Goal: Task Accomplishment & Management: Use online tool/utility

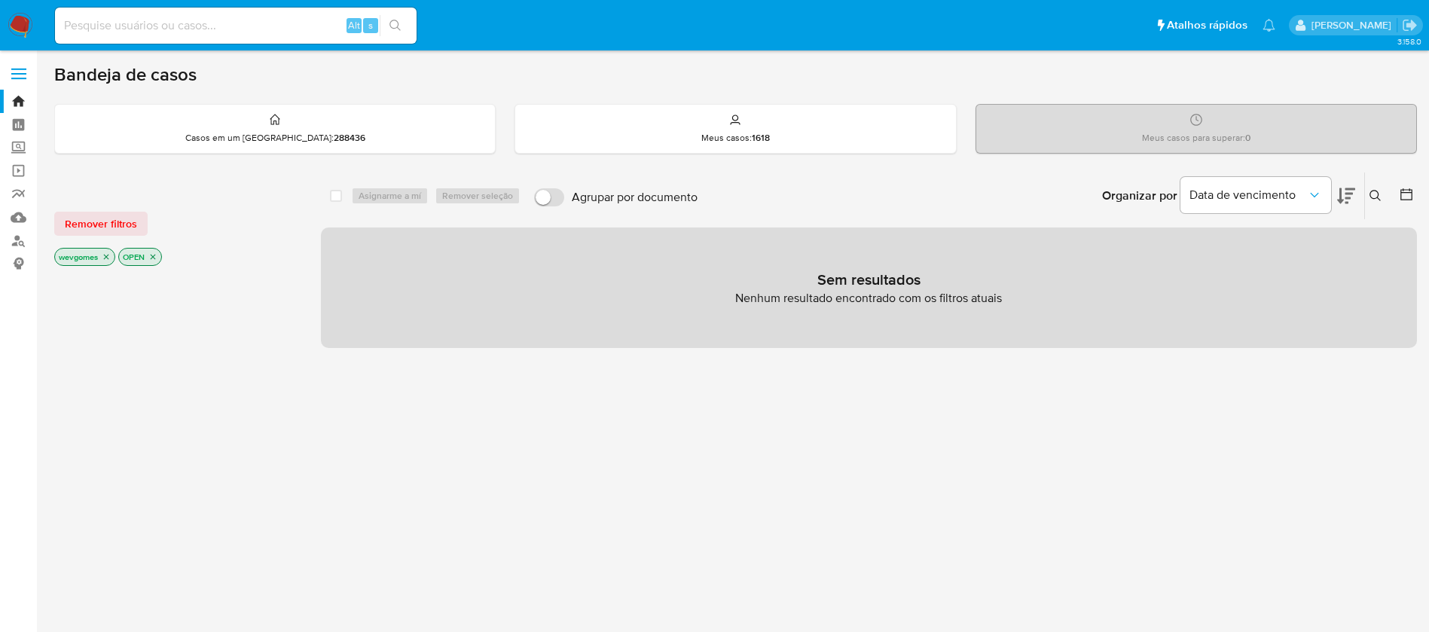
click at [142, 14] on div "Alt s" at bounding box center [236, 26] width 362 height 36
click at [140, 32] on input at bounding box center [236, 26] width 362 height 20
paste input "671949494"
type input "671949494"
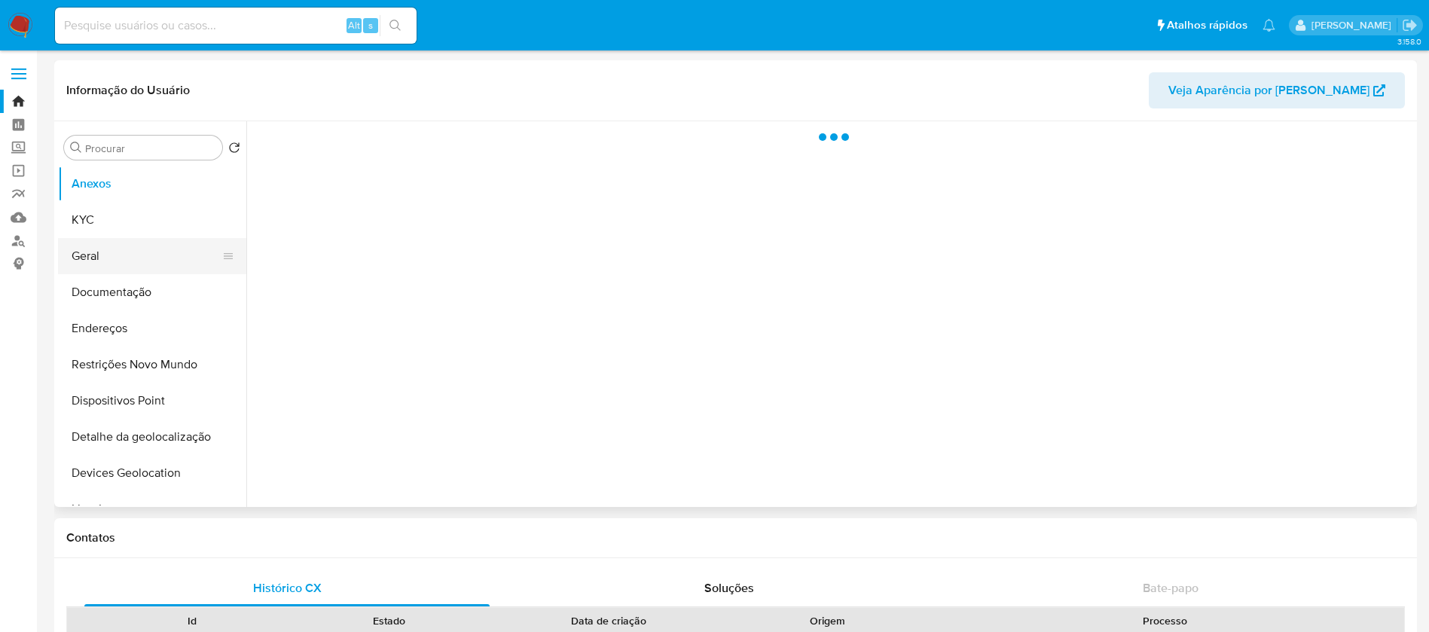
click at [91, 264] on button "Geral" at bounding box center [146, 256] width 176 height 36
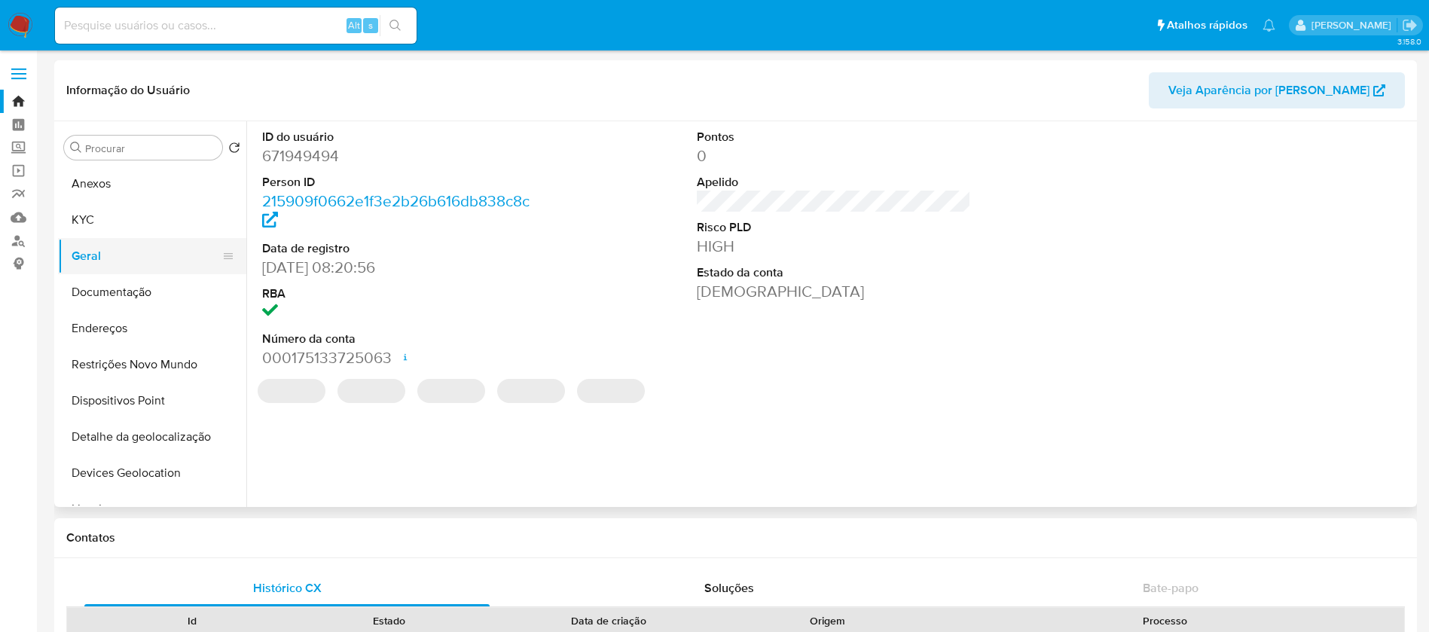
select select "10"
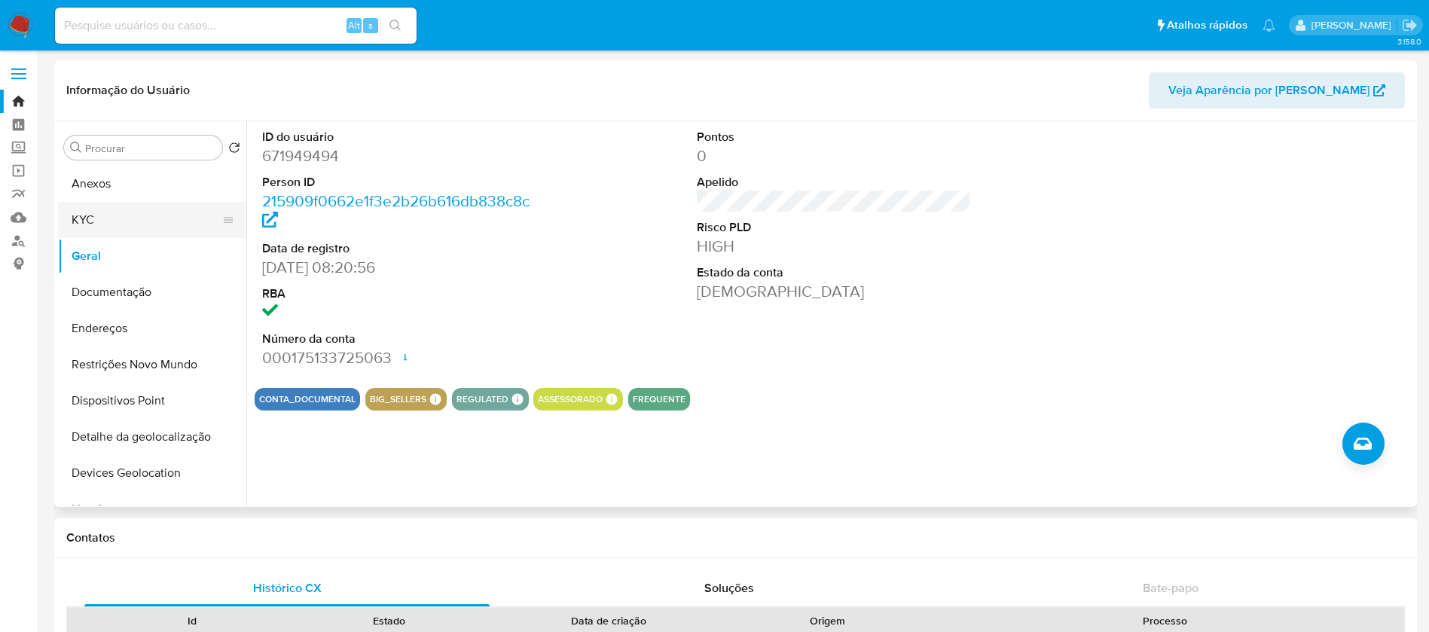
click at [121, 221] on button "KYC" at bounding box center [146, 220] width 176 height 36
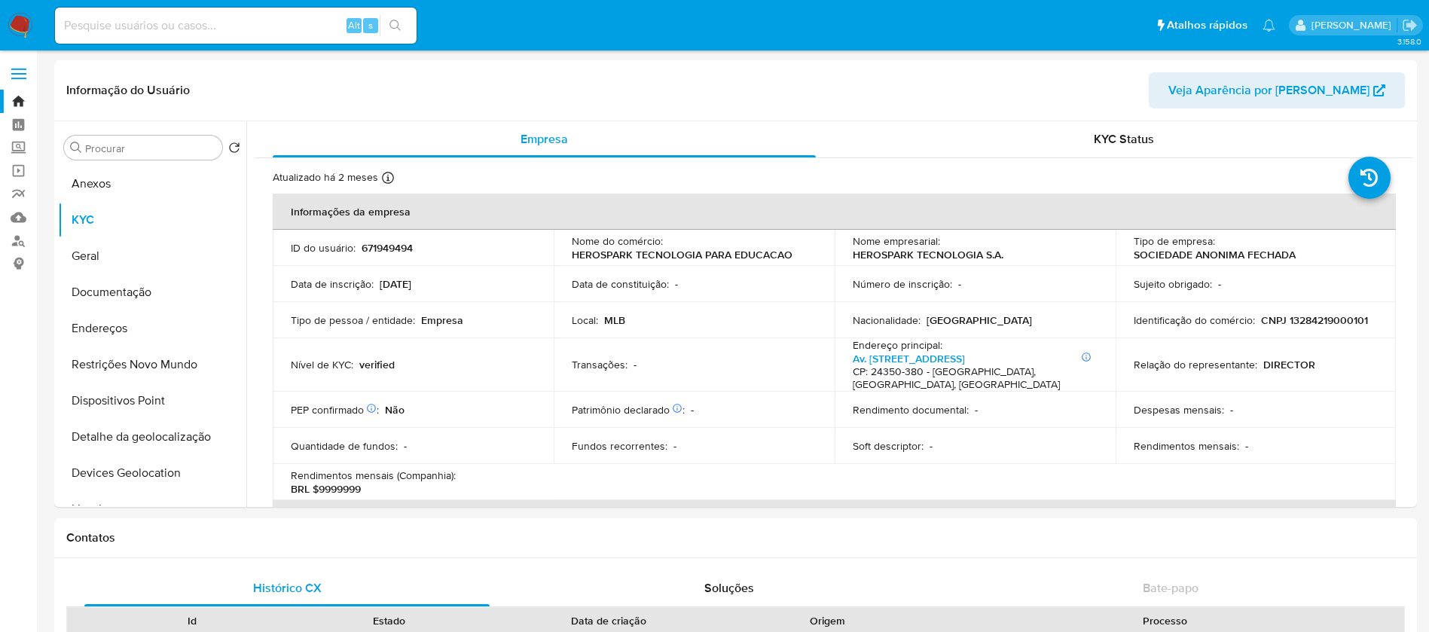
click at [258, 23] on input at bounding box center [236, 26] width 362 height 20
paste input "2106191720"
type input "2106191720"
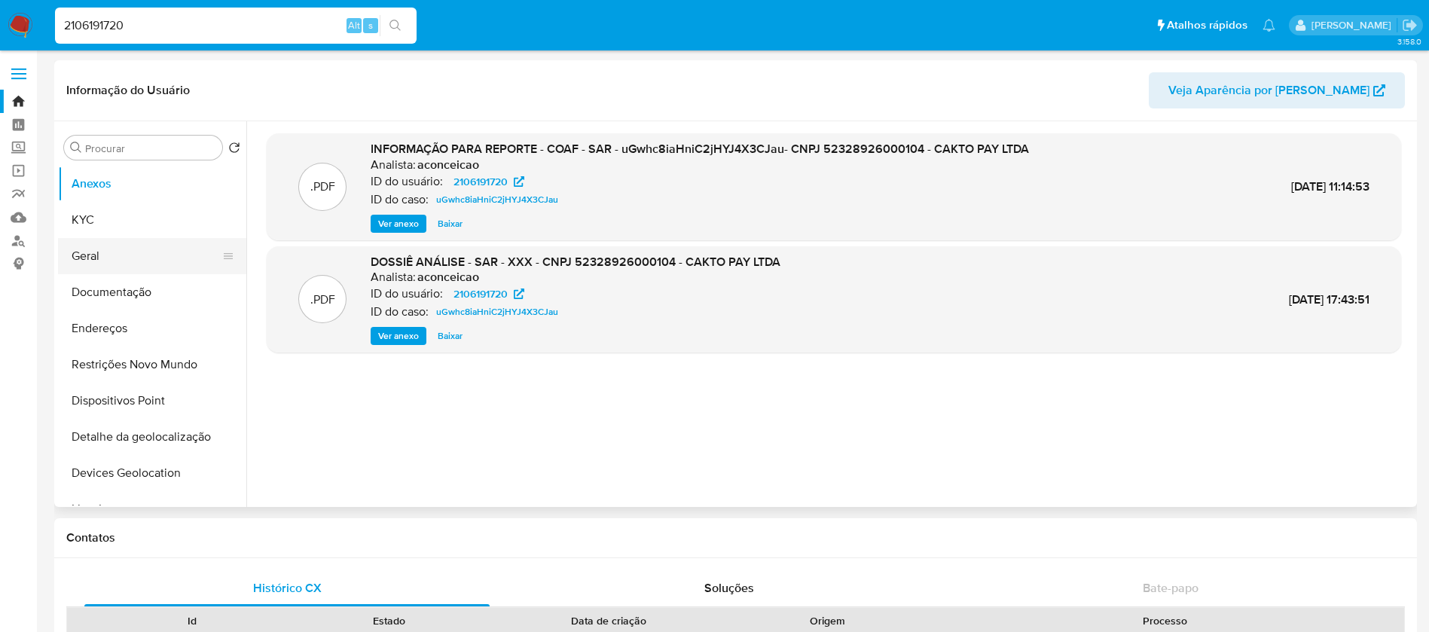
click at [124, 267] on button "Geral" at bounding box center [146, 256] width 176 height 36
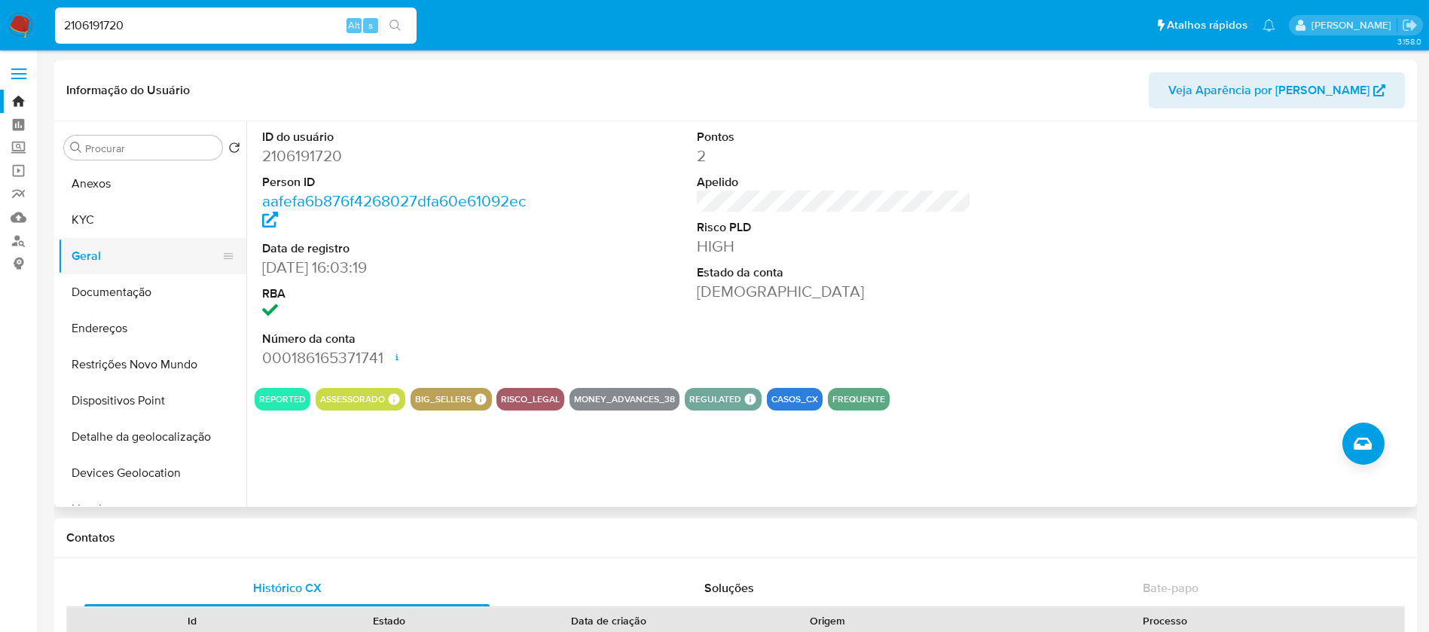
select select "10"
click at [23, 25] on img at bounding box center [21, 26] width 26 height 26
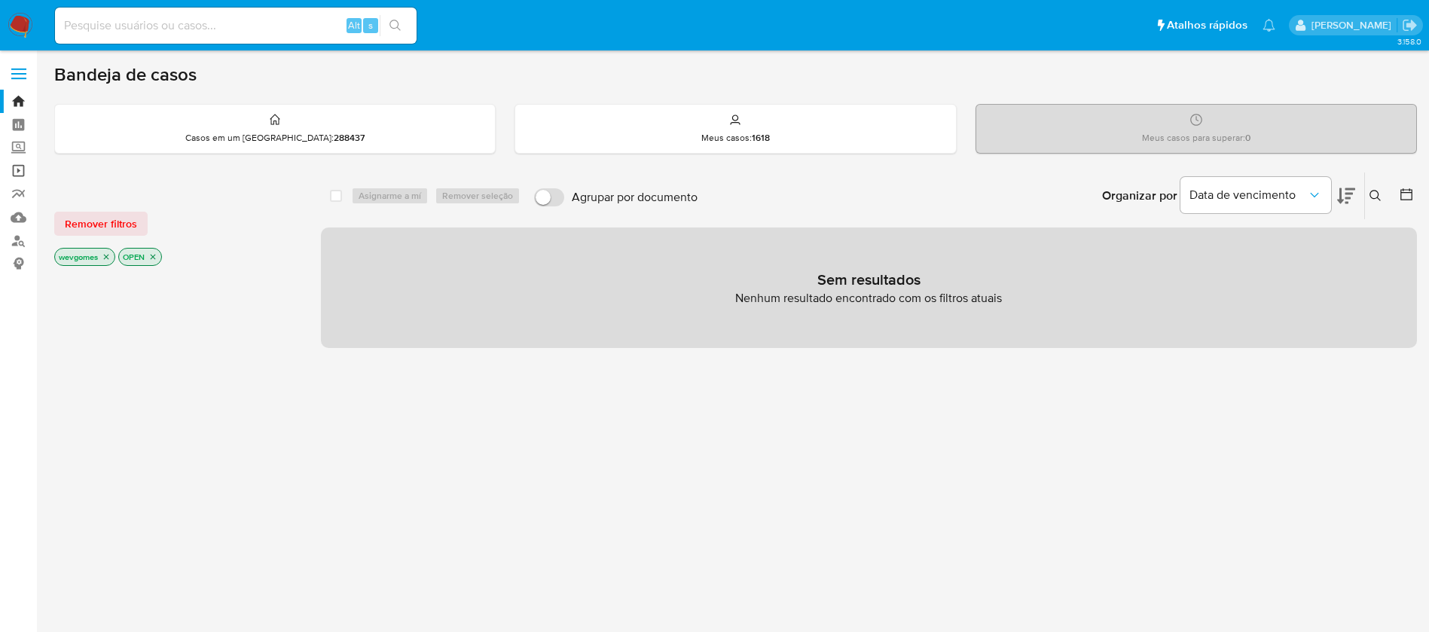
click at [17, 176] on link "Operações em massa" at bounding box center [89, 170] width 179 height 23
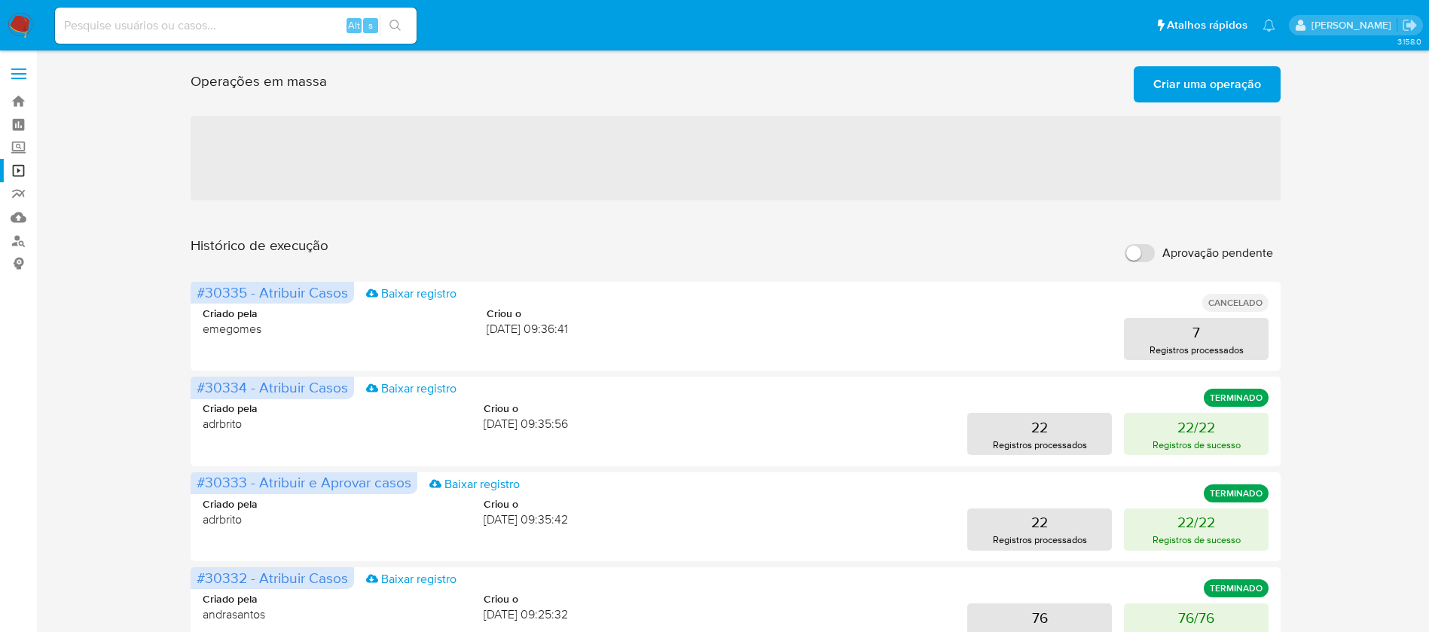
click at [1177, 97] on span "Criar uma operação" at bounding box center [1207, 84] width 108 height 33
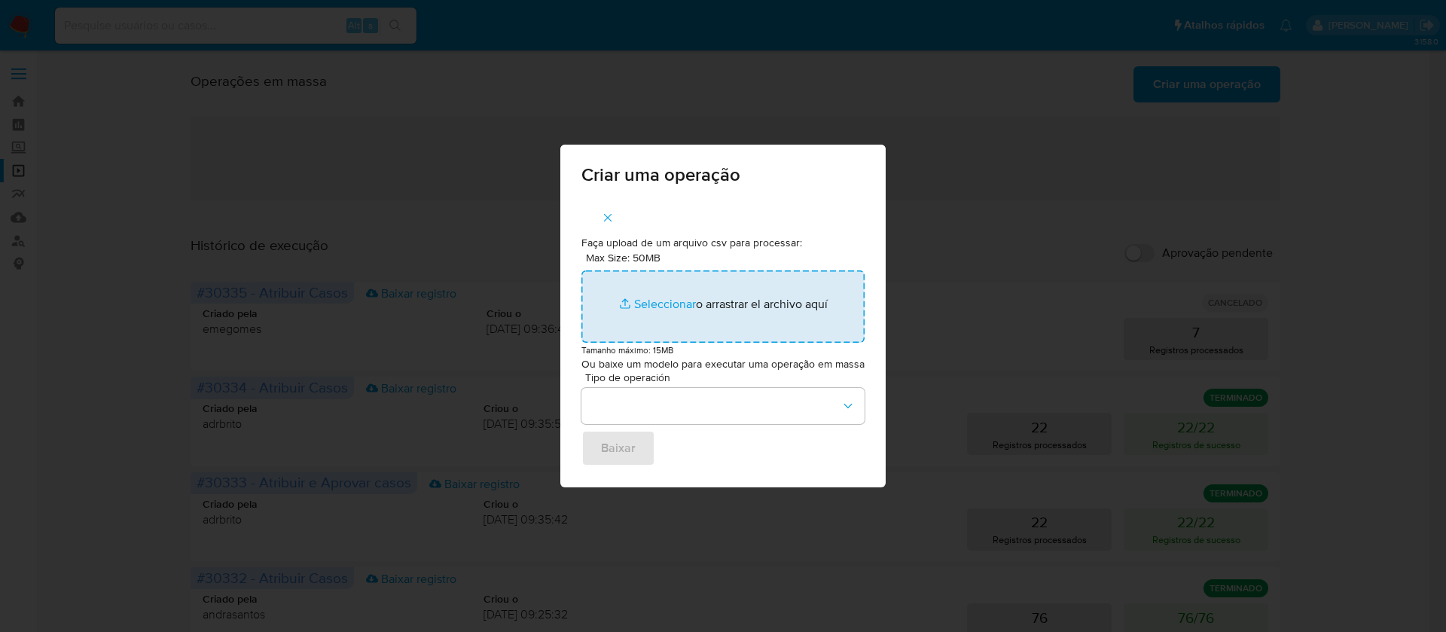
click at [661, 300] on input "Max Size: 50MB Seleccionar archivos" at bounding box center [723, 306] width 283 height 72
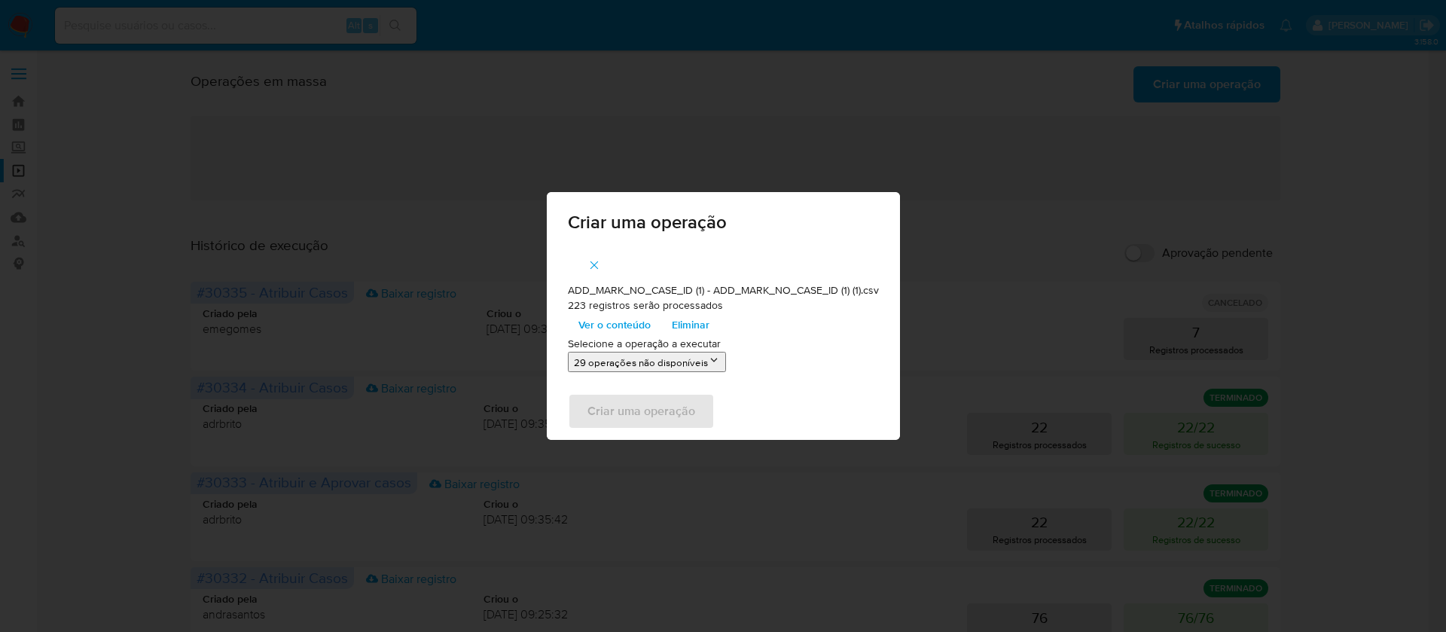
click at [682, 365] on button "29 operações não disponíveis" at bounding box center [647, 362] width 158 height 20
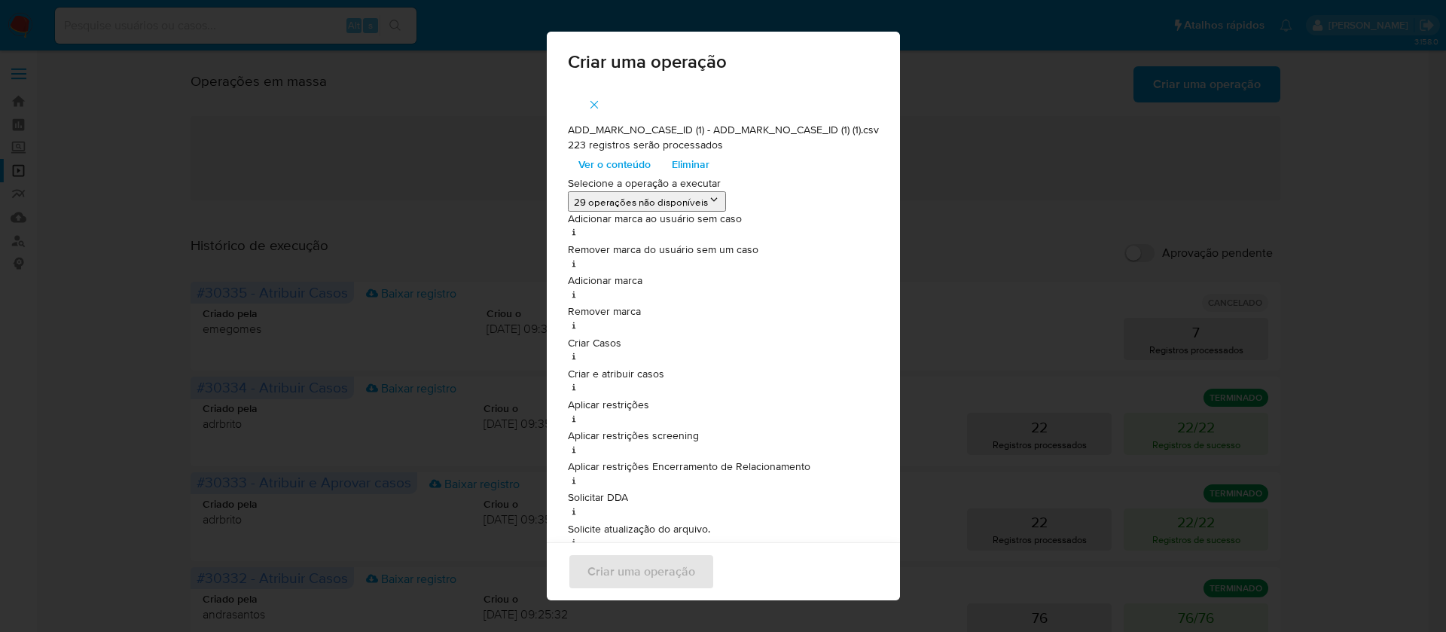
click at [588, 104] on icon "button" at bounding box center [595, 105] width 14 height 14
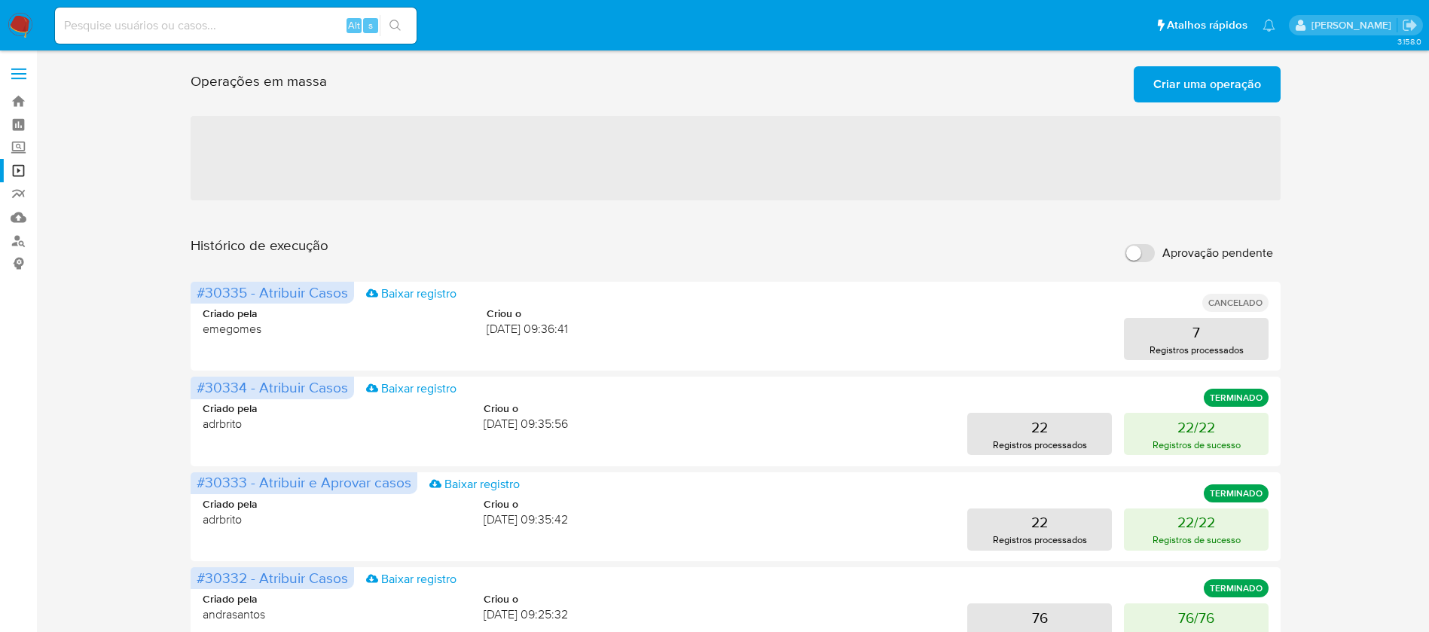
click at [145, 28] on input at bounding box center [236, 26] width 362 height 20
paste input "671949494"
type input "671949494"
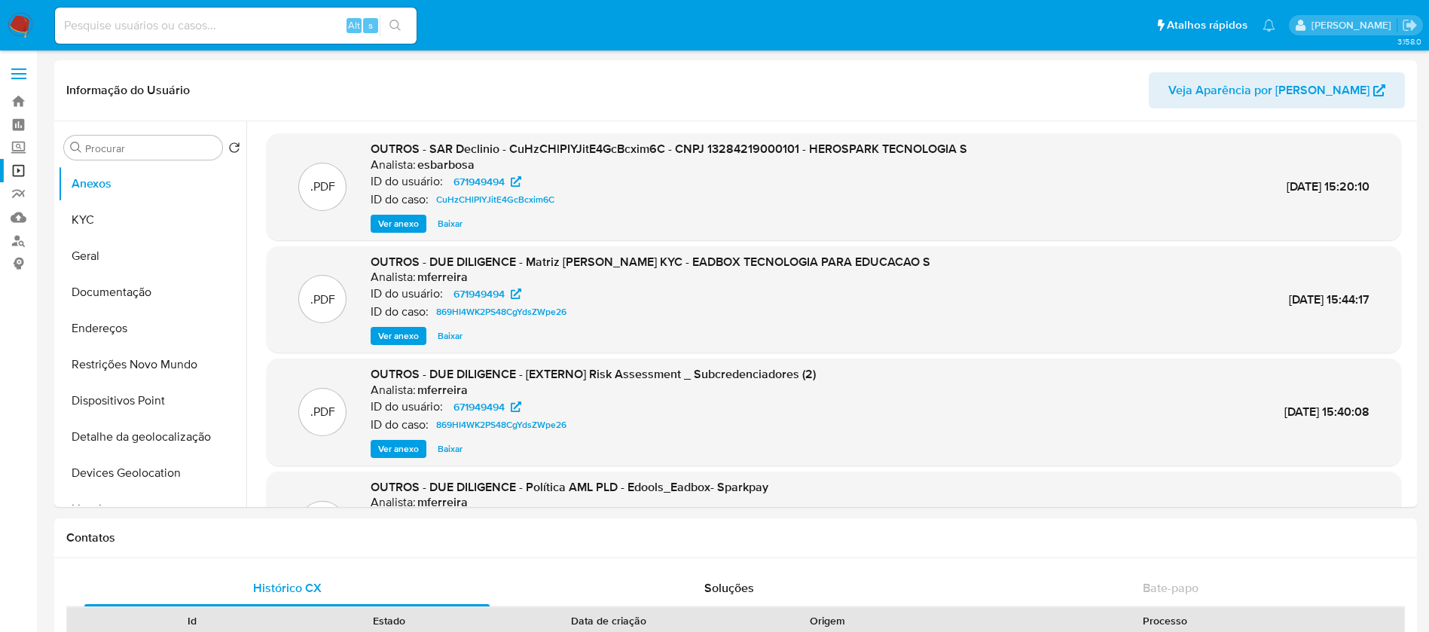
select select "10"
click at [94, 270] on button "Geral" at bounding box center [146, 256] width 176 height 36
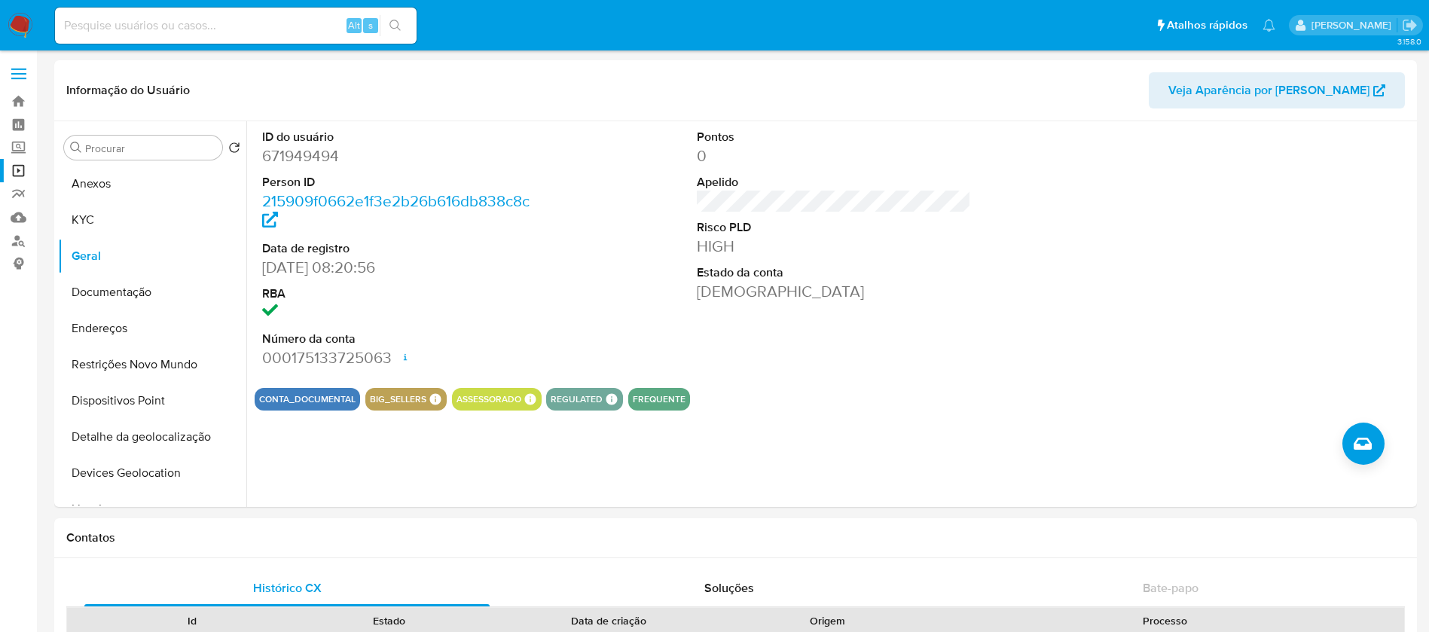
click at [108, 39] on div "Alt s" at bounding box center [236, 26] width 362 height 36
click at [121, 33] on input at bounding box center [236, 26] width 362 height 20
click at [222, 19] on input at bounding box center [236, 26] width 362 height 20
paste input "s706444e7yFACsR5N1n4Mbix"
type input "s706444e7yFACsR5N1n4Mbix"
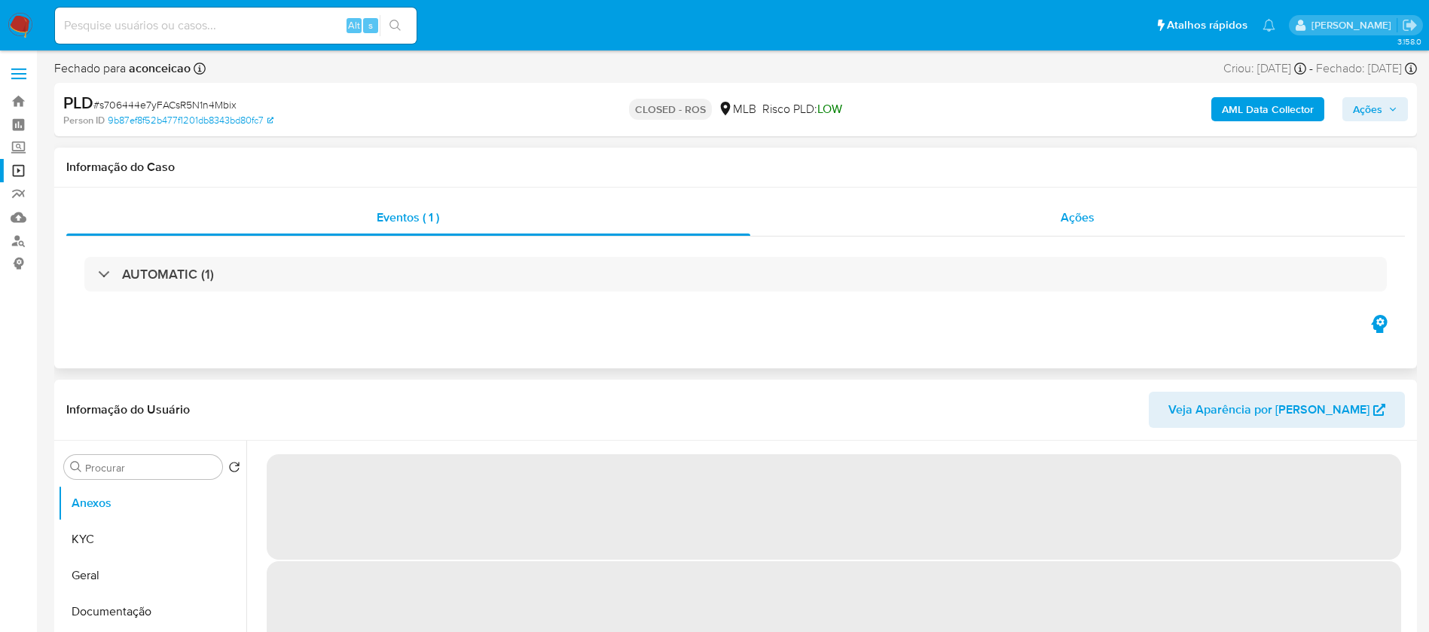
click at [886, 224] on div "Ações" at bounding box center [1077, 218] width 655 height 36
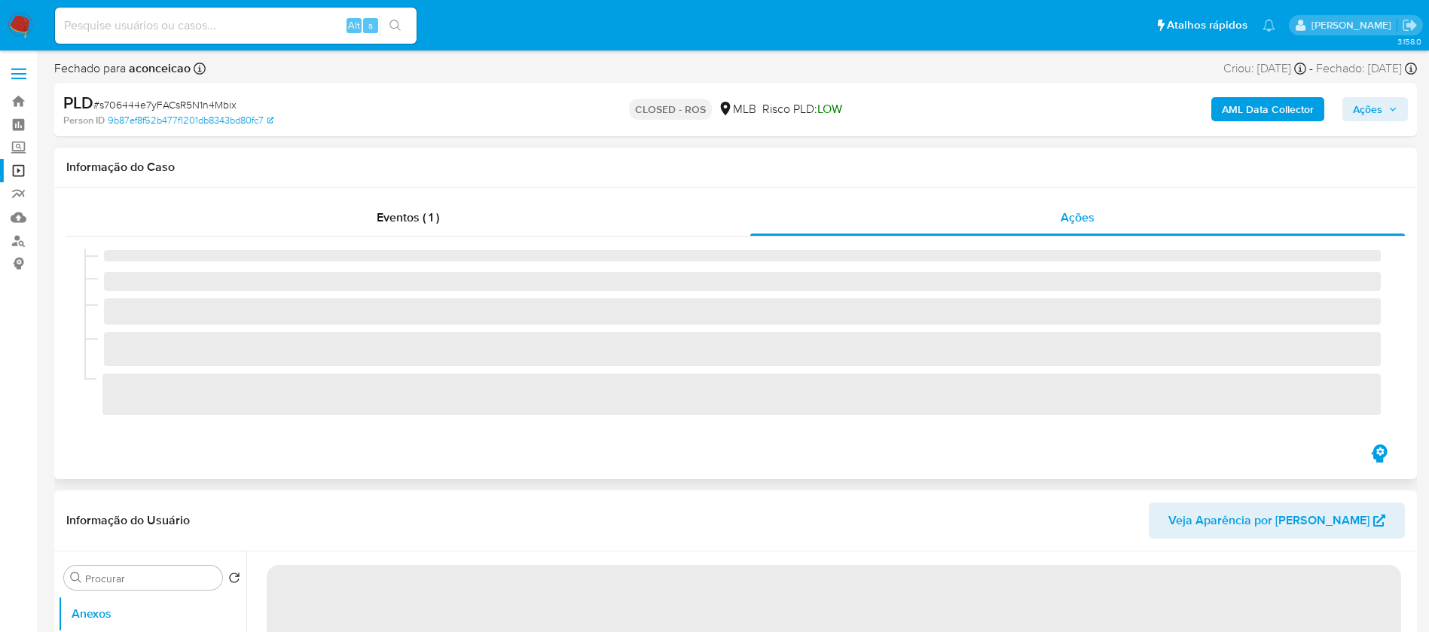
select select "10"
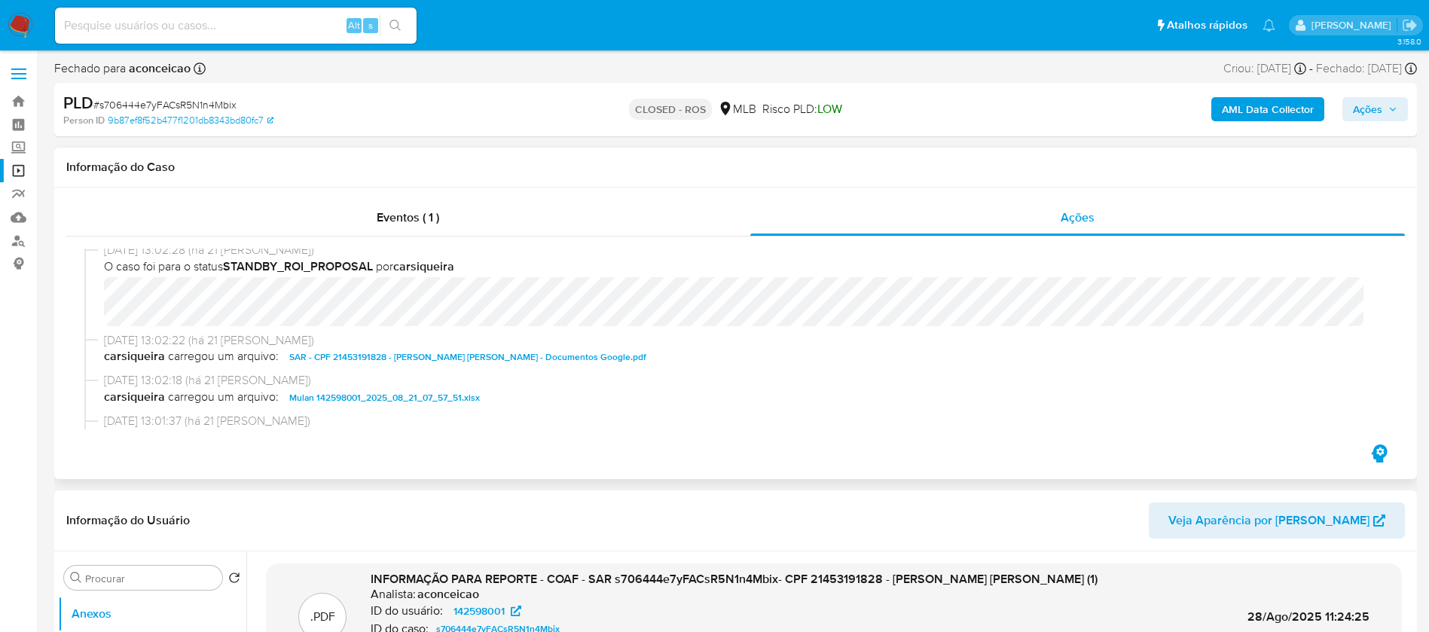
scroll to position [1055, 0]
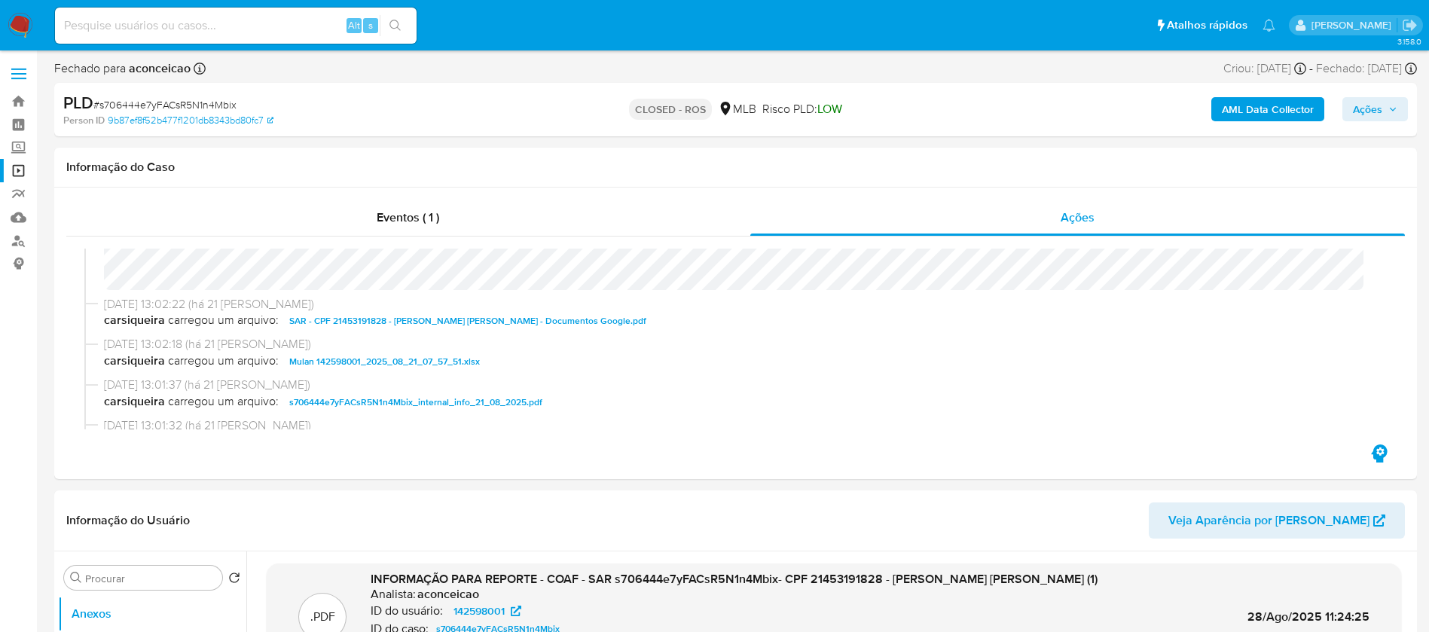
click at [223, 26] on input at bounding box center [236, 26] width 362 height 20
paste input "RpC8aQxhxthC3cEOfzVEVt4z"
type input "RpC8aQxhxthC3cEOfzVEVt4z"
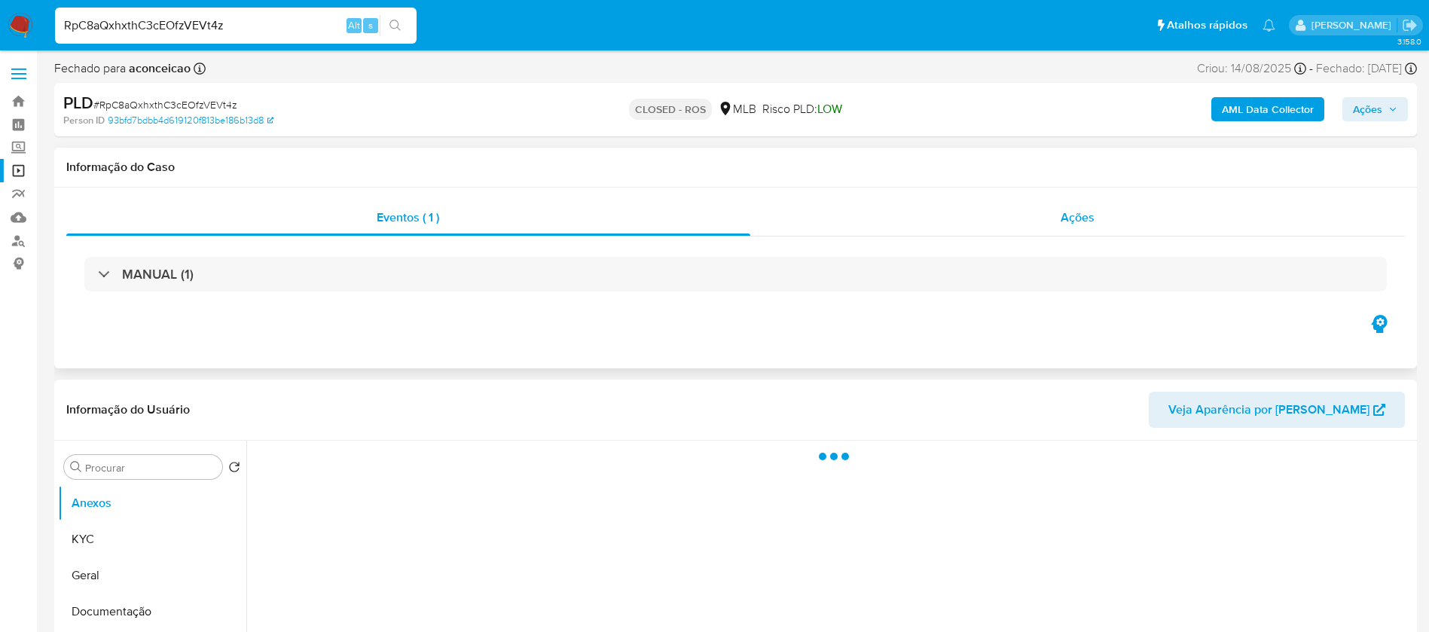
click at [895, 229] on div "Ações" at bounding box center [1077, 218] width 655 height 36
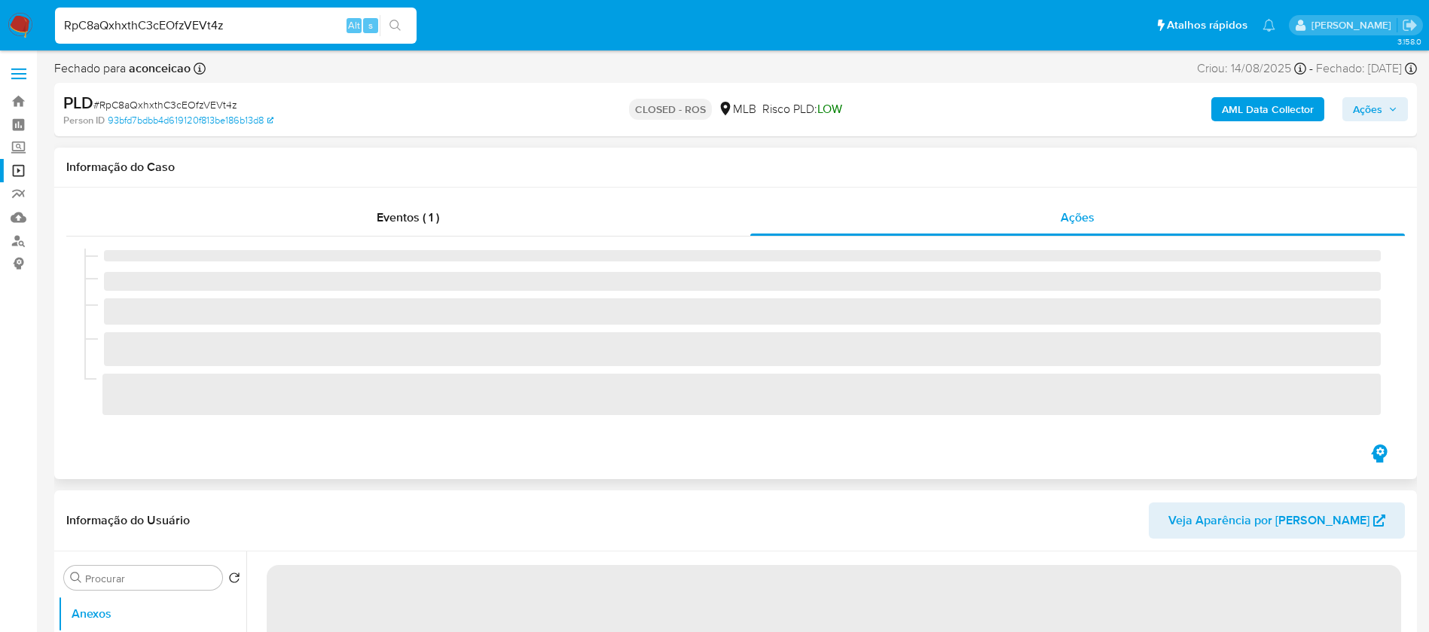
select select "10"
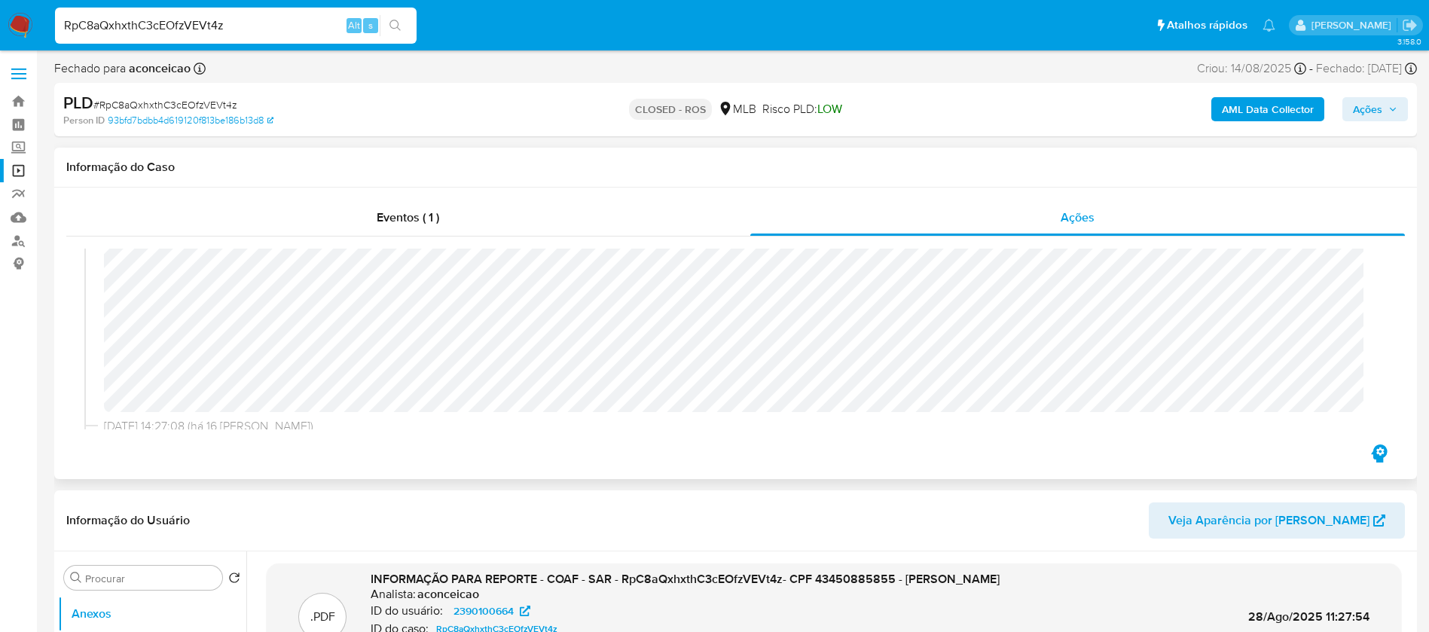
scroll to position [904, 0]
click at [253, 13] on div "RpC8aQxhxthC3cEOfzVEVt4z Alt s" at bounding box center [236, 26] width 362 height 36
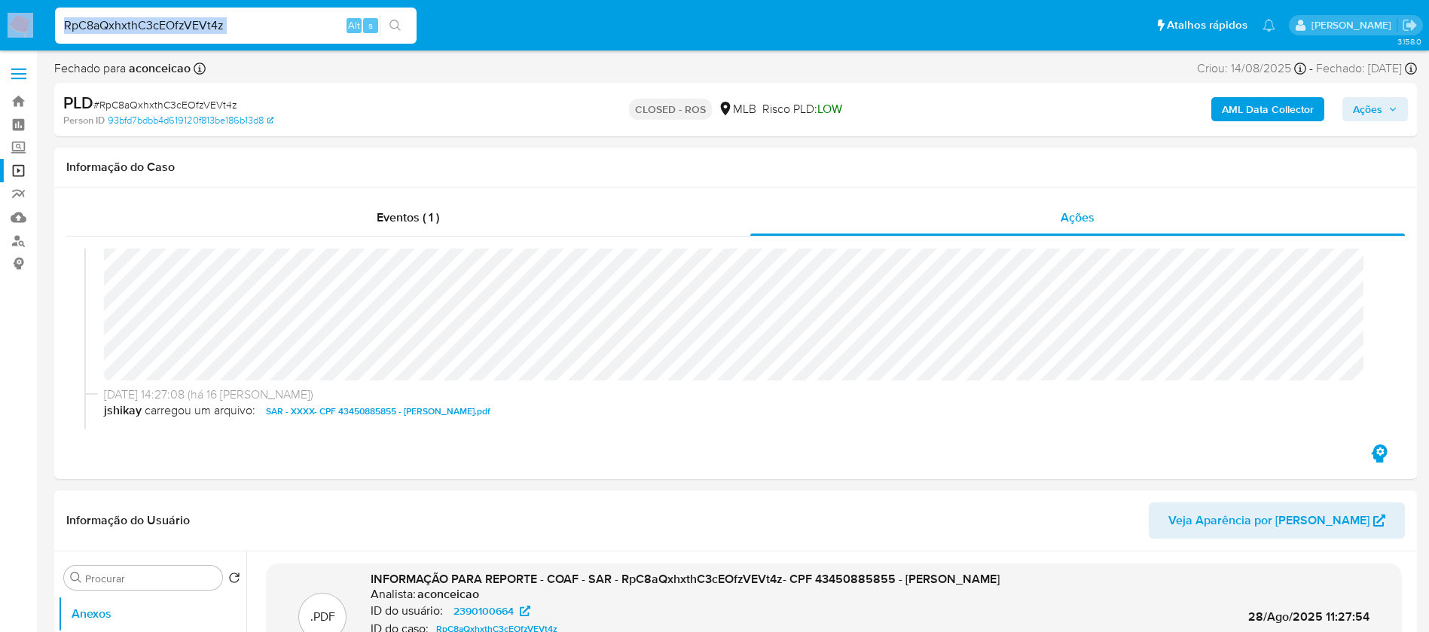
click at [253, 13] on div "RpC8aQxhxthC3cEOfzVEVt4z Alt s" at bounding box center [236, 26] width 362 height 36
click at [245, 35] on input "RpC8aQxhxthC3cEOfzVEVt4z" at bounding box center [236, 26] width 362 height 20
paste input "nSDKY3BHxdO4Pl5I0dStEujY"
type input "nSDKY3BHxdO4Pl5I0dStEujY"
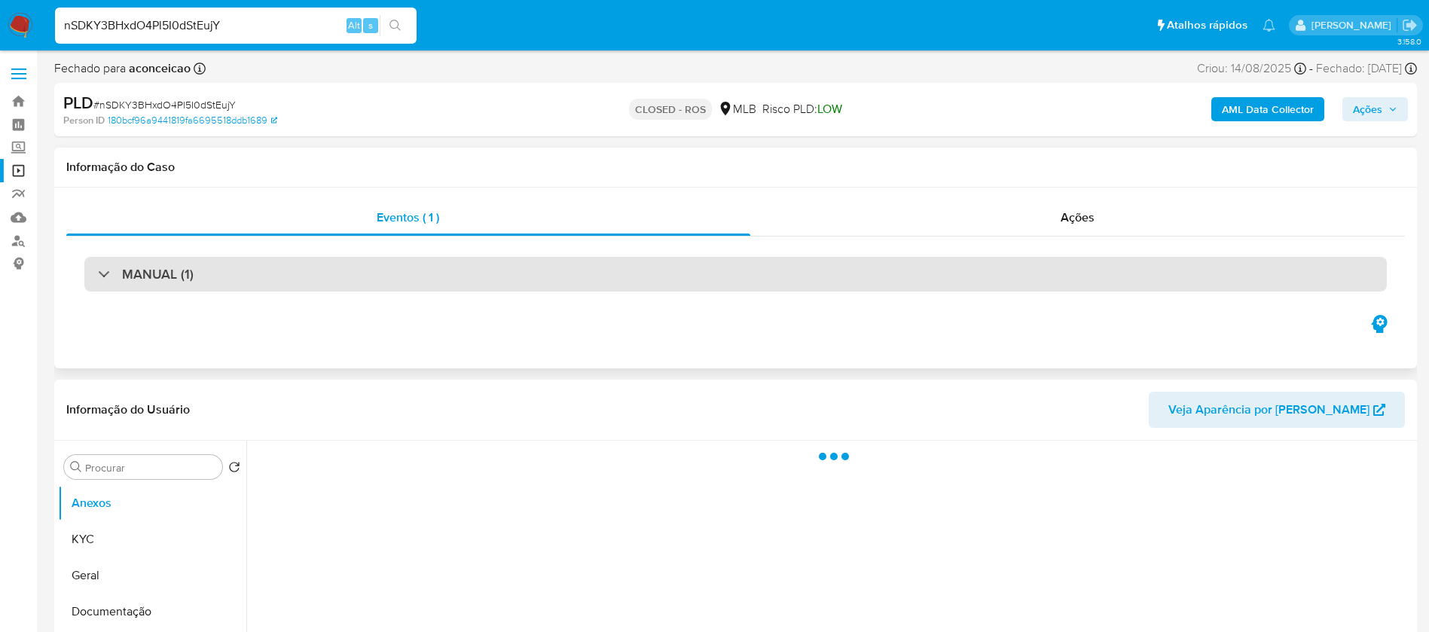
click at [343, 288] on div "MANUAL (1)" at bounding box center [735, 274] width 1302 height 35
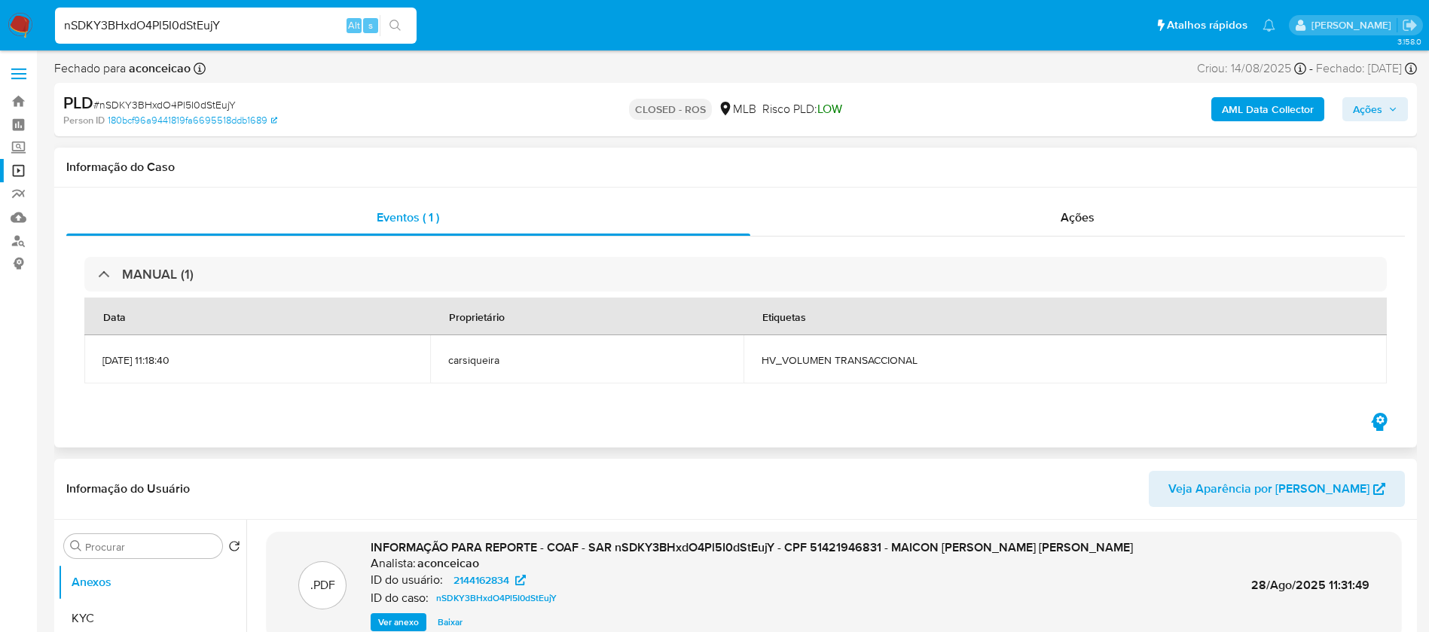
select select "10"
click at [859, 226] on div "Ações" at bounding box center [1077, 218] width 655 height 36
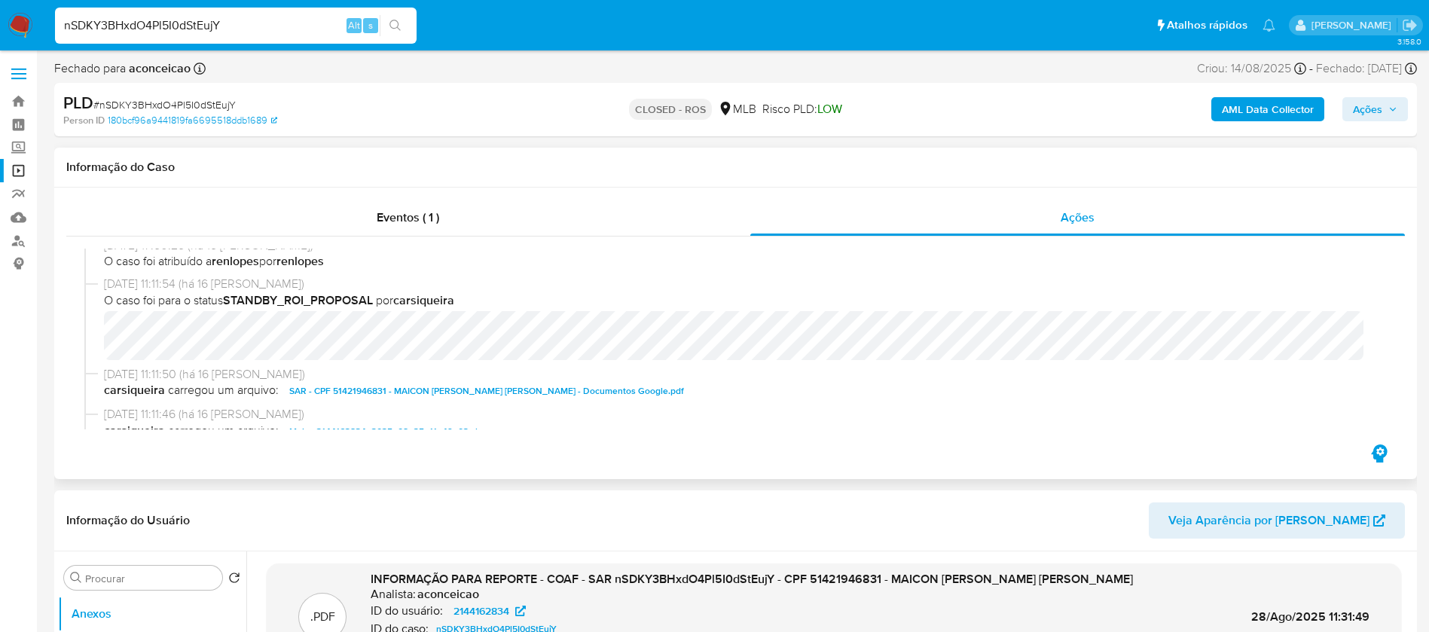
scroll to position [753, 0]
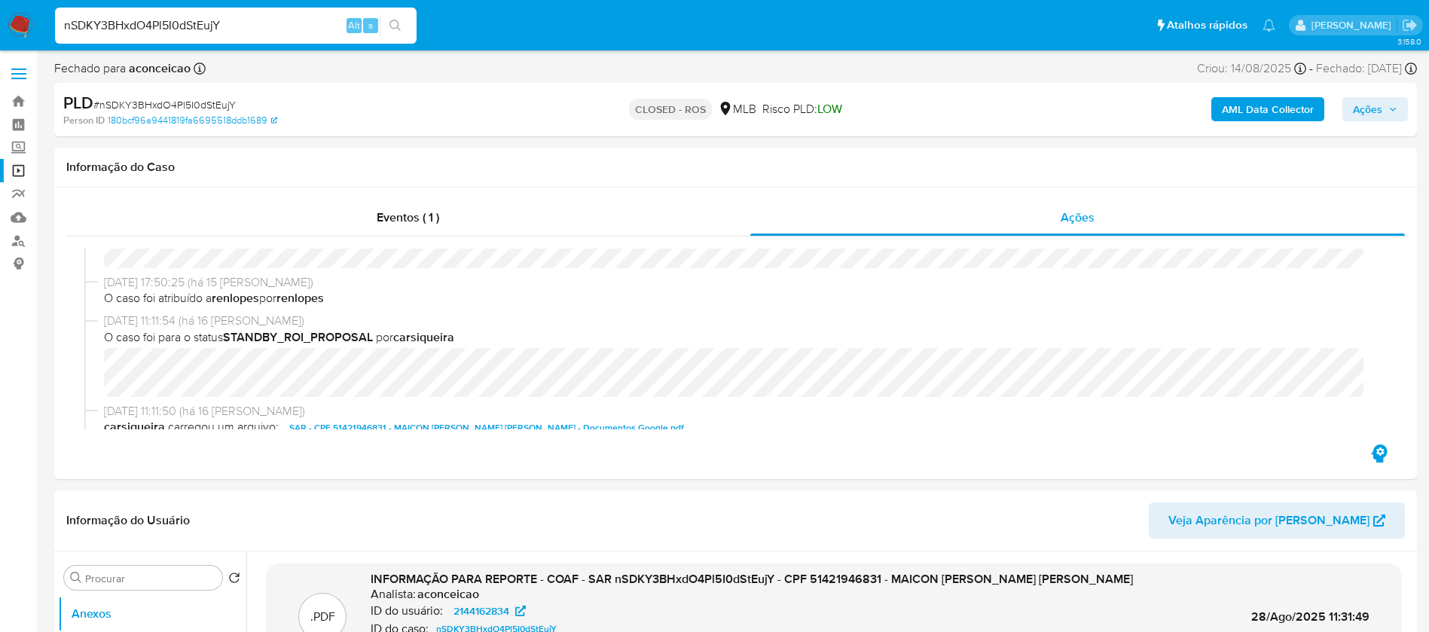
click at [230, 26] on input "nSDKY3BHxdO4Pl5I0dStEujY" at bounding box center [236, 26] width 362 height 20
paste input "slT71avByFMzcWeKQQmMnMMc"
type input "slT71avByFMzcWeKQQmMnMMc"
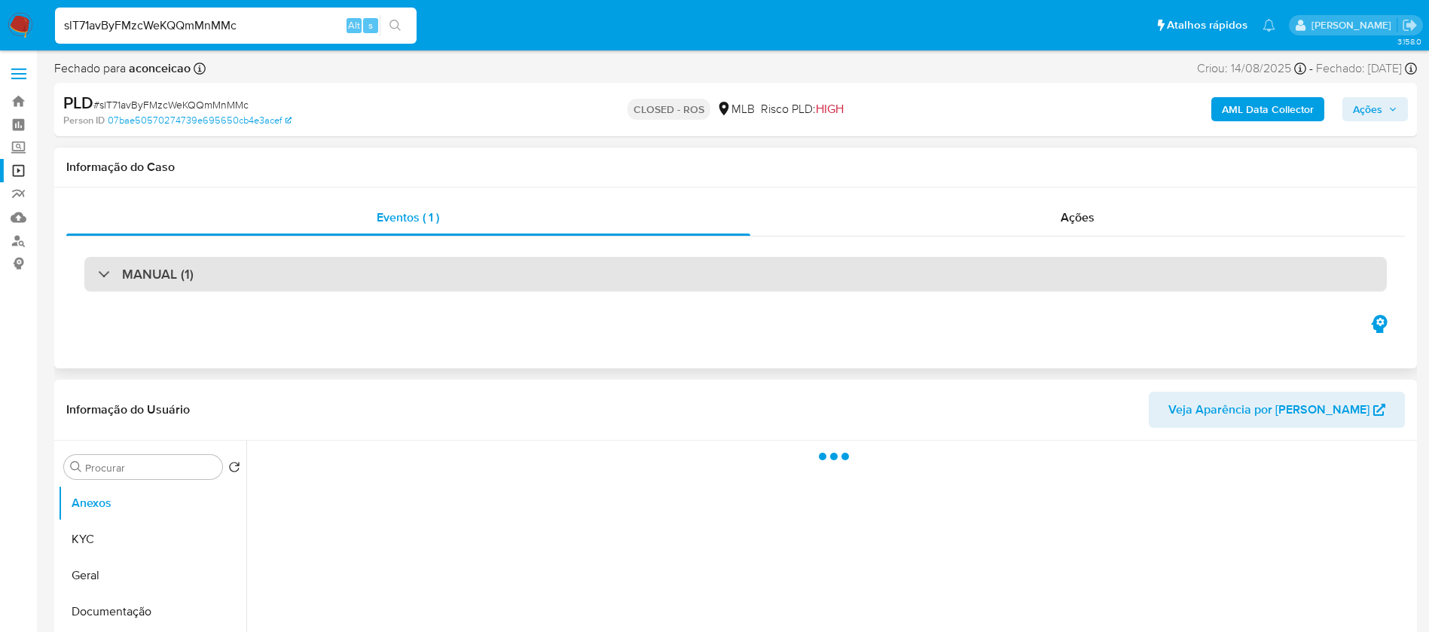
click at [400, 283] on div "MANUAL (1)" at bounding box center [735, 274] width 1302 height 35
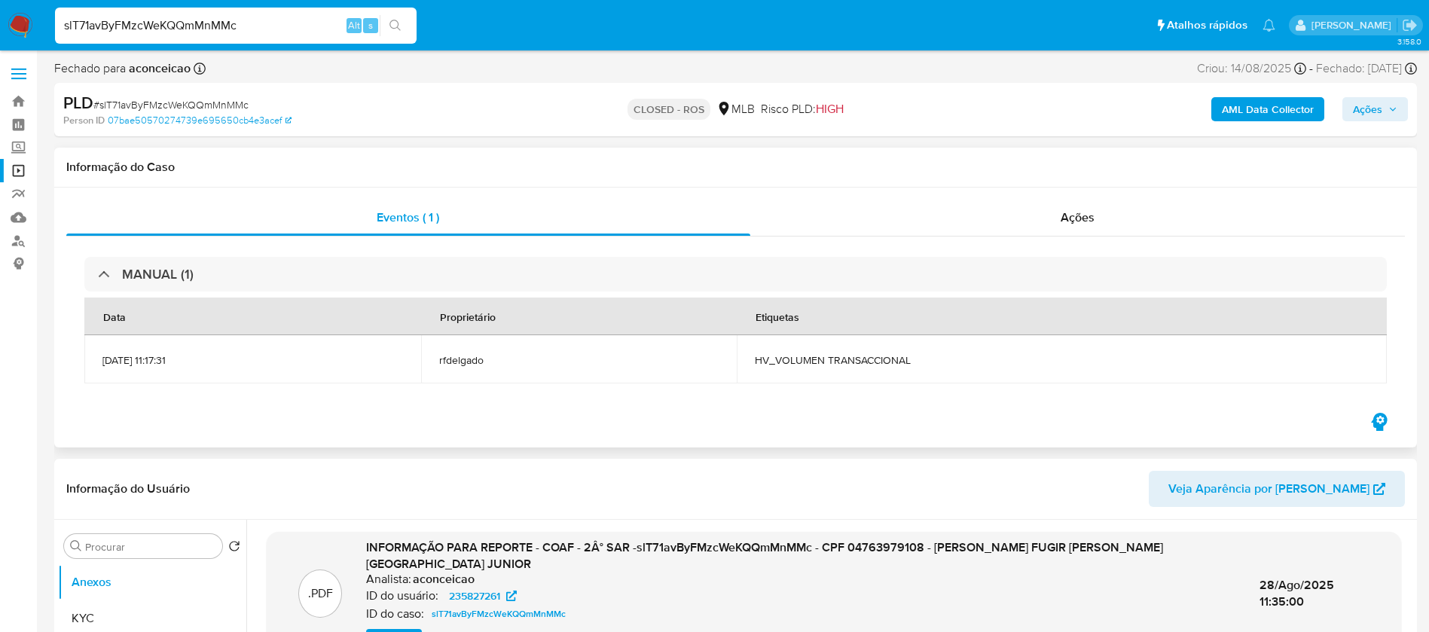
select select "10"
click at [852, 221] on div "Ações" at bounding box center [1077, 218] width 655 height 36
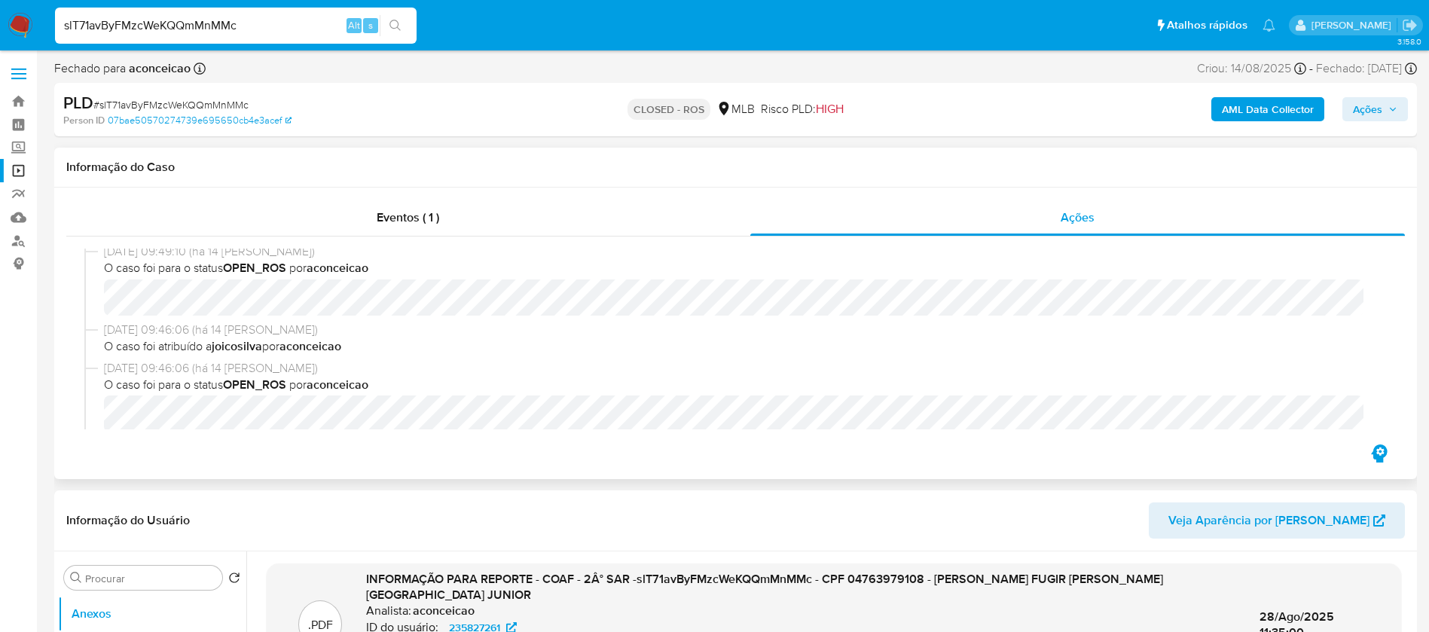
scroll to position [151, 0]
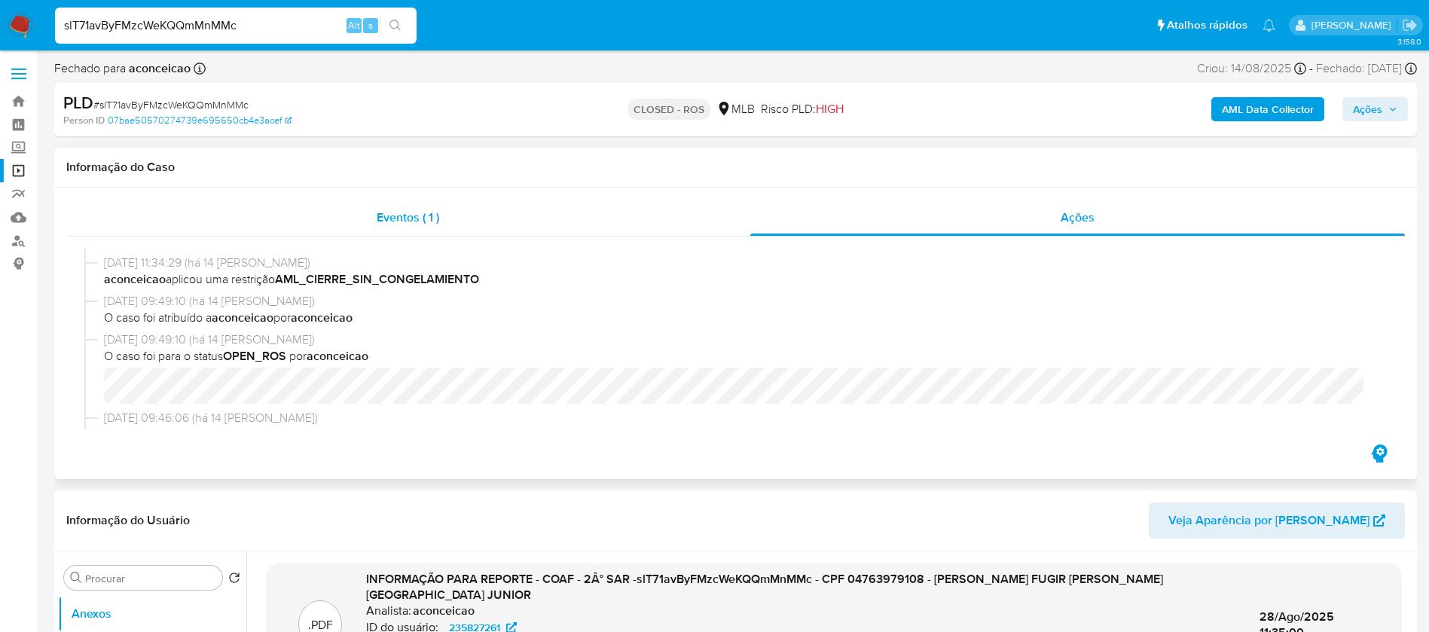
click at [478, 225] on div "Eventos ( 1 )" at bounding box center [408, 218] width 684 height 36
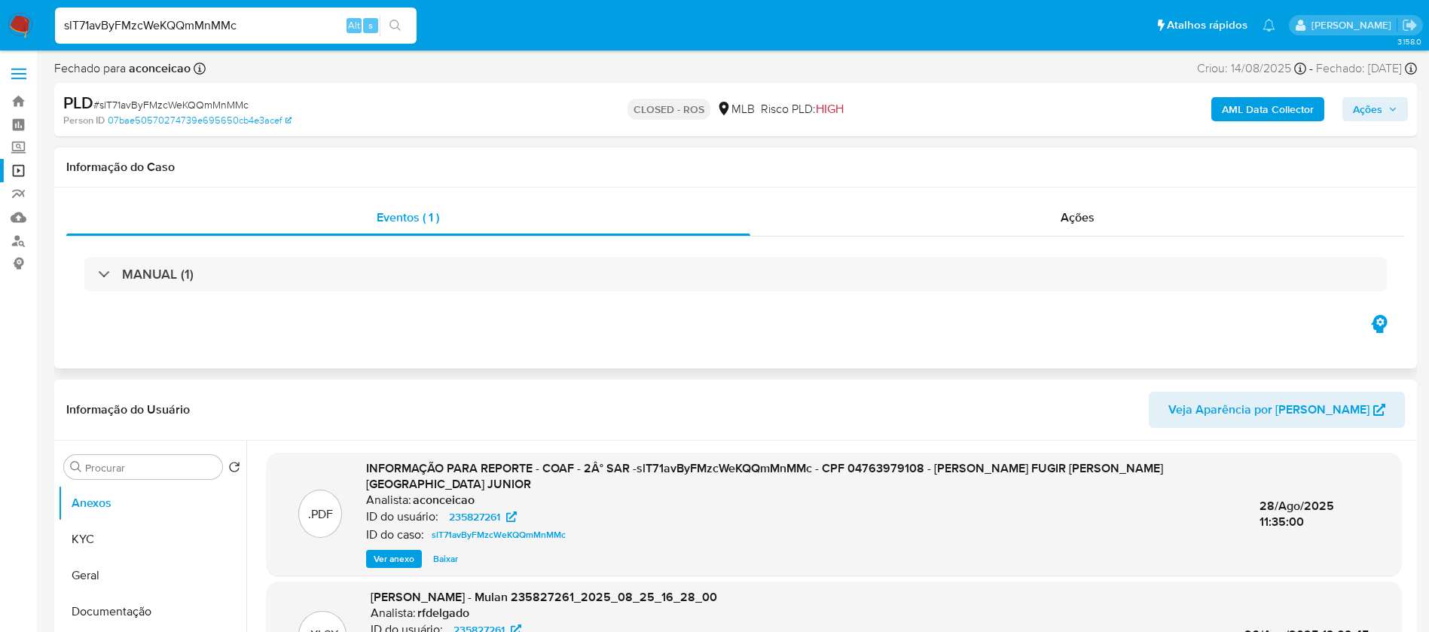
click at [499, 253] on div "MANUAL (1)" at bounding box center [735, 274] width 1339 height 75
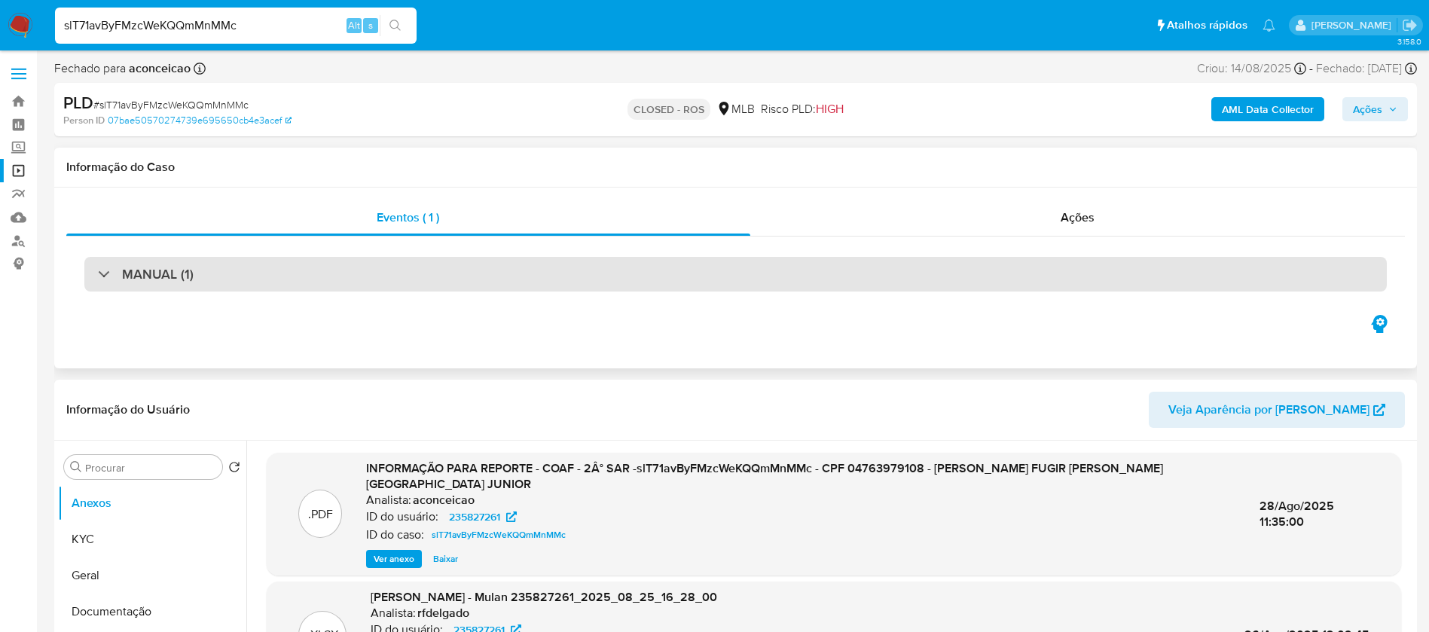
click at [498, 265] on div "MANUAL (1)" at bounding box center [735, 274] width 1302 height 35
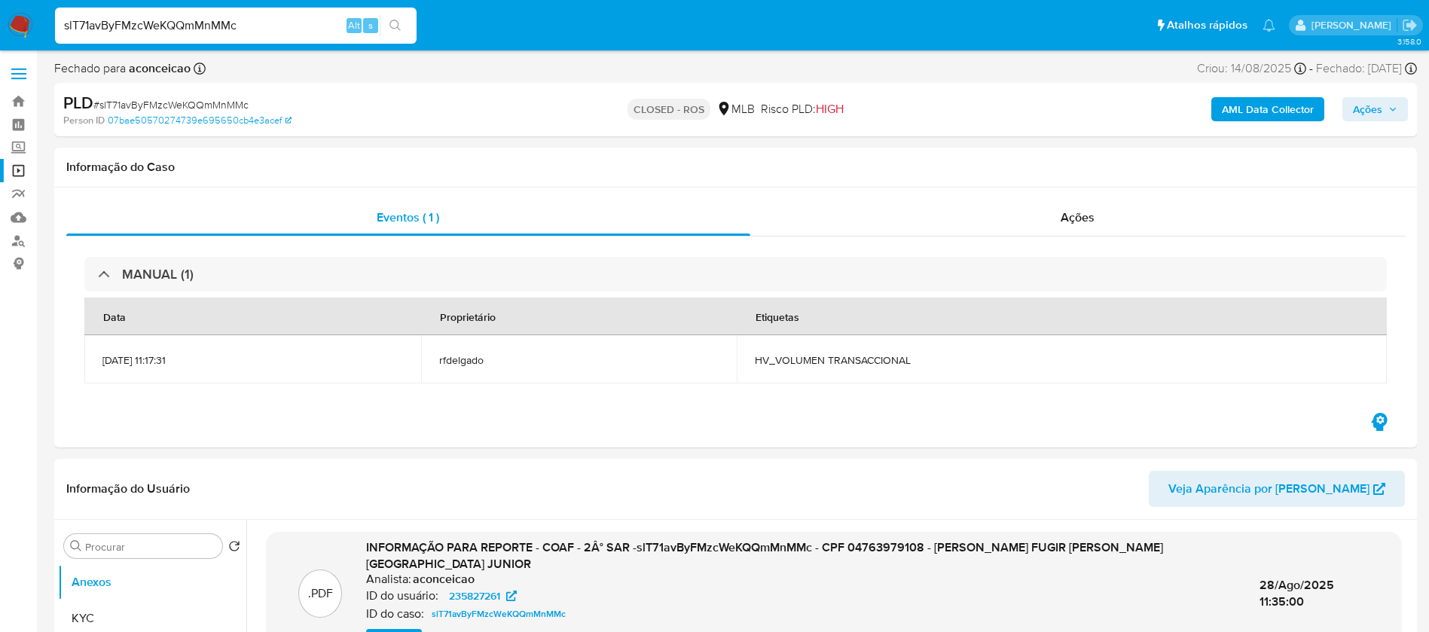
click at [259, 27] on input "slT71avByFMzcWeKQQmMnMMc" at bounding box center [236, 26] width 362 height 20
paste input "3U3LOMFAiqAsVtF0F13aglB"
type input "3U3LOMFAiqAsVtF0F13aglBc"
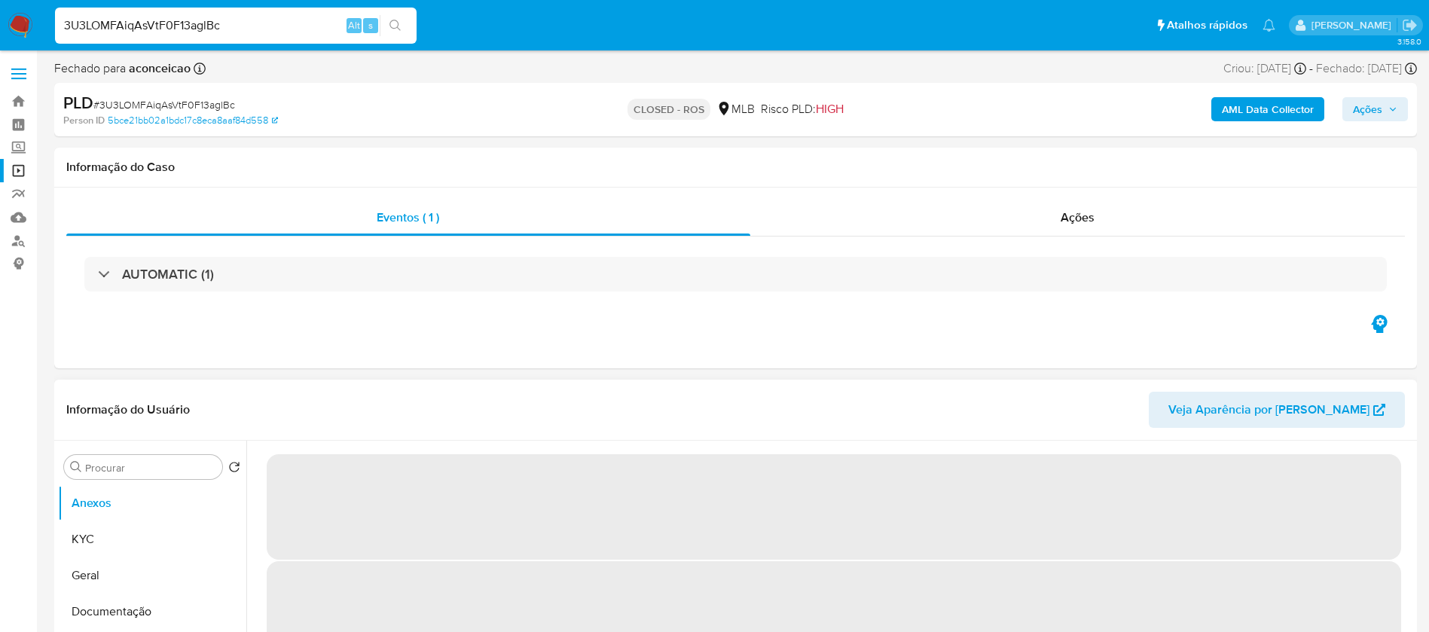
select select "10"
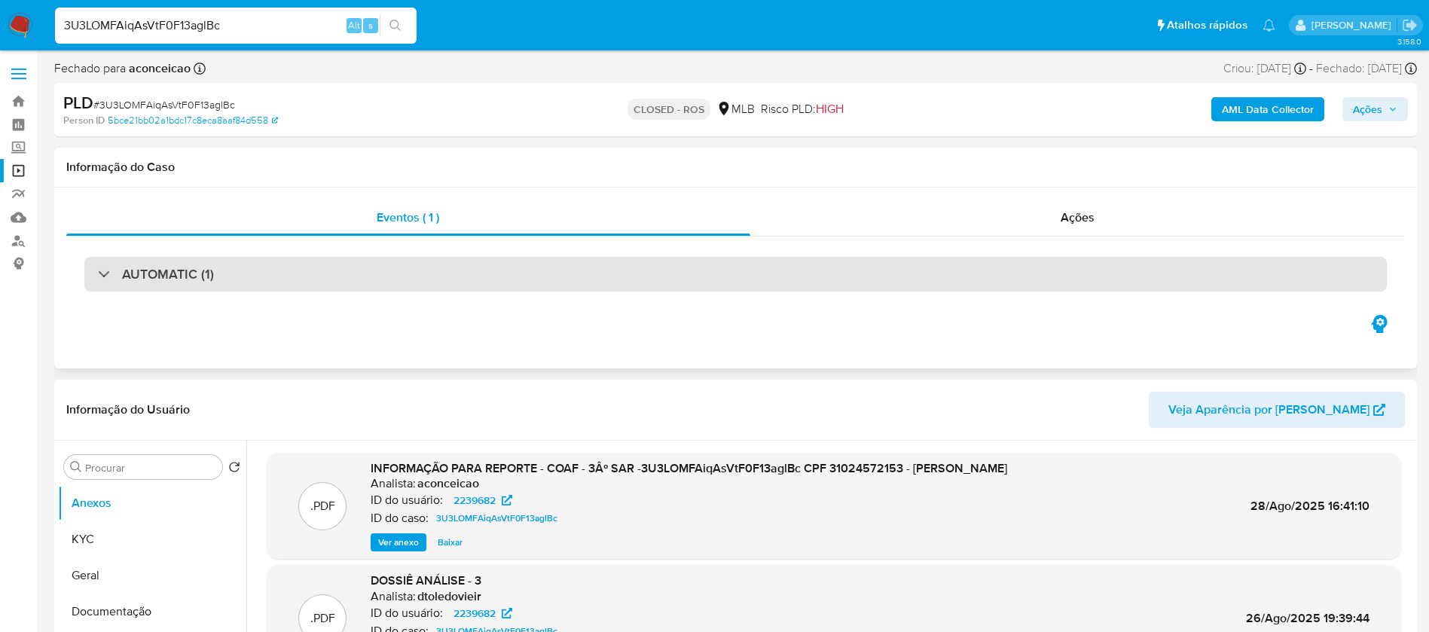
click at [547, 281] on div "AUTOMATIC (1)" at bounding box center [735, 274] width 1302 height 35
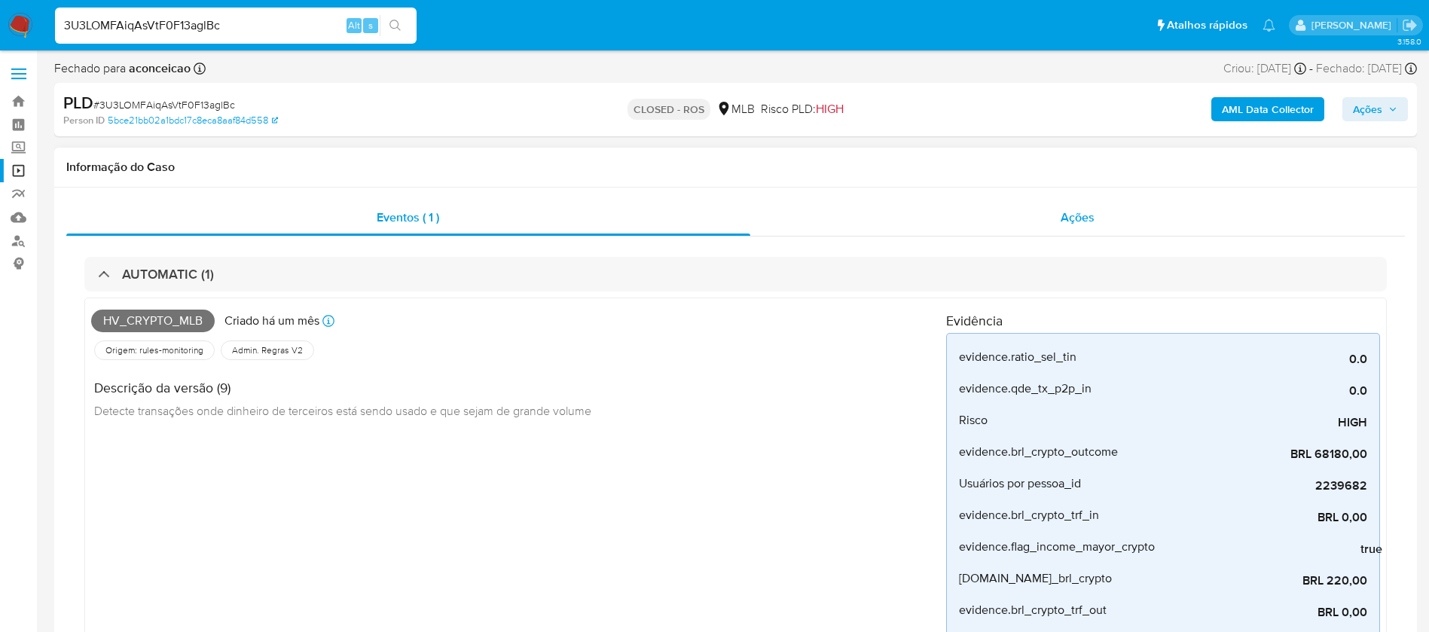
click at [815, 220] on div "Ações" at bounding box center [1077, 218] width 655 height 36
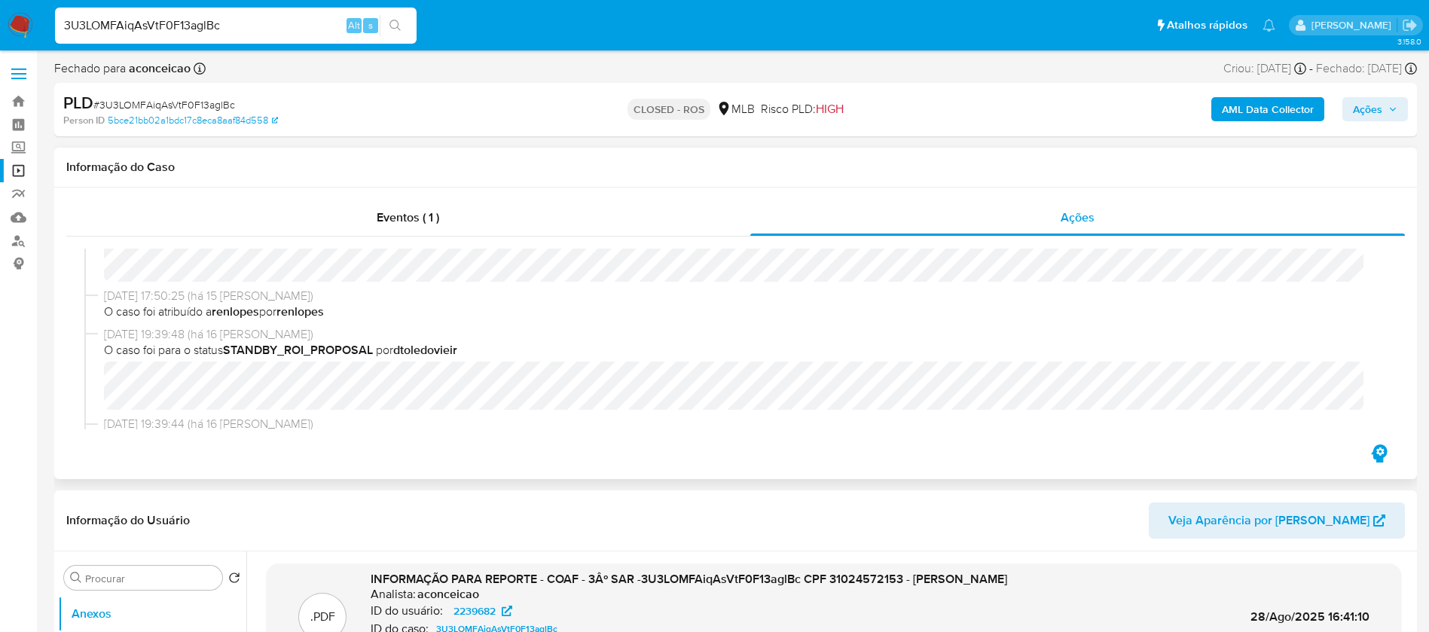
scroll to position [753, 0]
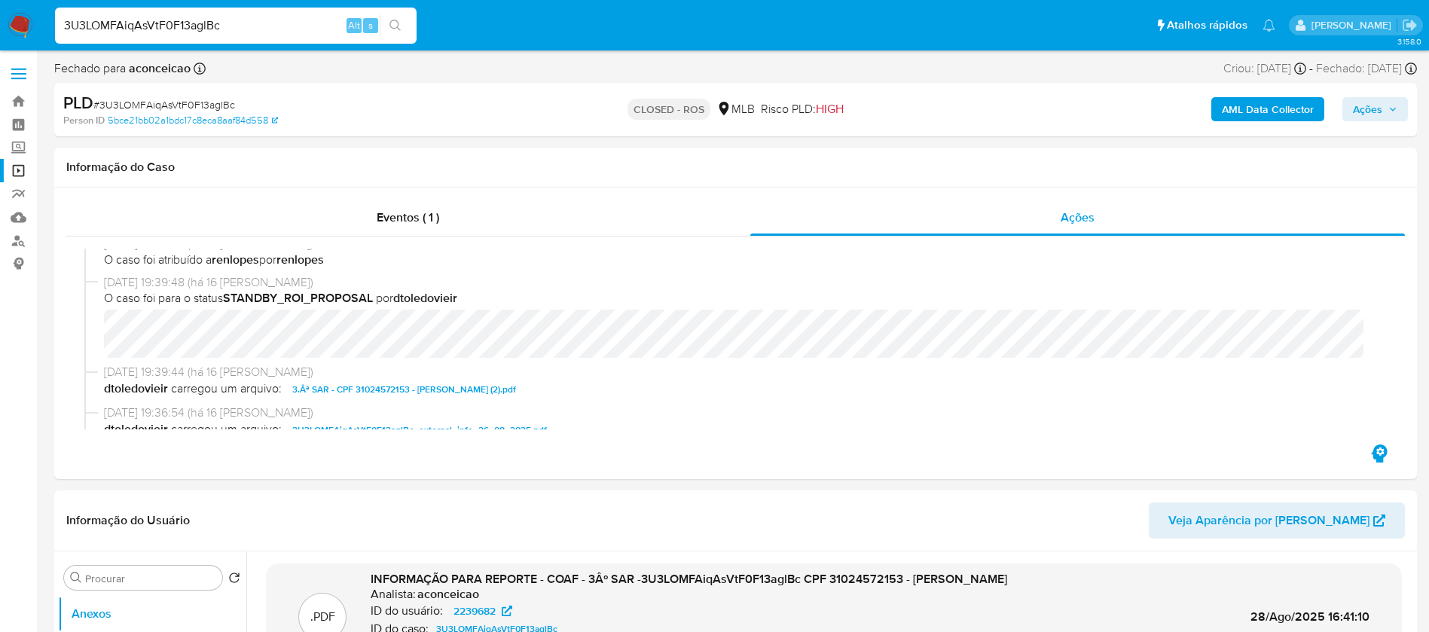
click at [250, 29] on input "3U3LOMFAiqAsVtF0F13aglBc" at bounding box center [236, 26] width 362 height 20
paste input "cDomQJoMHViIzdWek7JXxjGU"
type input "cDomQJoMHViIzdWek7JXxjGU"
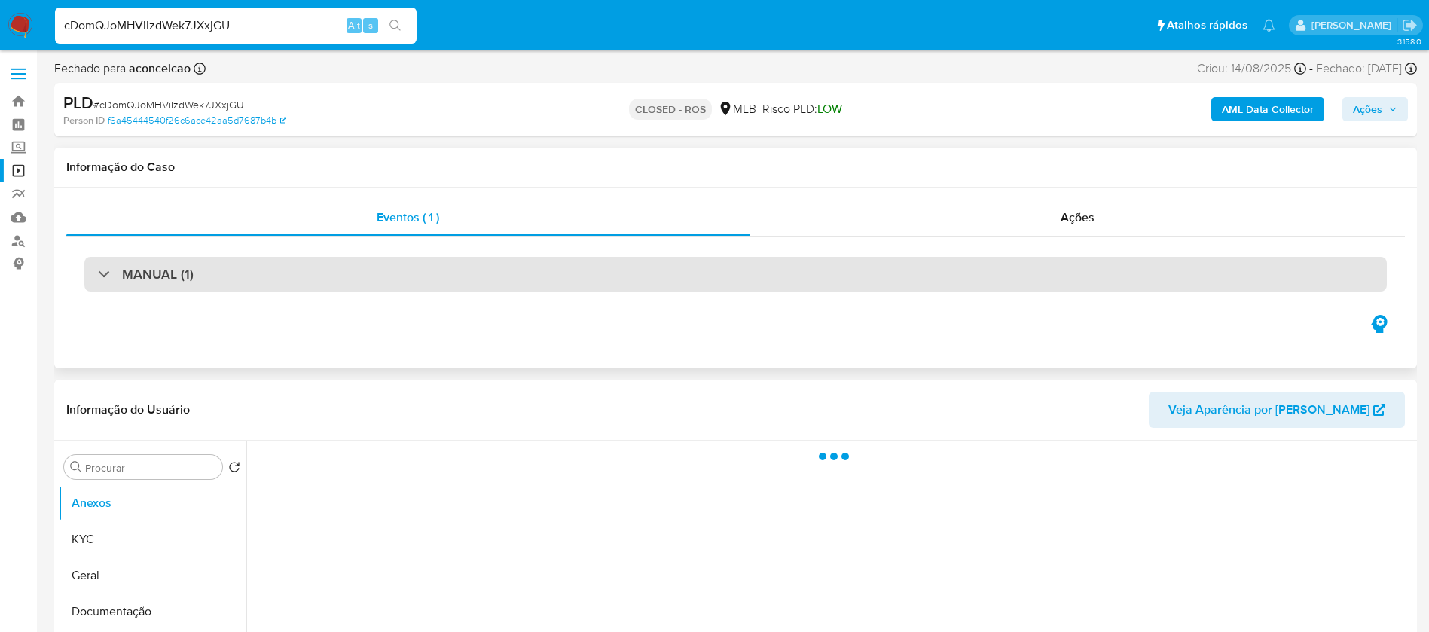
click at [392, 269] on div "MANUAL (1)" at bounding box center [735, 274] width 1302 height 35
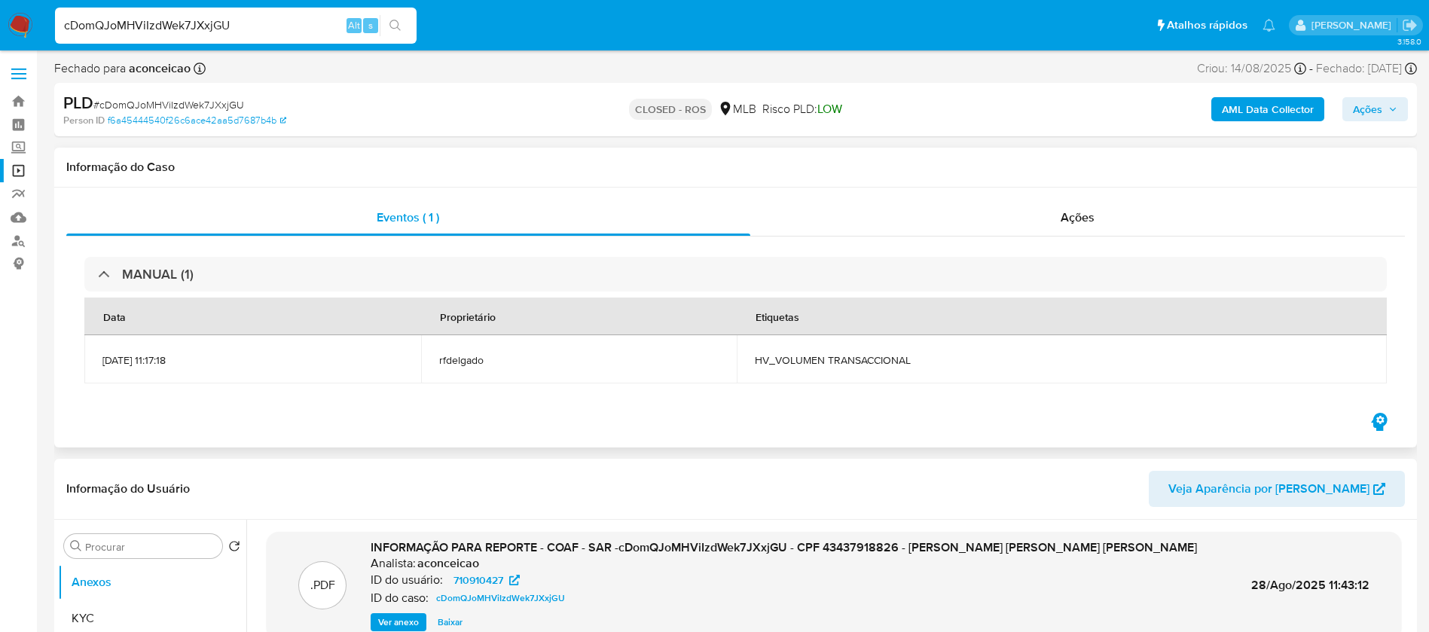
select select "10"
click at [878, 229] on div "Ações" at bounding box center [1077, 218] width 655 height 36
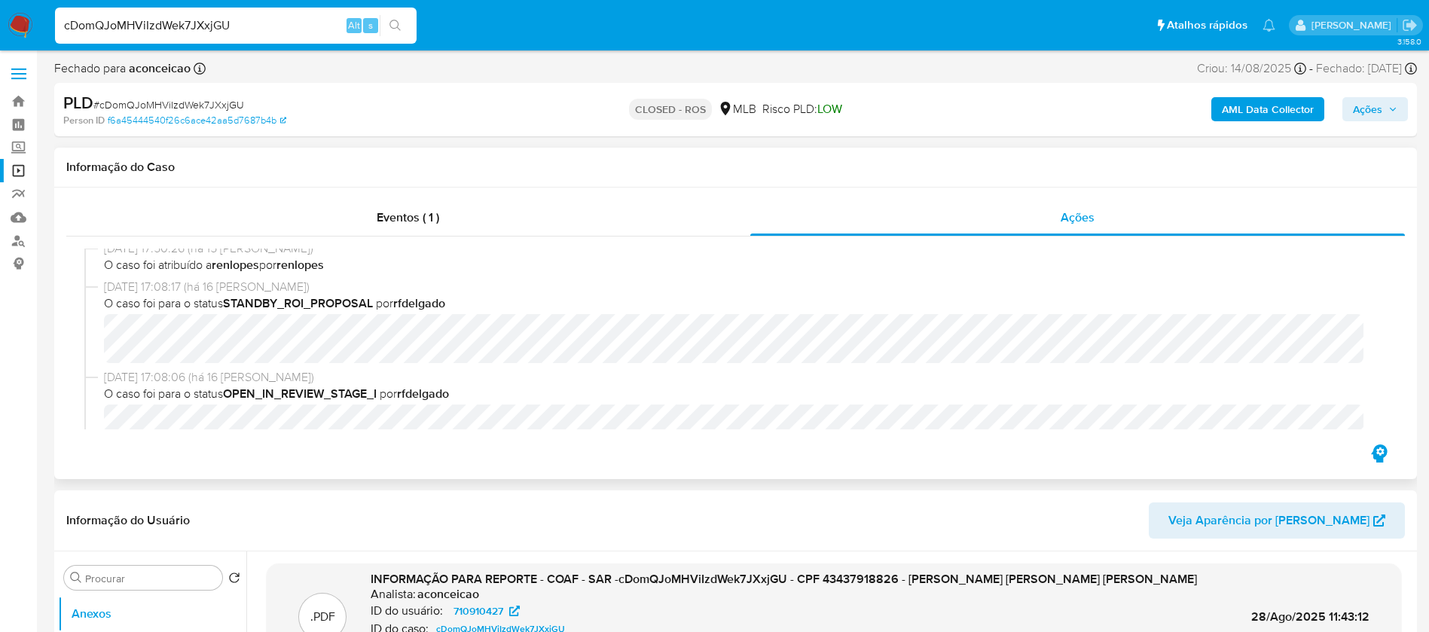
scroll to position [1055, 0]
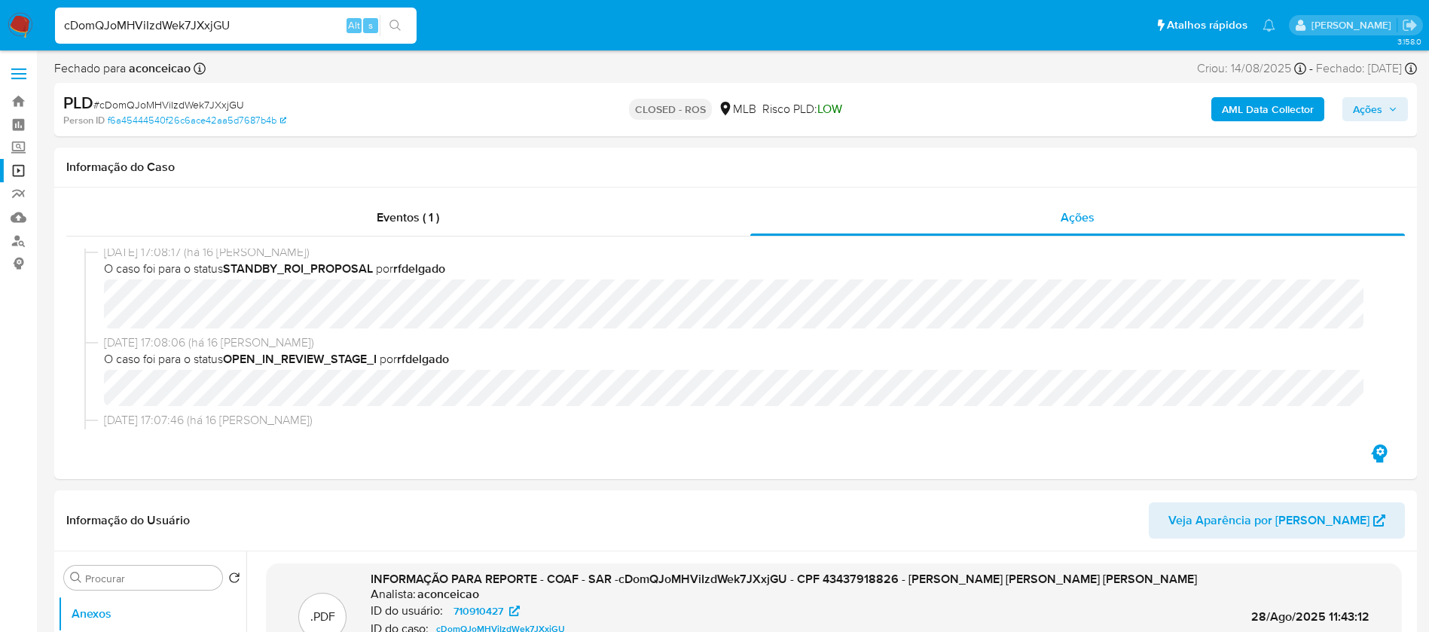
click at [267, 29] on input "cDomQJoMHViIzdWek7JXxjGU" at bounding box center [236, 26] width 362 height 20
paste input "QUFNr0d7GiHqxPBneLuR8rMt"
type input "QUFNr0d7GiHqxPBneLuR8rMt"
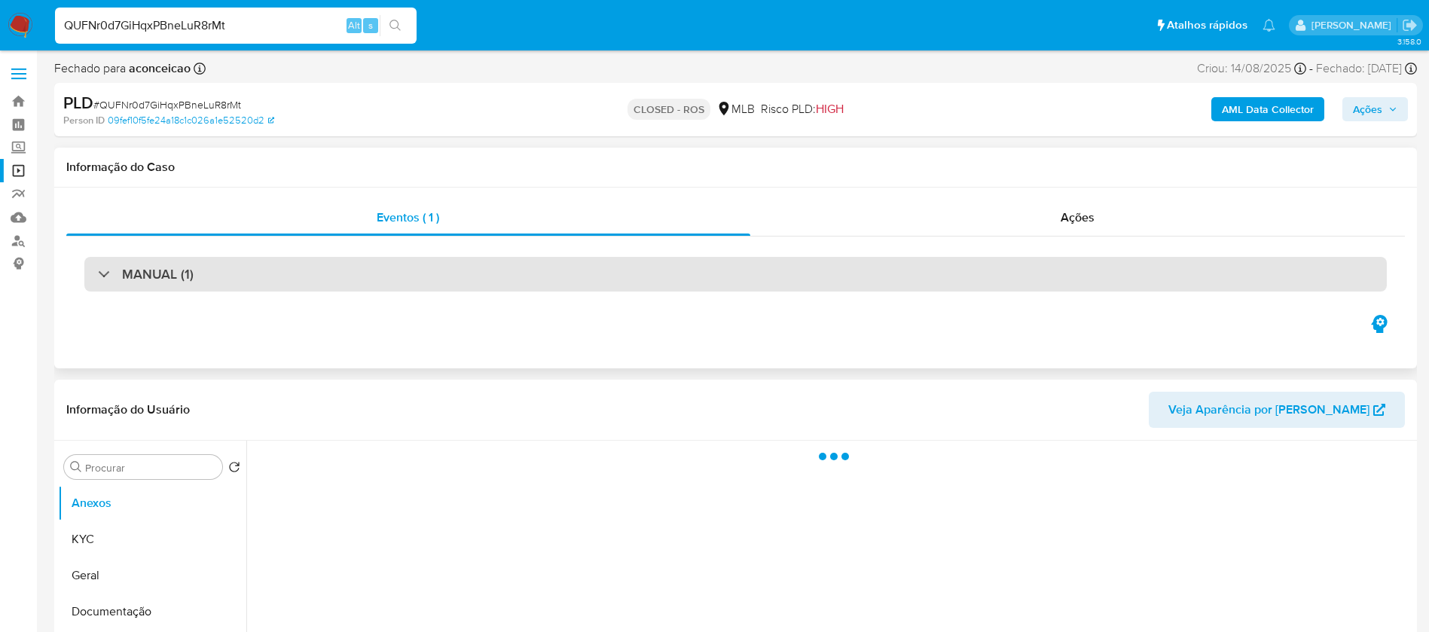
click at [349, 286] on div "MANUAL (1)" at bounding box center [735, 274] width 1302 height 35
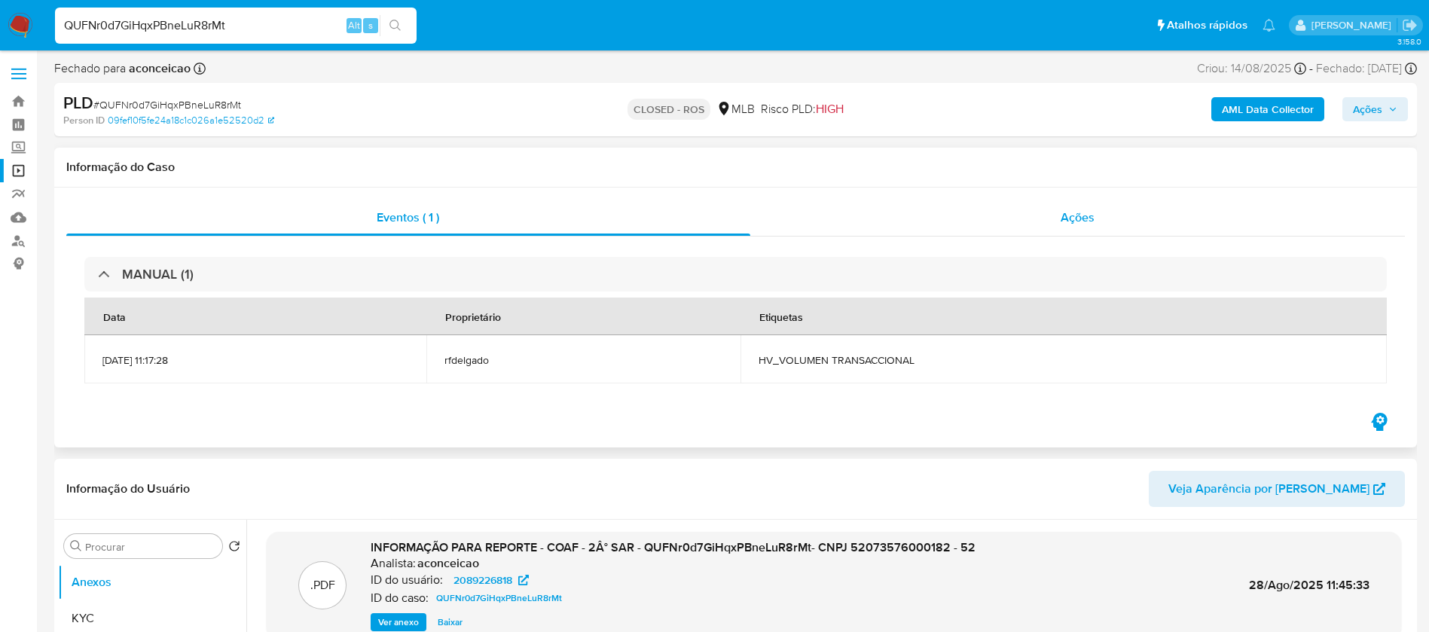
click at [918, 219] on div "Ações" at bounding box center [1077, 218] width 655 height 36
select select "10"
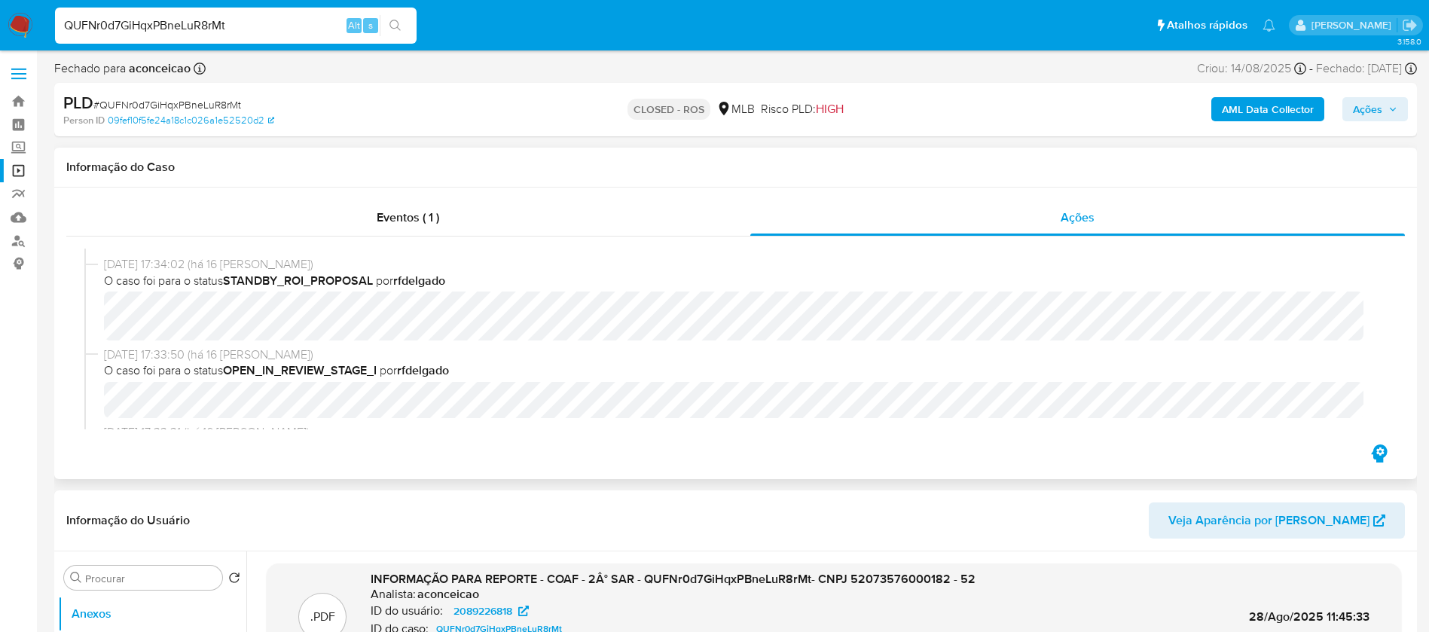
scroll to position [1055, 0]
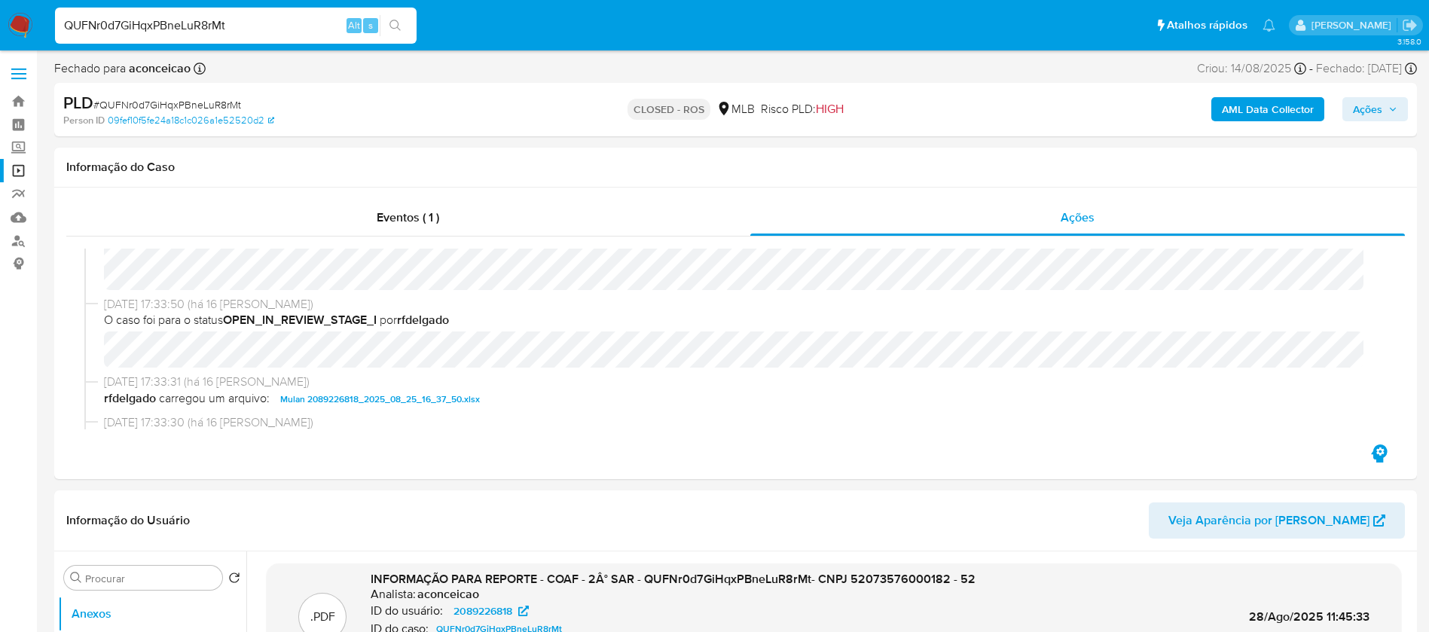
click at [276, 16] on input "QUFNr0d7GiHqxPBneLuR8rMt" at bounding box center [236, 26] width 362 height 20
paste input "qrn7tjfIVxnKuxHCCEzFfAQJ"
type input "qrn7tjfIVxnKuxHCCEzFfAQJ"
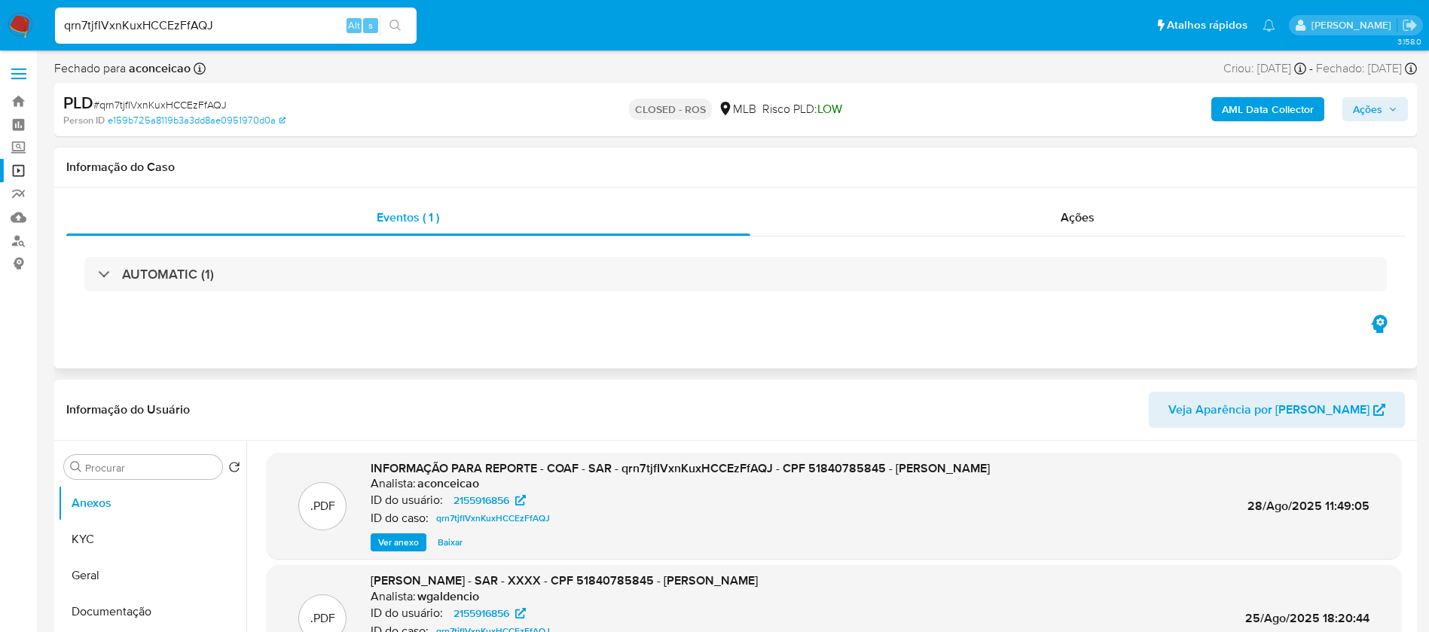
select select "10"
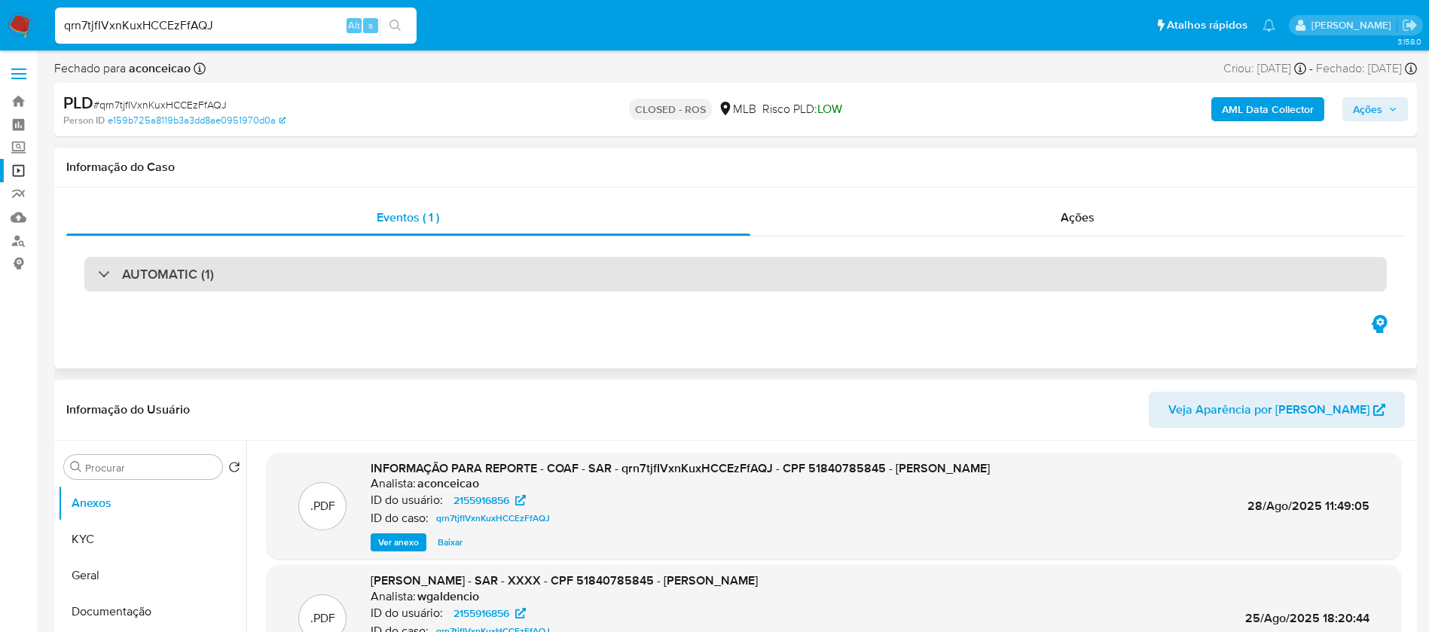
click at [448, 275] on div "AUTOMATIC (1)" at bounding box center [735, 274] width 1302 height 35
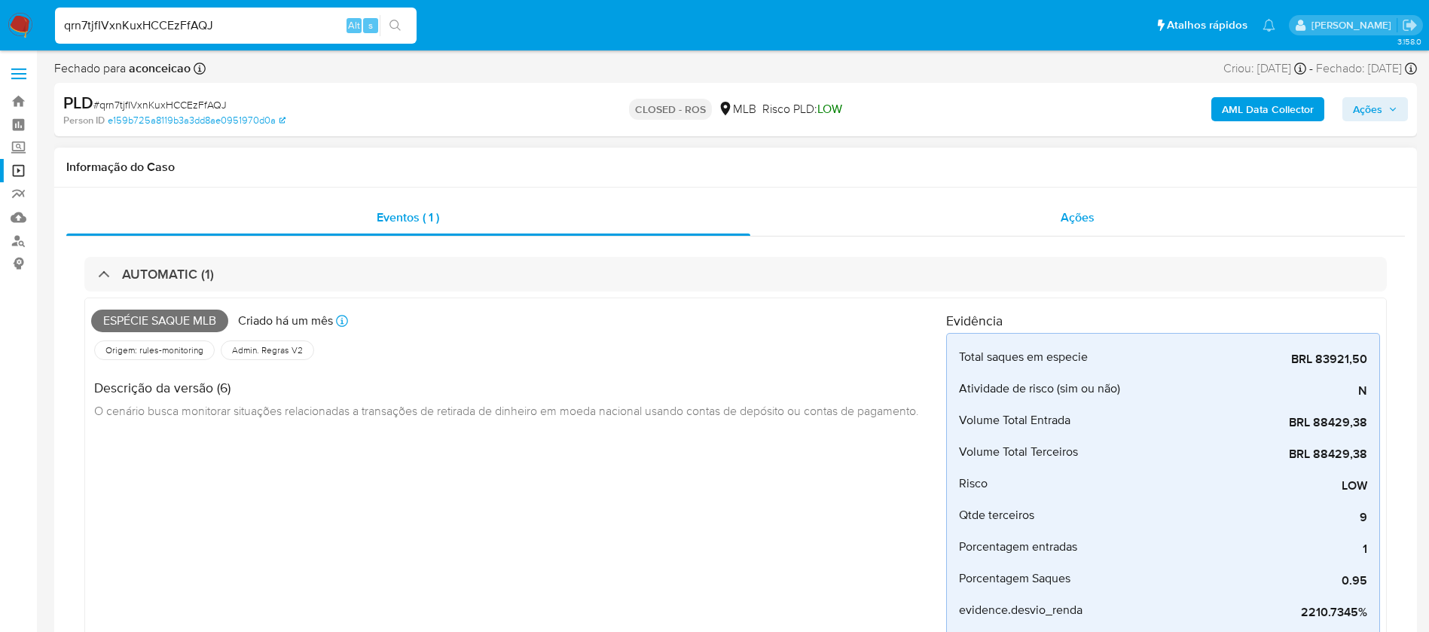
click at [851, 215] on div "Ações" at bounding box center [1077, 218] width 655 height 36
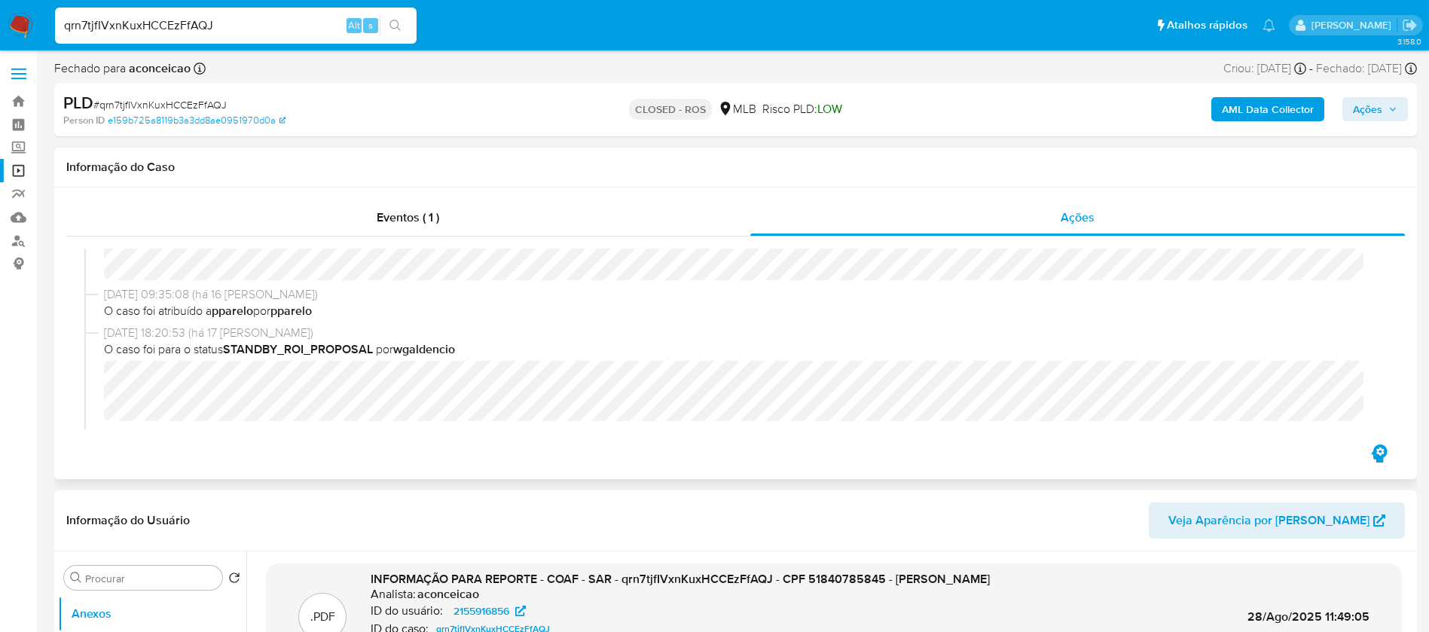
scroll to position [1205, 0]
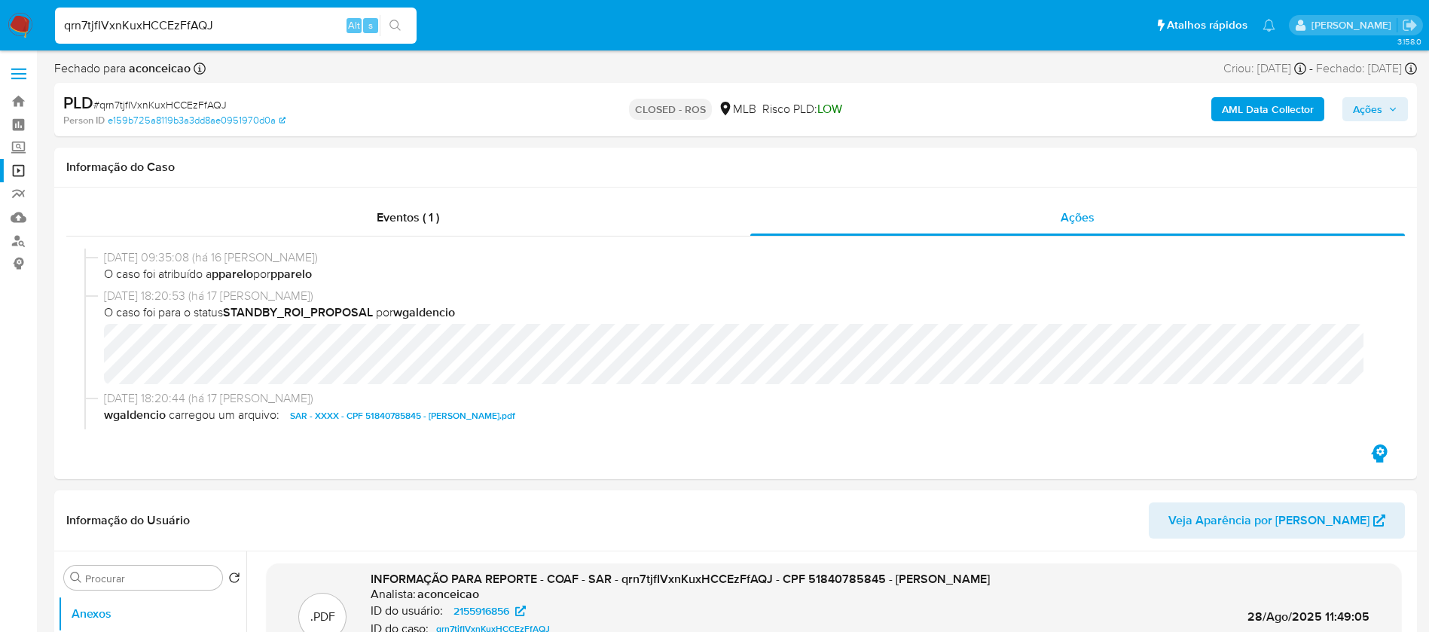
click at [243, 26] on input "qrn7tjfIVxnKuxHCCEzFfAQJ" at bounding box center [236, 26] width 362 height 20
paste input "et6hnpMnQZqjoNDdfsTzeFH"
type input "et6hnpMnQZqjoNDdfsTzeFHJ"
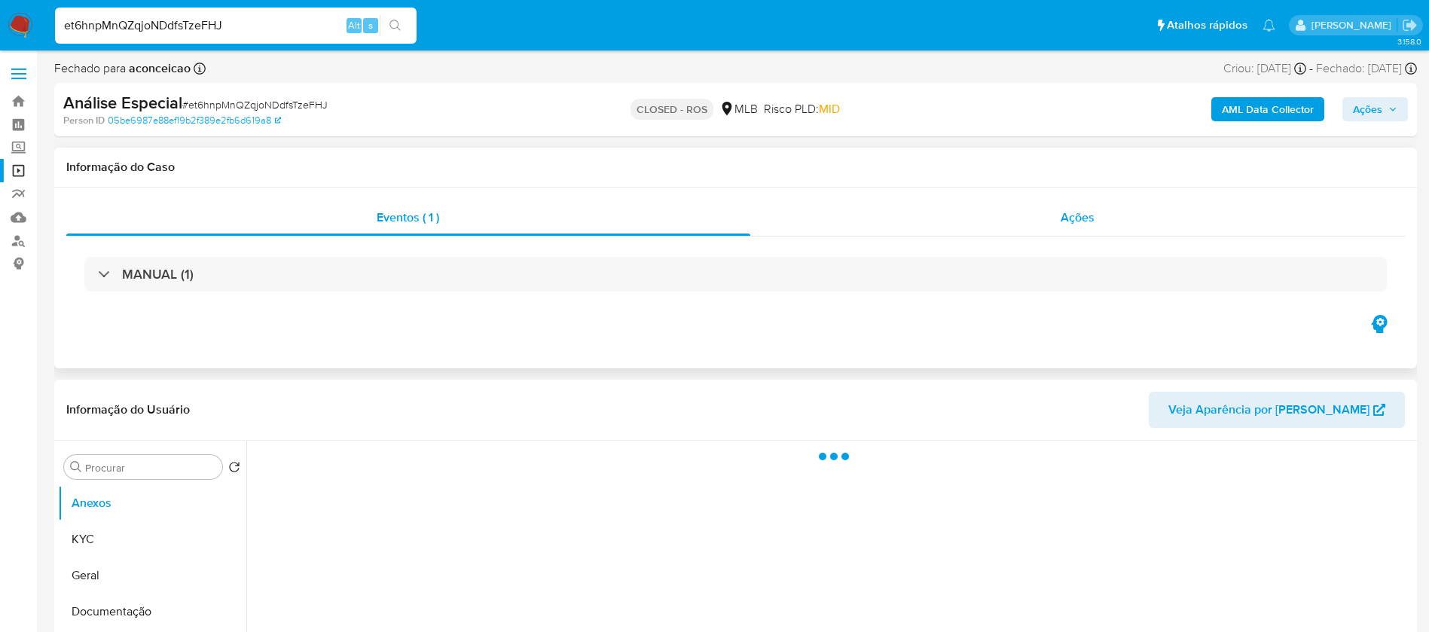
click at [859, 231] on div "Ações" at bounding box center [1077, 218] width 655 height 36
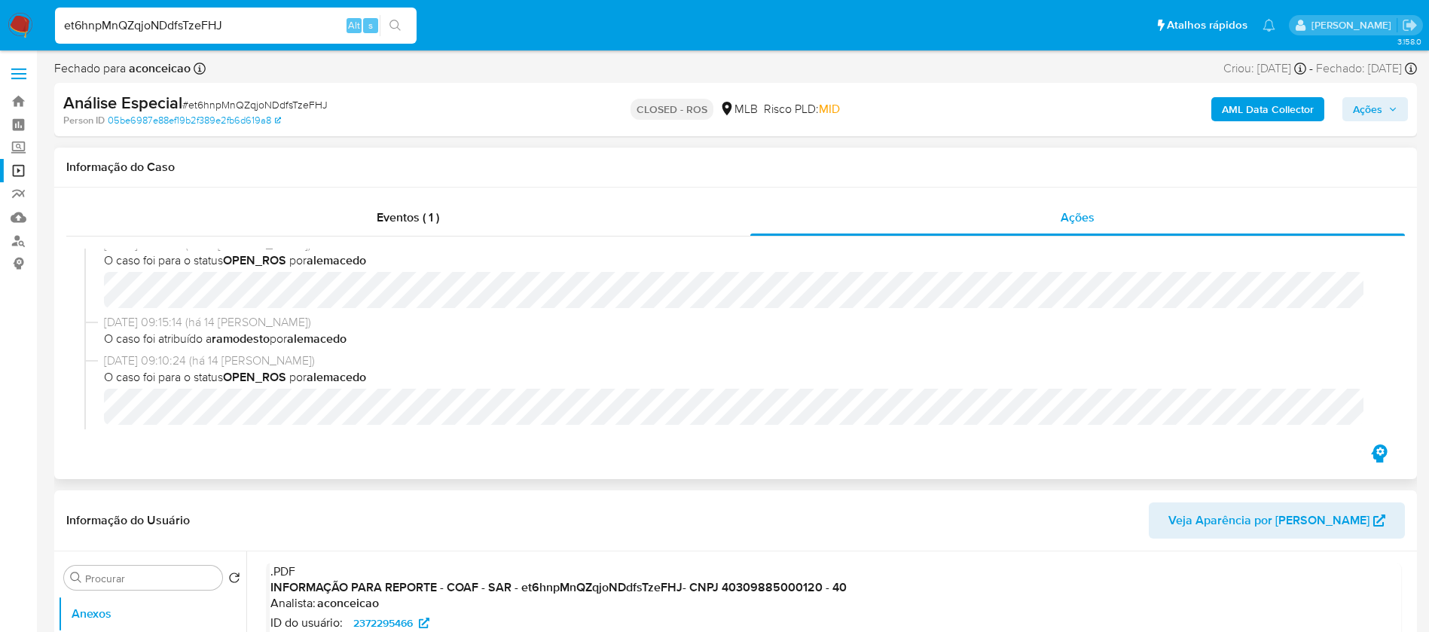
select select "10"
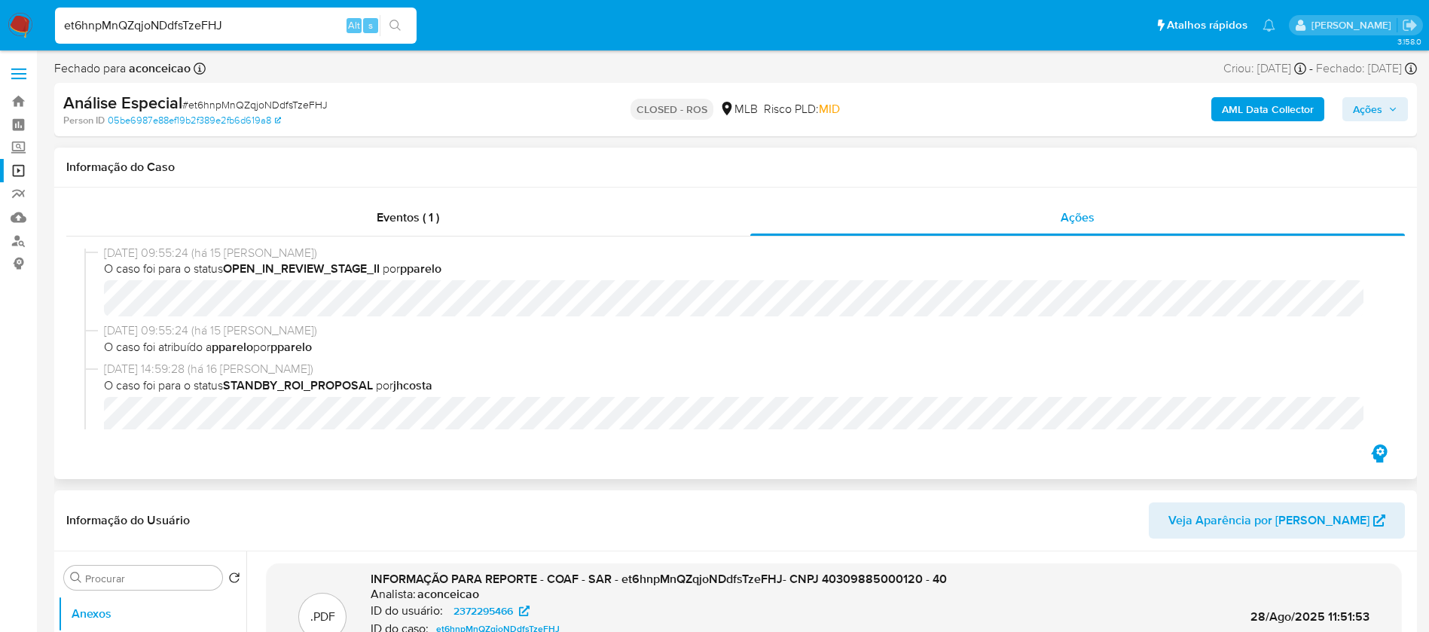
scroll to position [753, 0]
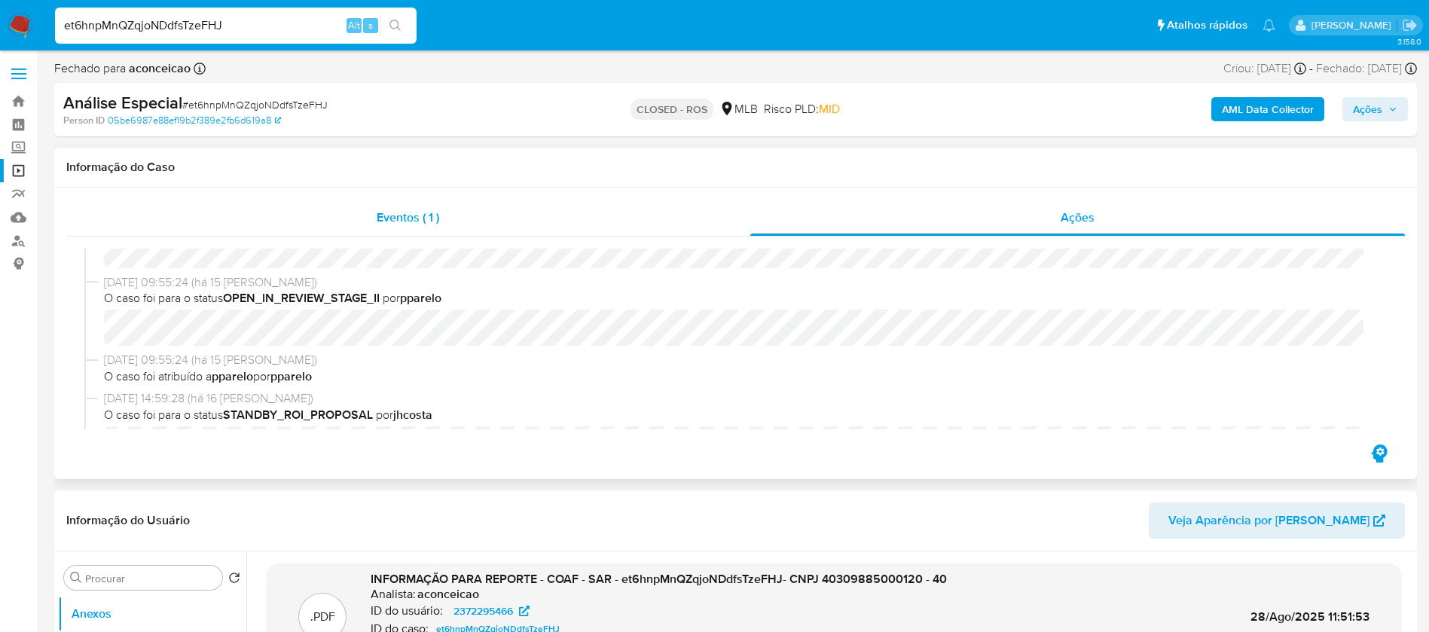
click at [457, 217] on div "Eventos ( 1 )" at bounding box center [408, 218] width 684 height 36
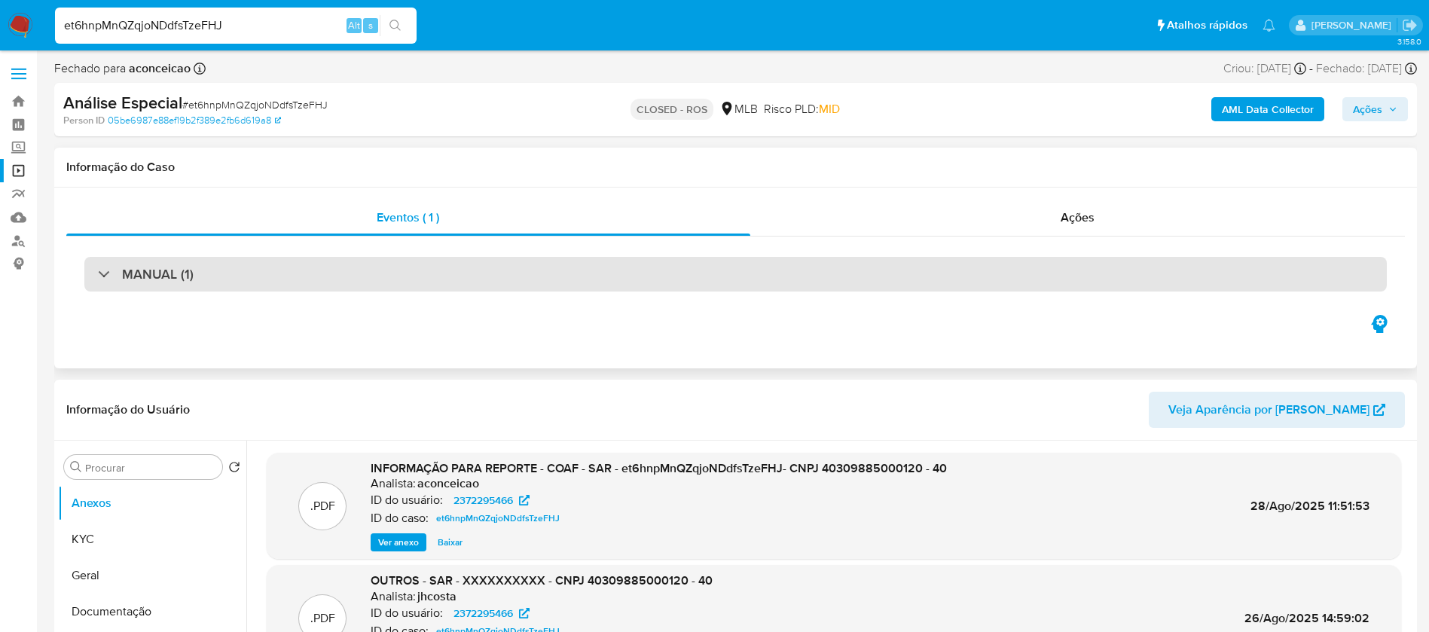
click at [490, 285] on div "MANUAL (1)" at bounding box center [735, 274] width 1302 height 35
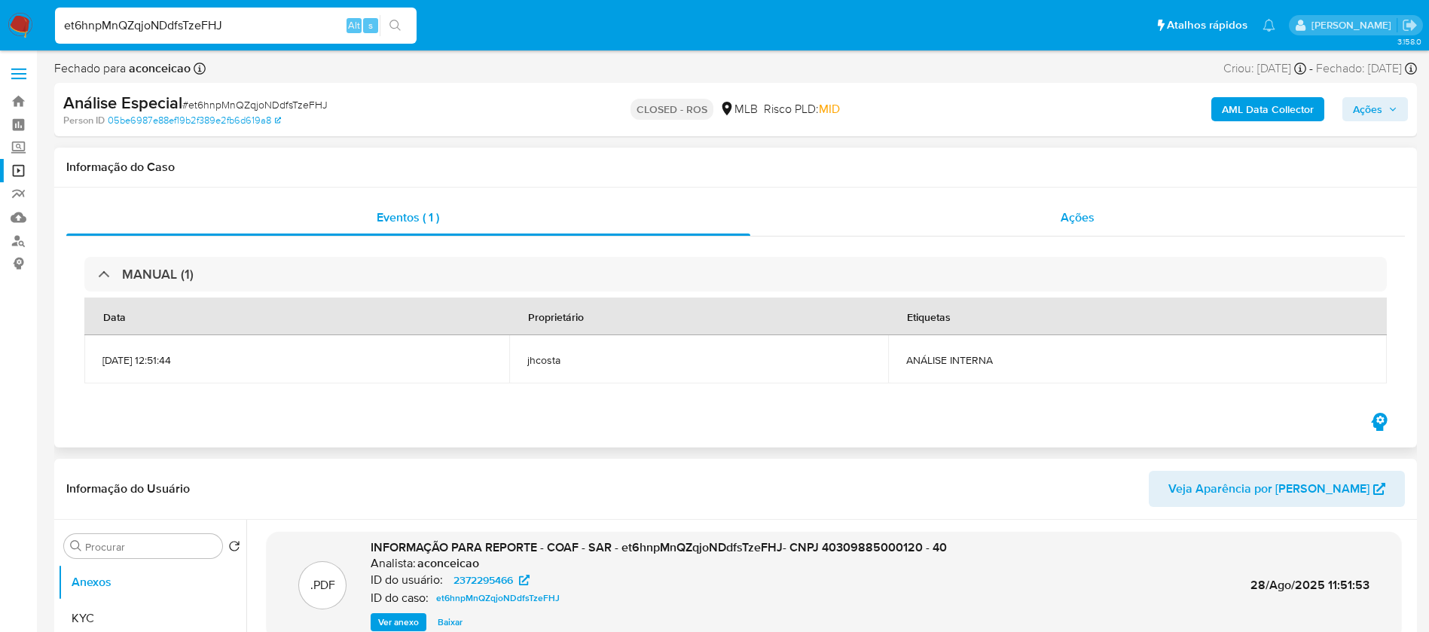
click at [844, 218] on div "Ações" at bounding box center [1077, 218] width 655 height 36
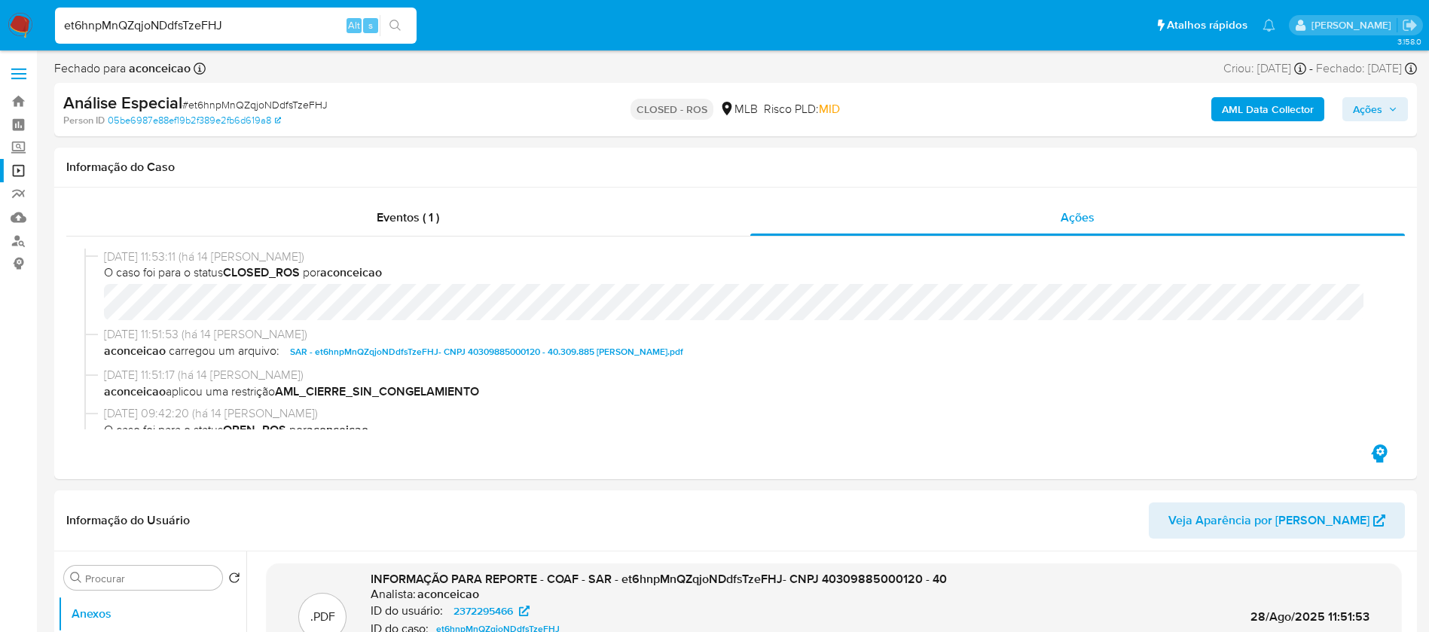
click at [270, 26] on input "et6hnpMnQZqjoNDdfsTzeFHJ" at bounding box center [236, 26] width 362 height 20
paste input "iJzyyzJShSVgxtxMmcQlwo5E"
type input "iJzyyzJShSVgxtxMmcQlwo5E"
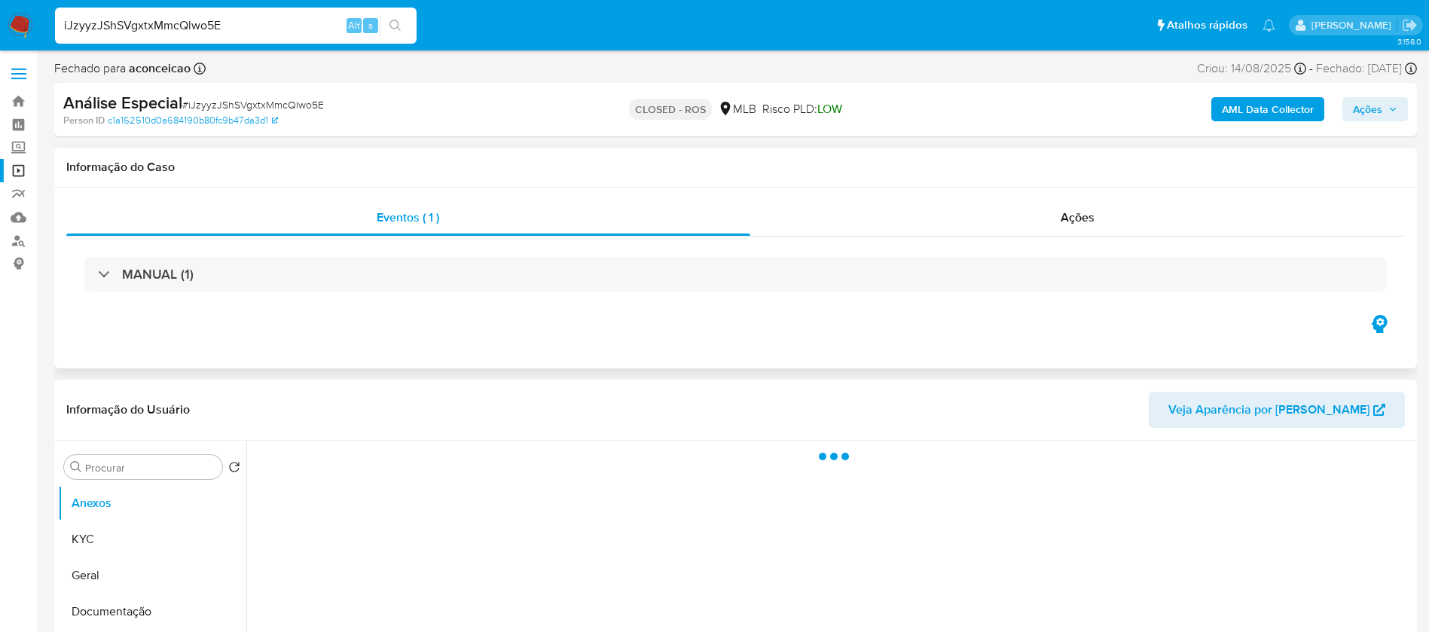
click at [441, 295] on div "MANUAL (1)" at bounding box center [735, 274] width 1339 height 75
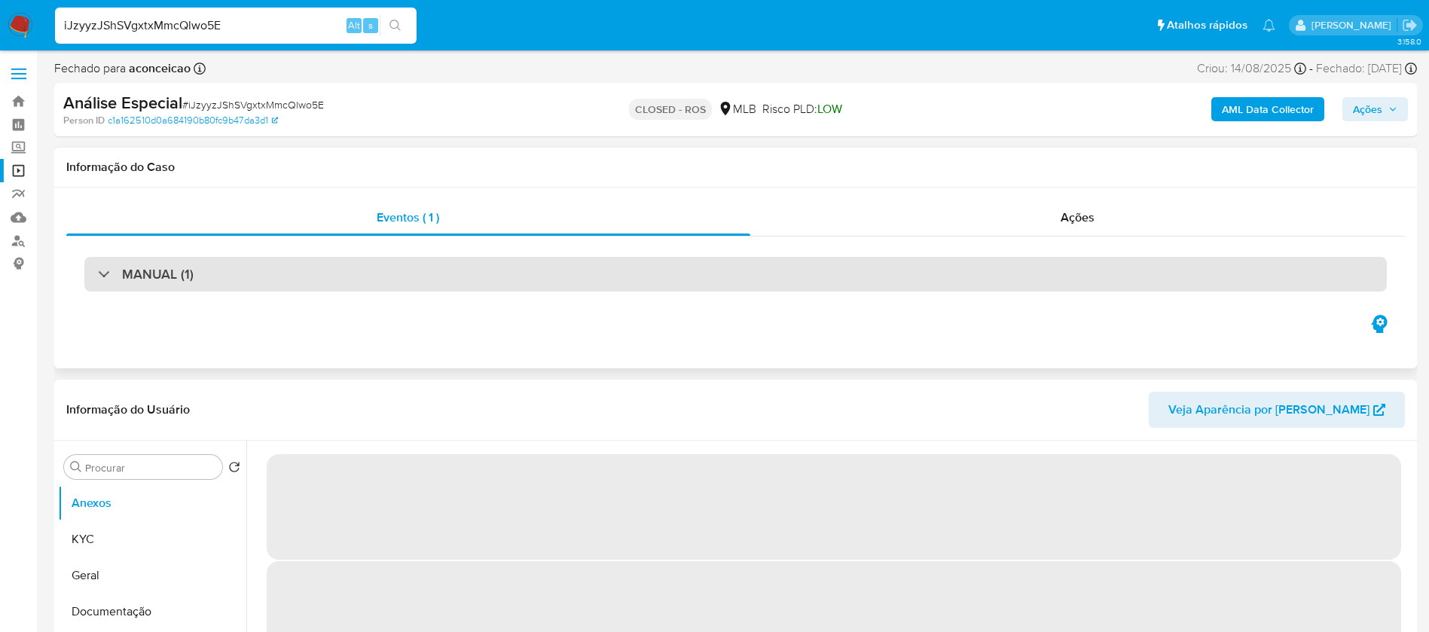
click at [414, 283] on div "MANUAL (1)" at bounding box center [735, 274] width 1302 height 35
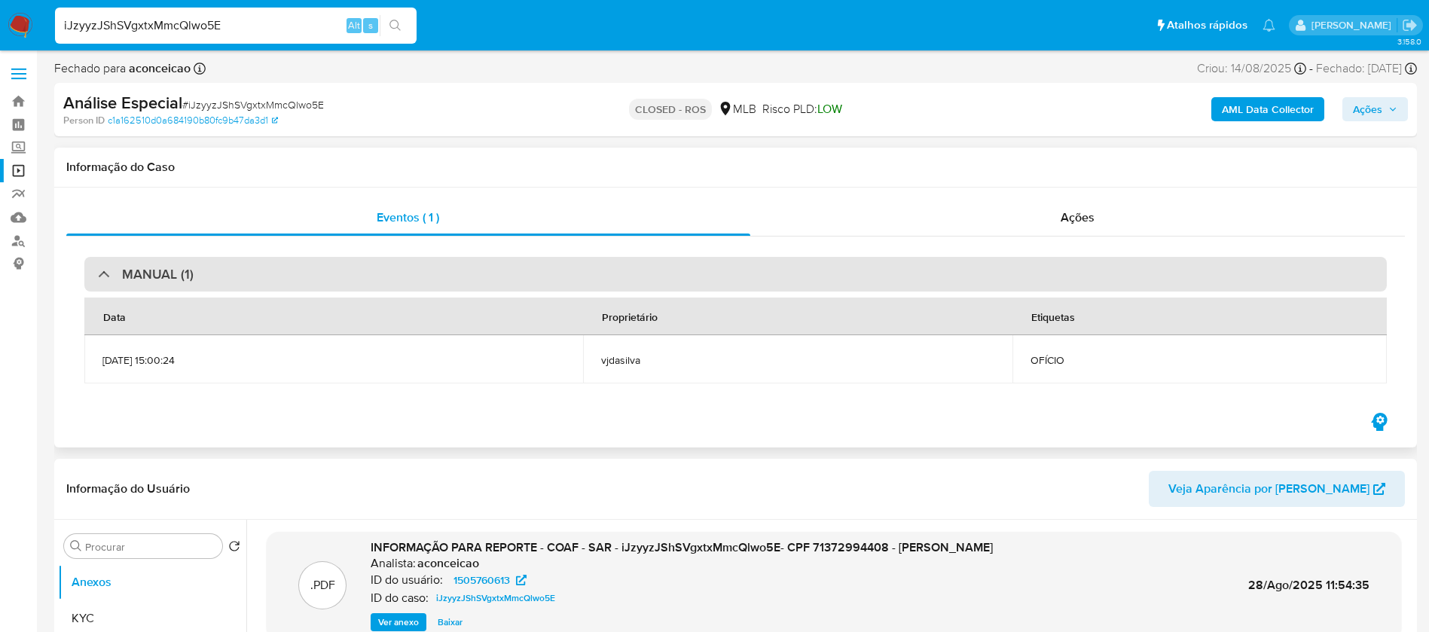
select select "10"
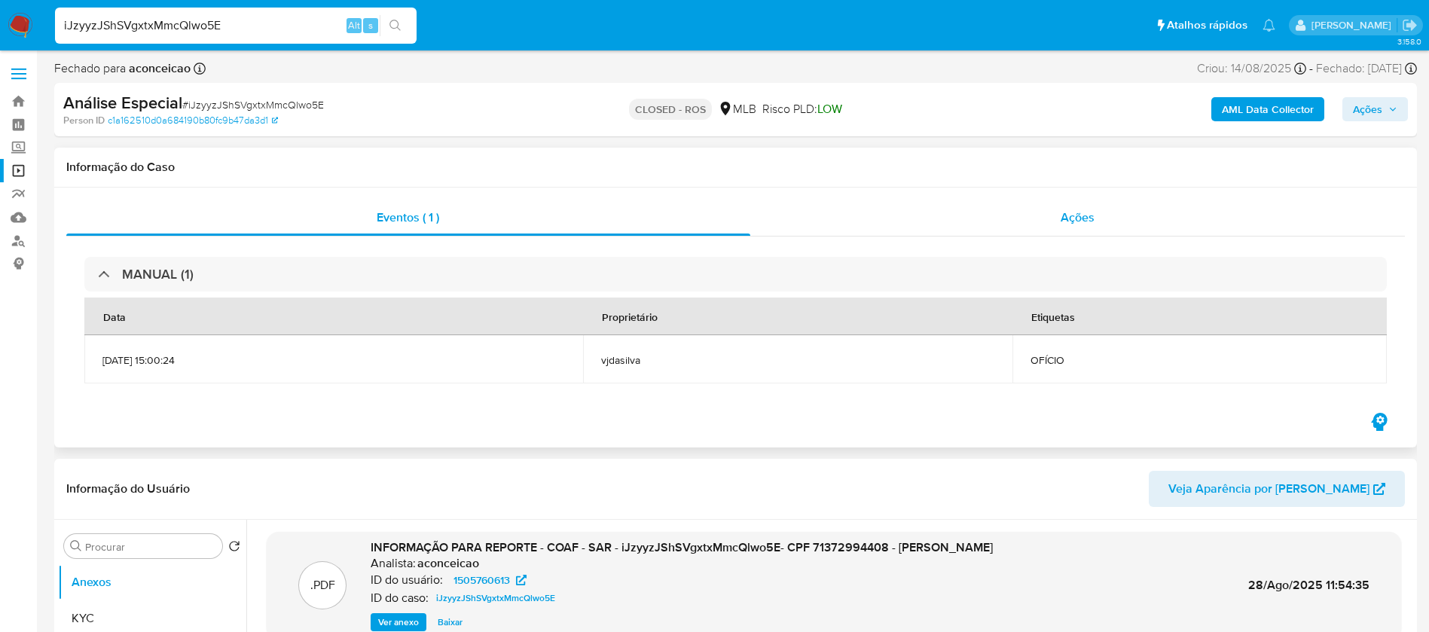
click at [928, 227] on div "Ações" at bounding box center [1077, 218] width 655 height 36
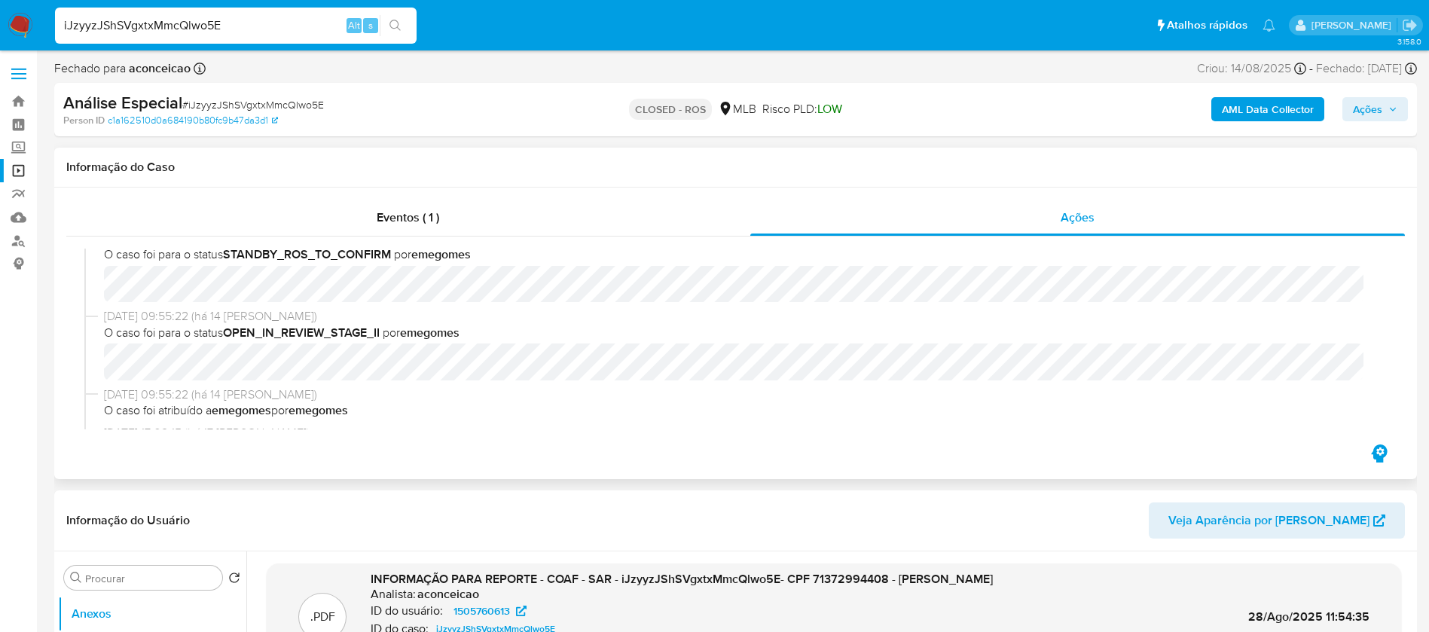
scroll to position [753, 0]
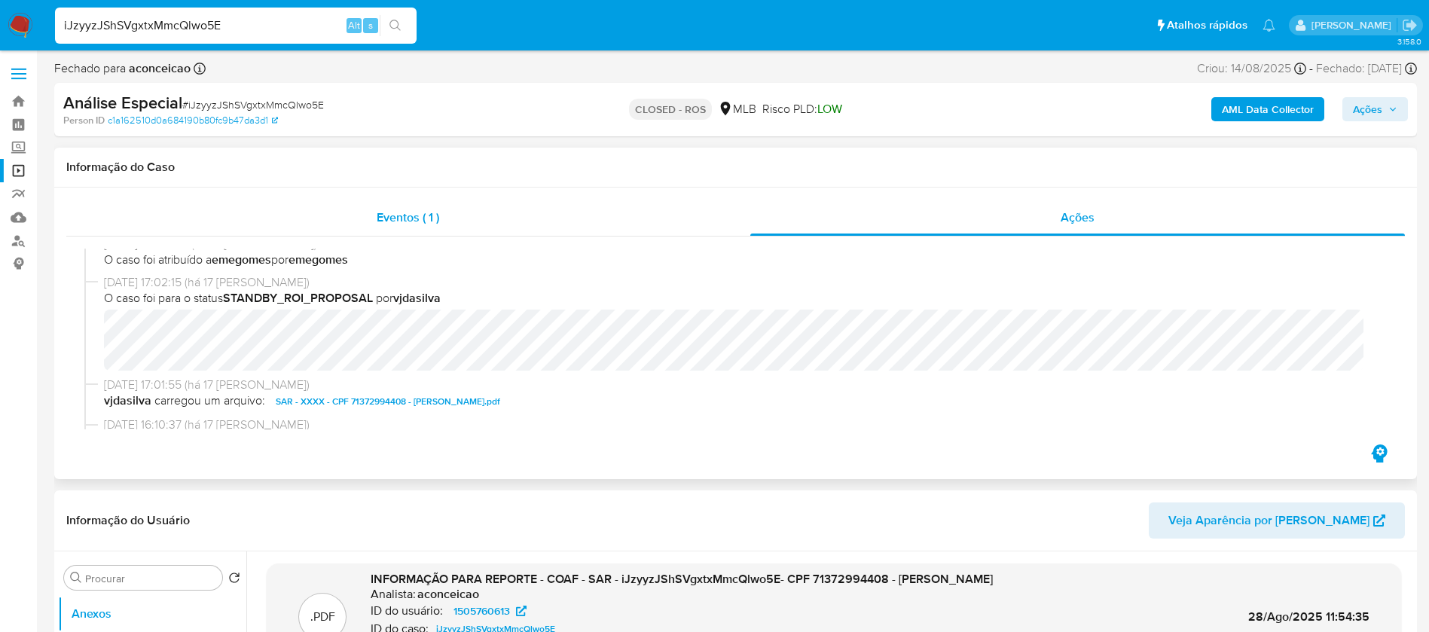
click at [496, 220] on div "Eventos ( 1 )" at bounding box center [408, 218] width 684 height 36
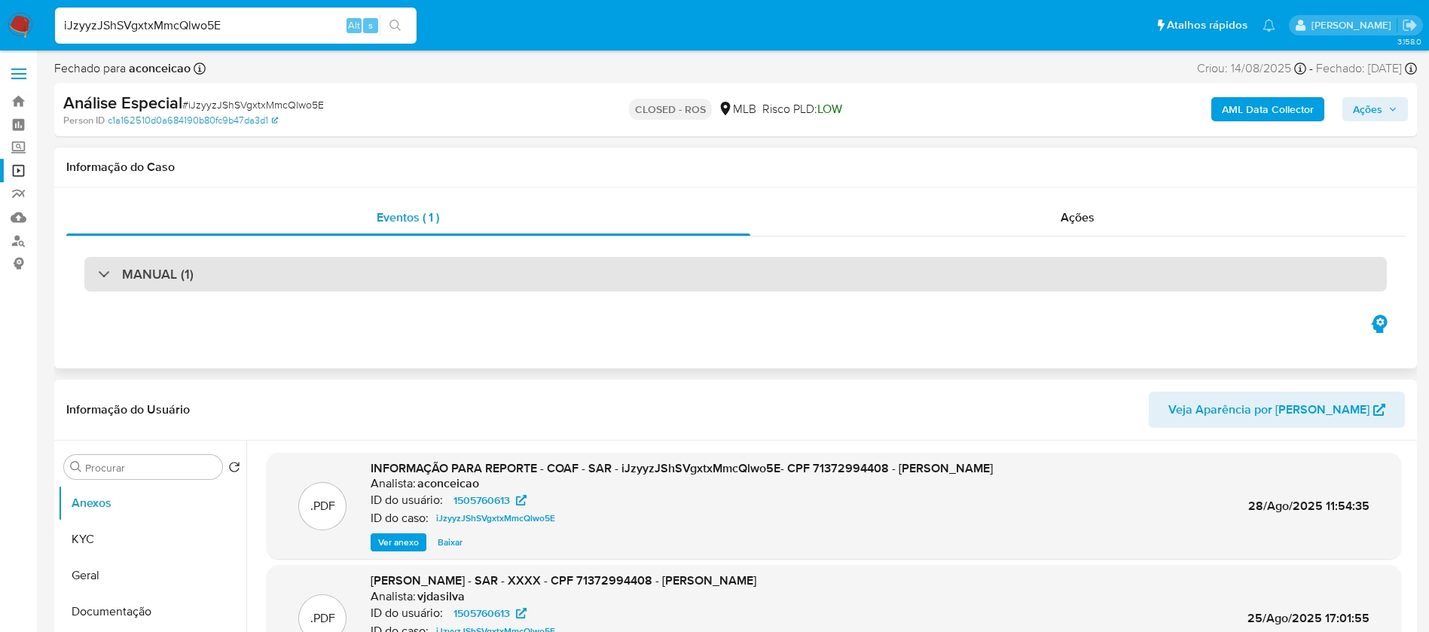
click at [688, 276] on div "MANUAL (1)" at bounding box center [735, 274] width 1302 height 35
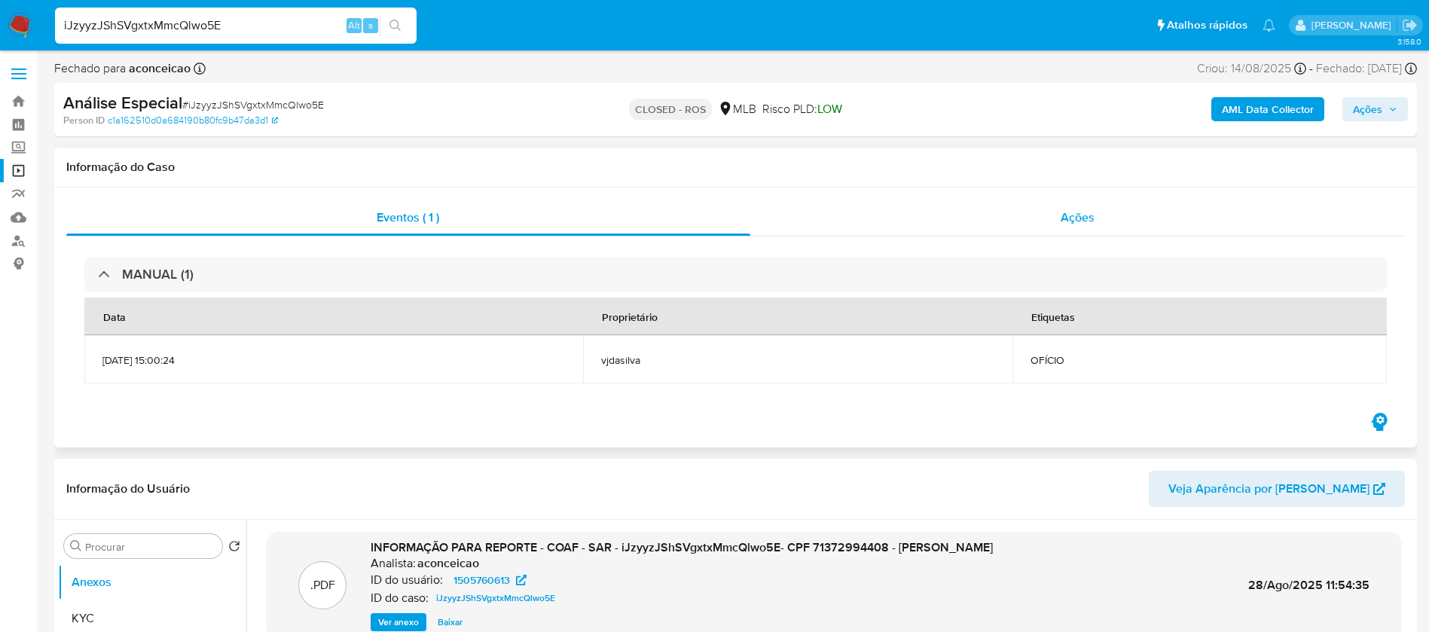
click at [878, 224] on div "Ações" at bounding box center [1077, 218] width 655 height 36
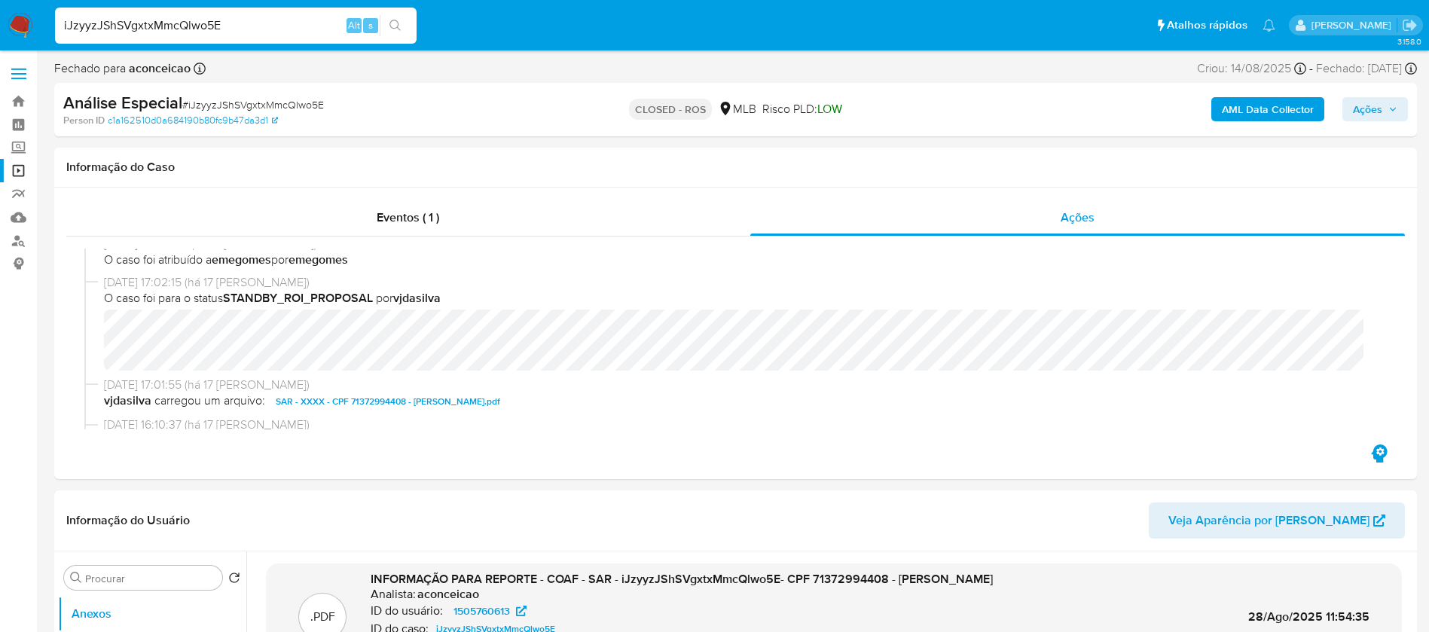
click at [256, 20] on input "iJzyyzJShSVgxtxMmcQlwo5E" at bounding box center [236, 26] width 362 height 20
paste input "0tdOZA0fmLES9zoCowIrwY1f"
type input "0tdOZA0fmLES9zoCowIrwY1f"
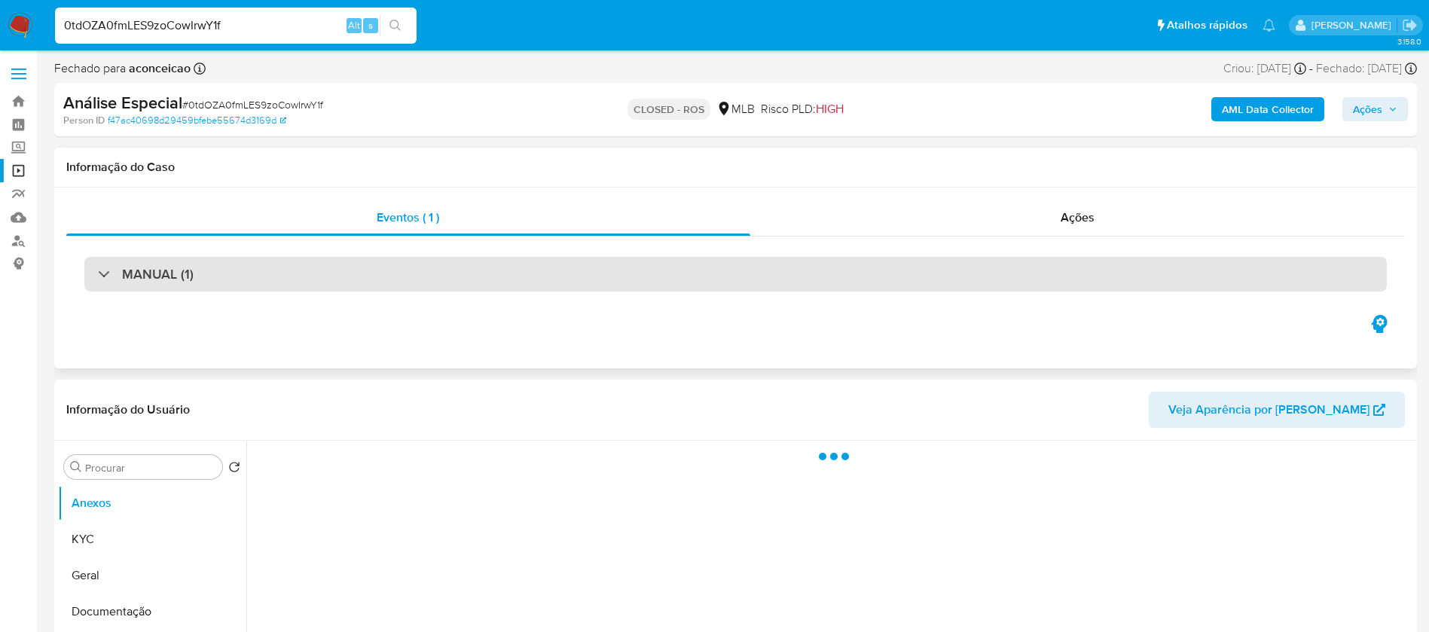
click at [417, 267] on div "MANUAL (1)" at bounding box center [735, 274] width 1302 height 35
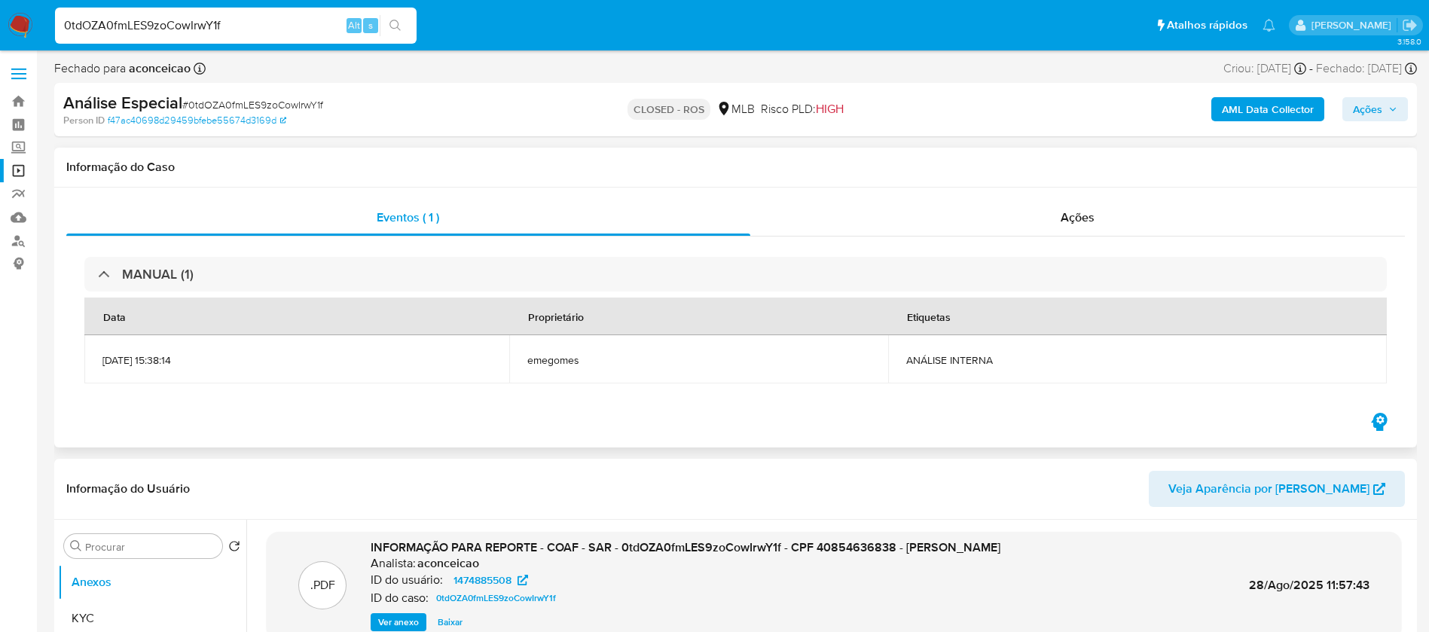
select select "10"
click at [831, 225] on div "Ações" at bounding box center [1077, 218] width 655 height 36
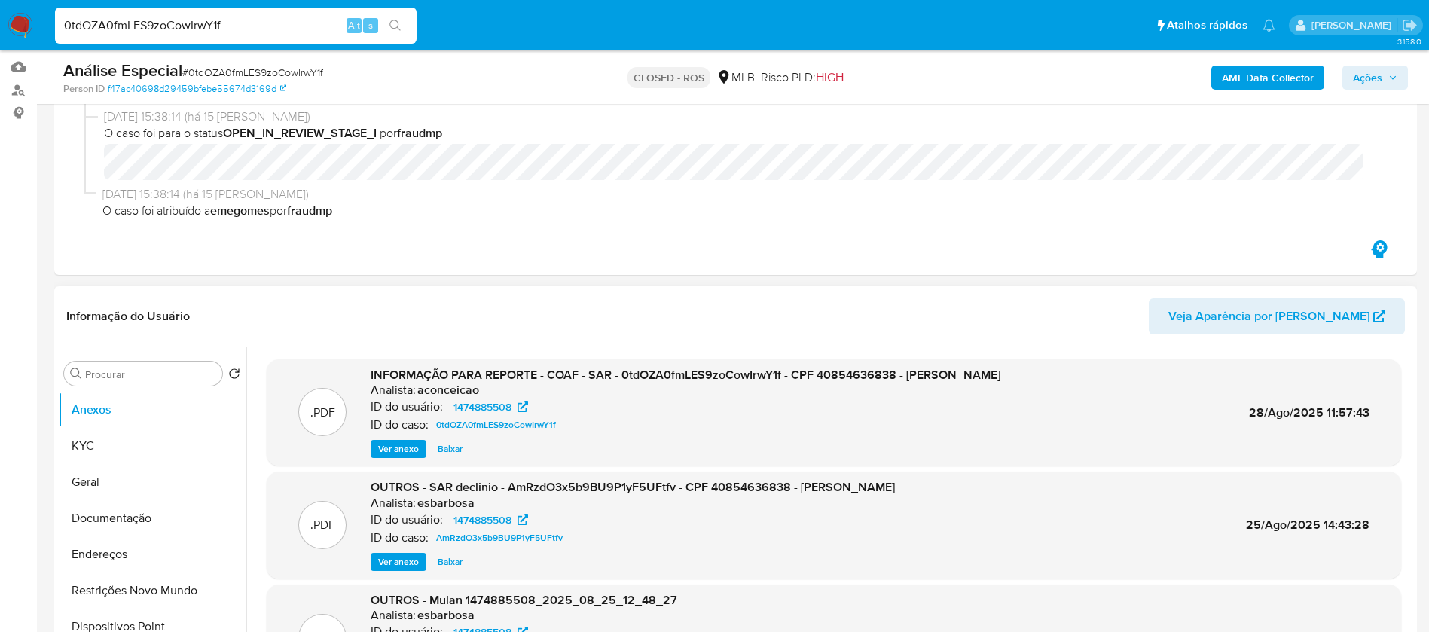
click at [398, 450] on span "Ver anexo" at bounding box center [398, 448] width 41 height 15
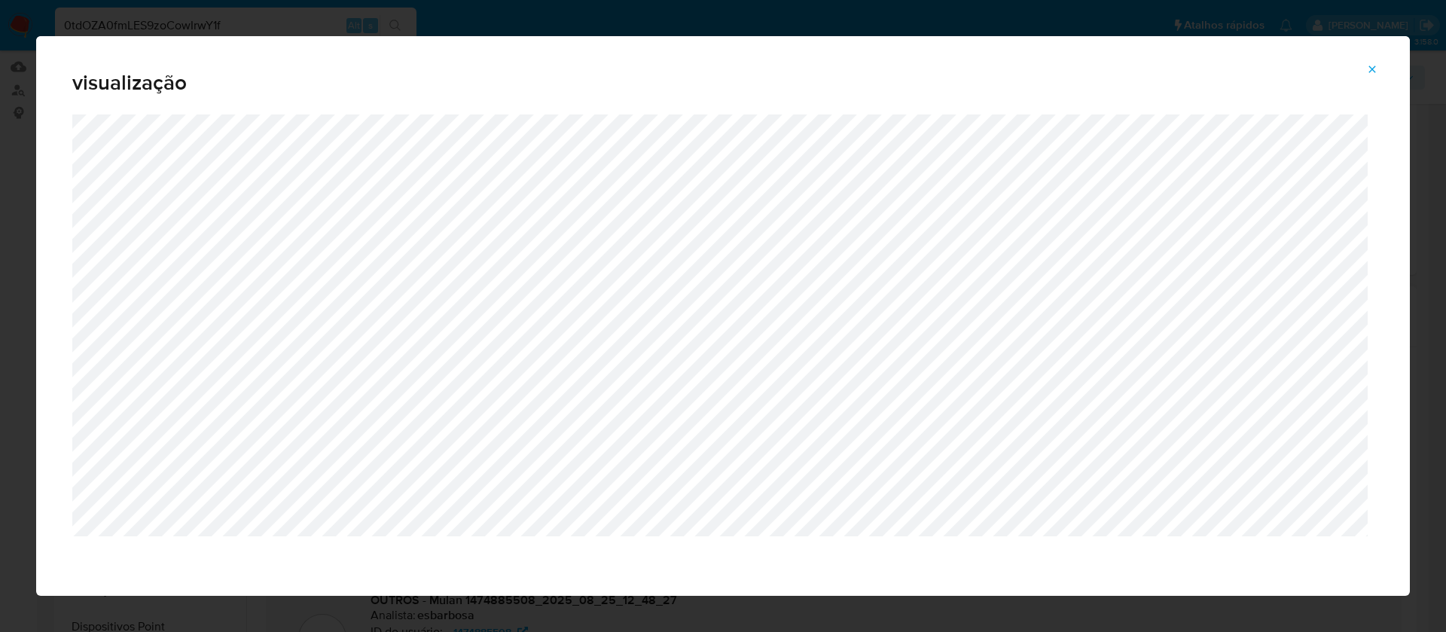
click at [1369, 68] on icon "Attachment preview" at bounding box center [1372, 69] width 12 height 12
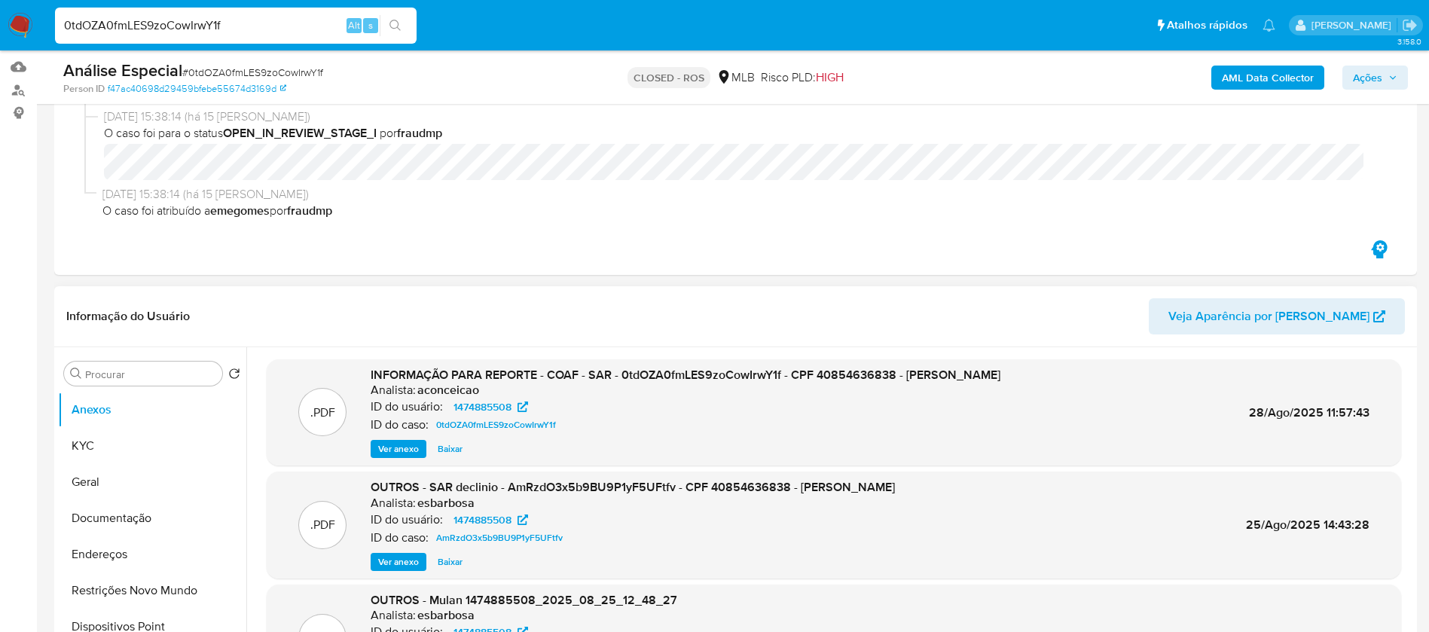
click at [154, 27] on input "0tdOZA0fmLES9zoCowIrwY1f" at bounding box center [236, 26] width 362 height 20
paste input "UZykbUSPPvTaF5edKXoggDu7"
type input "UZykbUSPPvTaF5edKXoggDu7"
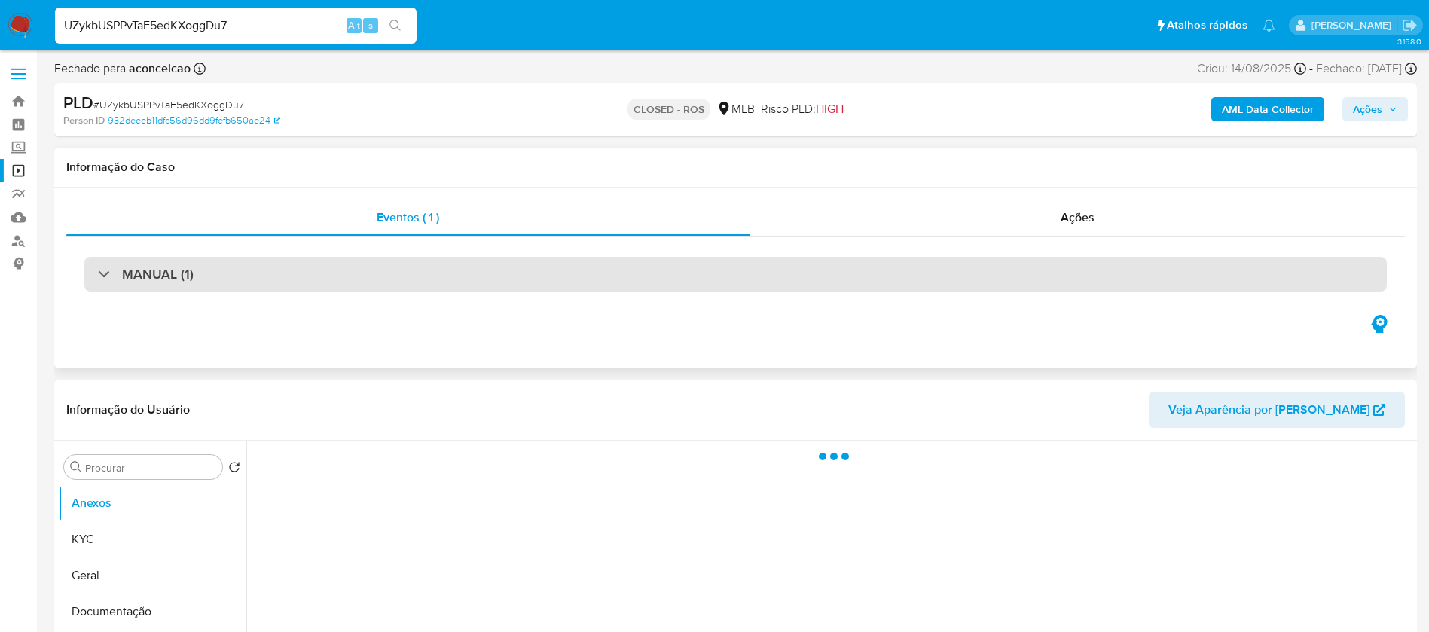
click at [308, 275] on div "MANUAL (1)" at bounding box center [735, 274] width 1302 height 35
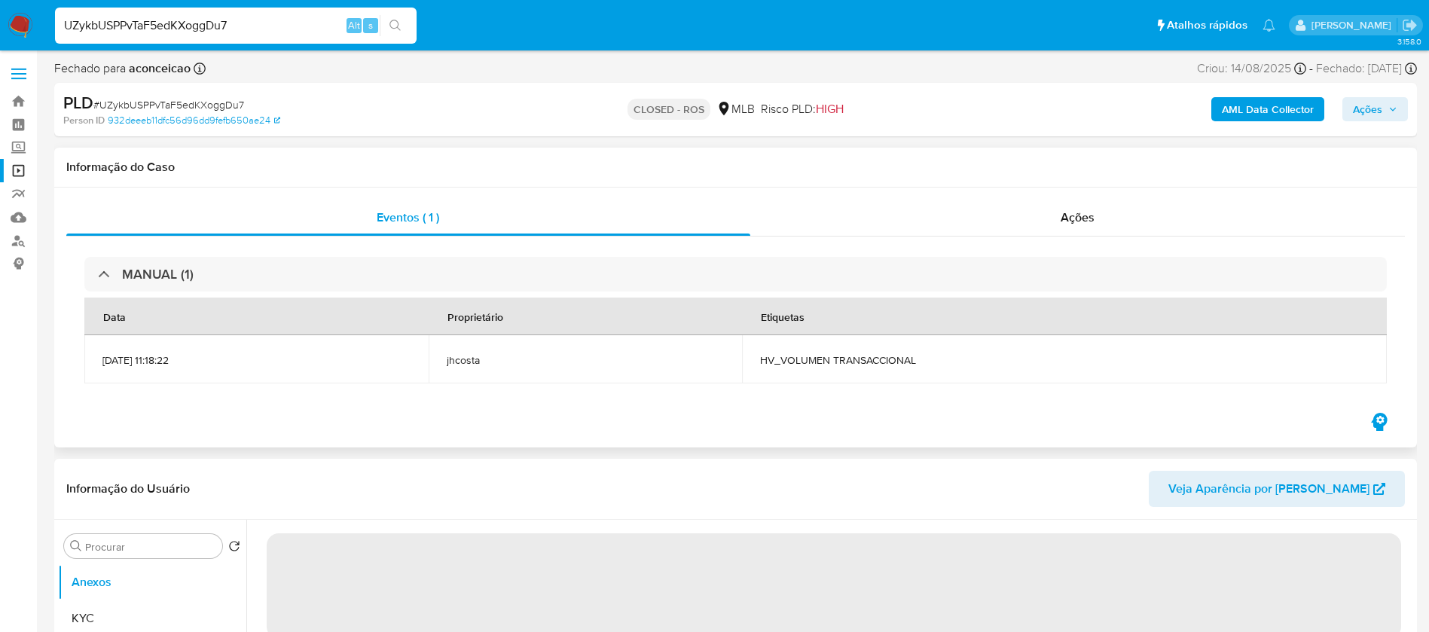
select select "10"
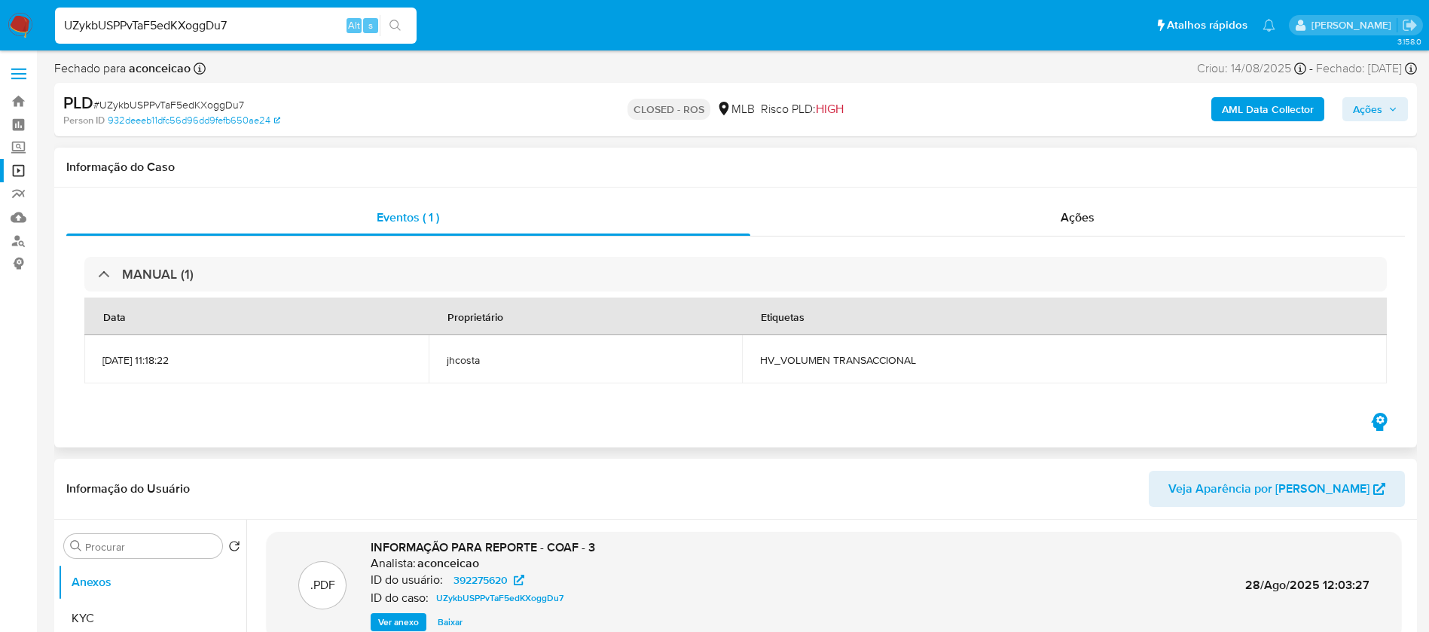
click at [810, 239] on div "MANUAL (1) Data Proprietário Etiquetas 14/08/2025 11:18:22 jhcosta HV_VOLUMEN T…" at bounding box center [735, 323] width 1339 height 173
click at [812, 229] on div "Ações" at bounding box center [1077, 218] width 655 height 36
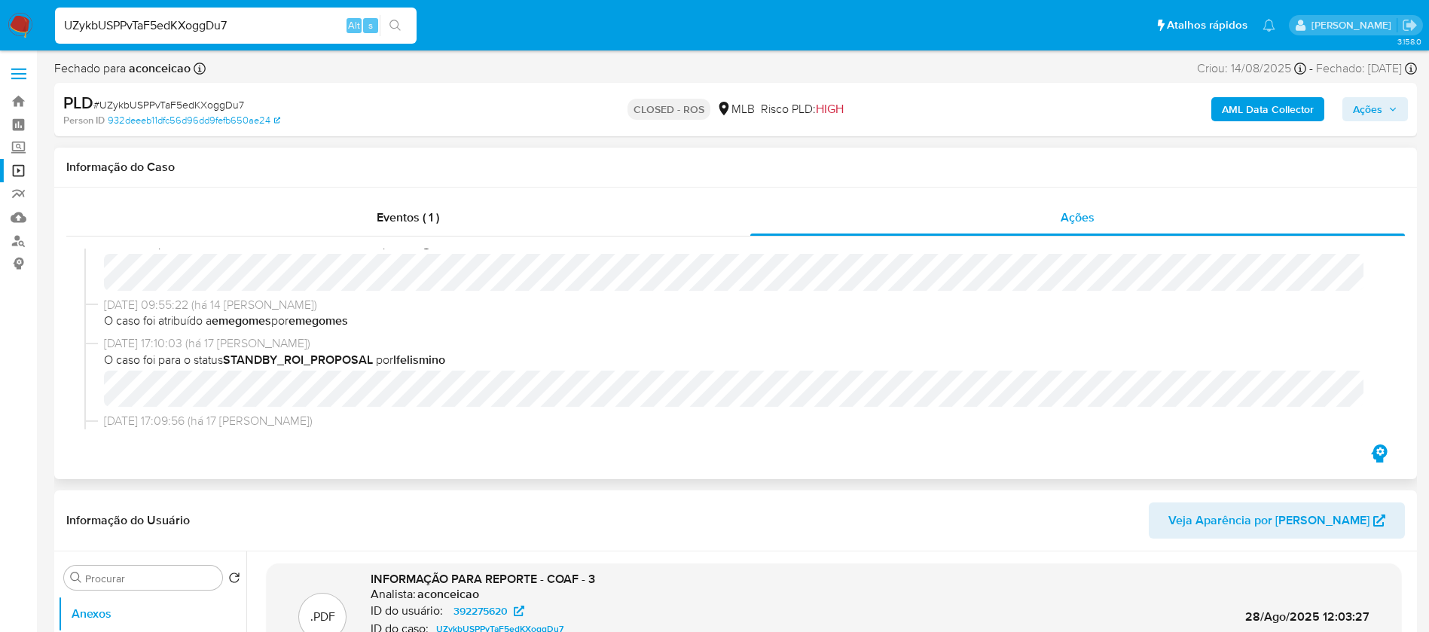
scroll to position [753, 0]
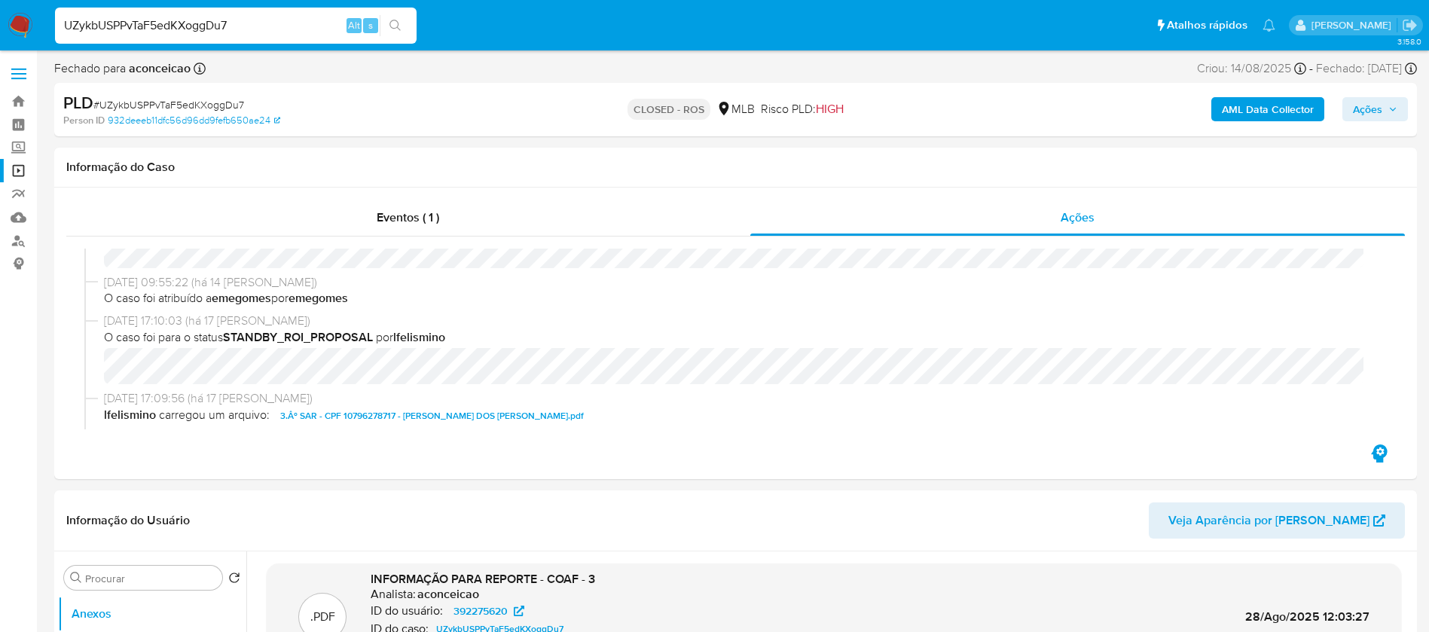
click at [266, 26] on input "UZykbUSPPvTaF5edKXoggDu7" at bounding box center [236, 26] width 362 height 20
paste input "9zNggEYoAPbp3u6b0HueEeVv"
type input "9zNggEYoAPbp3u6b0HueEeVv"
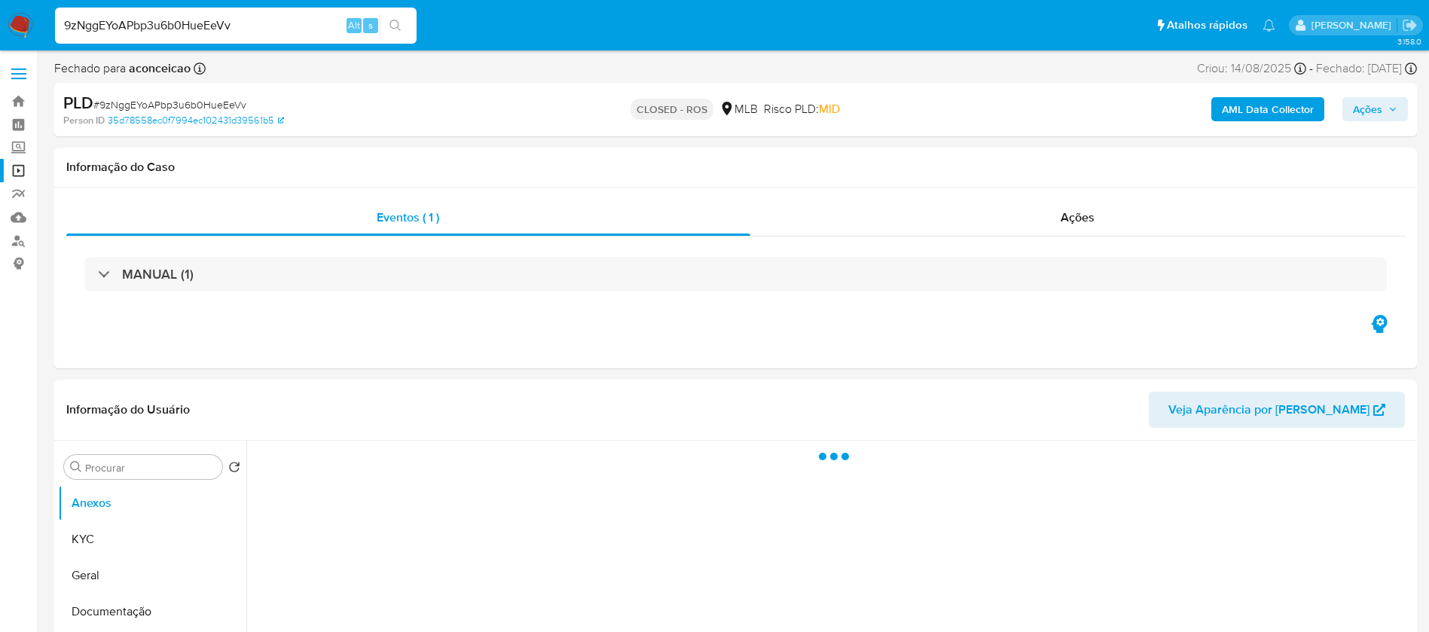
click at [321, 270] on div "MANUAL (1)" at bounding box center [735, 274] width 1302 height 35
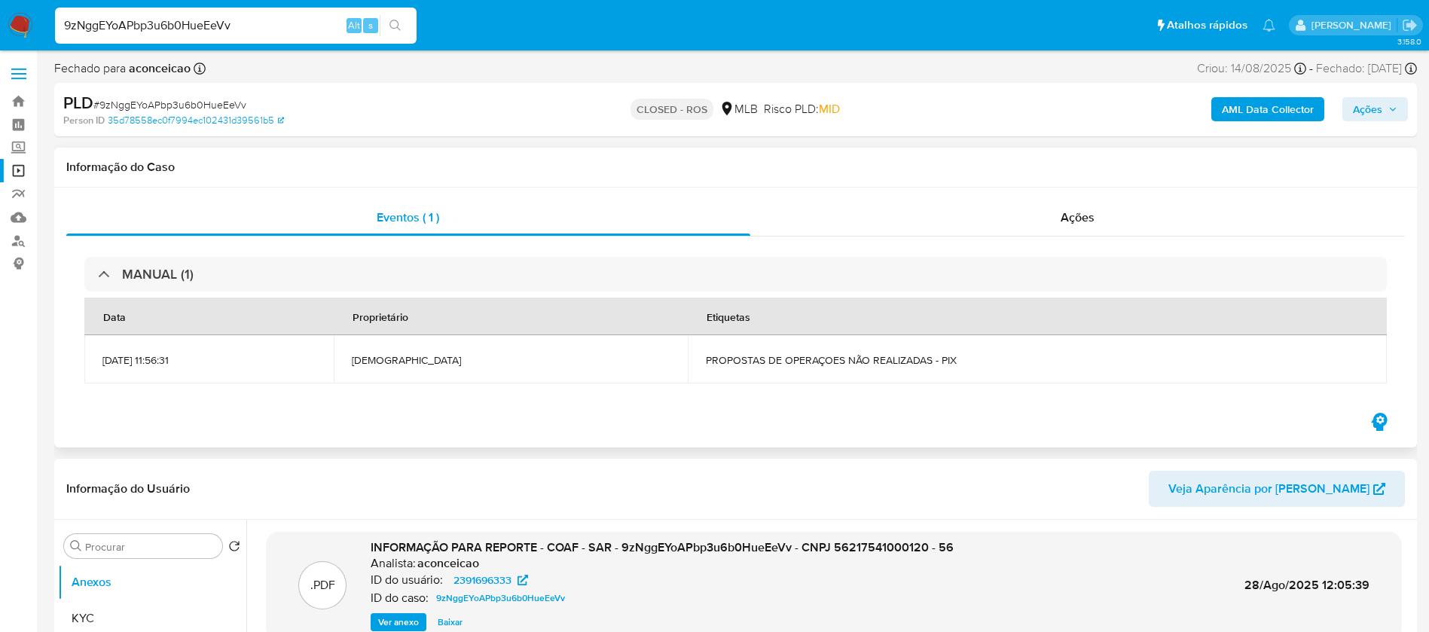
select select "10"
click at [869, 219] on div "Ações" at bounding box center [1077, 218] width 655 height 36
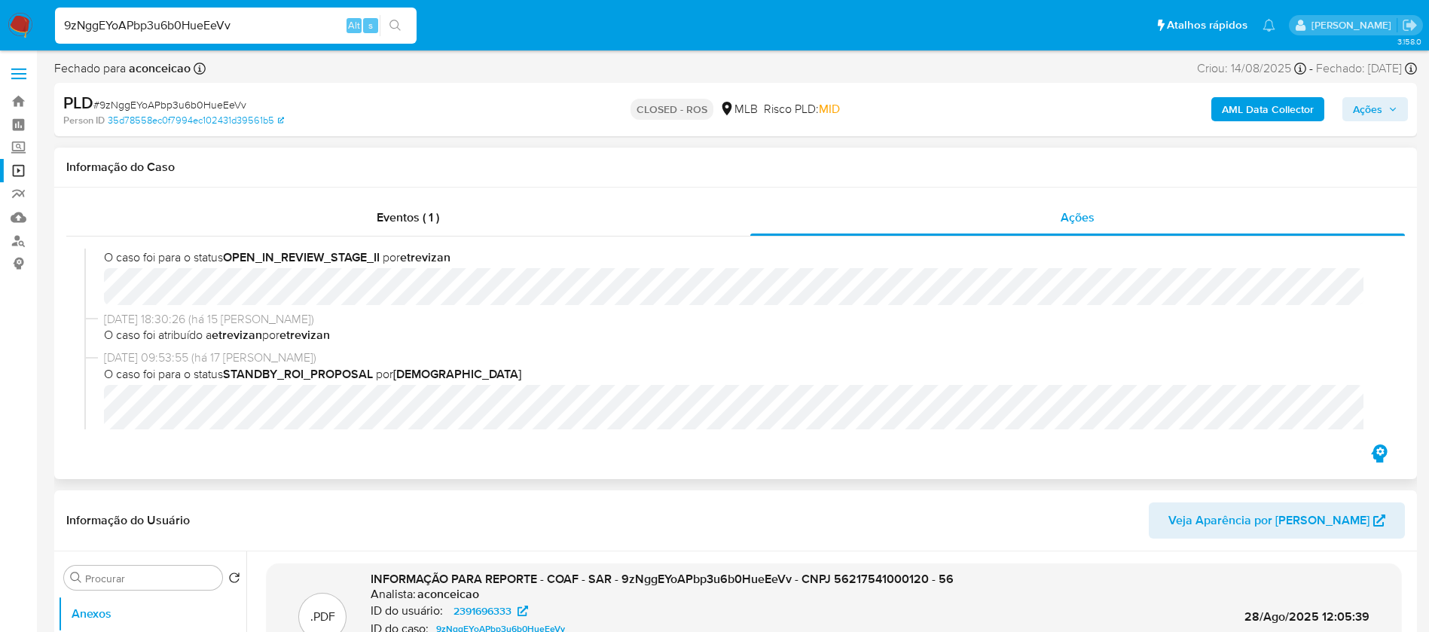
scroll to position [753, 0]
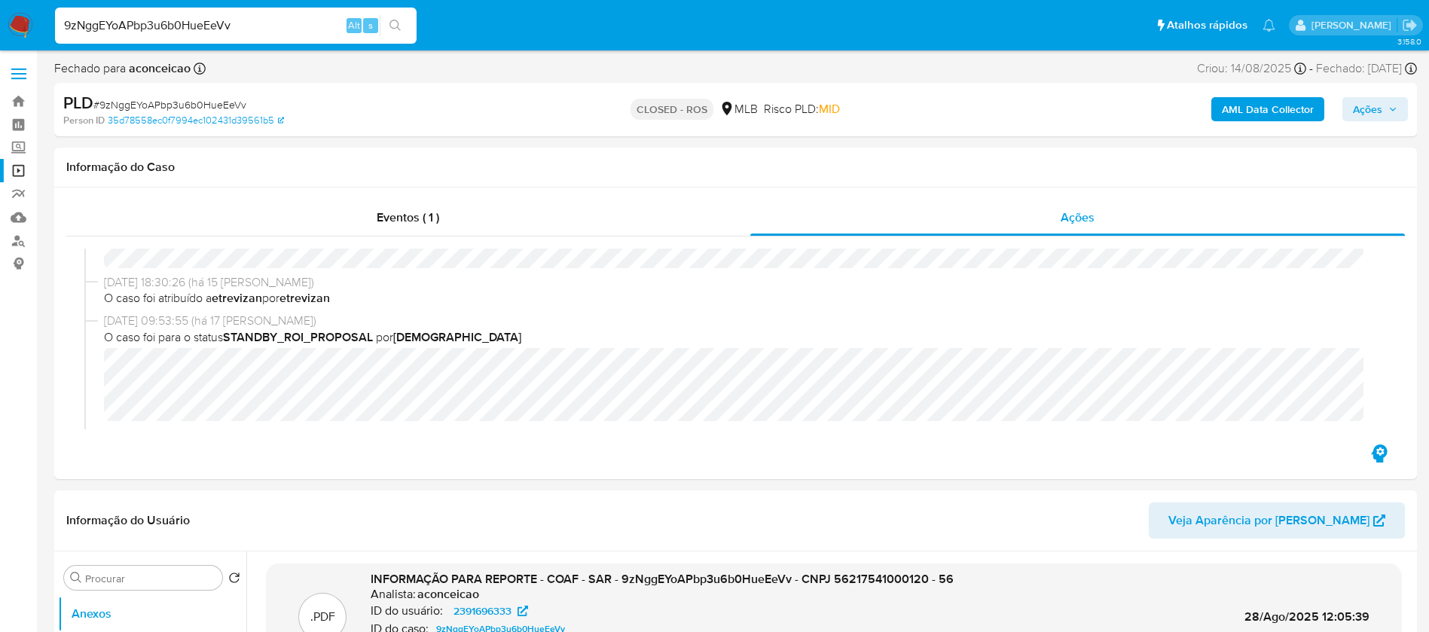
click at [270, 25] on input "9zNggEYoAPbp3u6b0HueEeVv" at bounding box center [236, 26] width 362 height 20
paste input "Kjkn2qh8u0xwDHijcT5pWSkZ"
type input "Kjkn2qh8u0xwDHijcT5pWSkZ"
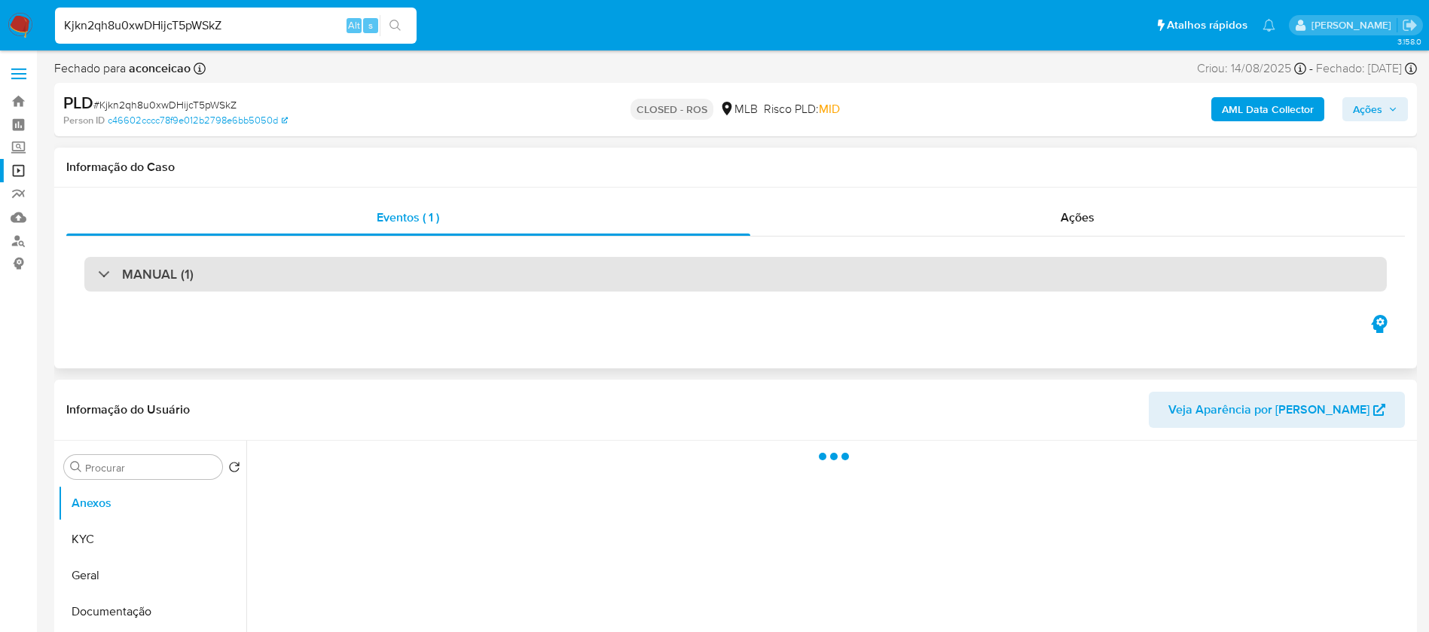
click at [718, 265] on div "MANUAL (1)" at bounding box center [735, 274] width 1302 height 35
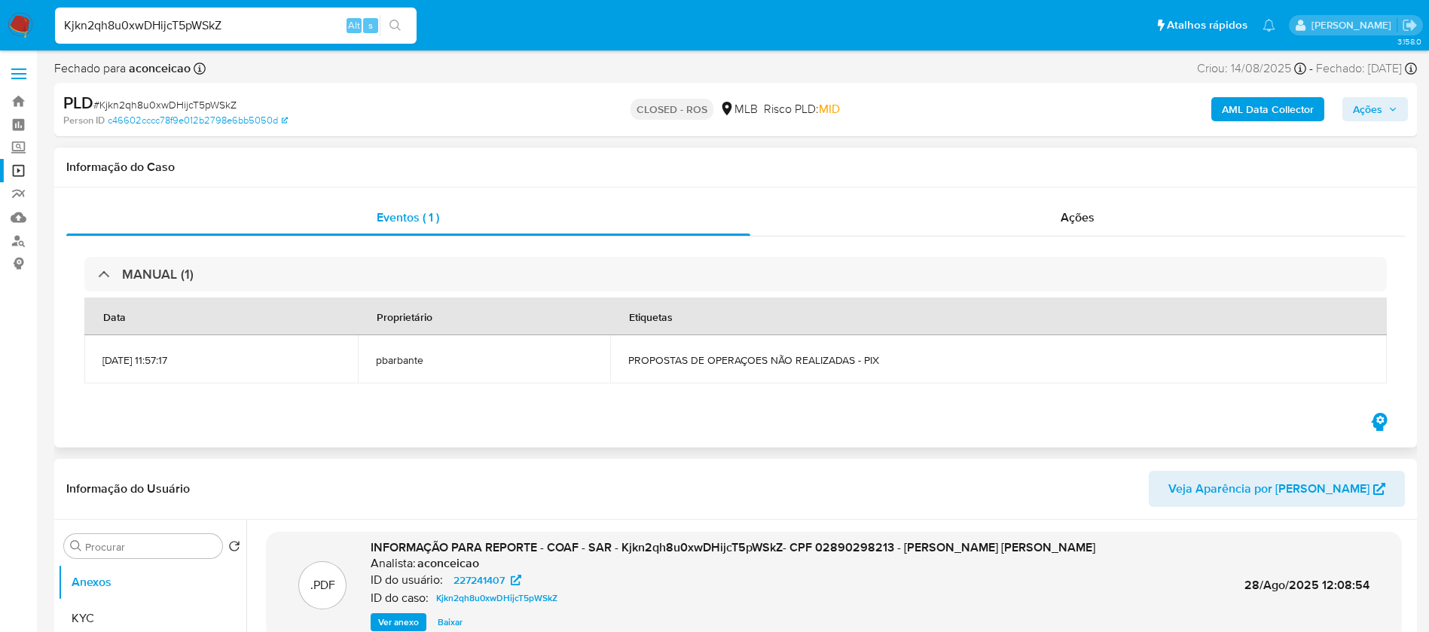
select select "10"
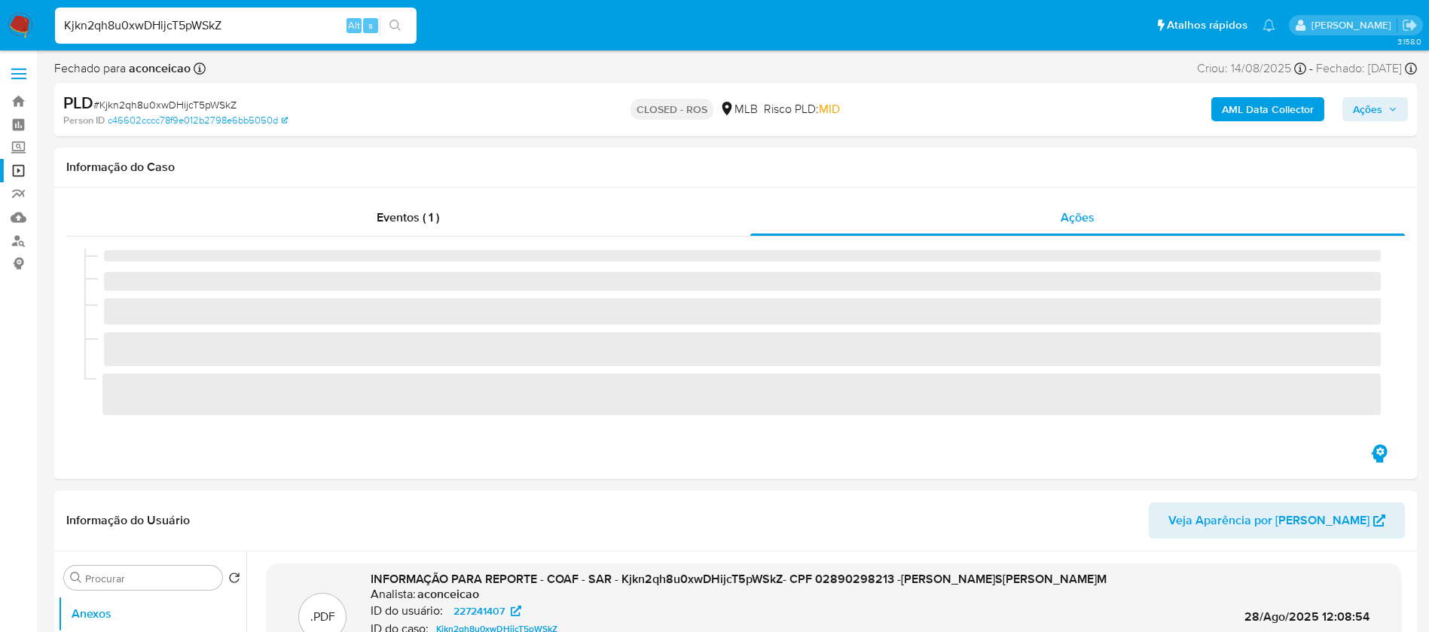
select select "10"
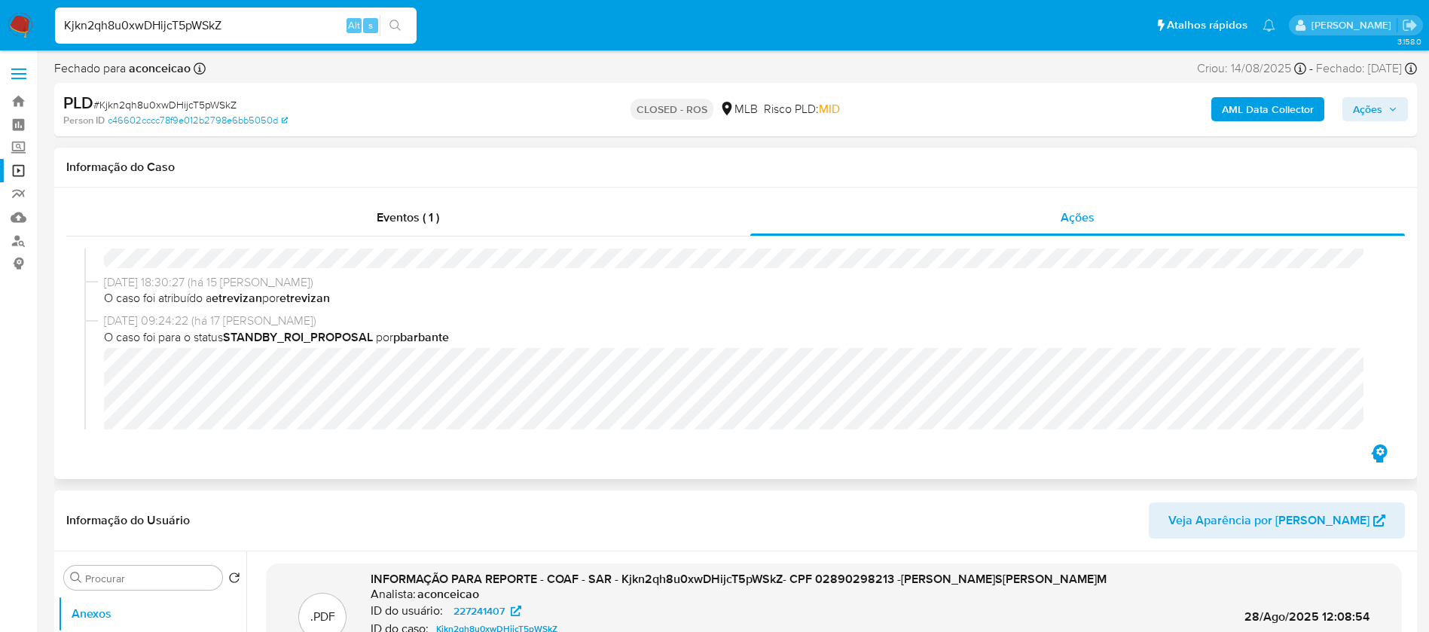
scroll to position [904, 0]
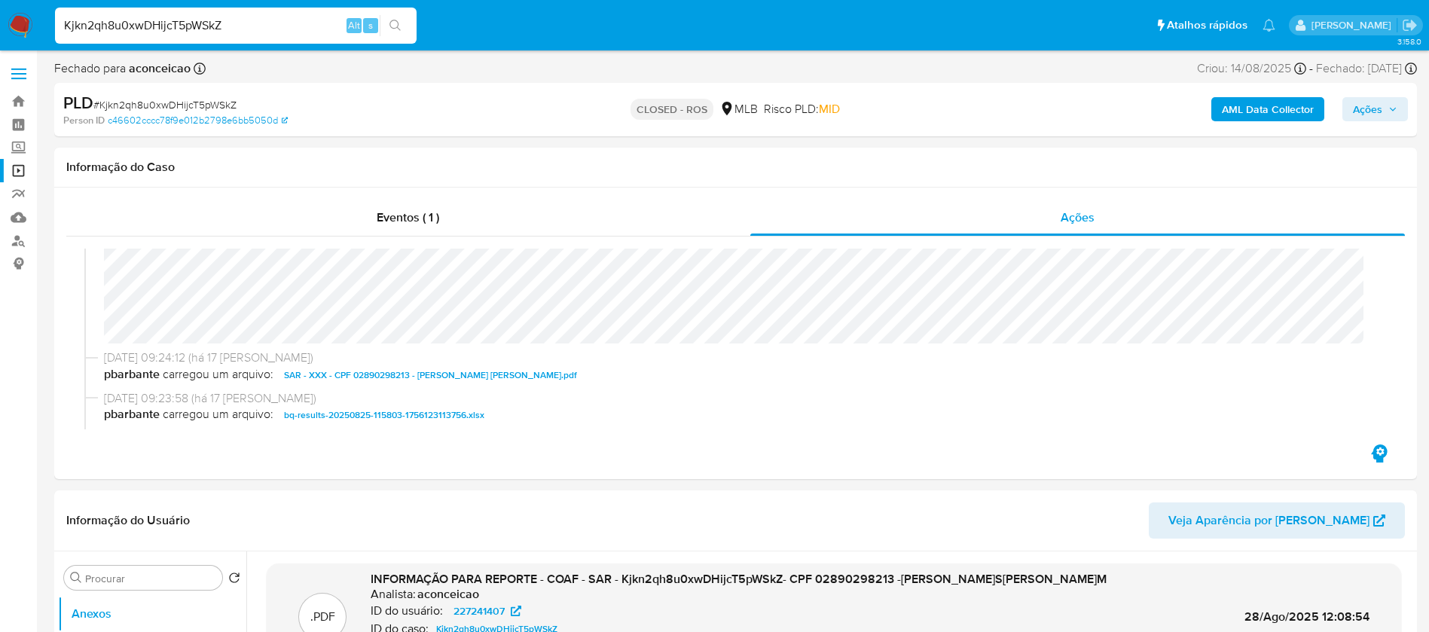
click at [243, 31] on input "Kjkn2qh8u0xwDHijcT5pWSkZ" at bounding box center [236, 26] width 362 height 20
paste input "8cYQ1asF6DTVDdxwdWH2ImIk"
type input "8cYQ1asF6DTVDdxwdWH2ImIk"
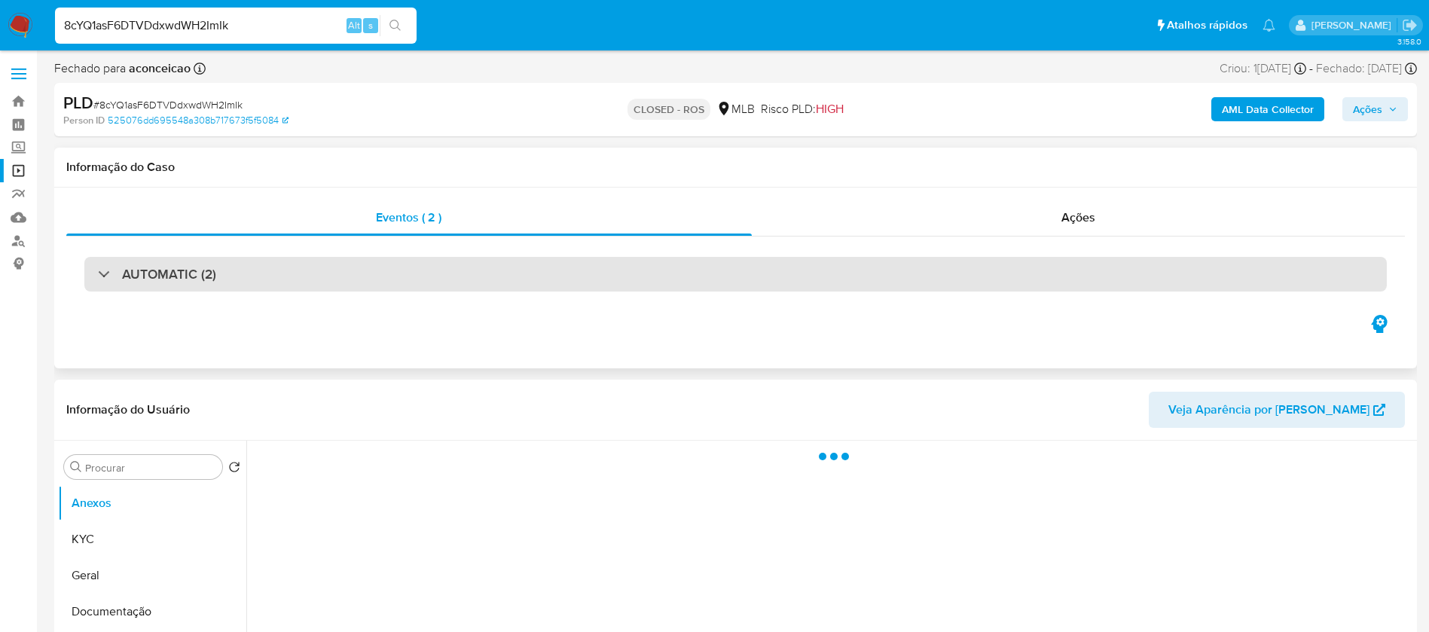
click at [333, 274] on div "AUTOMATIC (2)" at bounding box center [735, 274] width 1302 height 35
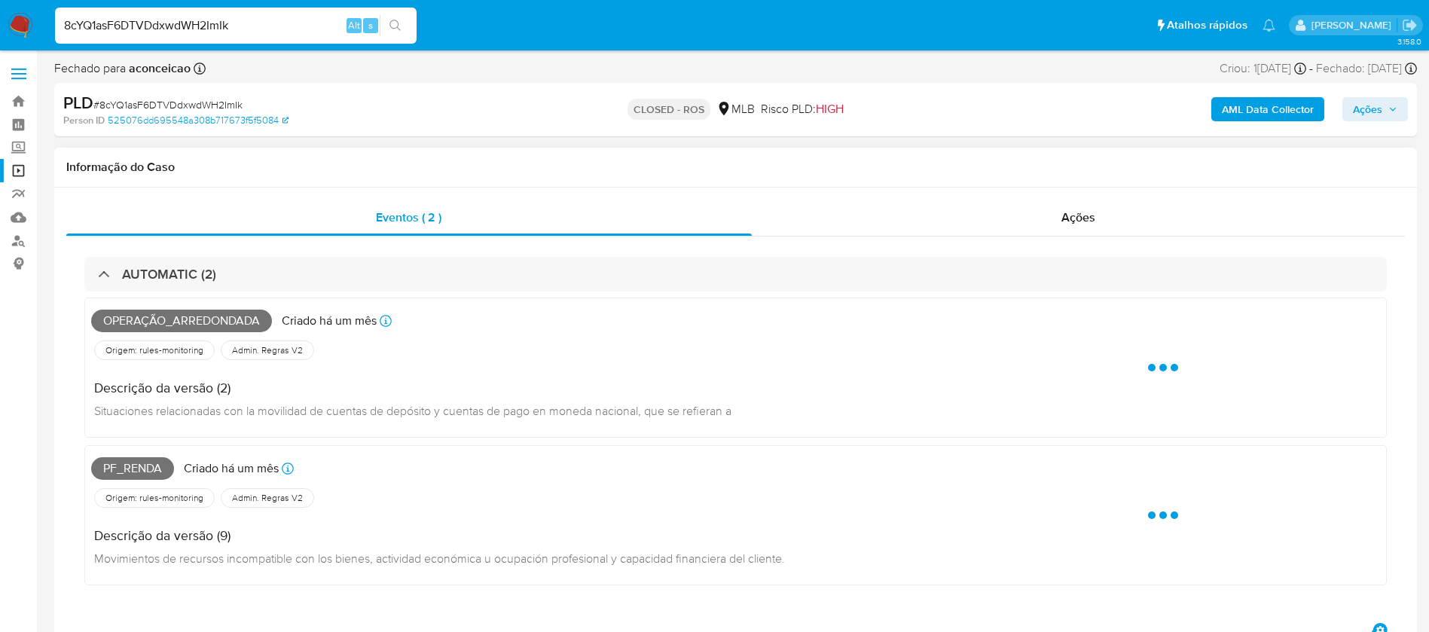
select select "10"
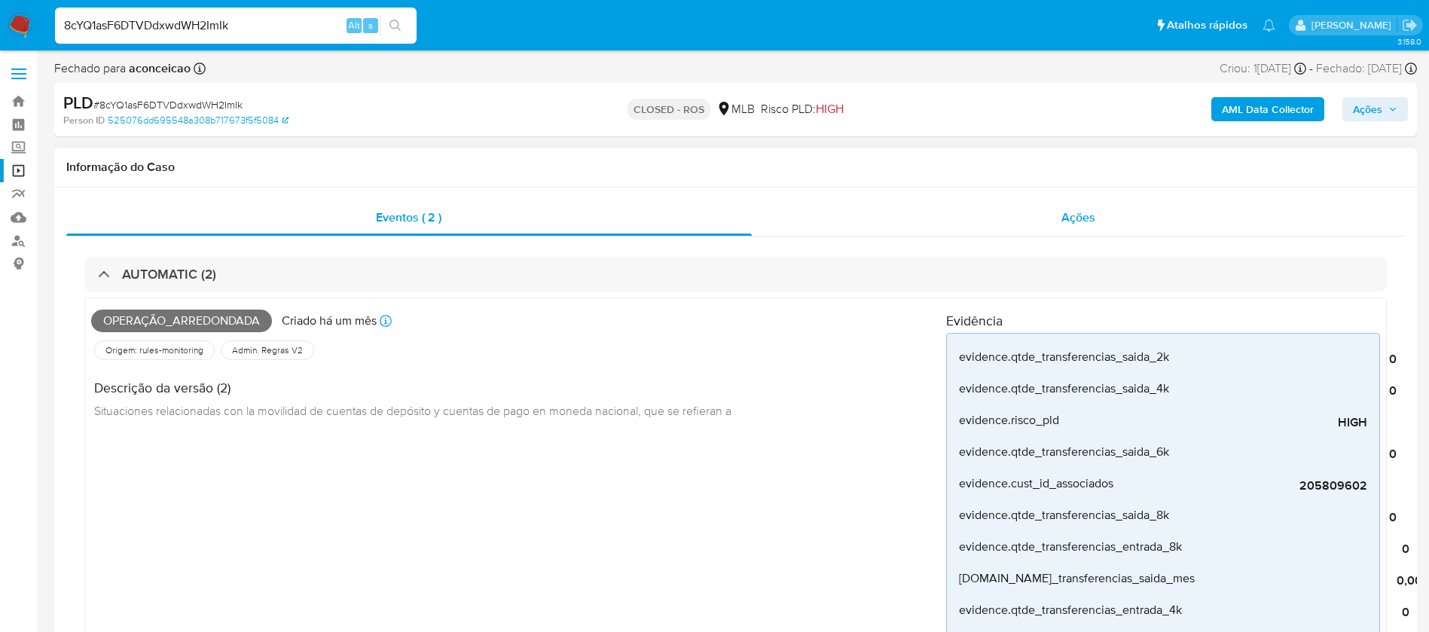
click at [866, 217] on div "Ações" at bounding box center [1079, 218] width 654 height 36
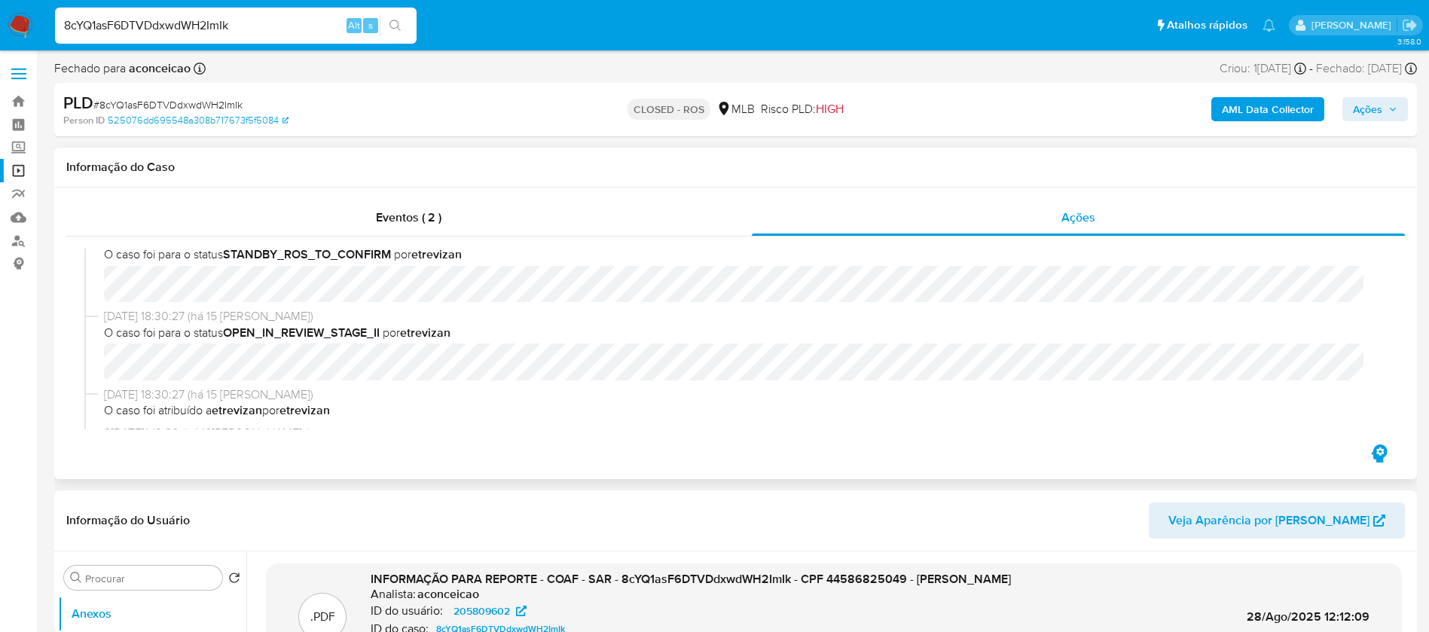
scroll to position [753, 0]
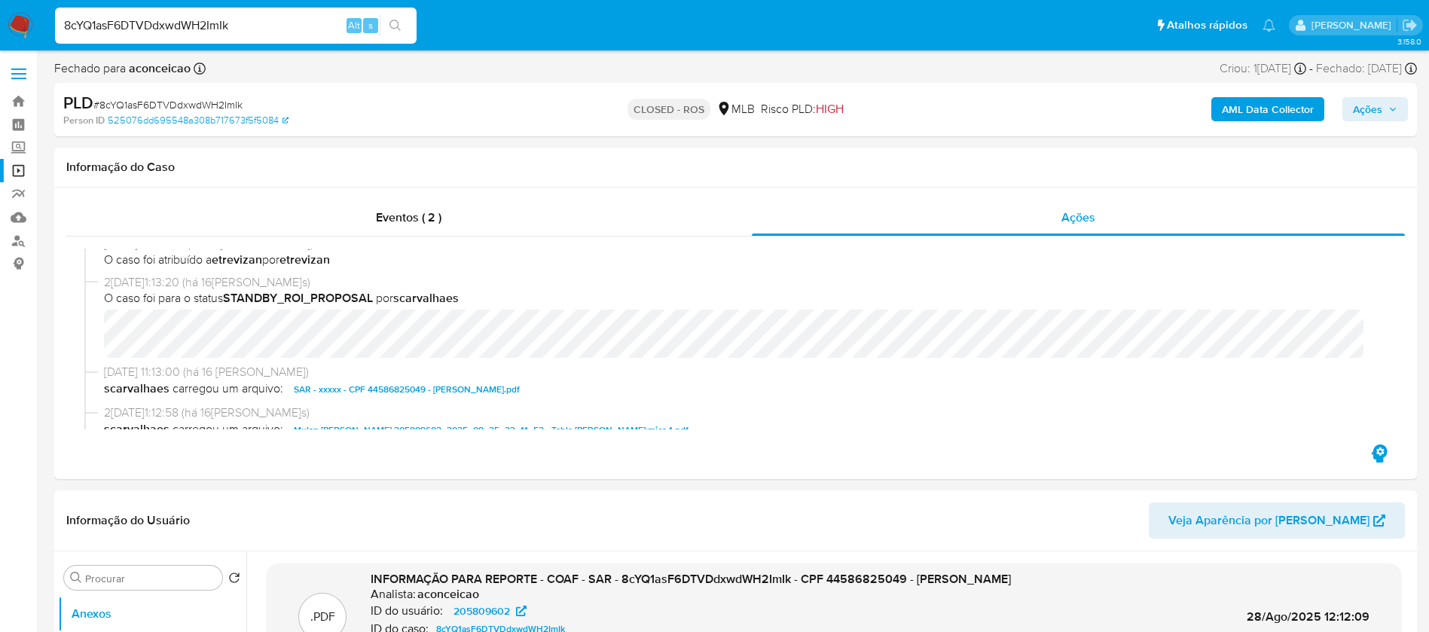
click at [264, 21] on input "8cYQ1asF6DTVDdxwdWH2ImIk" at bounding box center [236, 26] width 362 height 20
paste input "oGy1x1ZaH5JrvedTvl3RWxpc"
type input "oGy1x1ZaH5JrvedTvl3RWxpc"
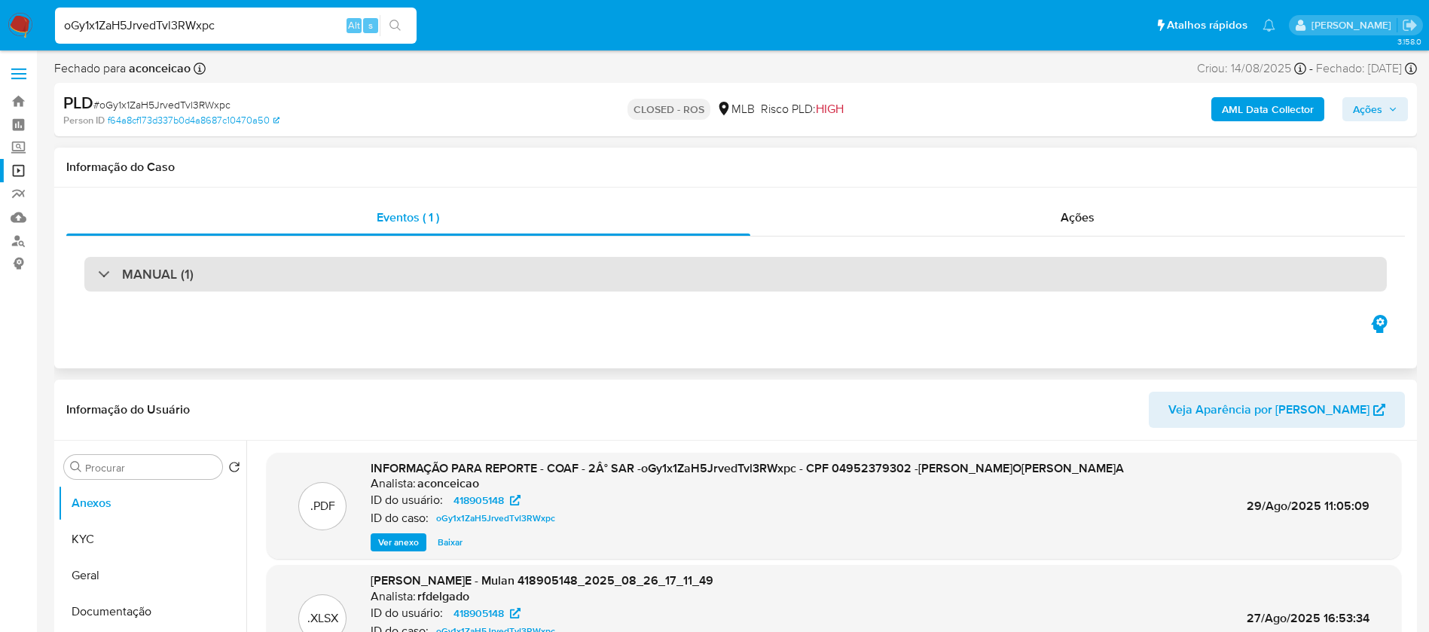
click at [349, 279] on div "MANUAL (1)" at bounding box center [735, 274] width 1302 height 35
select select "10"
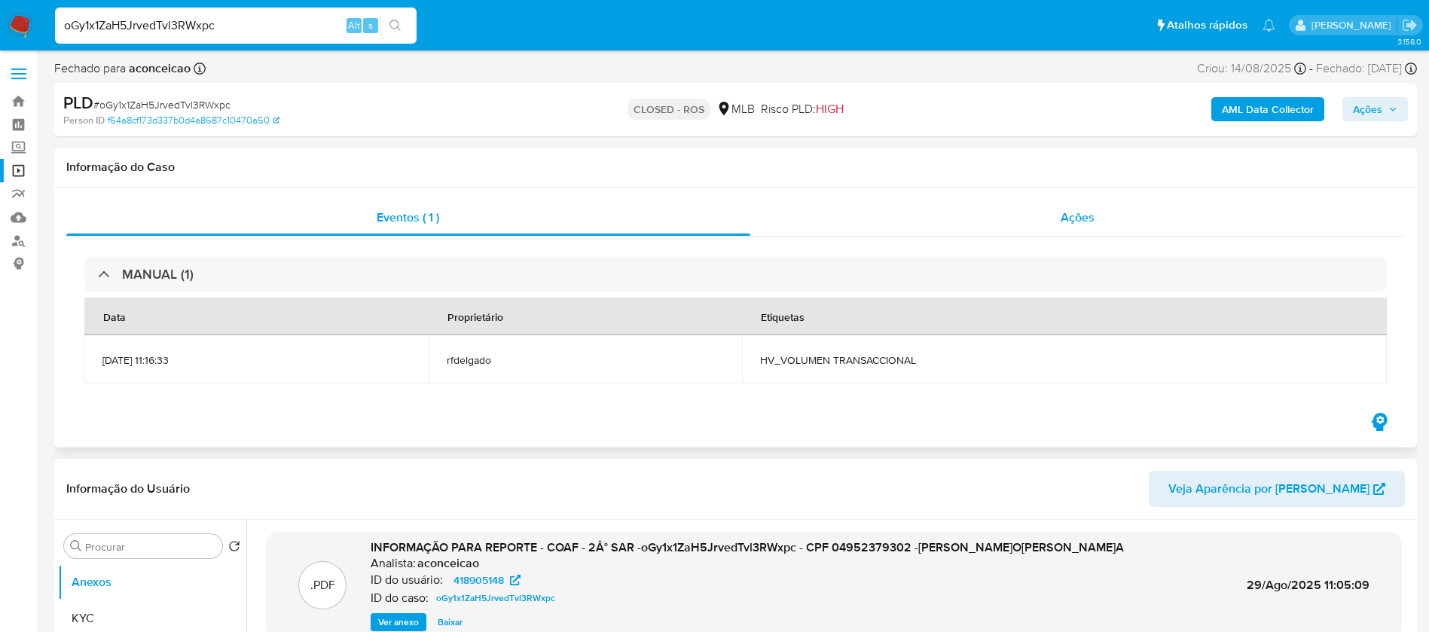
click at [864, 227] on div "Ações" at bounding box center [1077, 218] width 655 height 36
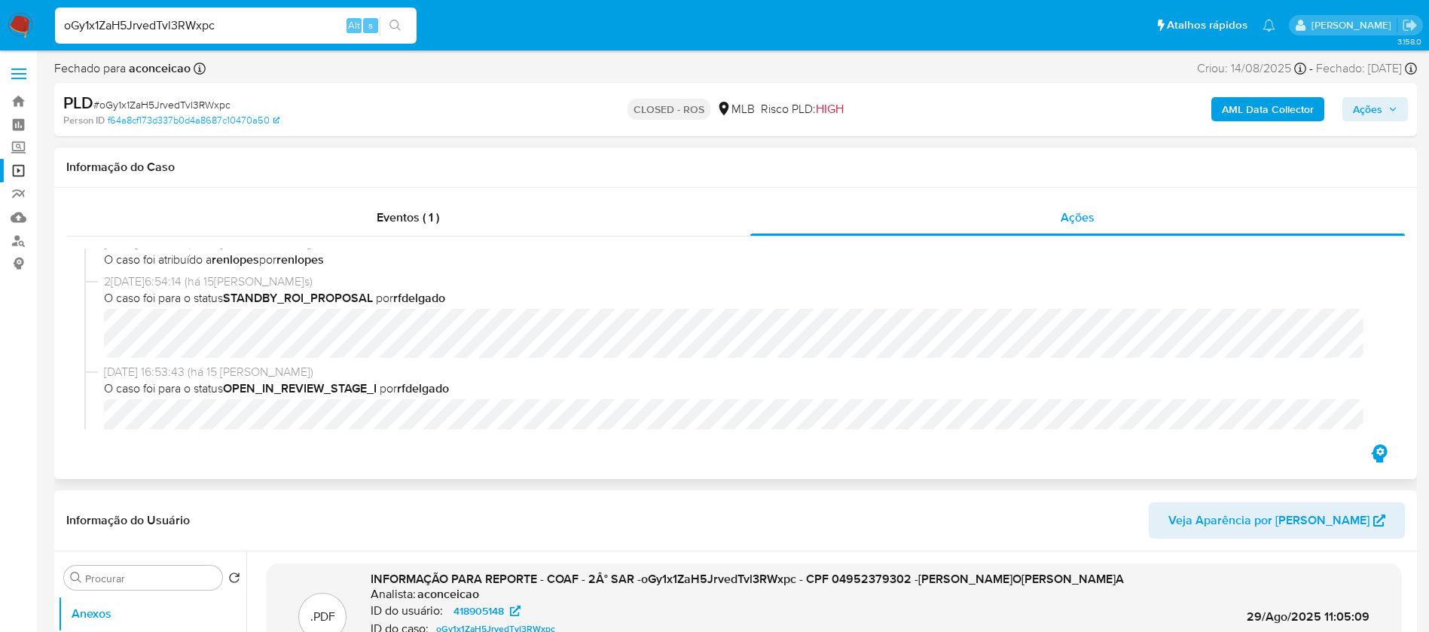
scroll to position [1055, 0]
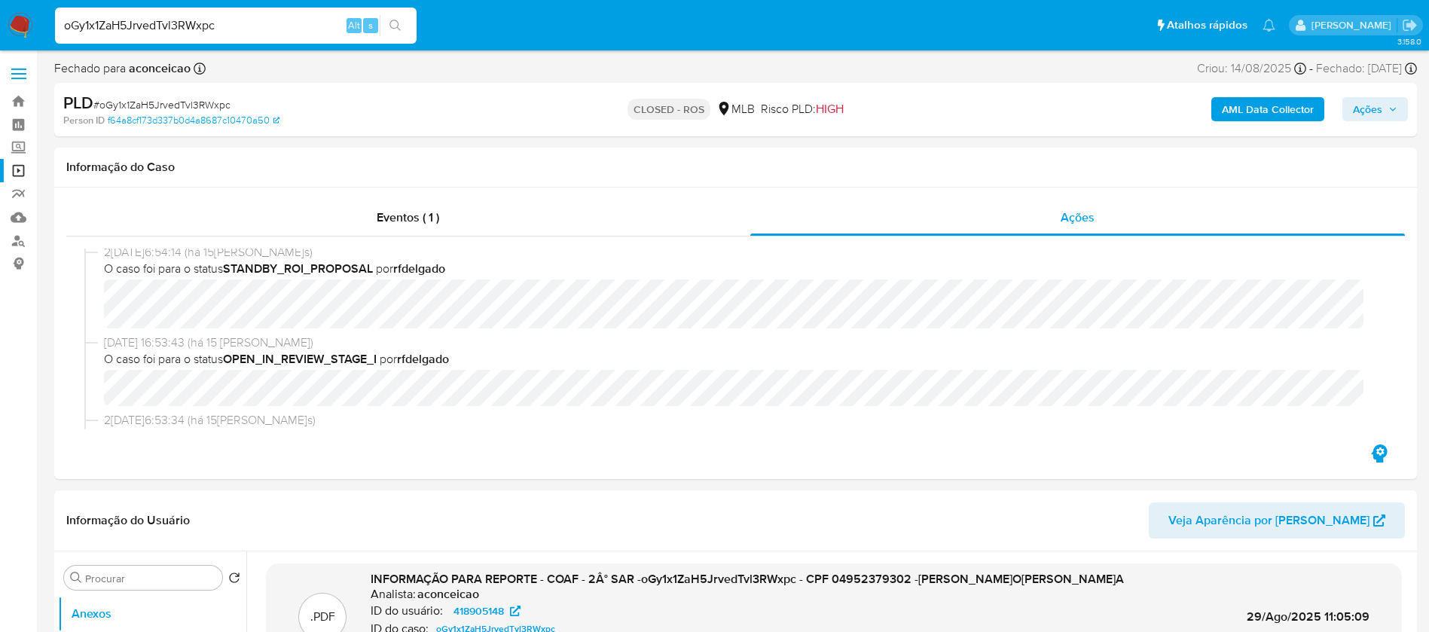
click at [264, 30] on input "oGy1x1ZaH5JrvedTvl3RWxpc" at bounding box center [236, 26] width 362 height 20
paste input "EgNXTWUZtL5eUtmtVsn6gySu"
type input "EgNXTWUZtL5eUtmtVsn6gySu"
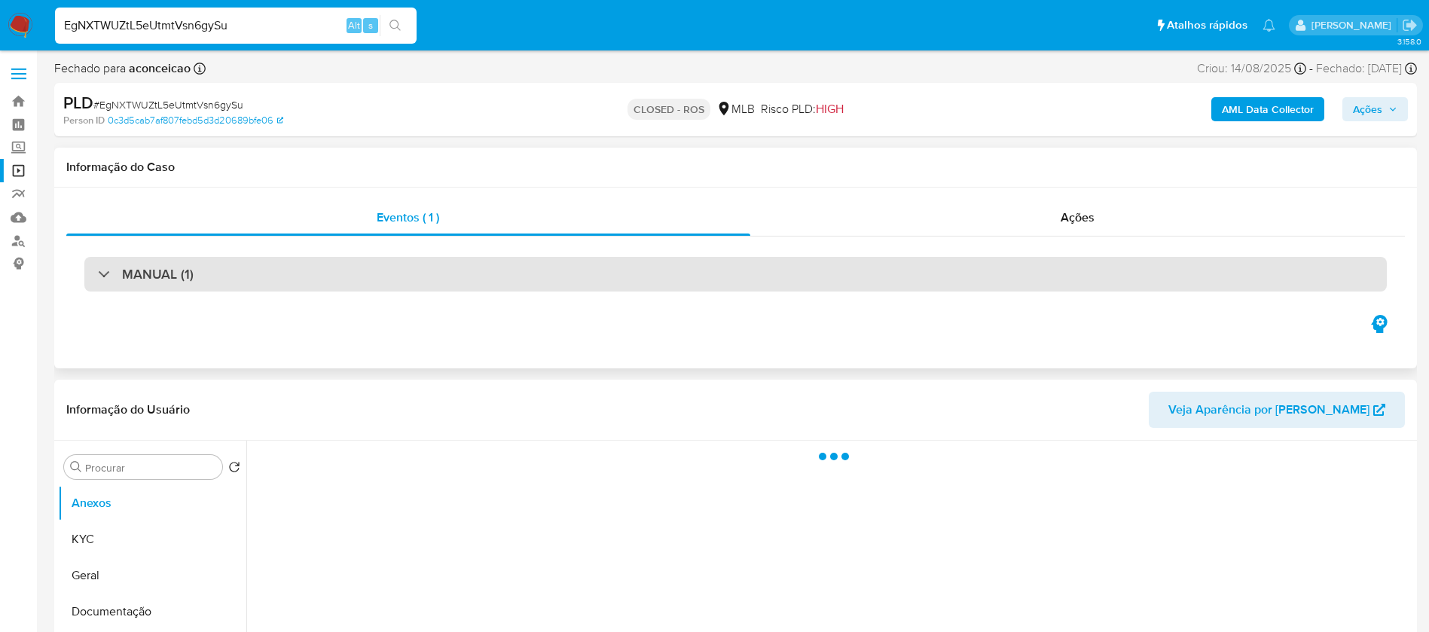
click at [334, 289] on div "MANUAL (1)" at bounding box center [735, 274] width 1302 height 35
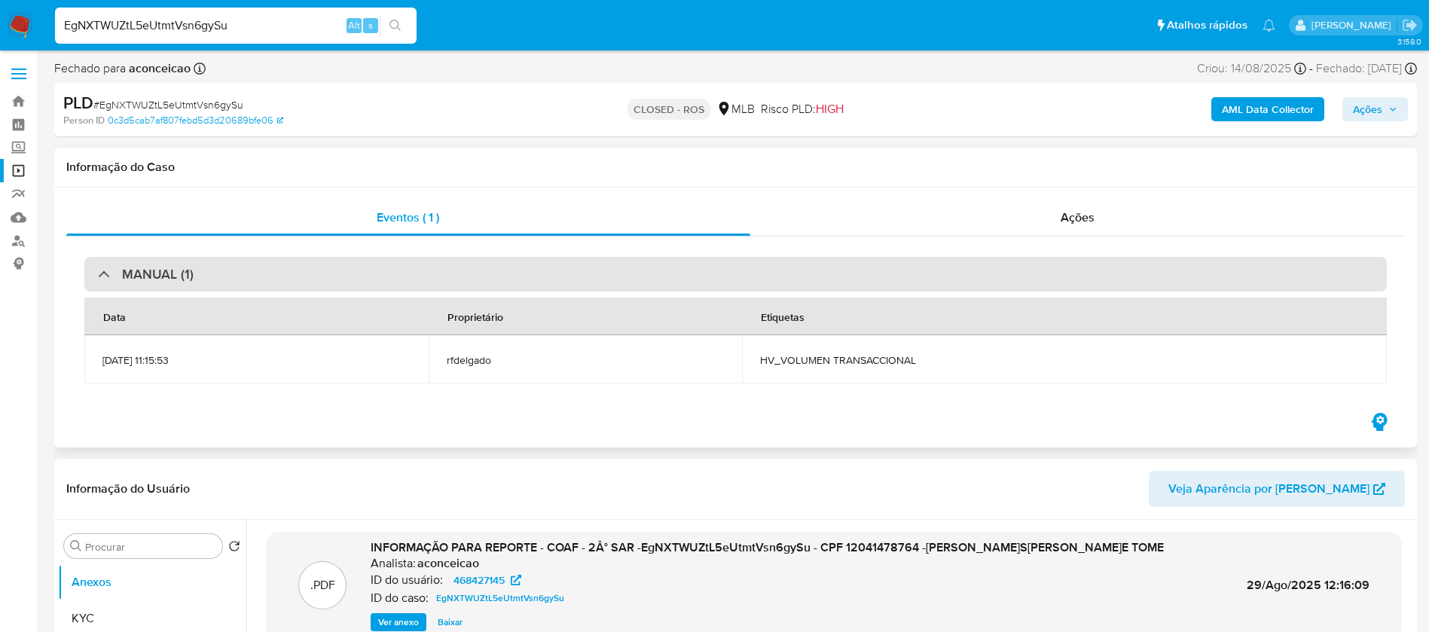
select select "10"
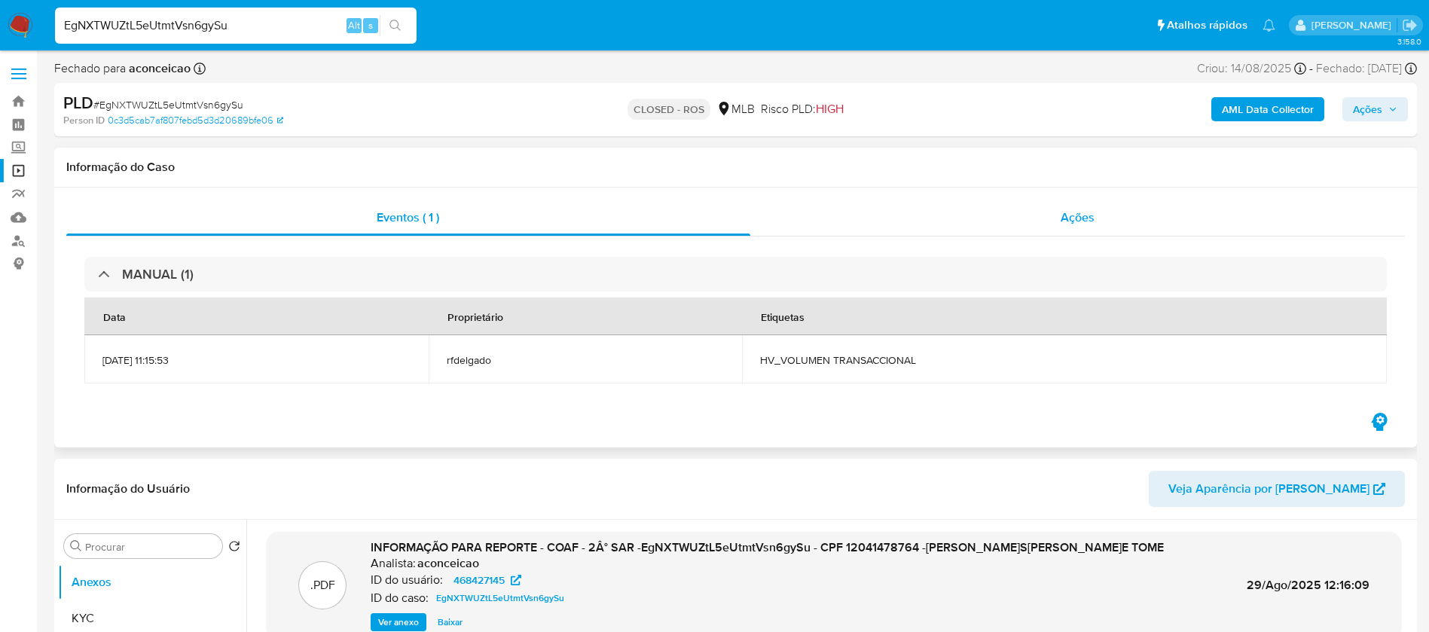
click at [869, 232] on div "Ações" at bounding box center [1077, 218] width 655 height 36
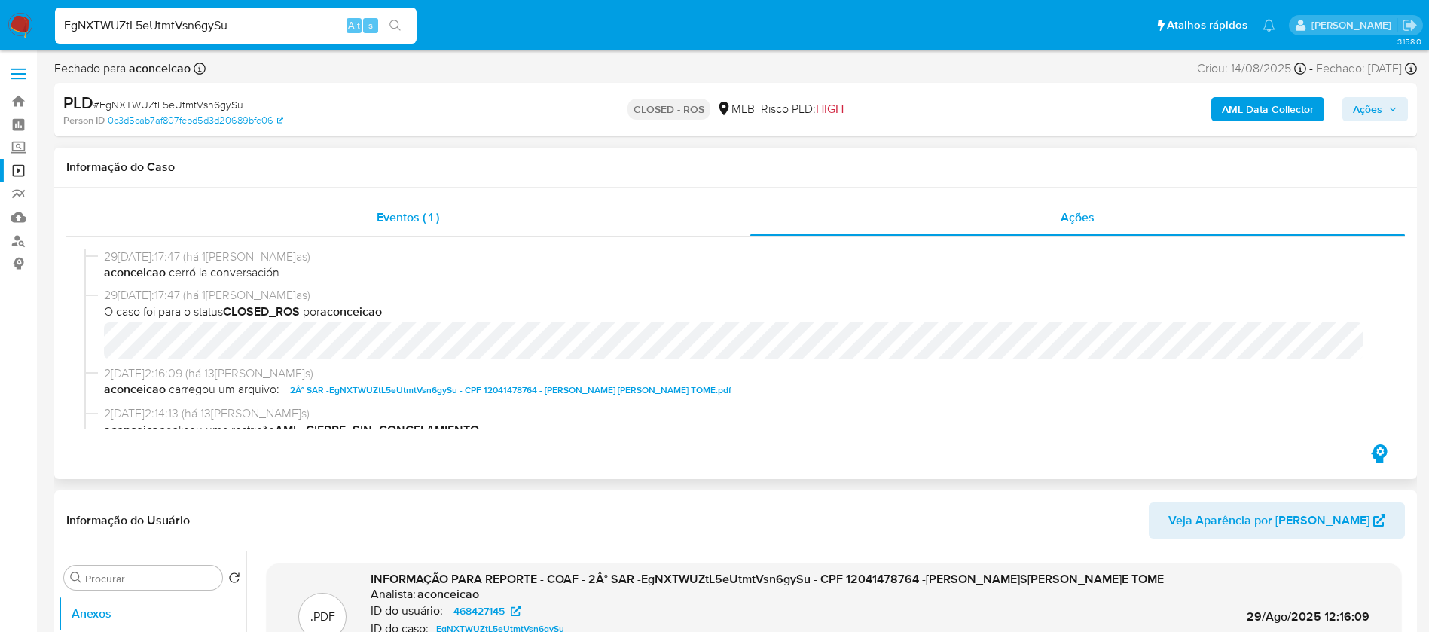
click at [383, 223] on span "Eventos ( 1 )" at bounding box center [408, 217] width 63 height 17
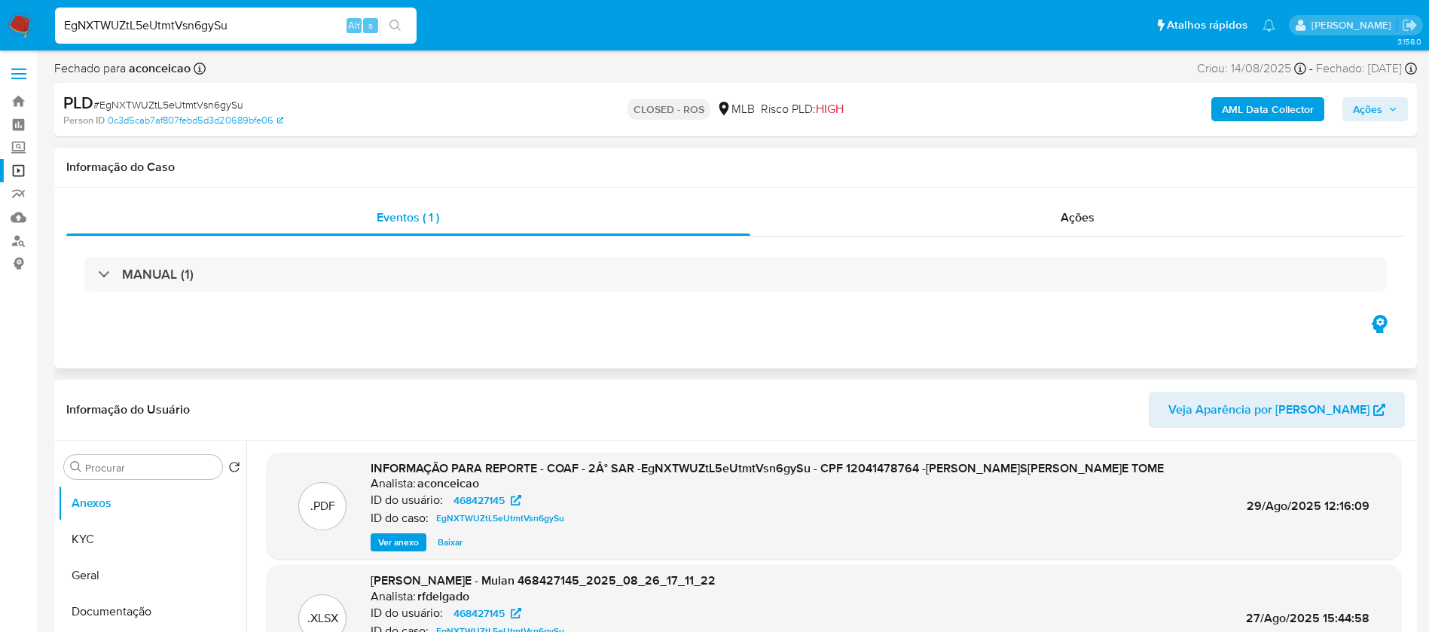
click at [383, 299] on div "MANUAL (1)" at bounding box center [735, 274] width 1339 height 75
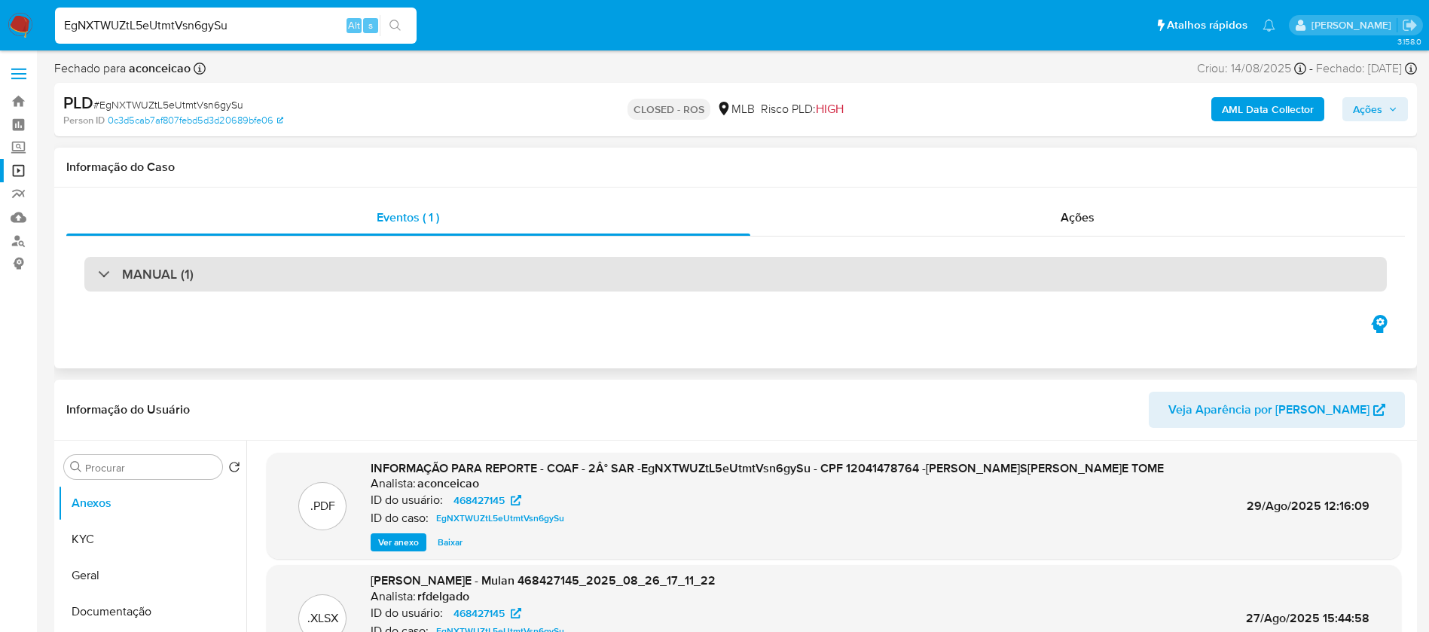
click at [374, 279] on div "MANUAL (1)" at bounding box center [735, 274] width 1302 height 35
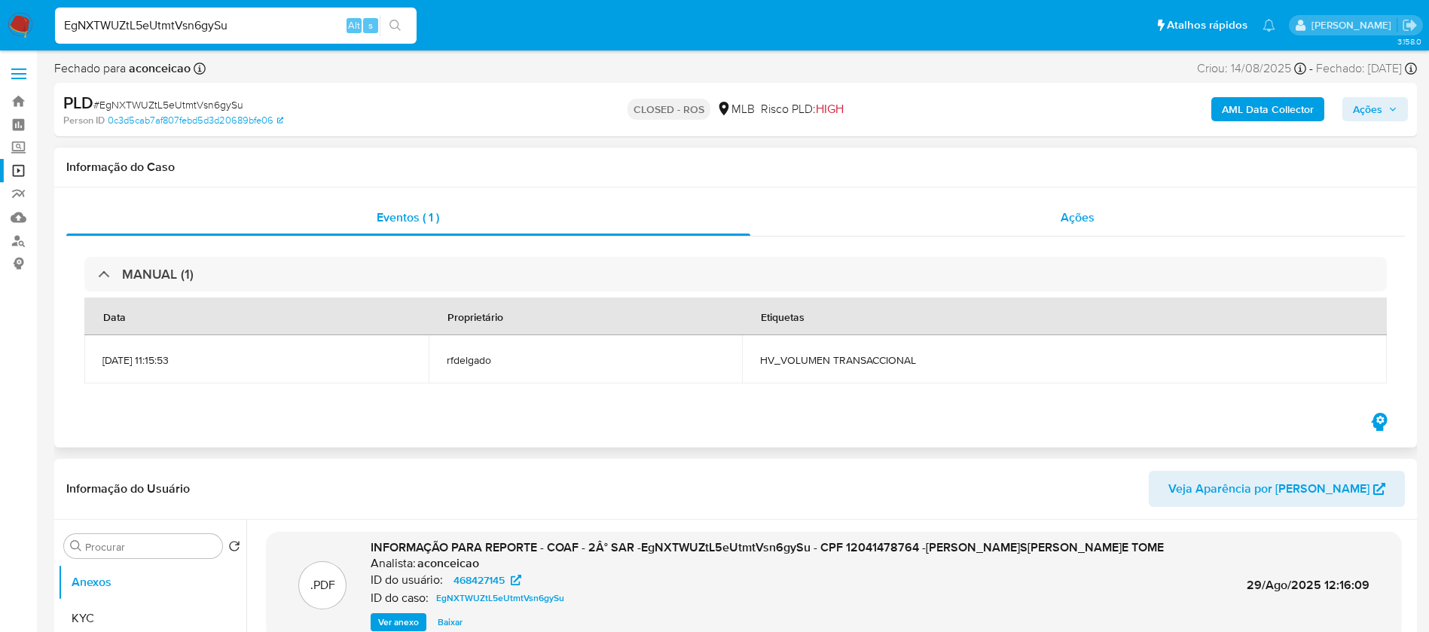
click at [859, 218] on div "Ações" at bounding box center [1077, 218] width 655 height 36
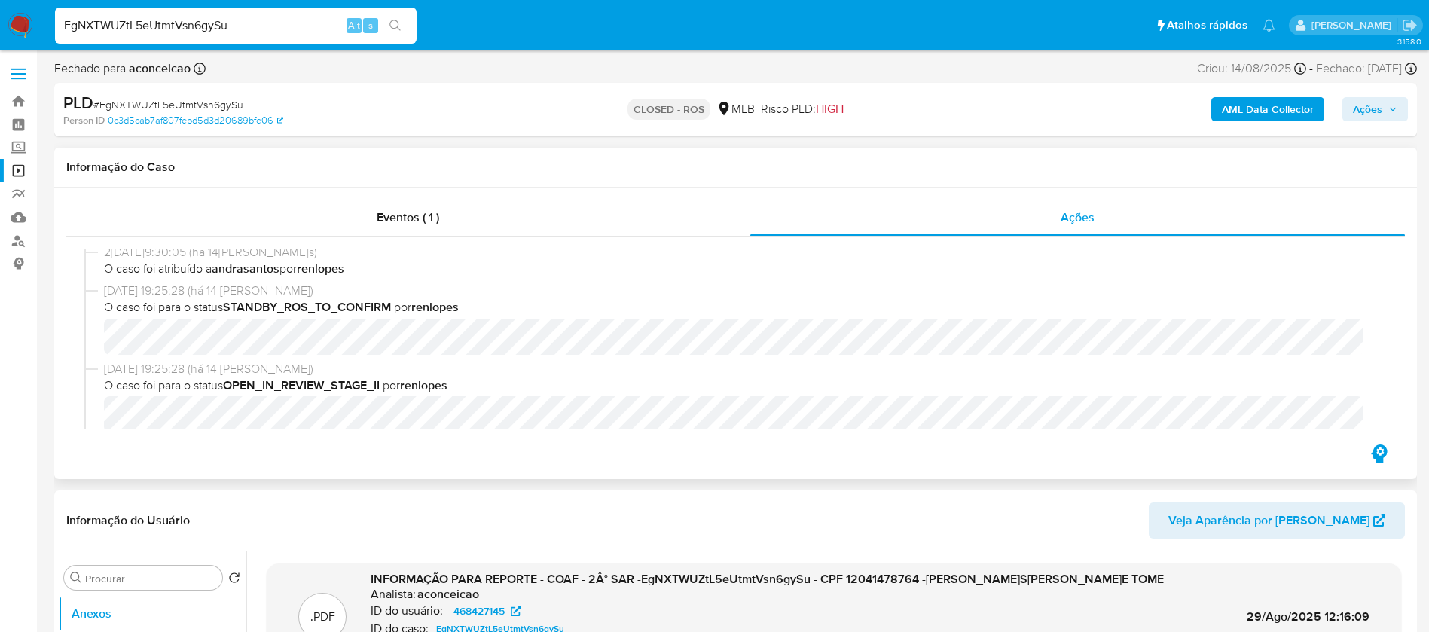
scroll to position [1205, 0]
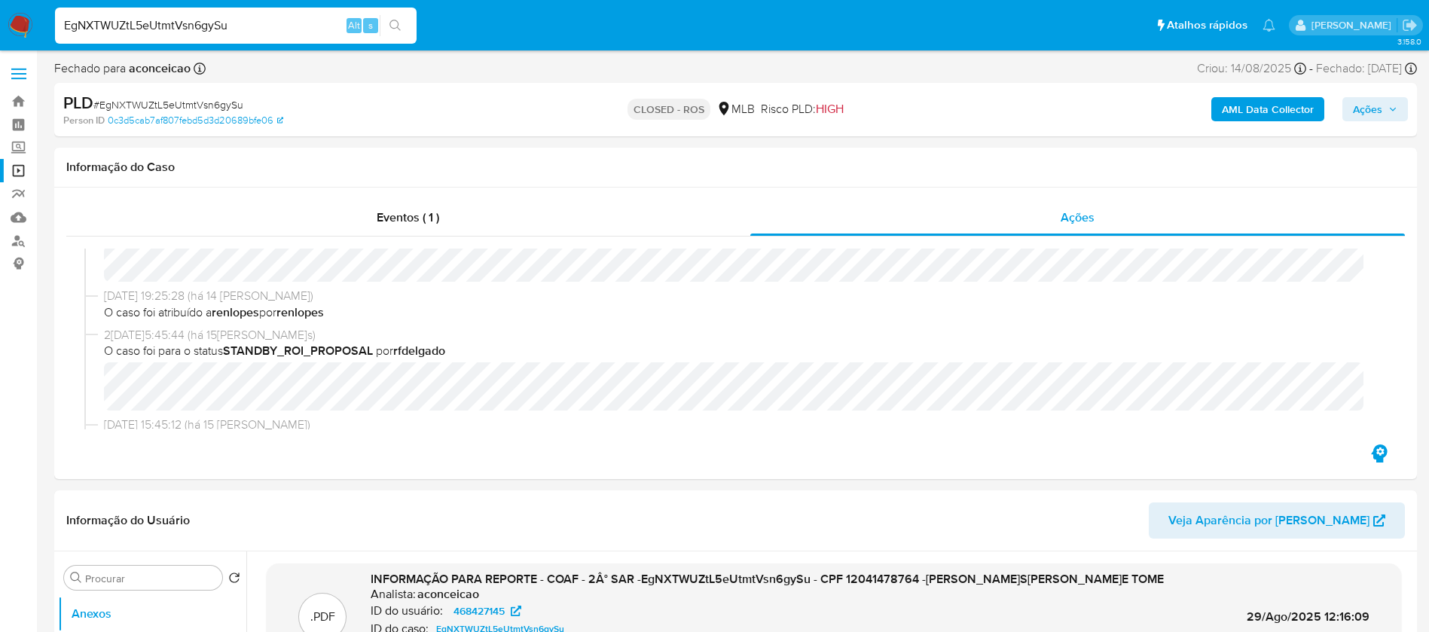
click at [304, 27] on input "EgNXTWUZtL5eUtmtVsn6gySu" at bounding box center [236, 26] width 362 height 20
paste input "bgh2NzeAElAGbCAxvLupW0n"
type input "bgh2NzeAElAGbCAxvLupW0nu"
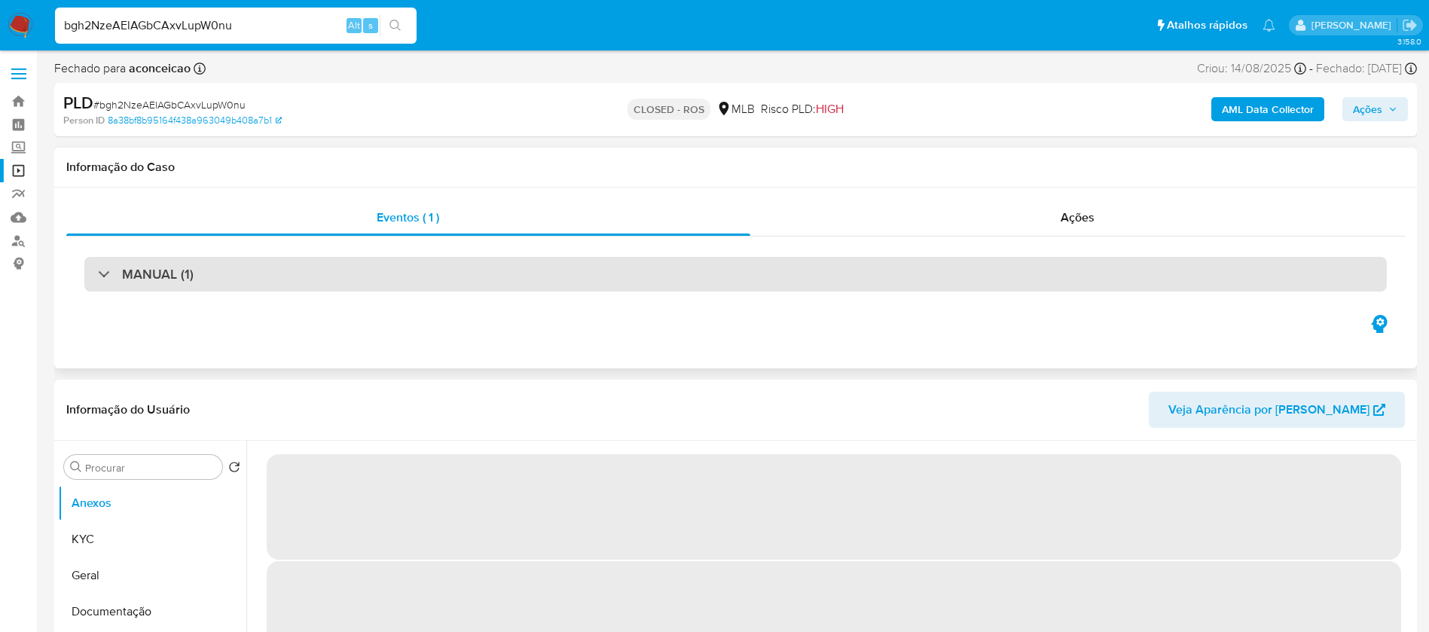
click at [411, 281] on div "MANUAL (1)" at bounding box center [735, 274] width 1302 height 35
select select "10"
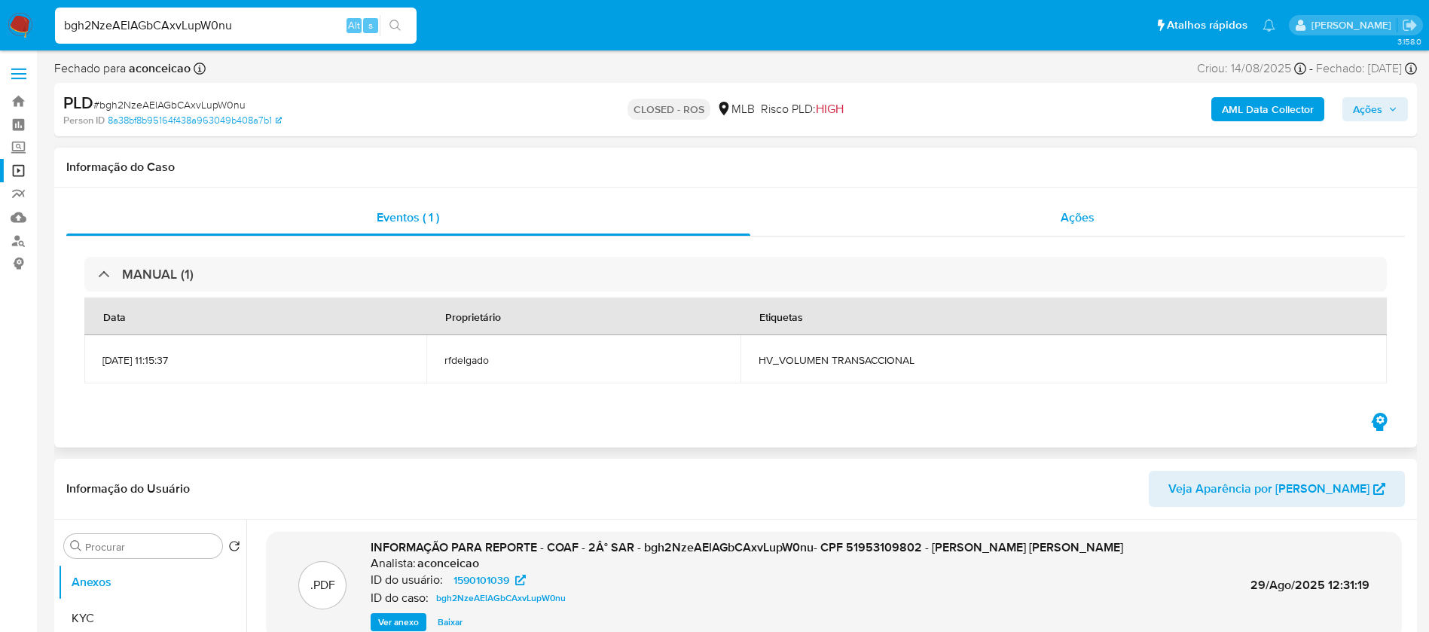
click at [881, 227] on div "Ações" at bounding box center [1077, 218] width 655 height 36
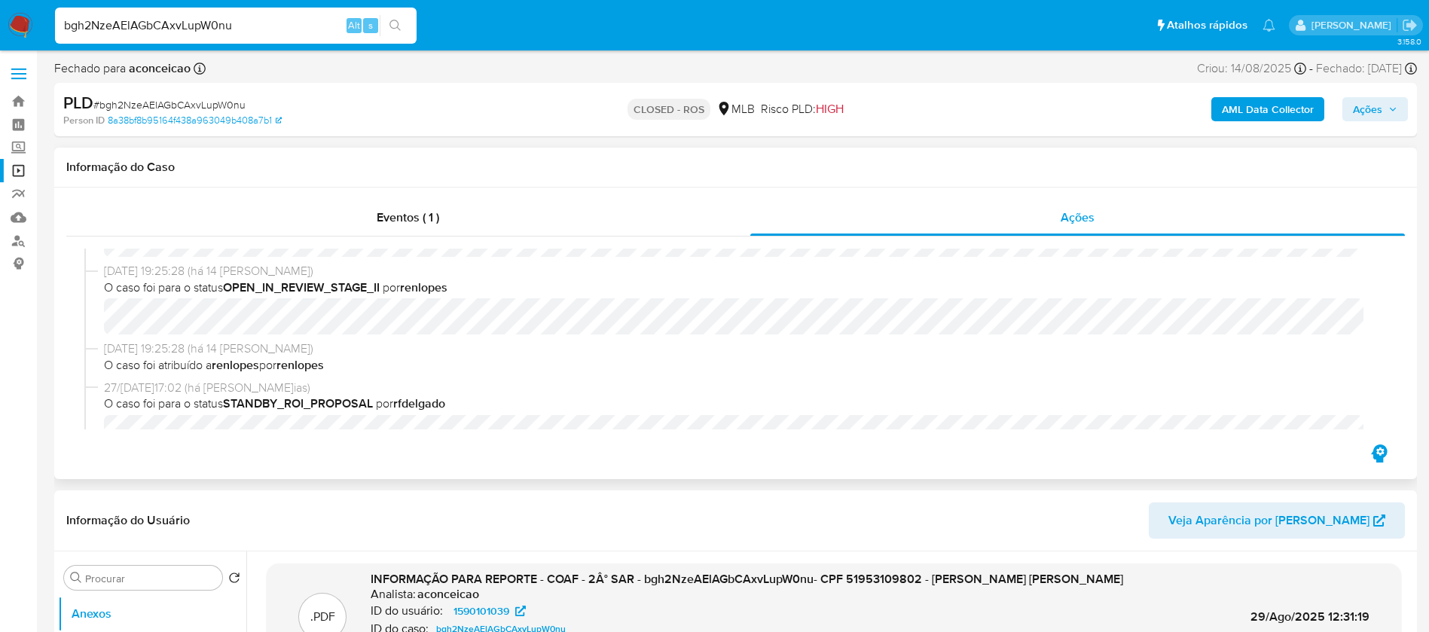
scroll to position [1205, 0]
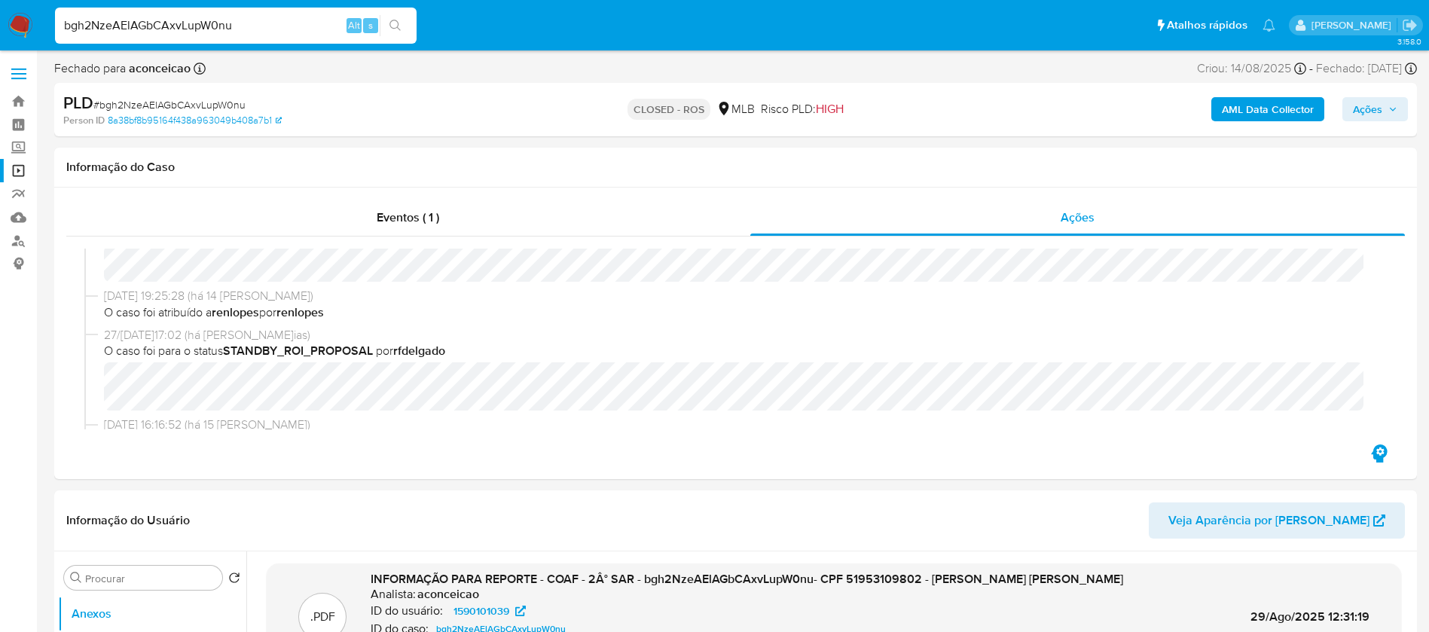
click at [268, 36] on div "bgh2NzeAElAGbCAxvLupW0nu Alt s" at bounding box center [236, 26] width 362 height 36
click at [268, 35] on div "bgh2NzeAElAGbCAxvLupW0nu Alt s" at bounding box center [236, 26] width 362 height 36
click at [267, 30] on input "bgh2NzeAElAGbCAxvLupW0nu" at bounding box center [236, 26] width 362 height 20
paste input "Q5R63Hq5kLdaB0XwGVJ23xlq"
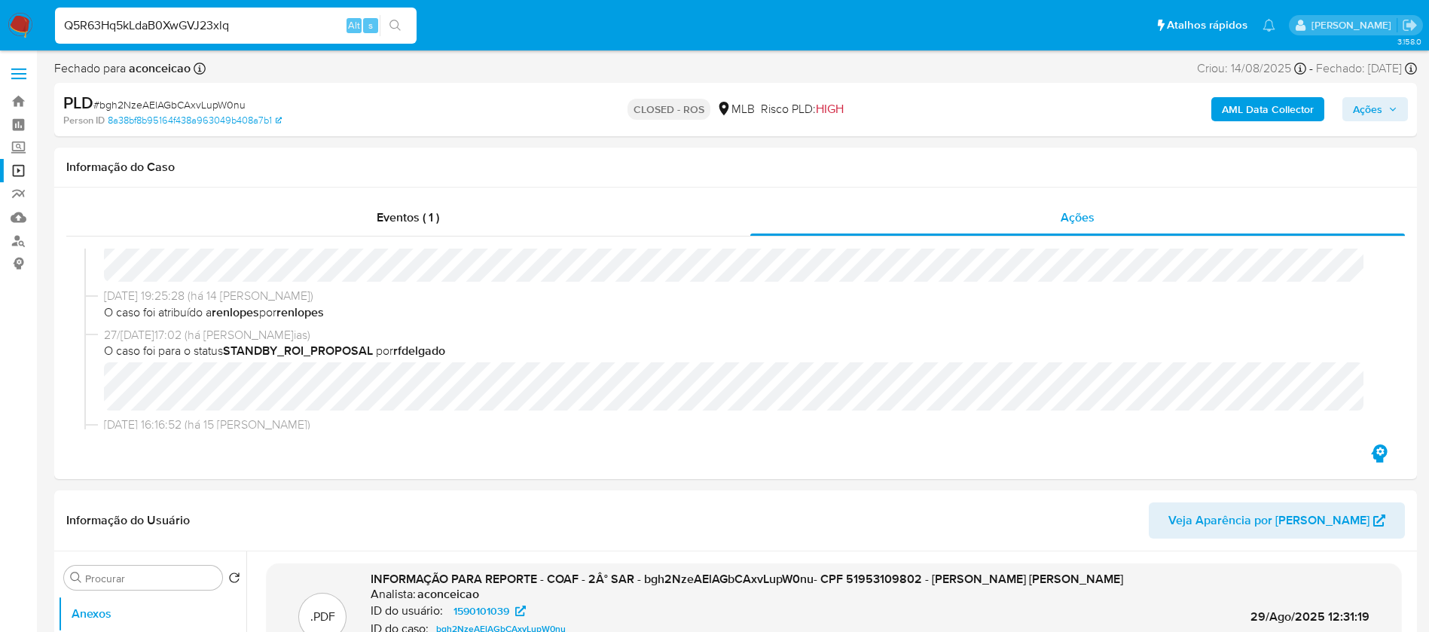
type input "Q5R63Hq5kLdaB0XwGVJ23xlq"
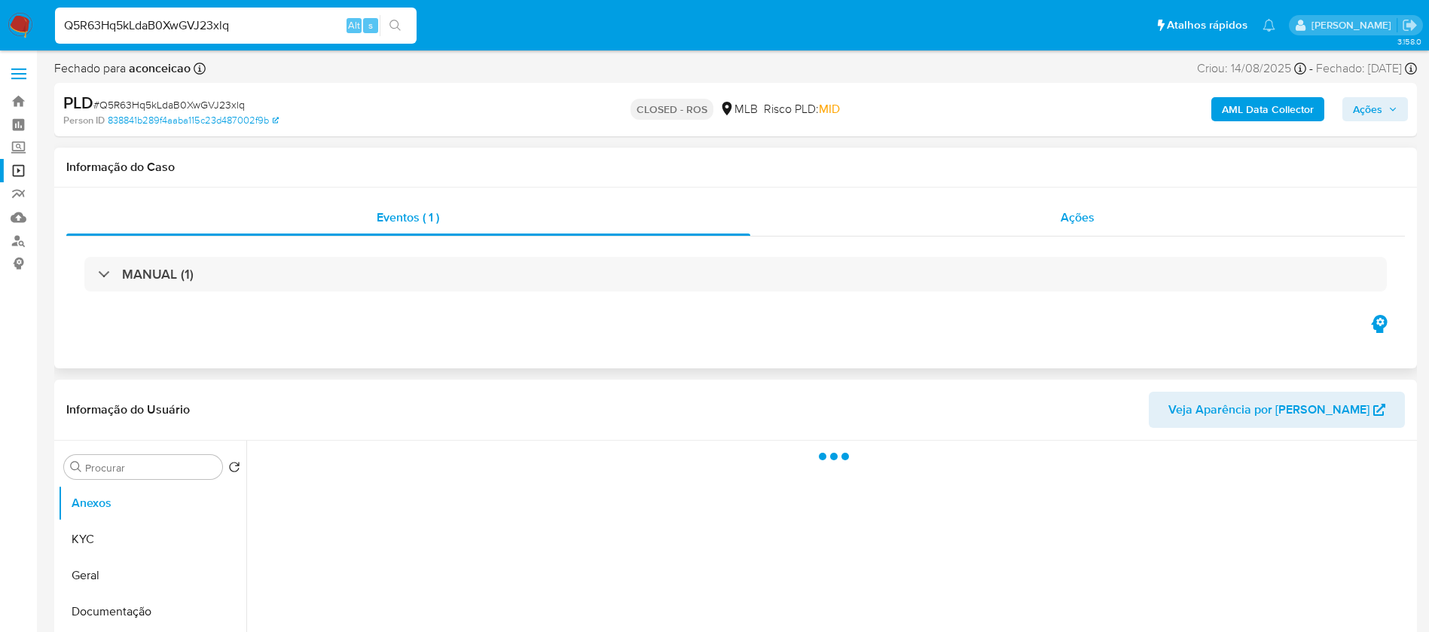
click at [847, 223] on div "Ações" at bounding box center [1077, 218] width 655 height 36
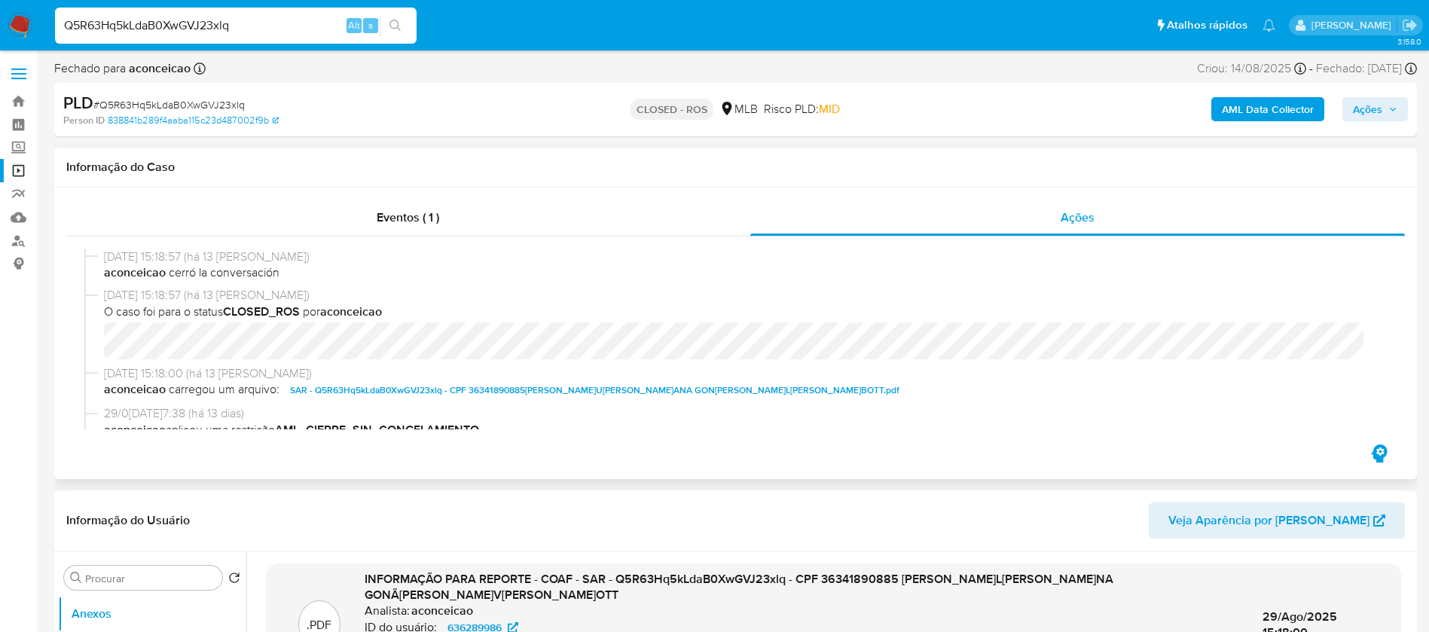
select select "10"
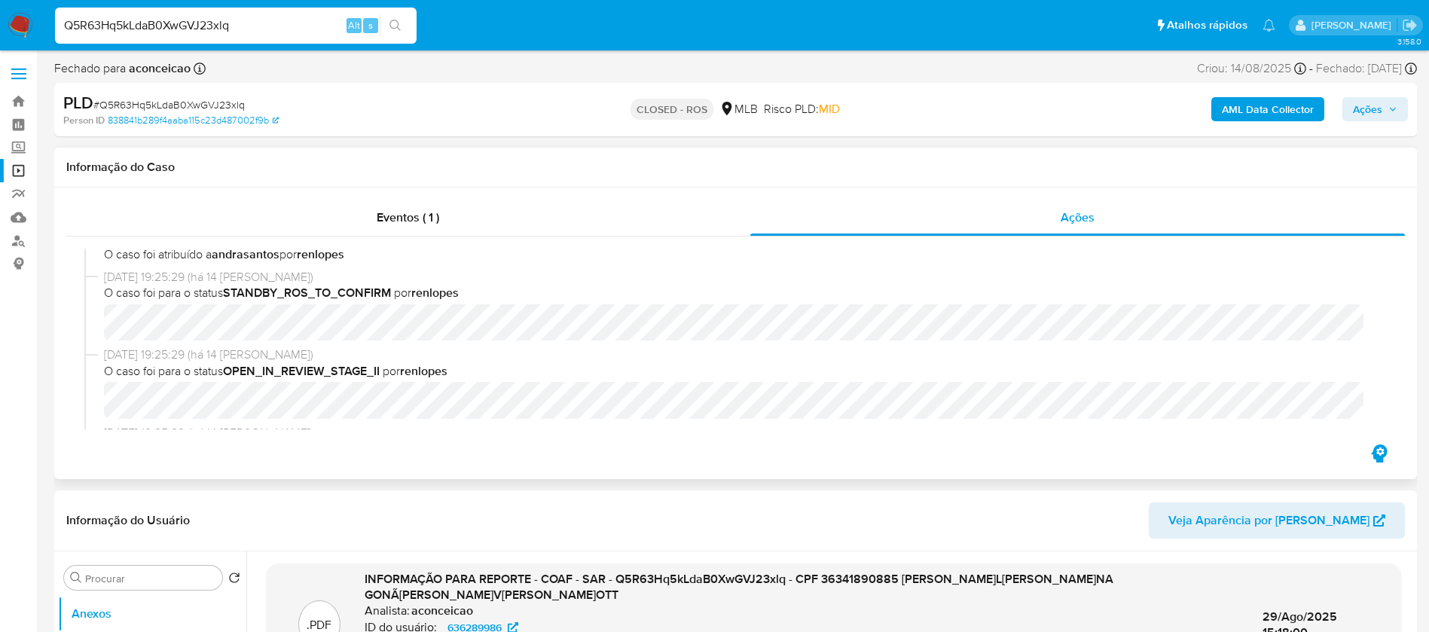
scroll to position [753, 0]
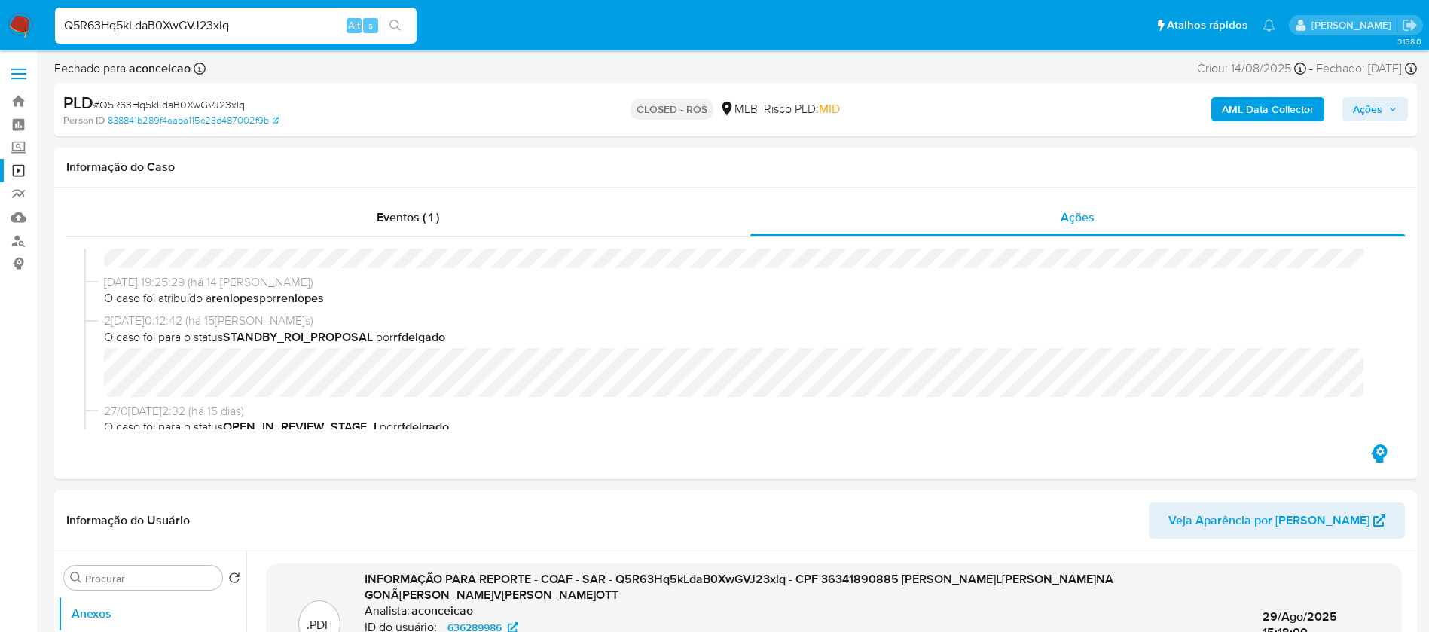
click at [260, 29] on input "Q5R63Hq5kLdaB0XwGVJ23xlq" at bounding box center [236, 26] width 362 height 20
paste input "NkVLmkyukH81dqWjmrc6jhzS"
type input "NkVLmkyukH81dqWjmrc6jhzS"
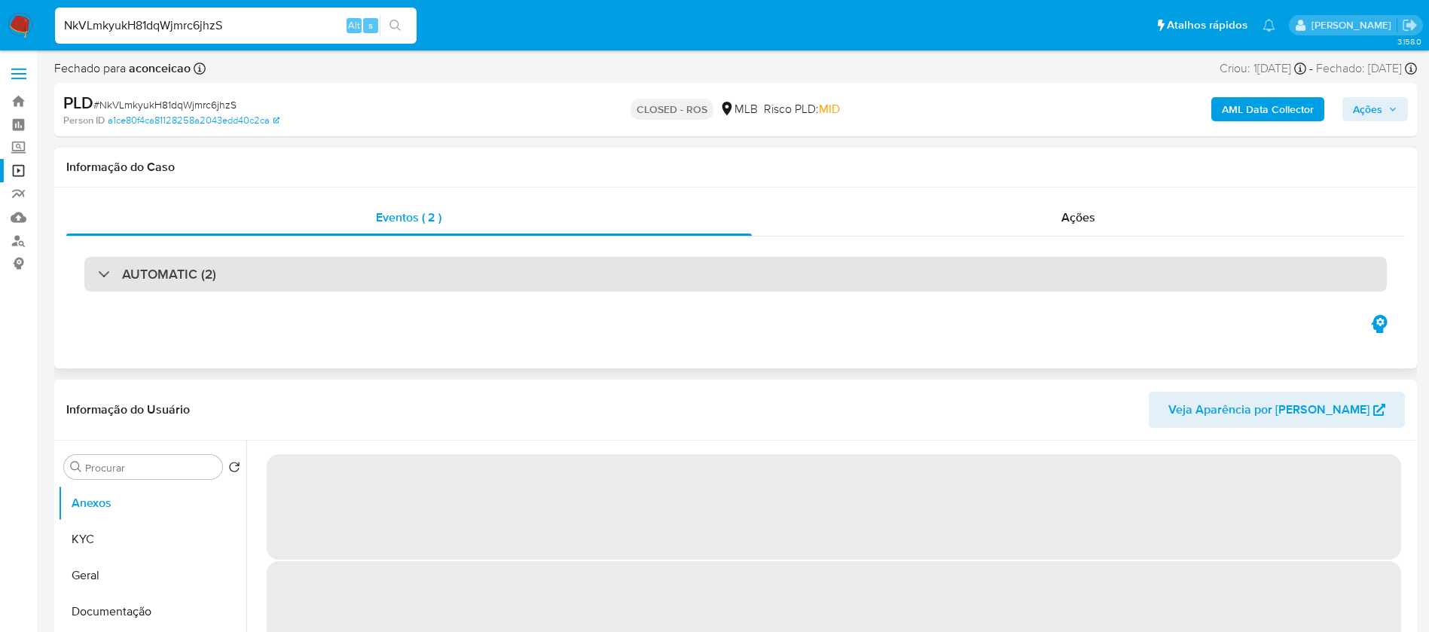
click at [511, 288] on div "AUTOMATIC (2)" at bounding box center [735, 274] width 1302 height 35
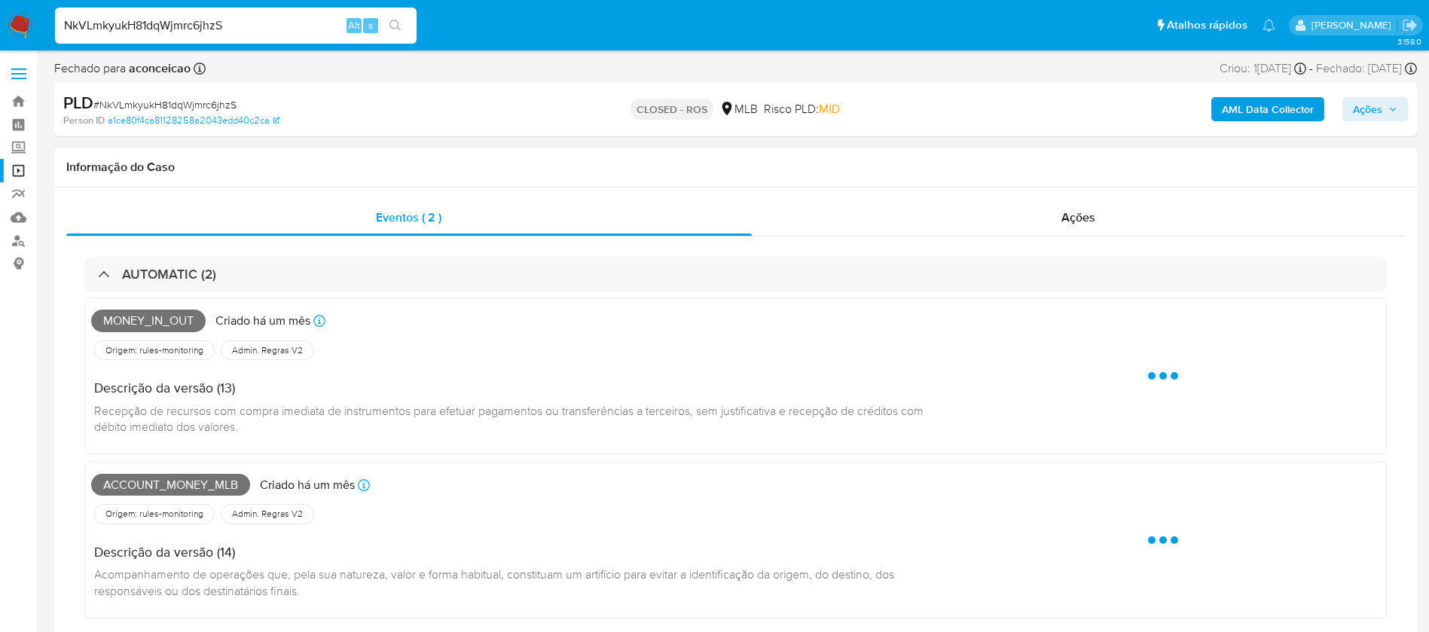
select select "10"
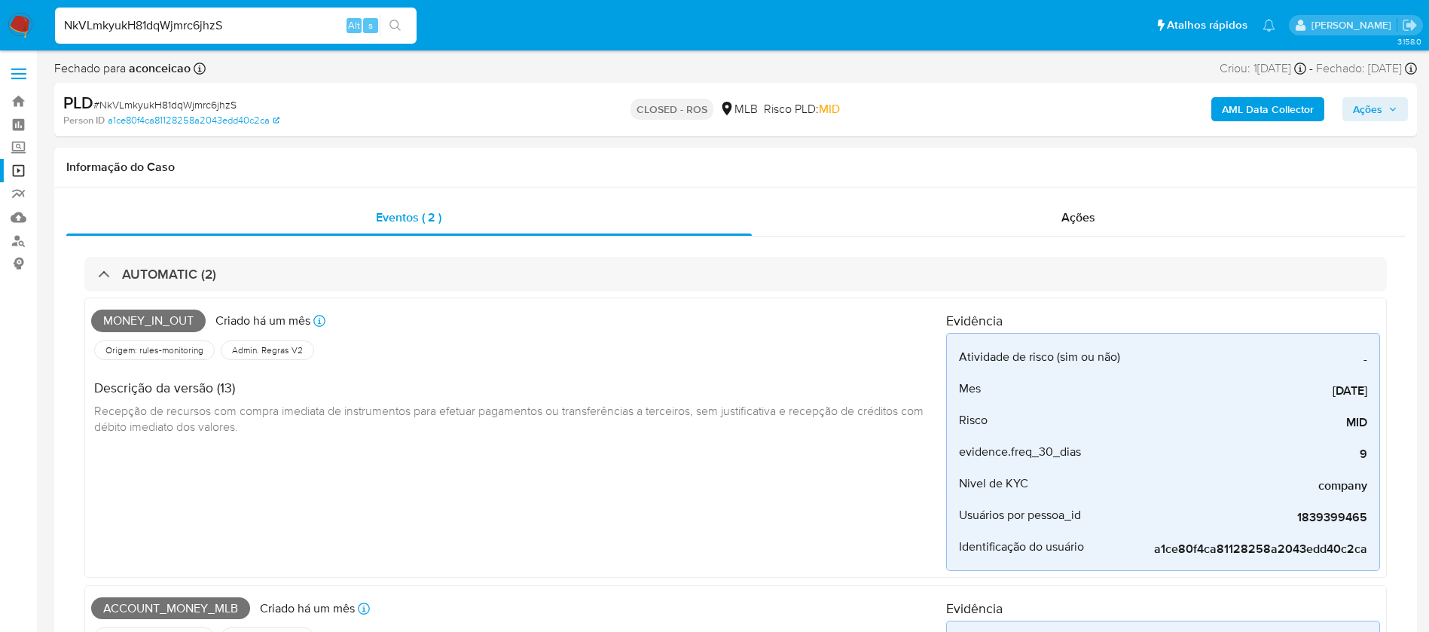
click at [236, 14] on div "NkVLmkyukH81dqWjmrc6jhzS Alt s" at bounding box center [236, 26] width 362 height 36
click at [244, 27] on input "NkVLmkyukH81dqWjmrc6jhzS" at bounding box center [236, 26] width 362 height 20
click at [860, 221] on div "Ações" at bounding box center [1079, 218] width 654 height 36
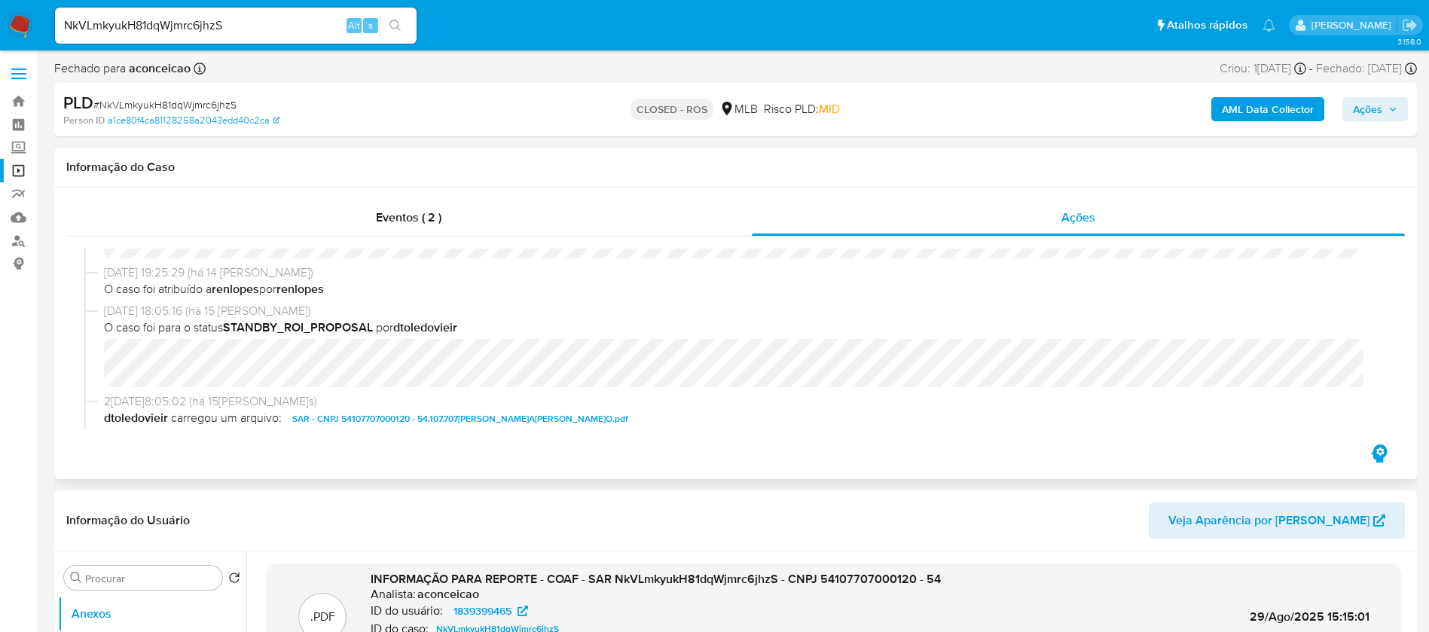
scroll to position [1205, 0]
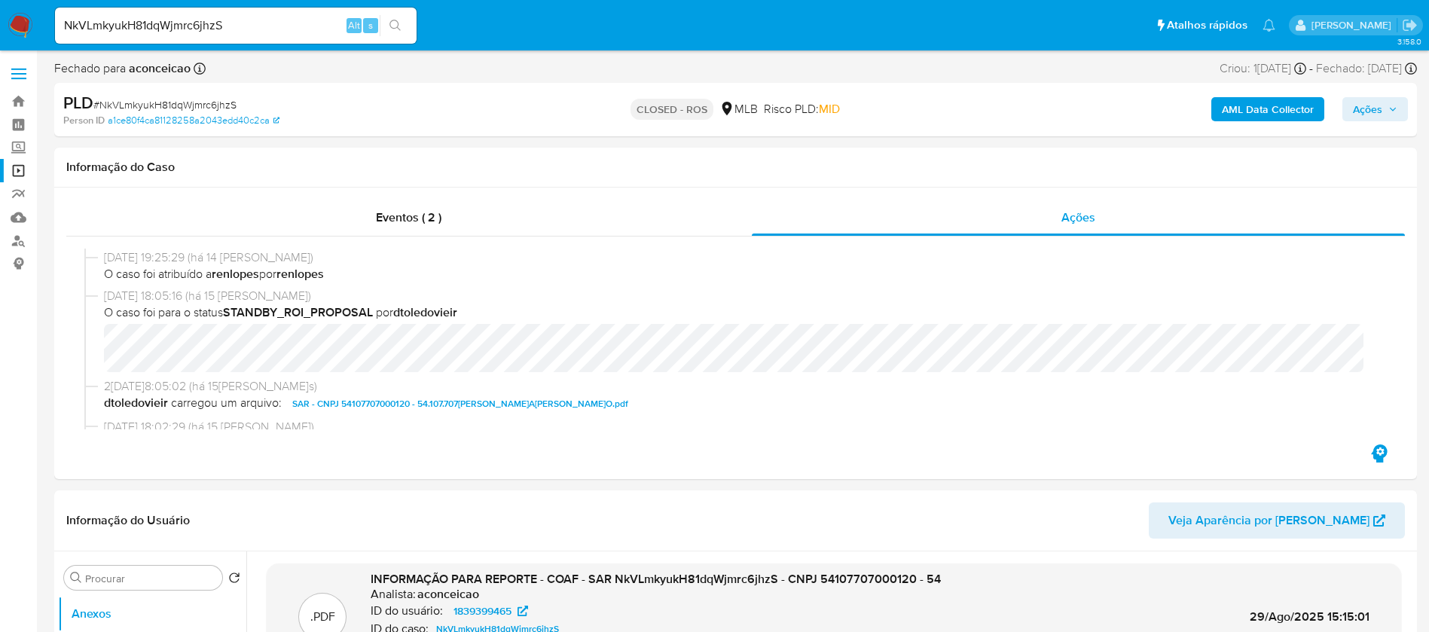
click at [237, 27] on input "NkVLmkyukH81dqWjmrc6jhzS" at bounding box center [236, 26] width 362 height 20
paste input "2kwCdtx036LvUL6bPBxgGM28"
type input "2kwCdtx036LvUL6bPBxgGM28"
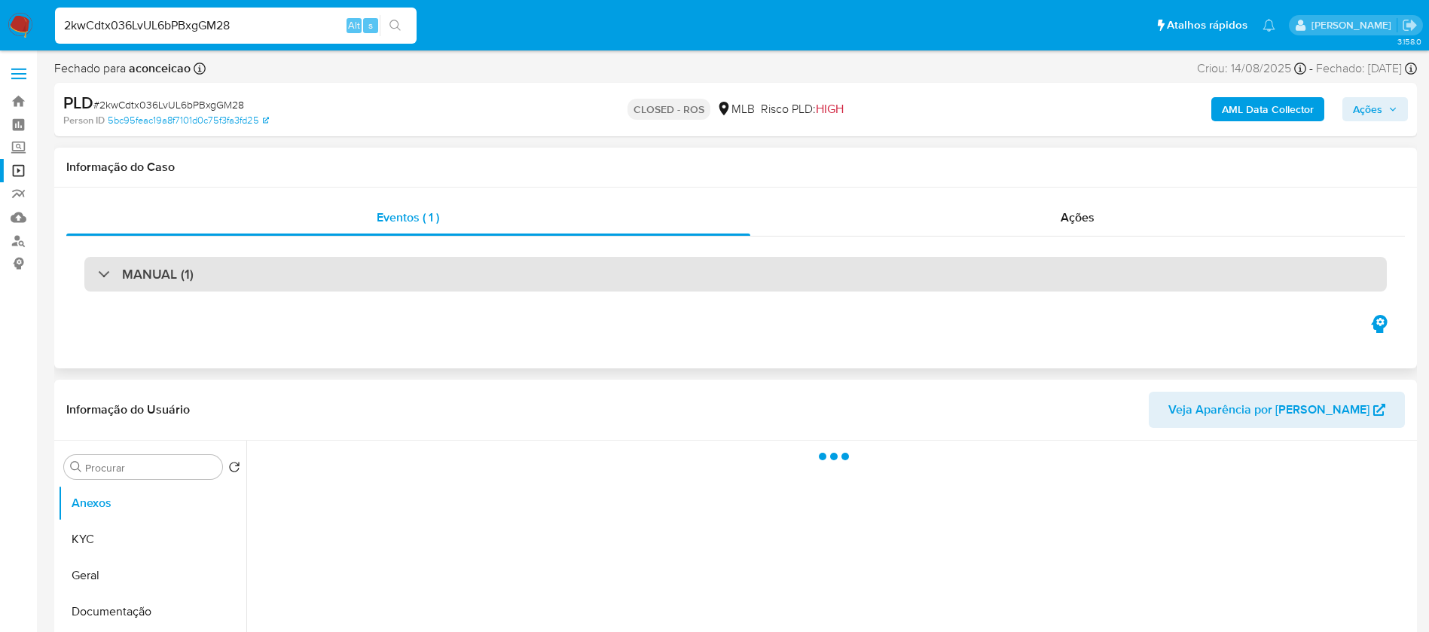
click at [517, 277] on div "MANUAL (1)" at bounding box center [735, 274] width 1302 height 35
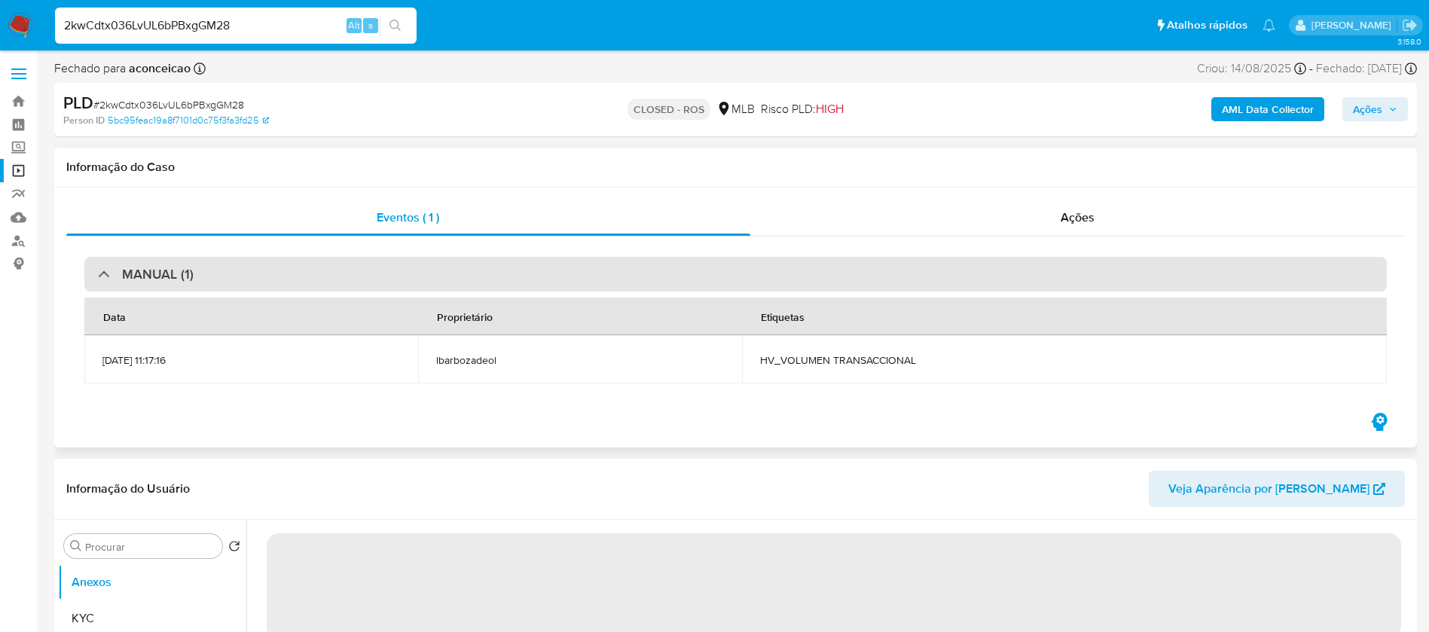
select select "10"
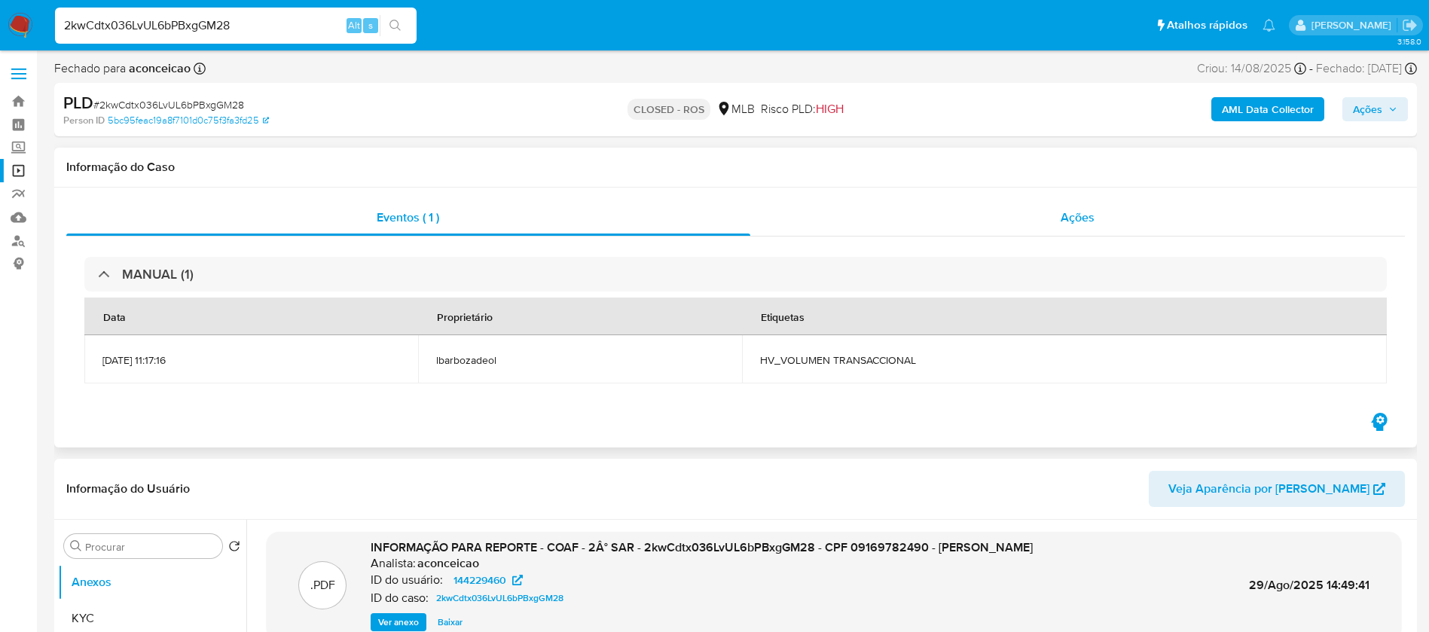
click at [847, 229] on div "Ações" at bounding box center [1077, 218] width 655 height 36
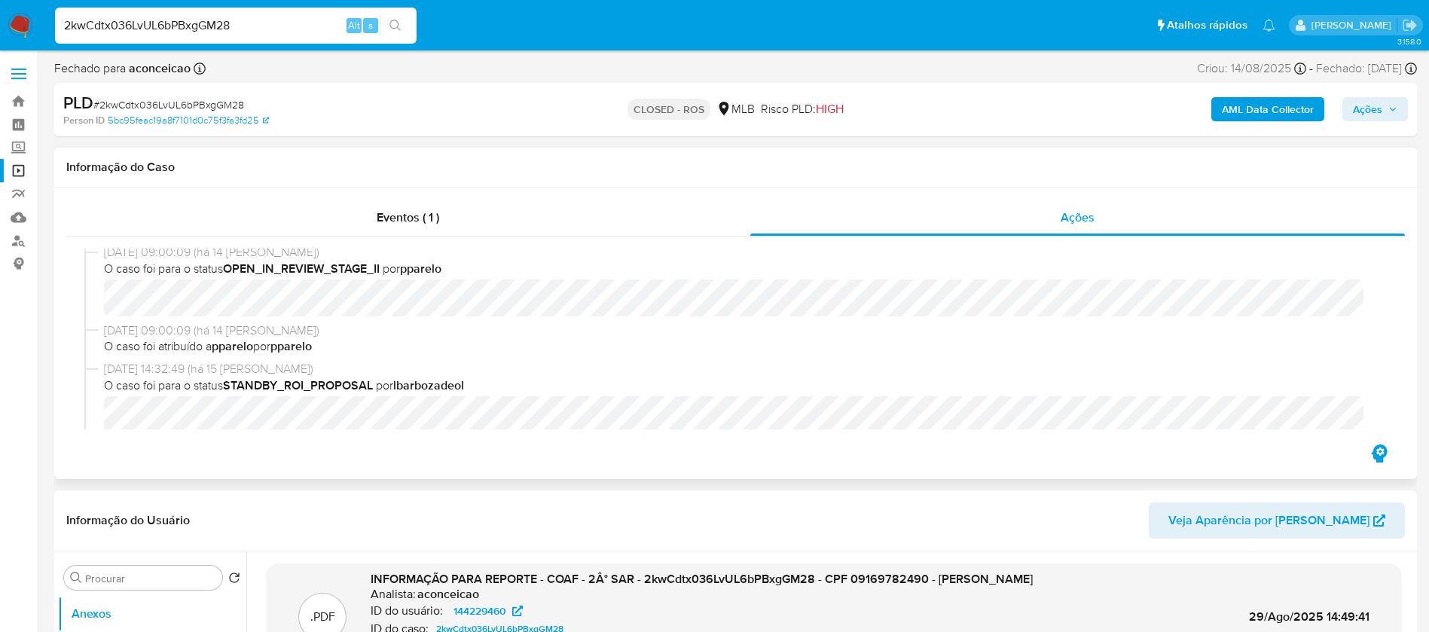
scroll to position [1205, 0]
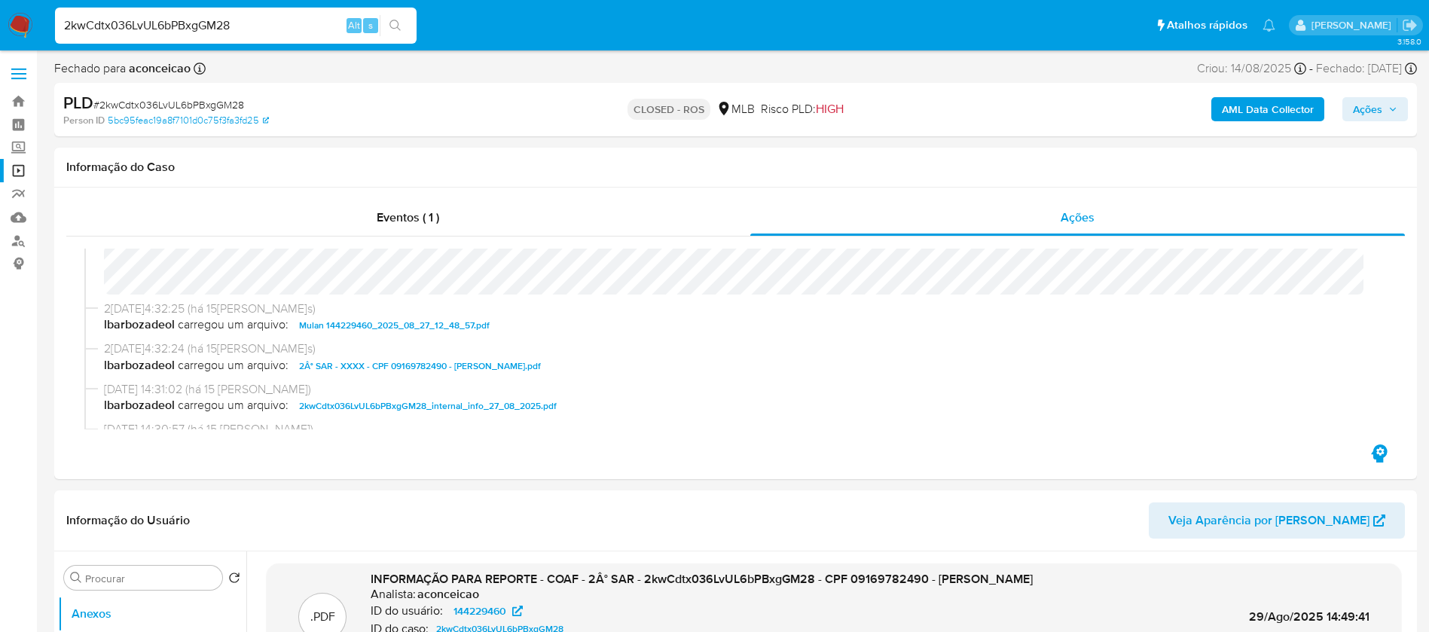
click at [251, 28] on input "2kwCdtx036LvUL6bPBxgGM28" at bounding box center [236, 26] width 362 height 20
paste input "HNfDly03eYzqHNy72URvA0Fh"
type input "HNfDly03eYzqHNy72URvA0Fh"
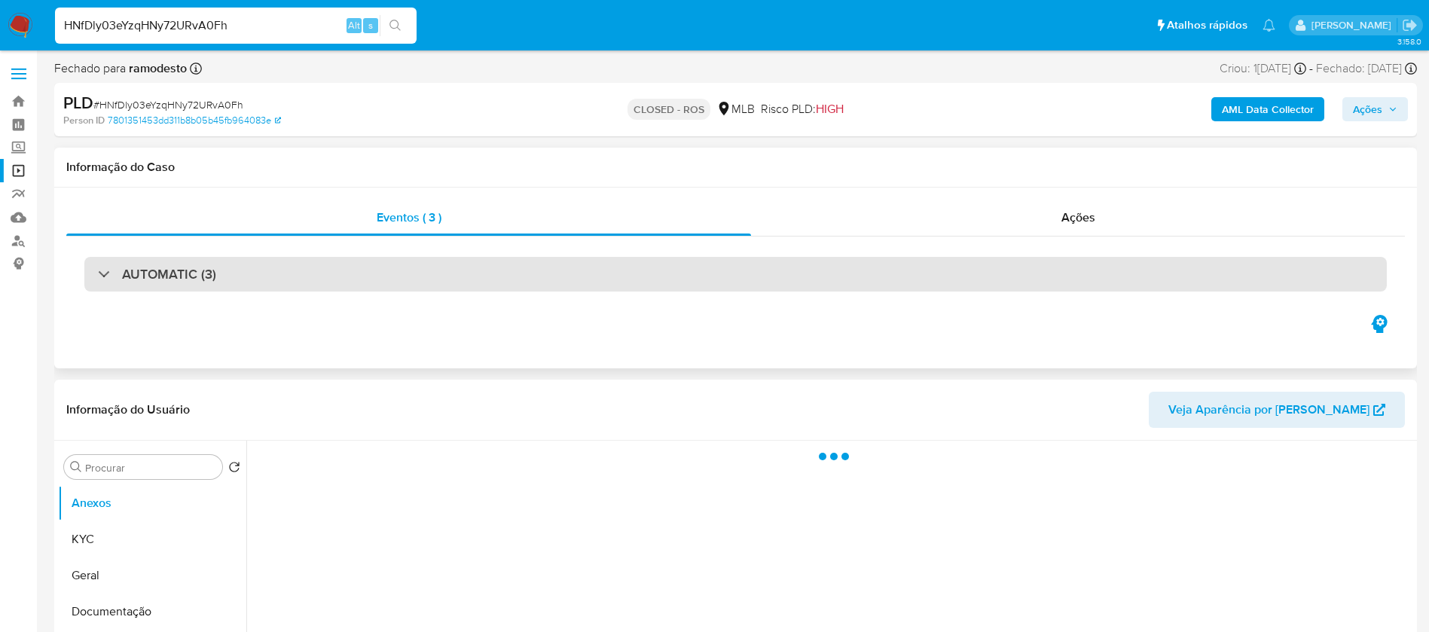
click at [395, 280] on div "AUTOMATIC (3)" at bounding box center [735, 274] width 1302 height 35
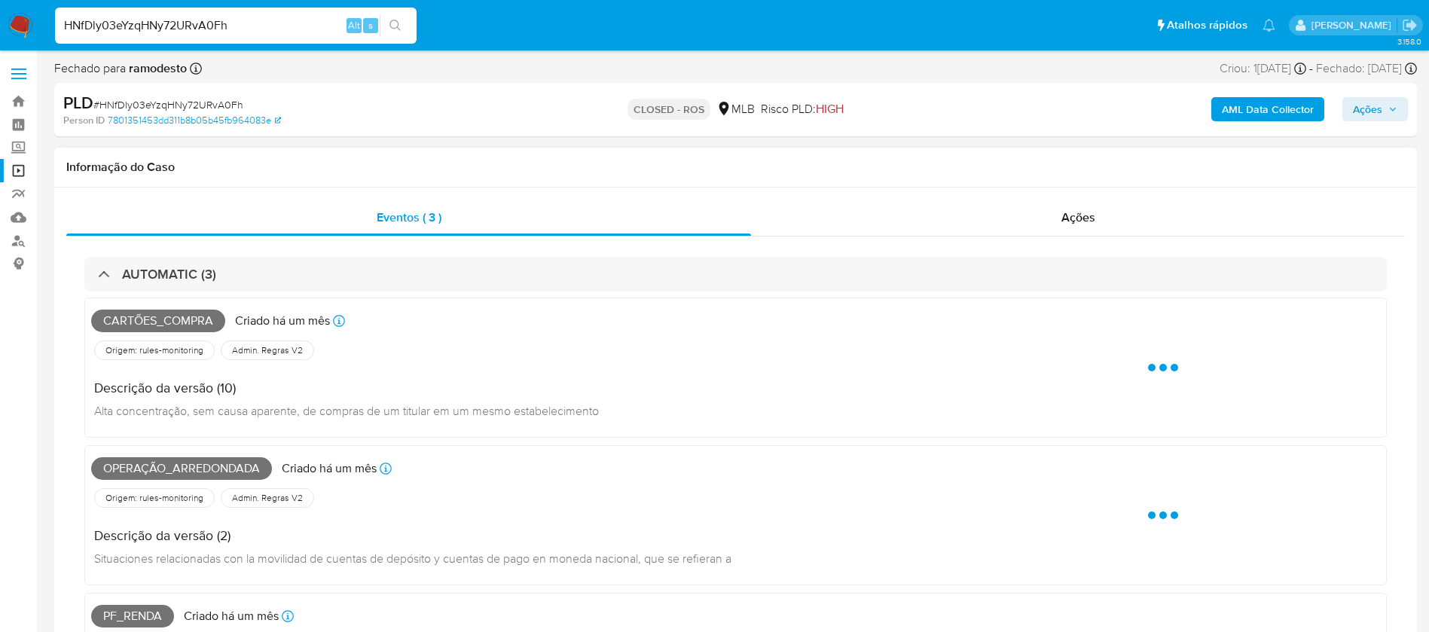
select select "10"
click at [835, 214] on div "Ações" at bounding box center [1078, 218] width 654 height 36
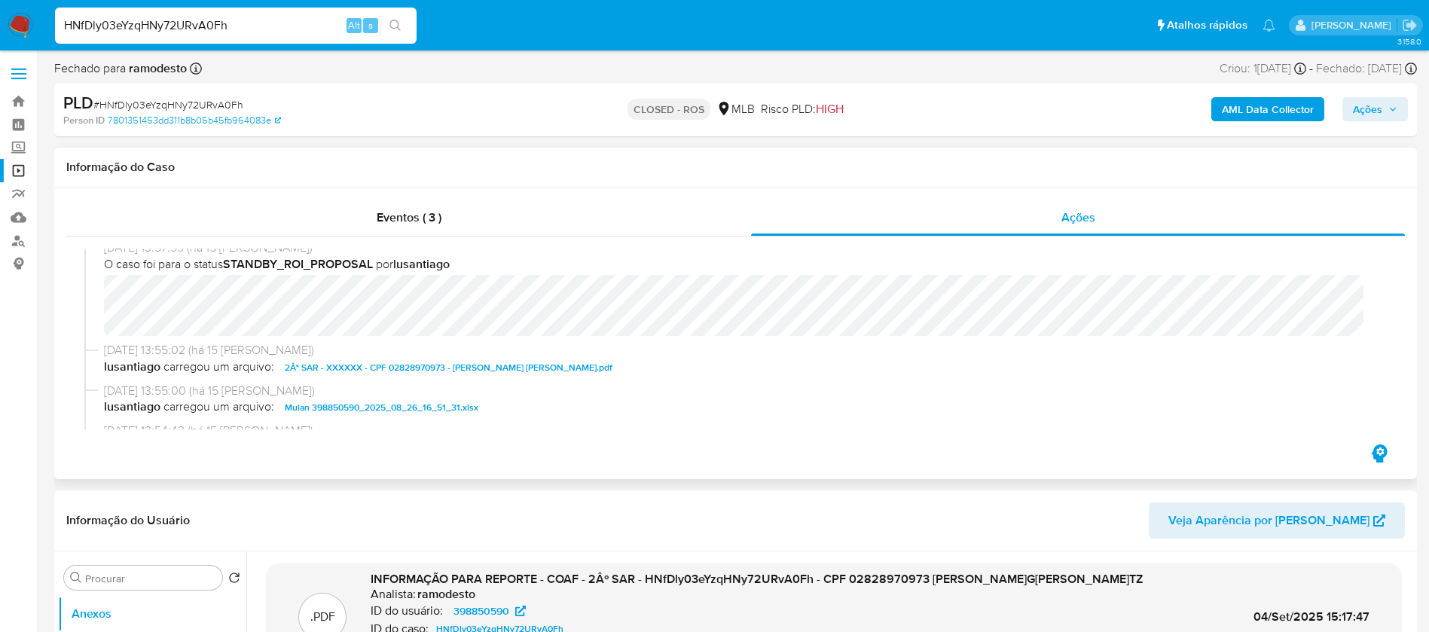
scroll to position [1055, 0]
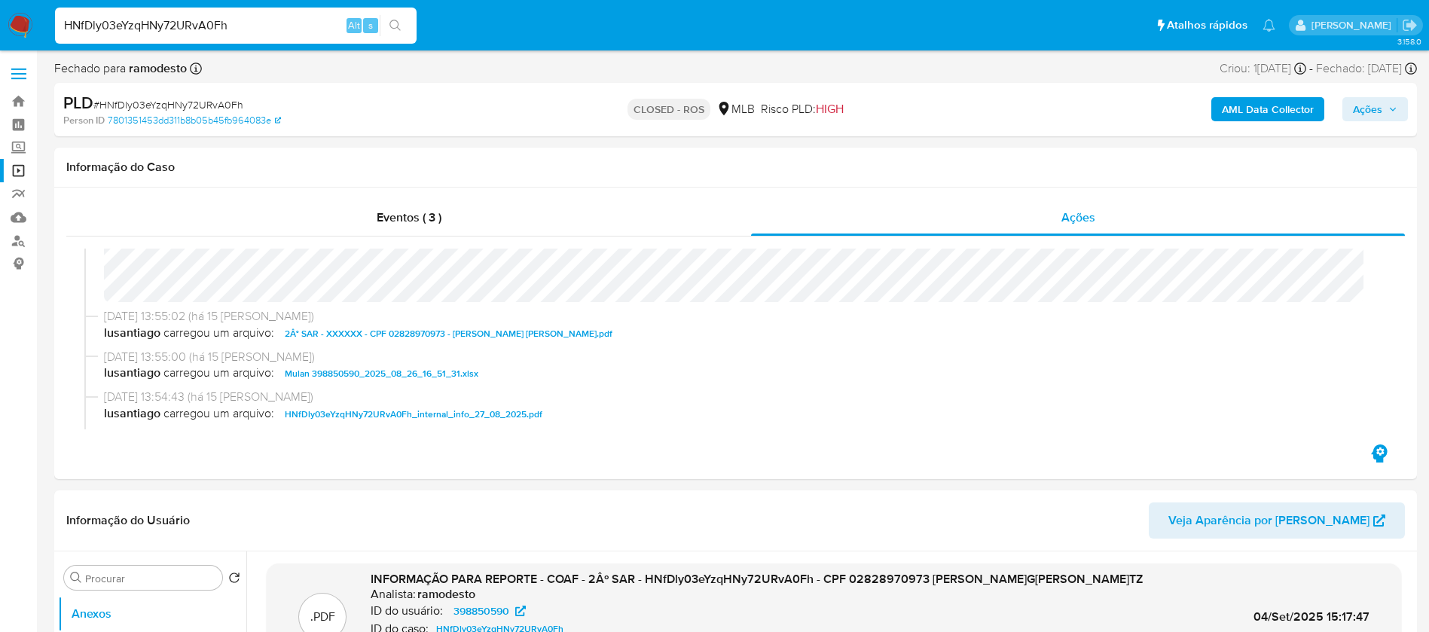
click at [270, 25] on input "HNfDly03eYzqHNy72URvA0Fh" at bounding box center [236, 26] width 362 height 20
paste input "xyAjAw7UgHjYudRkpbKrsoJ1"
type input "xyAjAw7UgHjYudRkpbKrsoJ1"
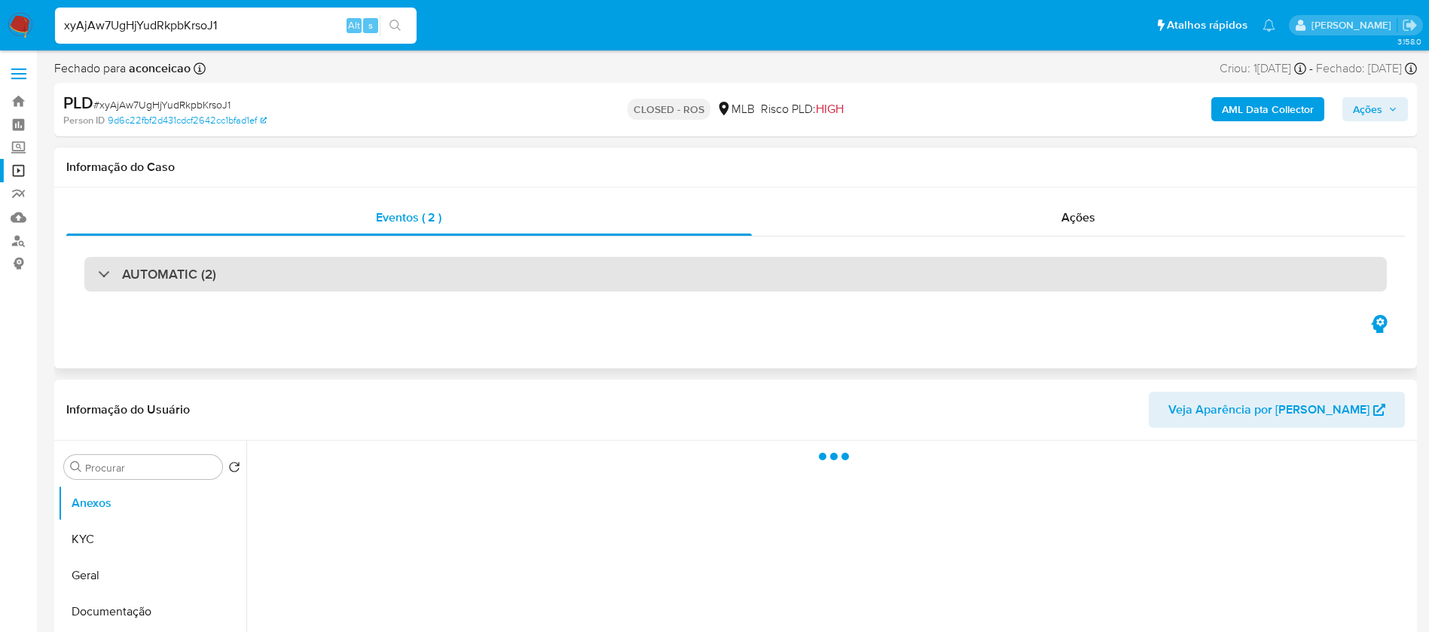
click at [449, 282] on div "AUTOMATIC (2)" at bounding box center [735, 274] width 1302 height 35
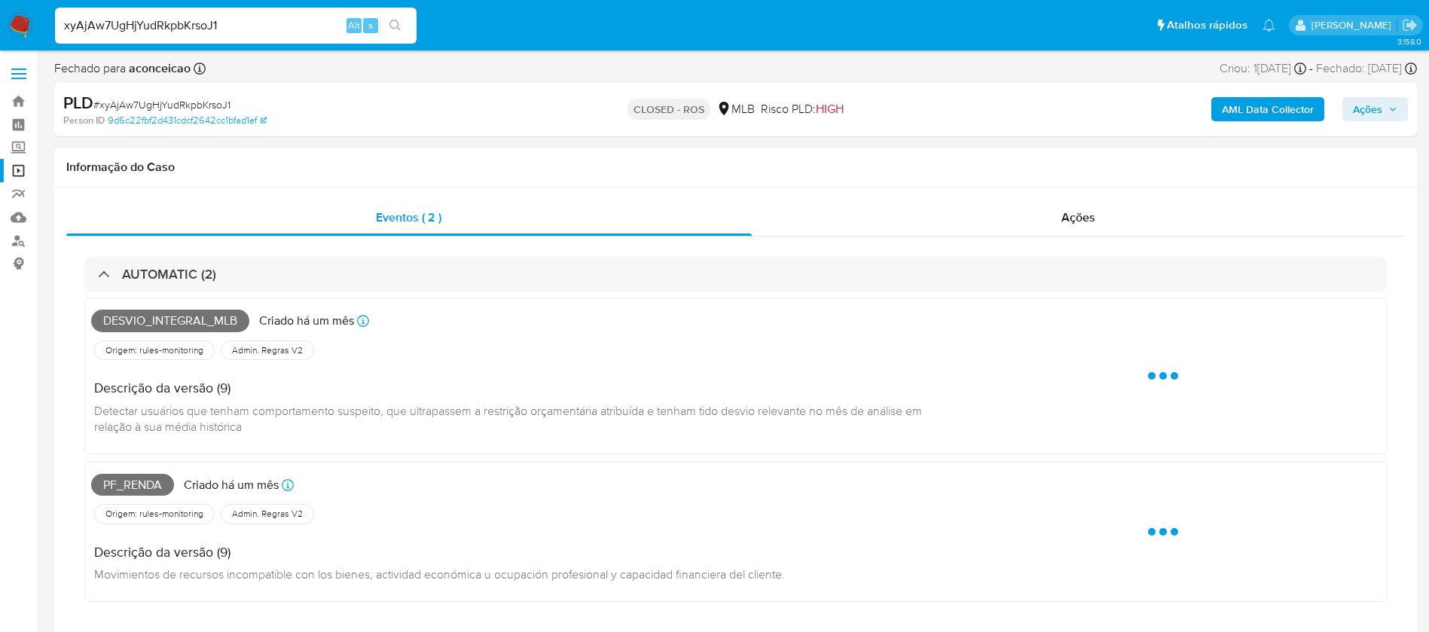
select select "10"
click at [826, 219] on div "Ações" at bounding box center [1079, 218] width 654 height 36
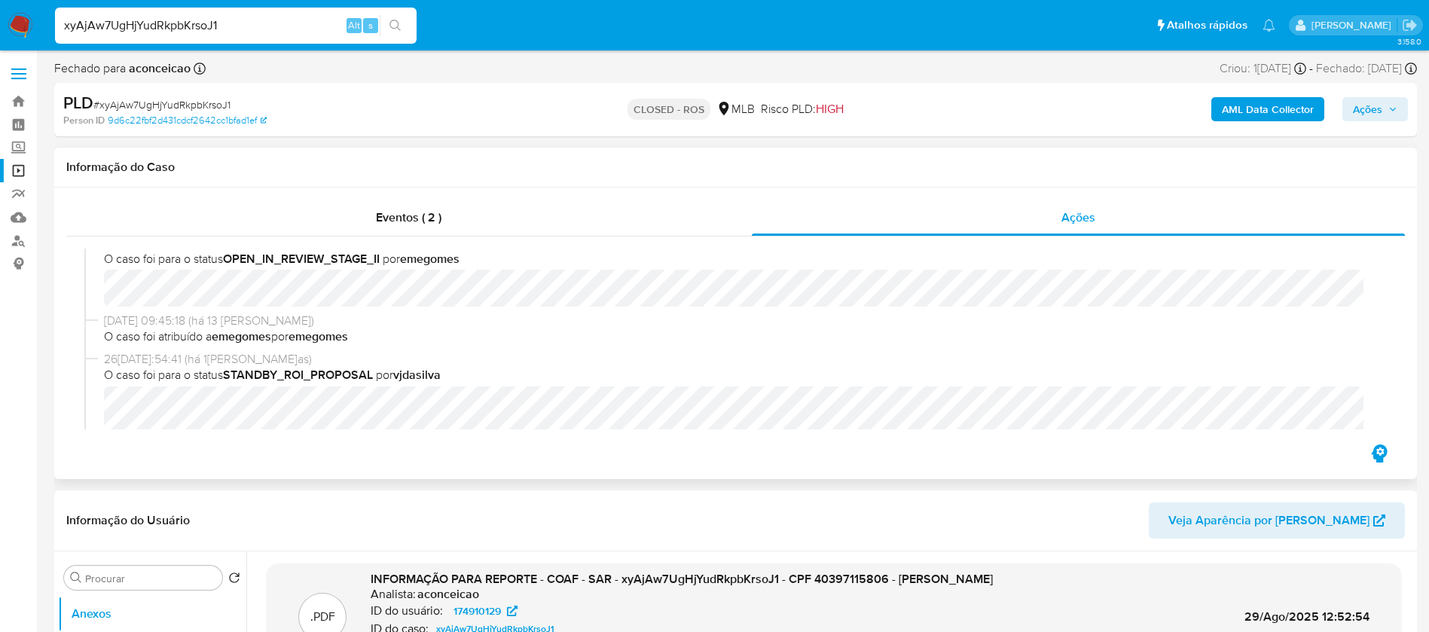
scroll to position [1055, 0]
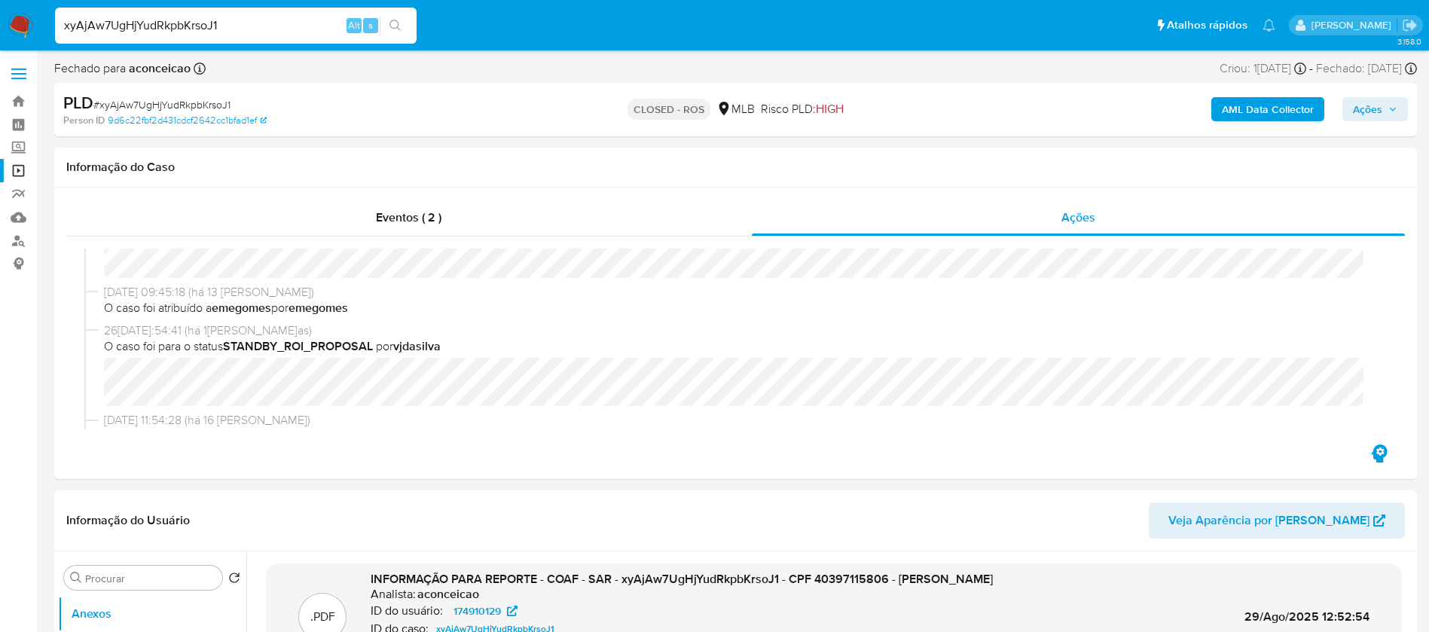
click at [267, 25] on input "xyAjAw7UgHjYudRkpbKrsoJ1" at bounding box center [236, 26] width 362 height 20
paste input "DPTu4mh5mfkEZKc6zC0mXBQl"
type input "DPTu4mh5mfkEZKc6zC0mXBQl"
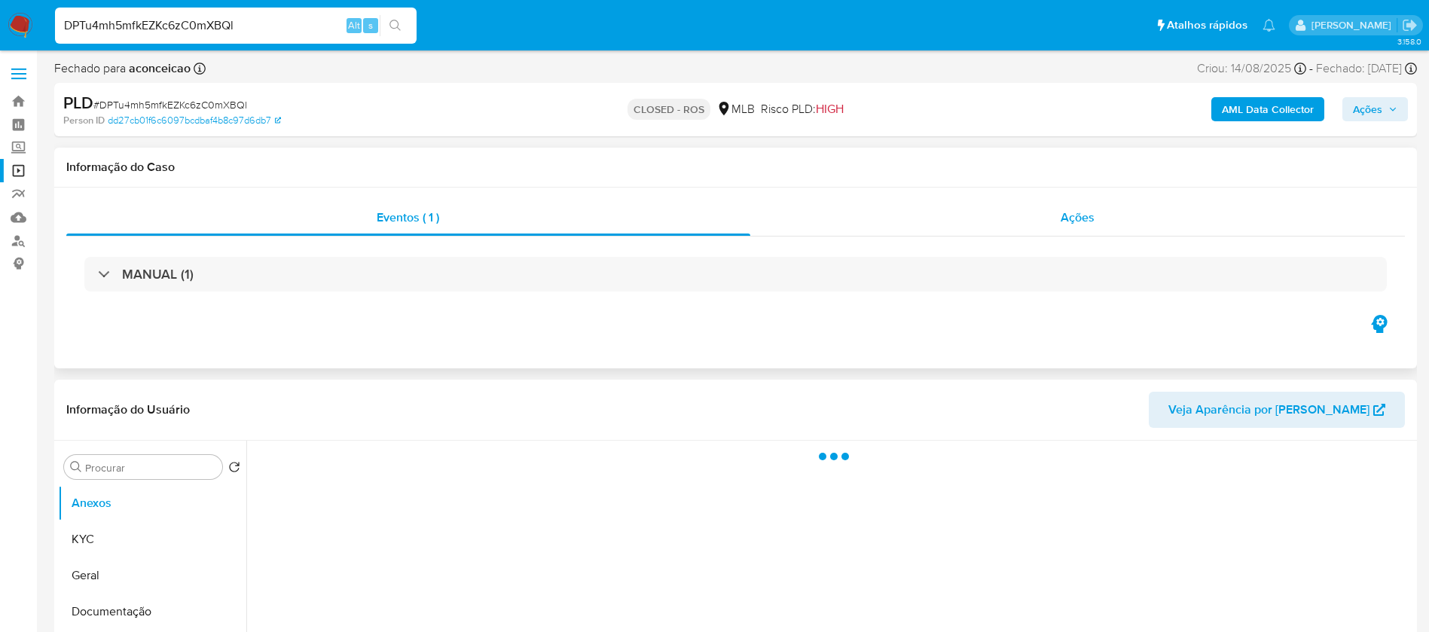
click at [878, 228] on div "Ações" at bounding box center [1077, 218] width 655 height 36
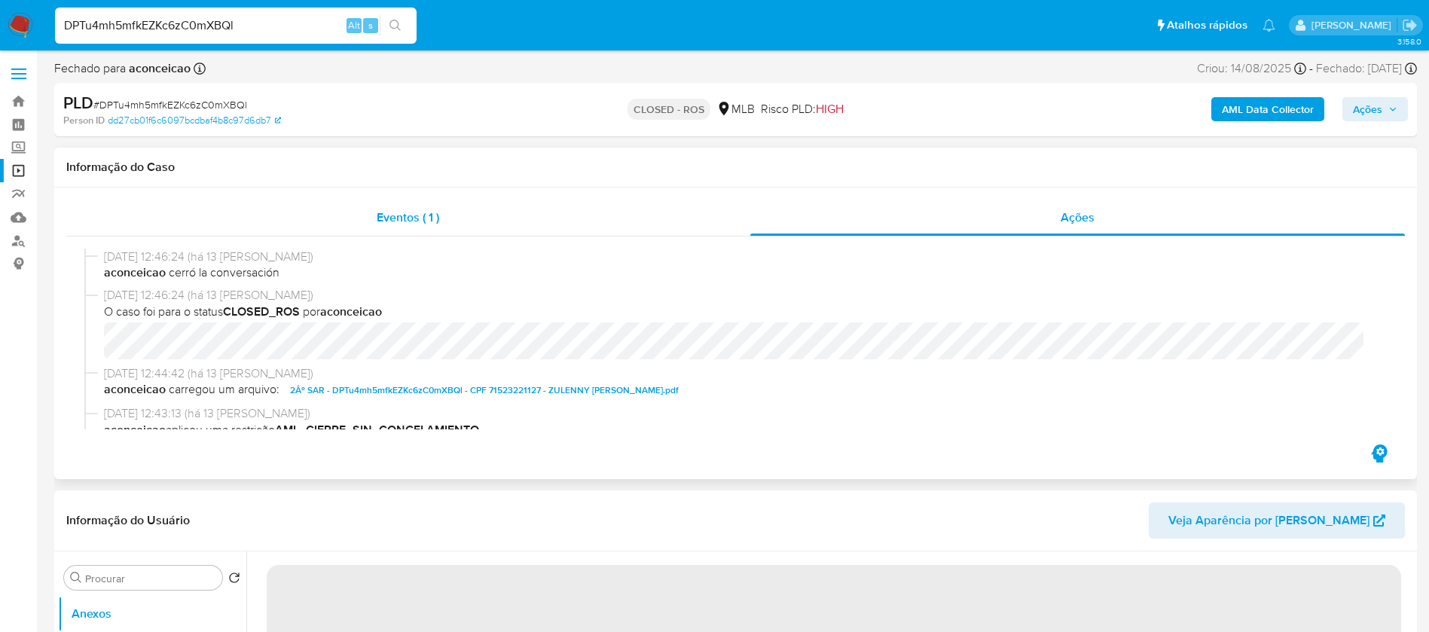
click at [415, 216] on span "Eventos ( 1 )" at bounding box center [408, 217] width 63 height 17
select select "10"
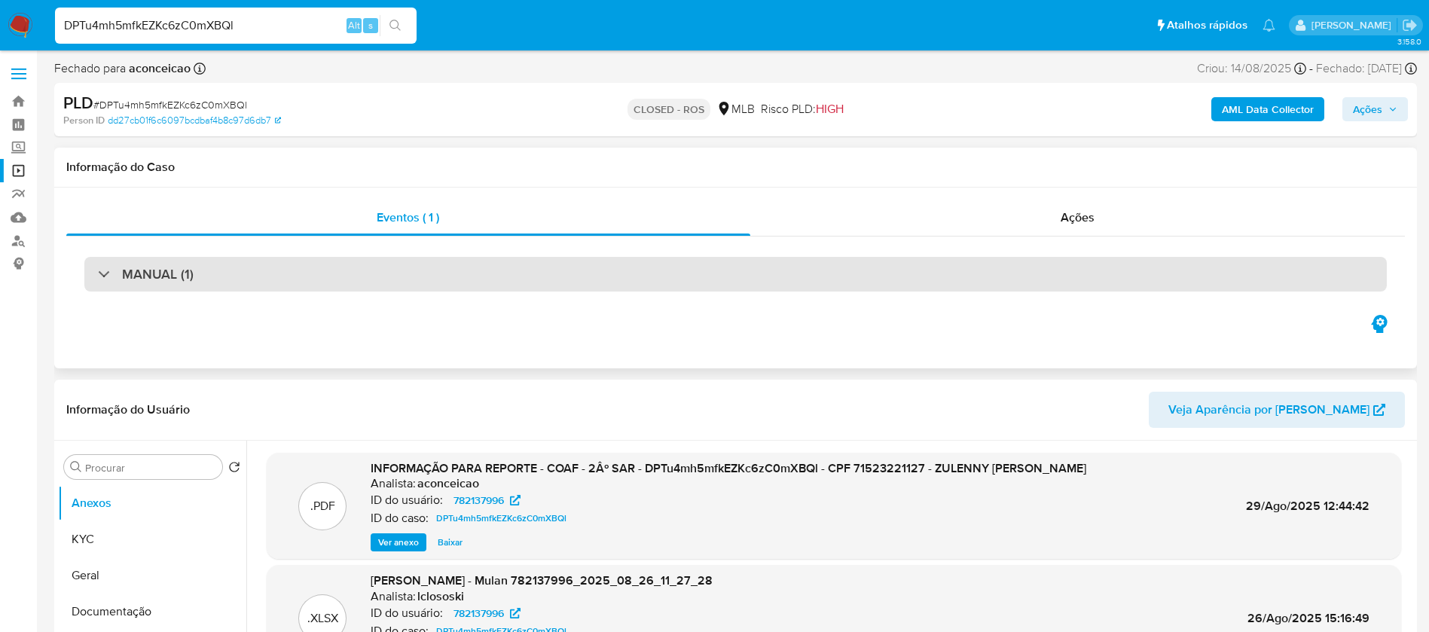
click at [269, 284] on div "MANUAL (1)" at bounding box center [735, 274] width 1302 height 35
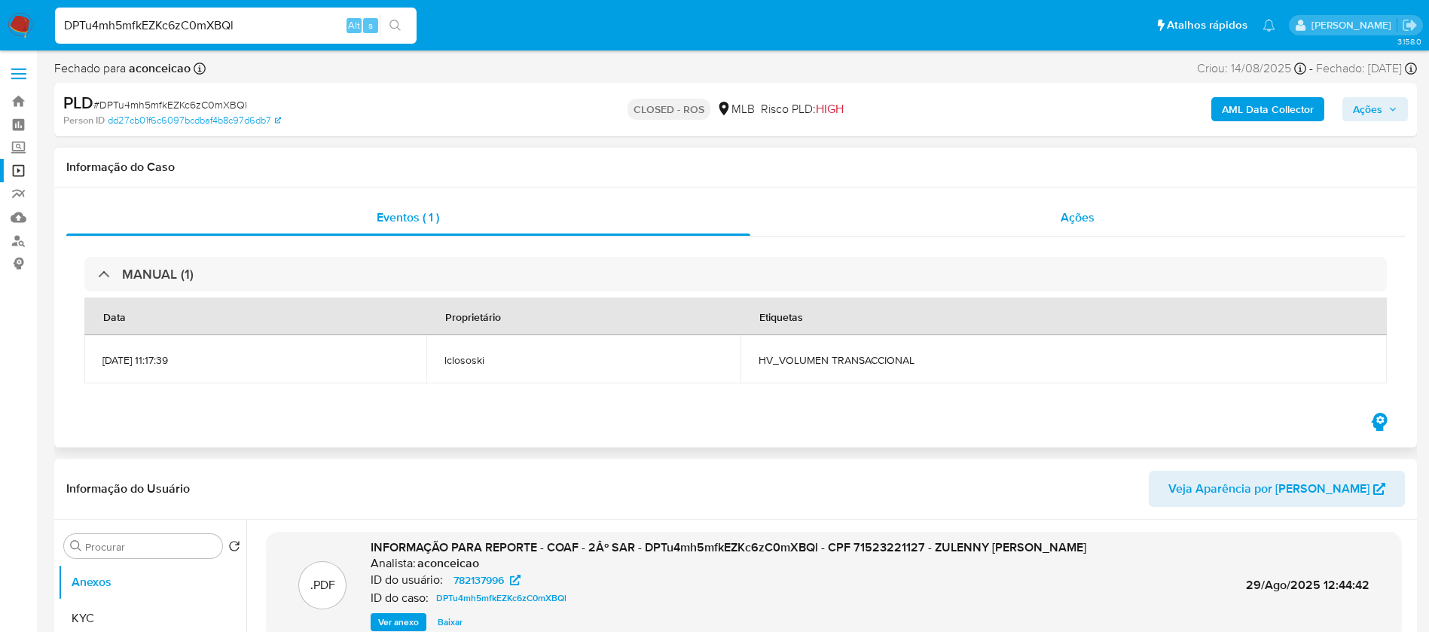
click at [946, 223] on div "Ações" at bounding box center [1077, 218] width 655 height 36
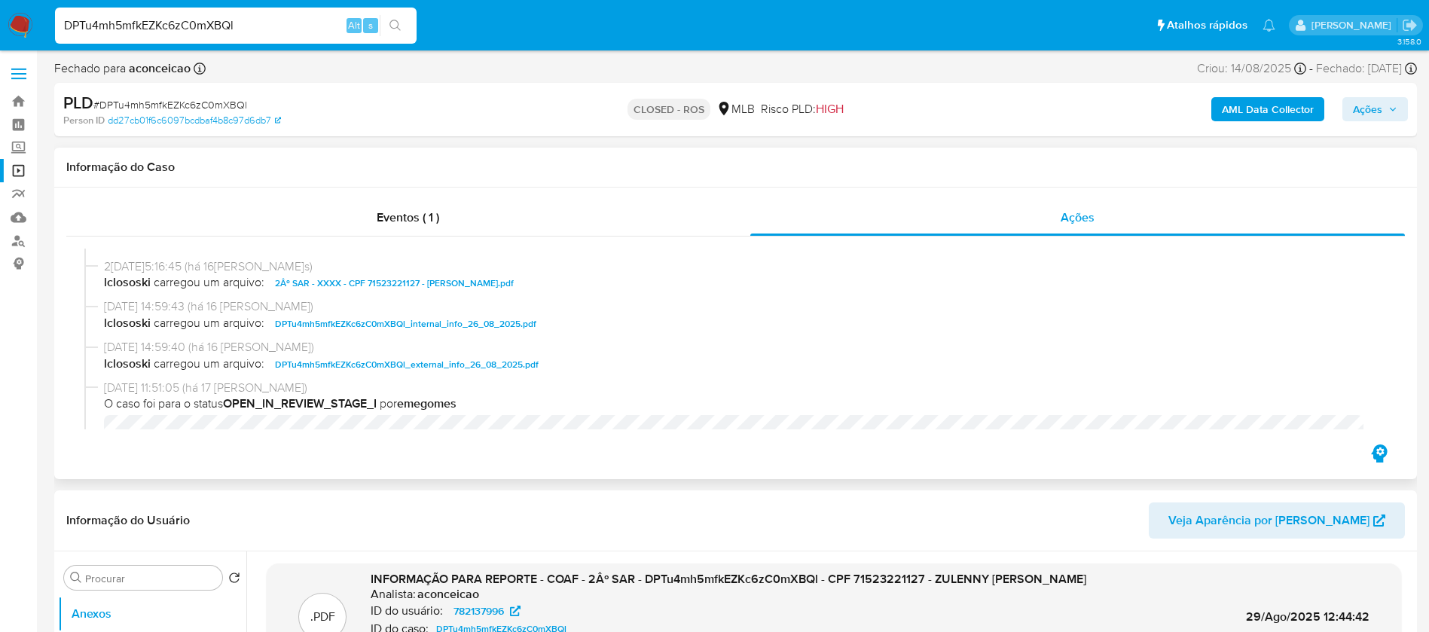
scroll to position [904, 0]
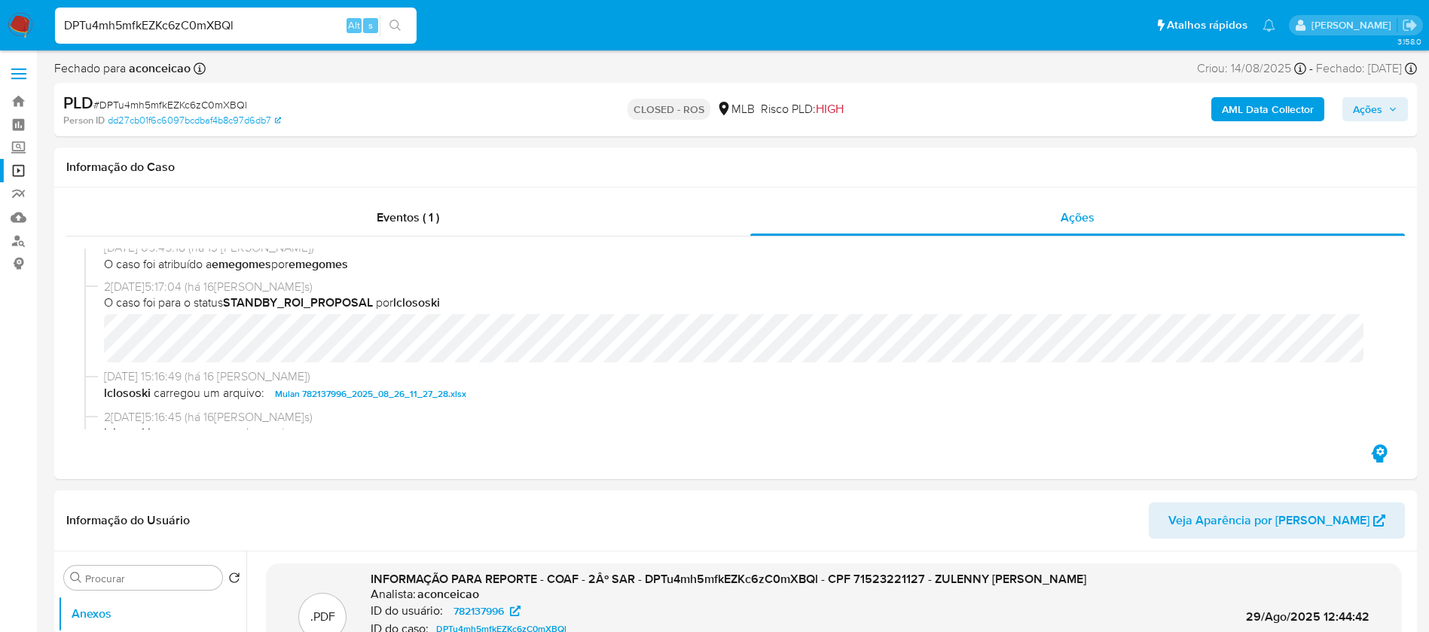
click at [246, 26] on input "DPTu4mh5mfkEZKc6zC0mXBQl" at bounding box center [236, 26] width 362 height 20
paste input "PQw2nKI0dfs85kwWs9yhPtcC"
type input "PQw2nKI0dfs85kwWs9yhPtcC"
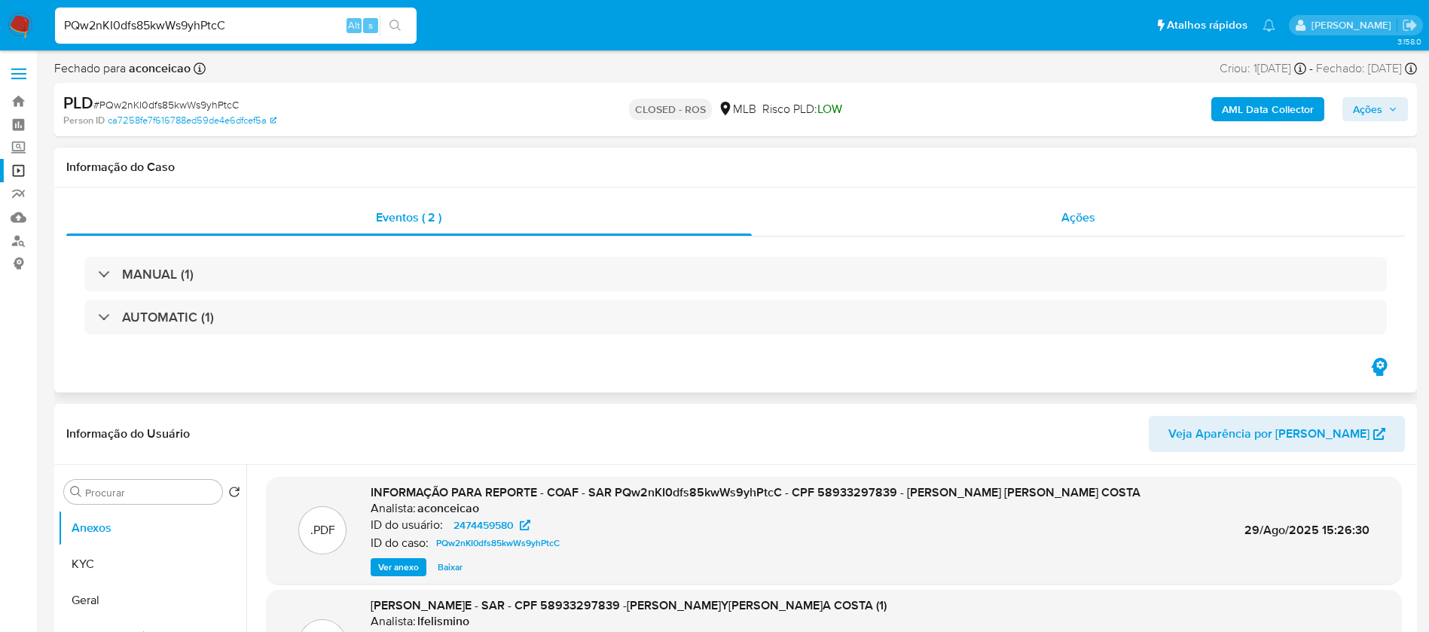
click at [840, 209] on div "Ações" at bounding box center [1079, 218] width 654 height 36
select select "10"
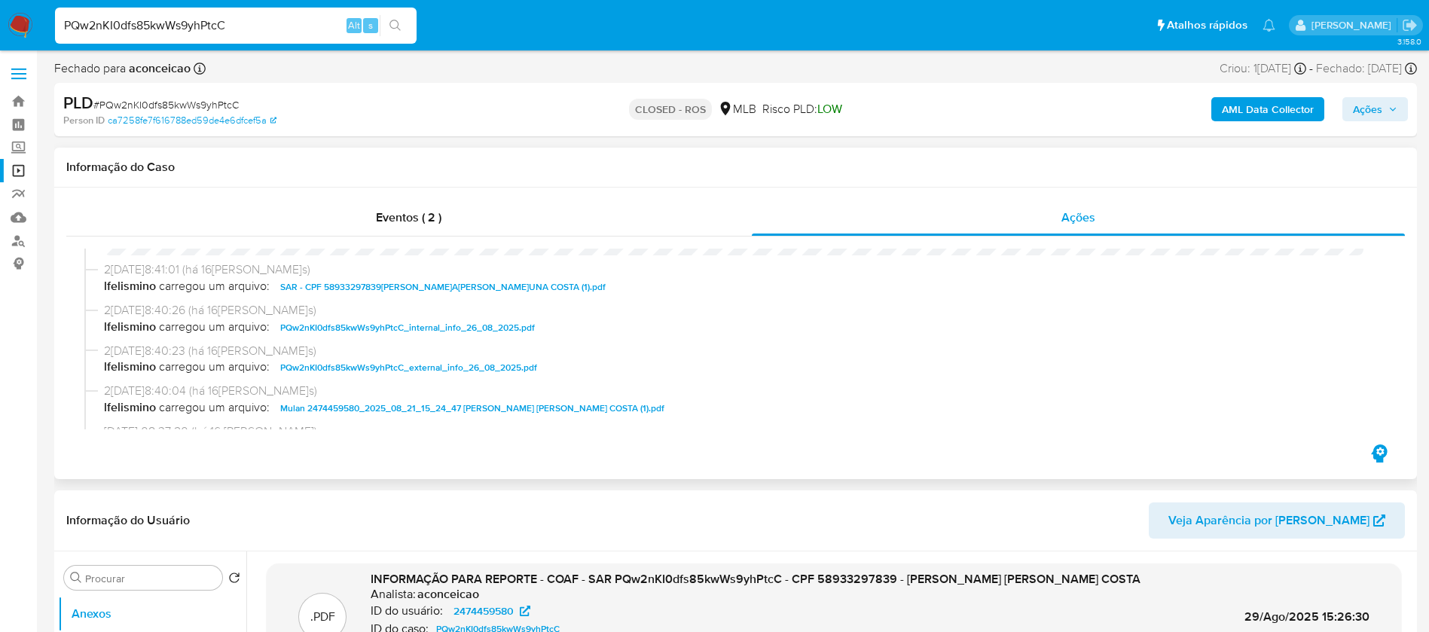
scroll to position [1055, 0]
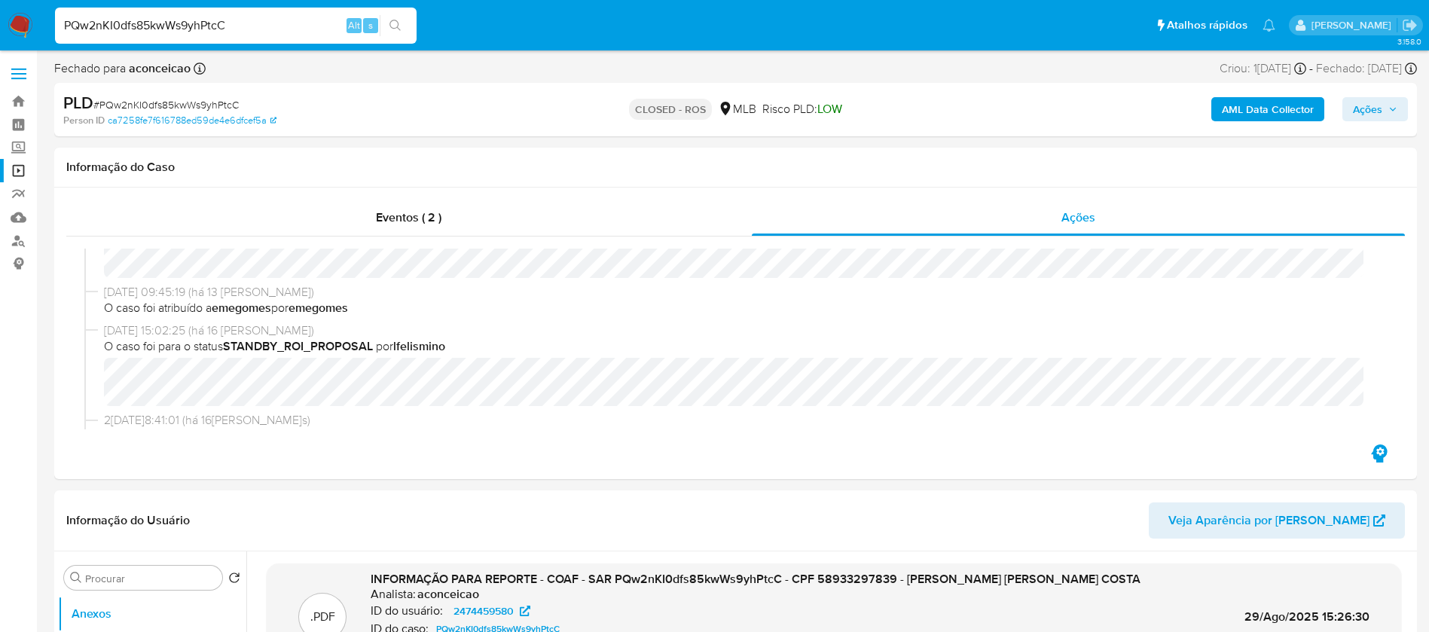
click at [17, 21] on img at bounding box center [21, 26] width 26 height 26
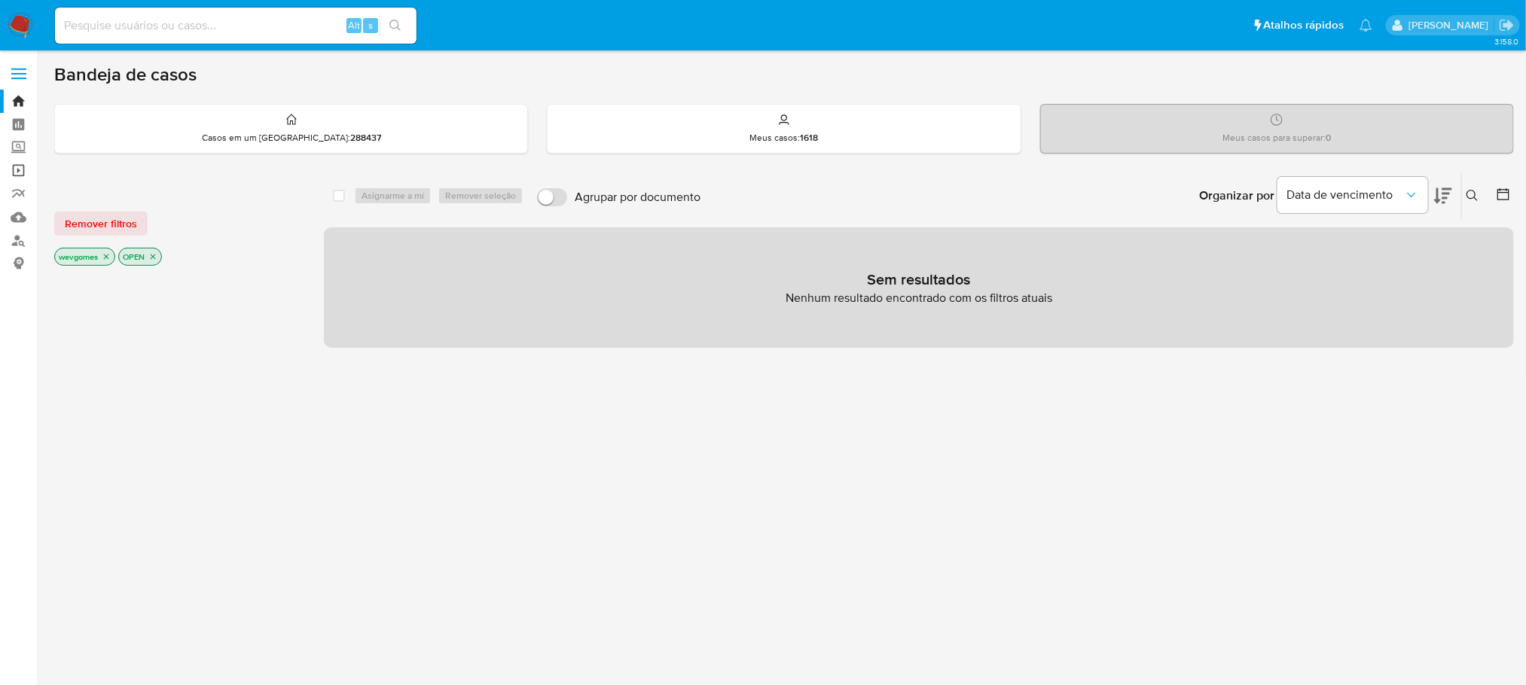
click at [18, 172] on link "Operações em massa" at bounding box center [89, 170] width 179 height 23
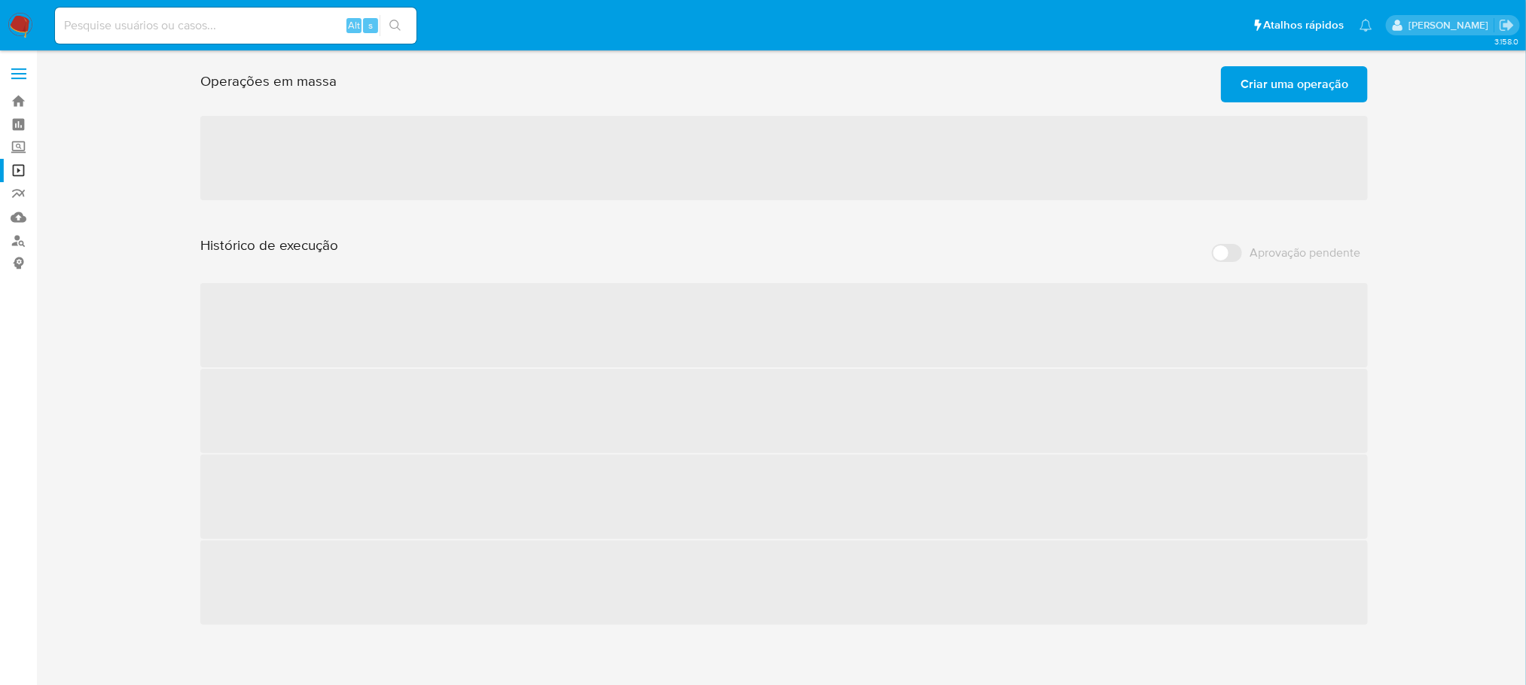
click at [1315, 93] on span "Criar uma operação" at bounding box center [1295, 84] width 108 height 33
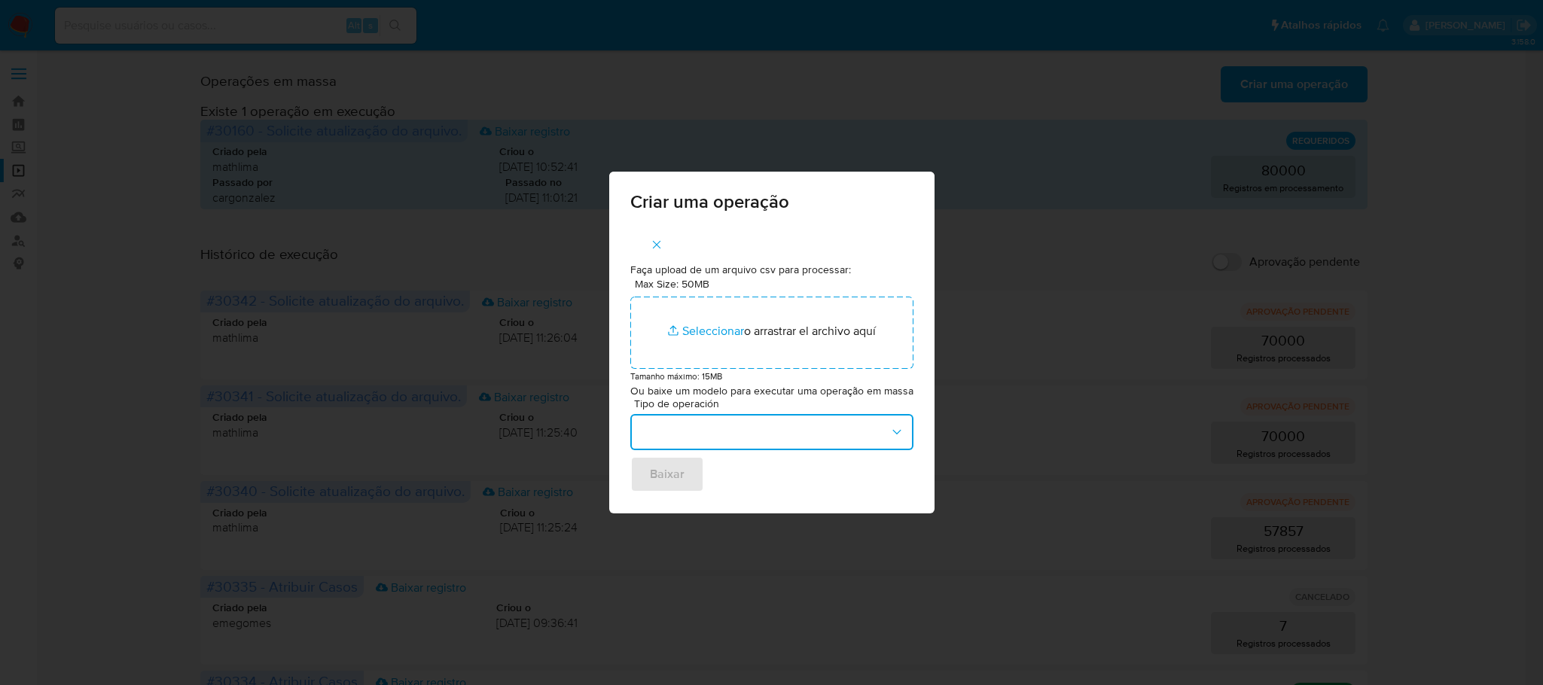
click at [891, 434] on icon "button" at bounding box center [897, 432] width 15 height 15
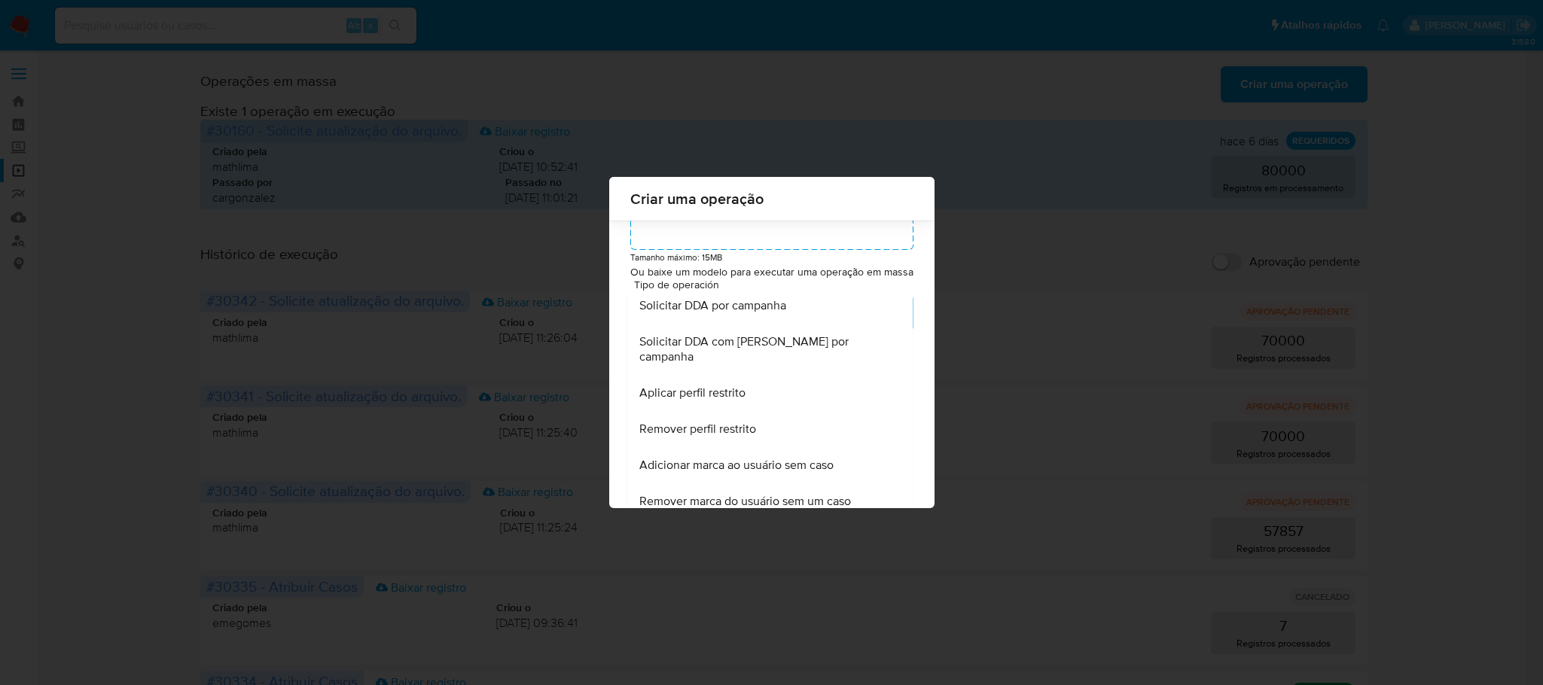
scroll to position [125, 0]
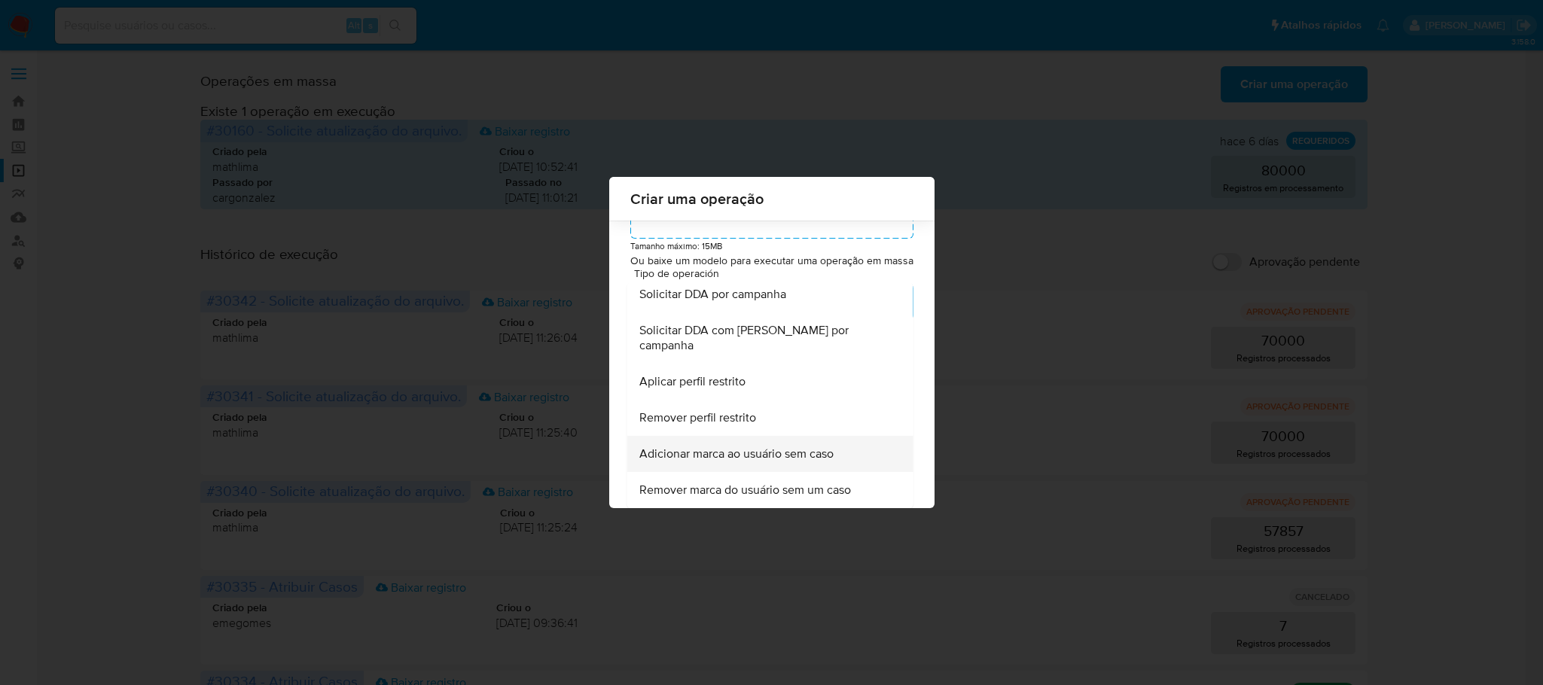
click at [769, 454] on span "Adicionar marca ao usuário sem caso" at bounding box center [736, 454] width 194 height 15
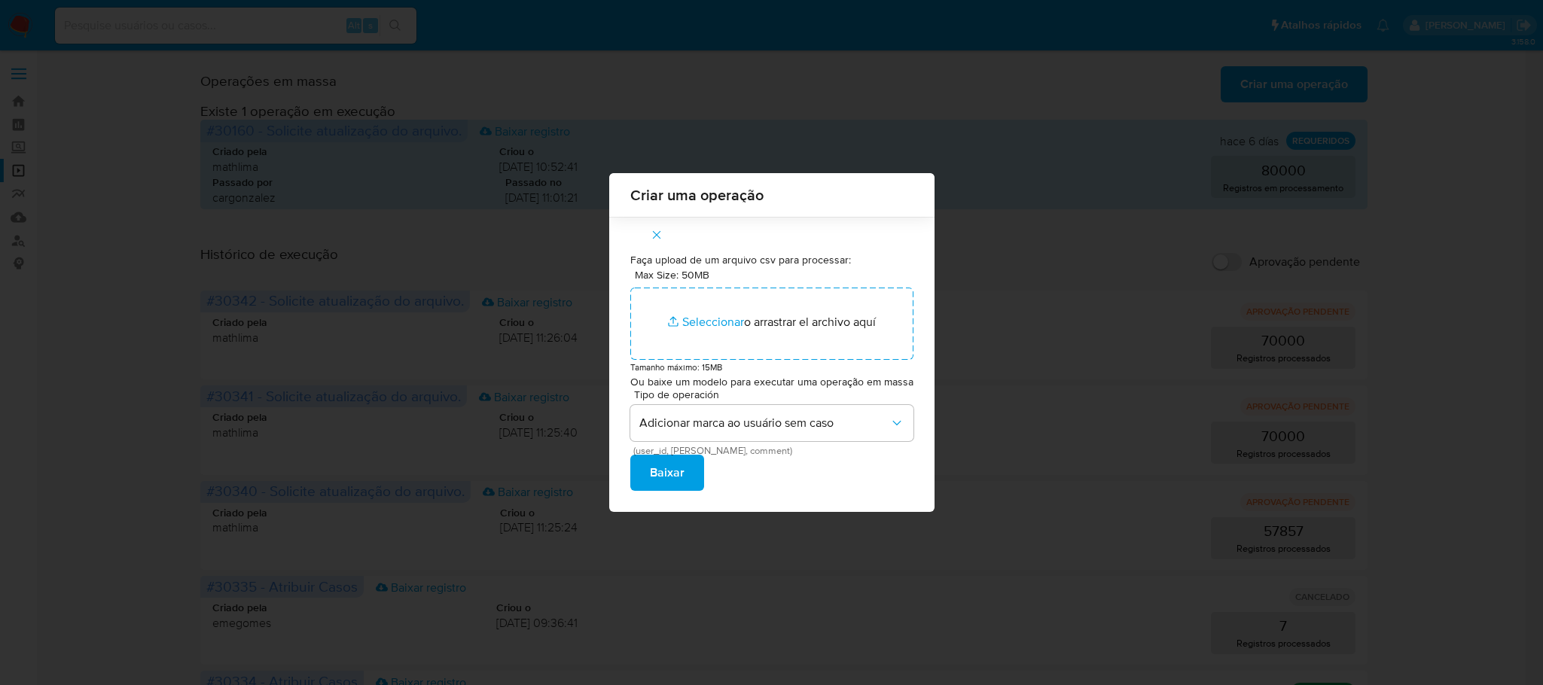
click at [674, 475] on span "Baixar" at bounding box center [667, 472] width 35 height 33
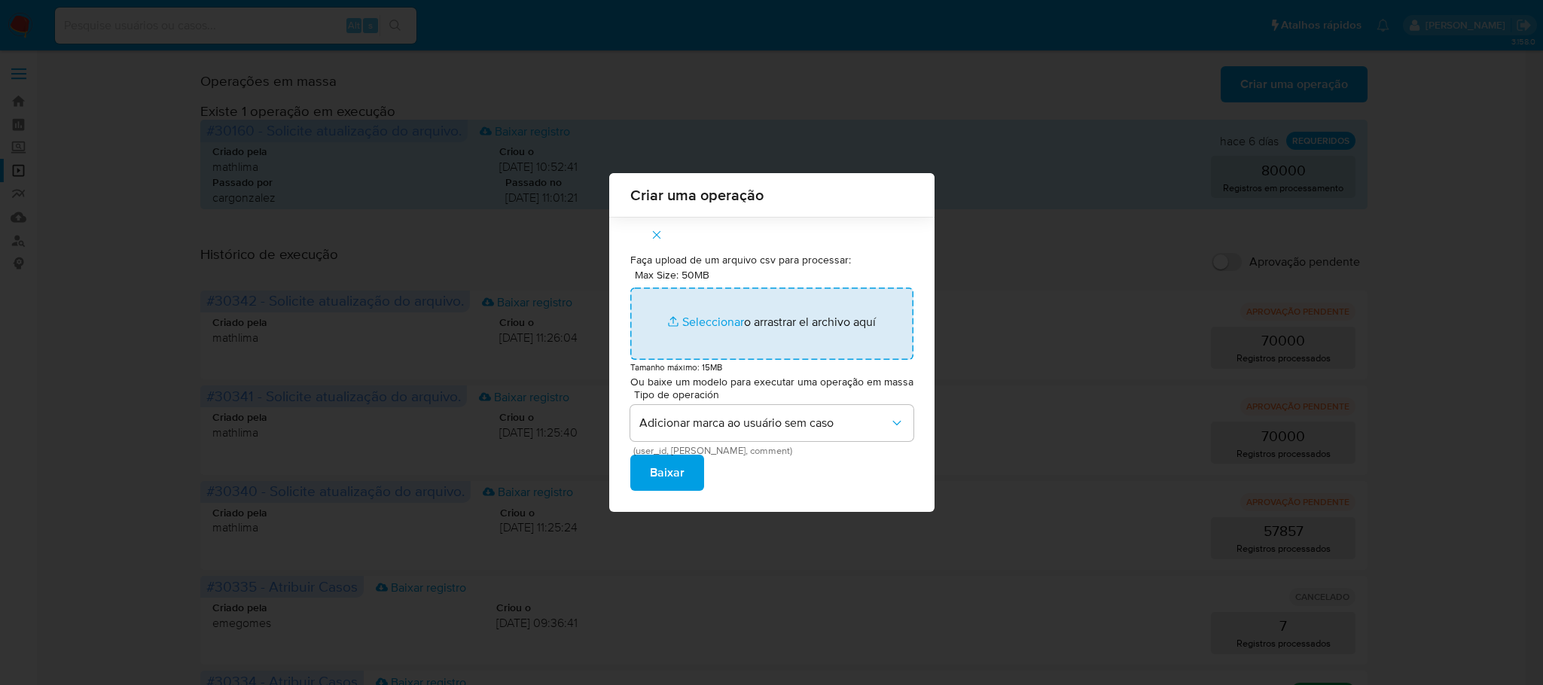
click at [704, 316] on input "Max Size: 50MB Seleccionar archivos" at bounding box center [771, 324] width 283 height 72
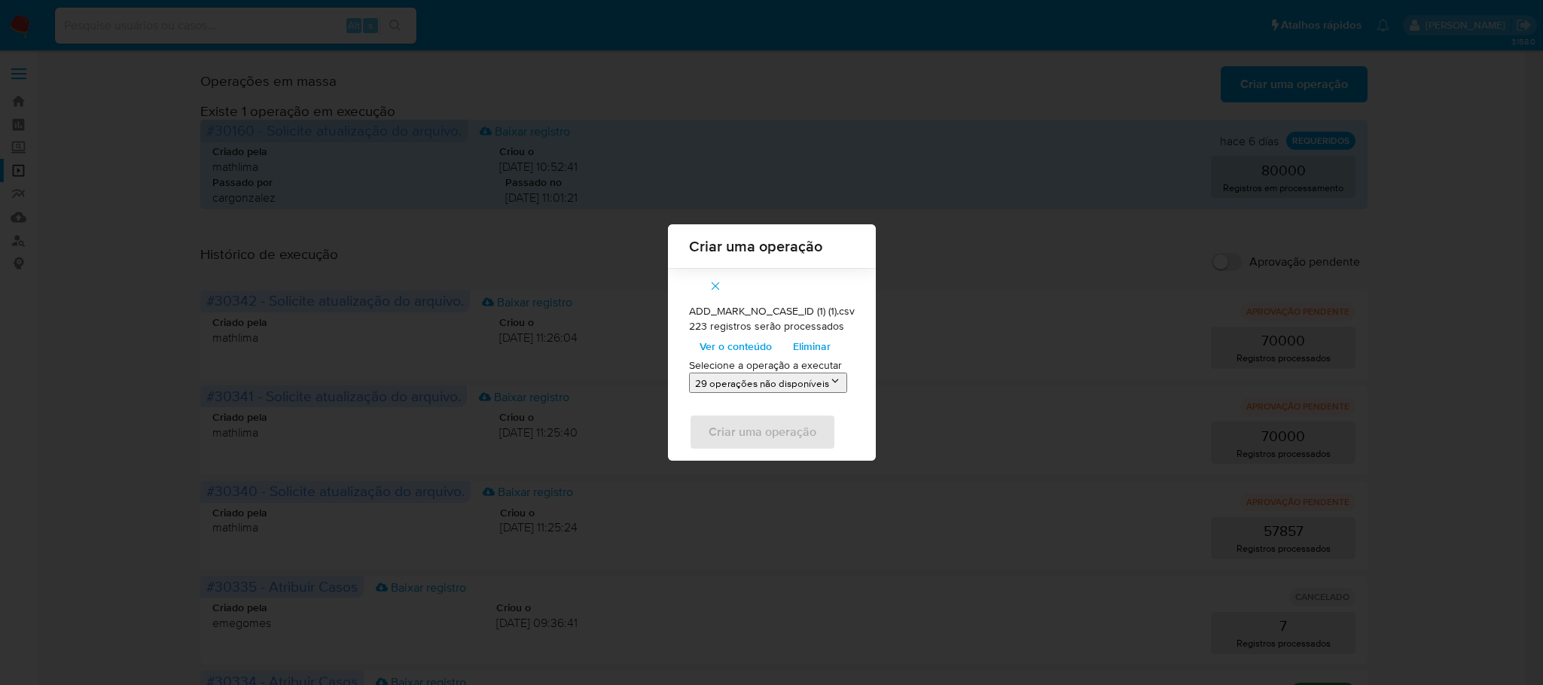
click at [739, 350] on span "Ver o conteúdo" at bounding box center [736, 346] width 72 height 21
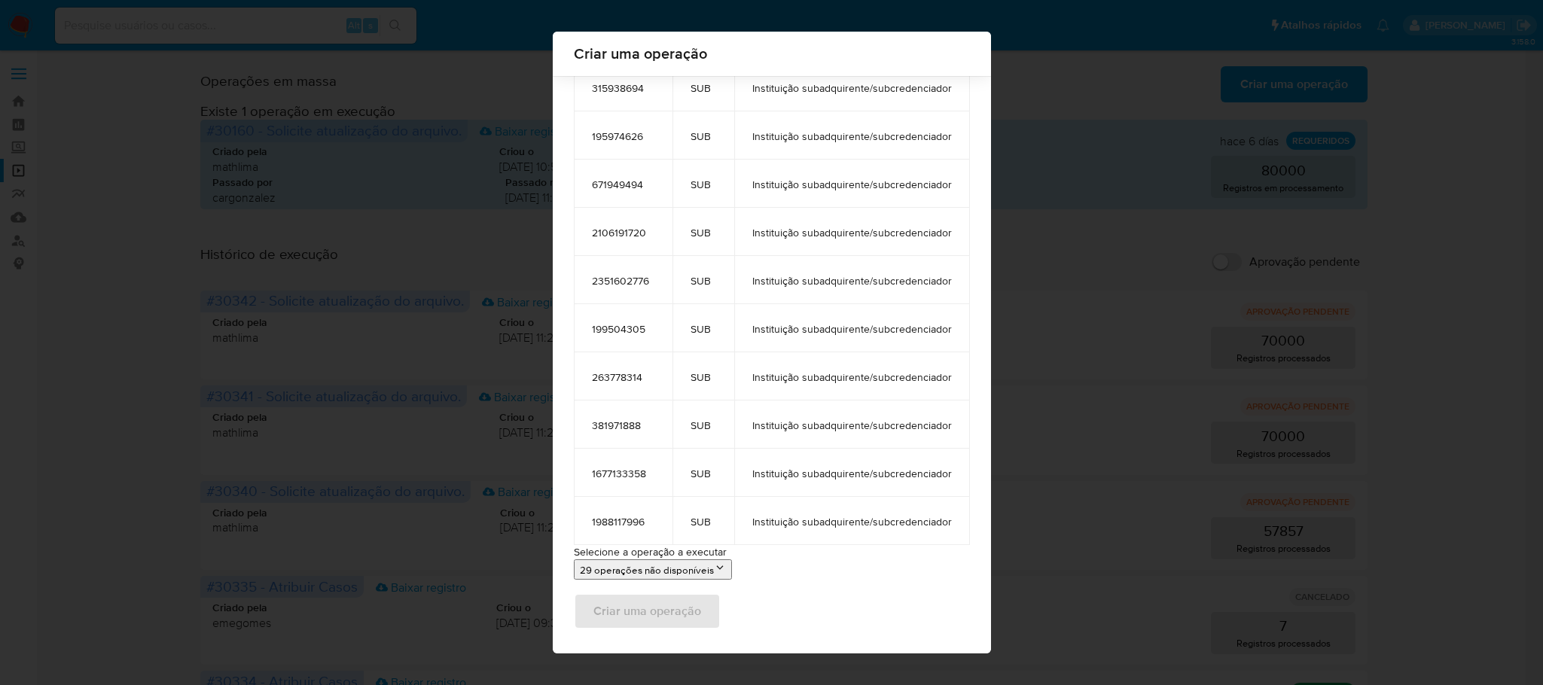
scroll to position [10412, 0]
click at [1156, 193] on div "Criar uma operação ADD_MARK_NO_CASE_ID (1) (1).csv 223 registros serão processa…" at bounding box center [771, 342] width 1543 height 685
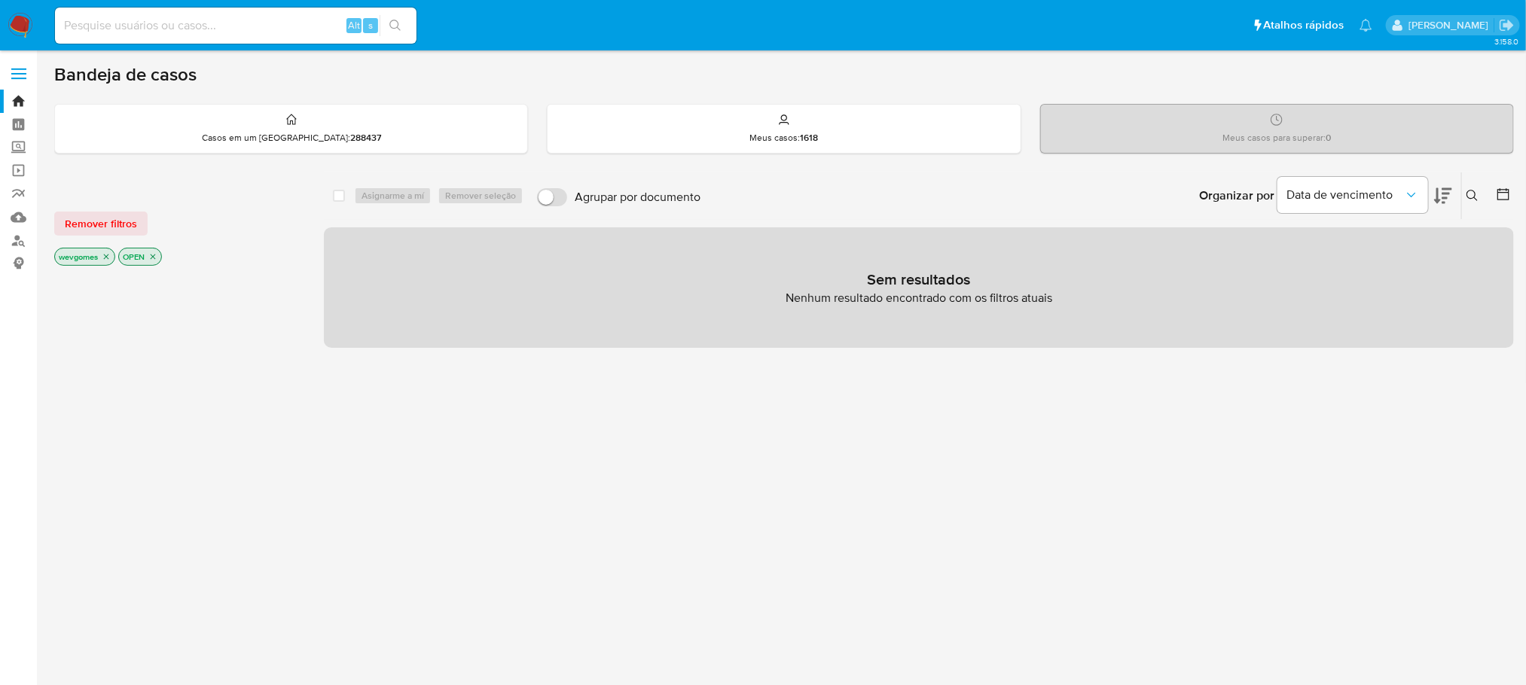
click at [21, 26] on img at bounding box center [21, 26] width 26 height 26
click at [18, 175] on link "Operações em massa" at bounding box center [89, 170] width 179 height 23
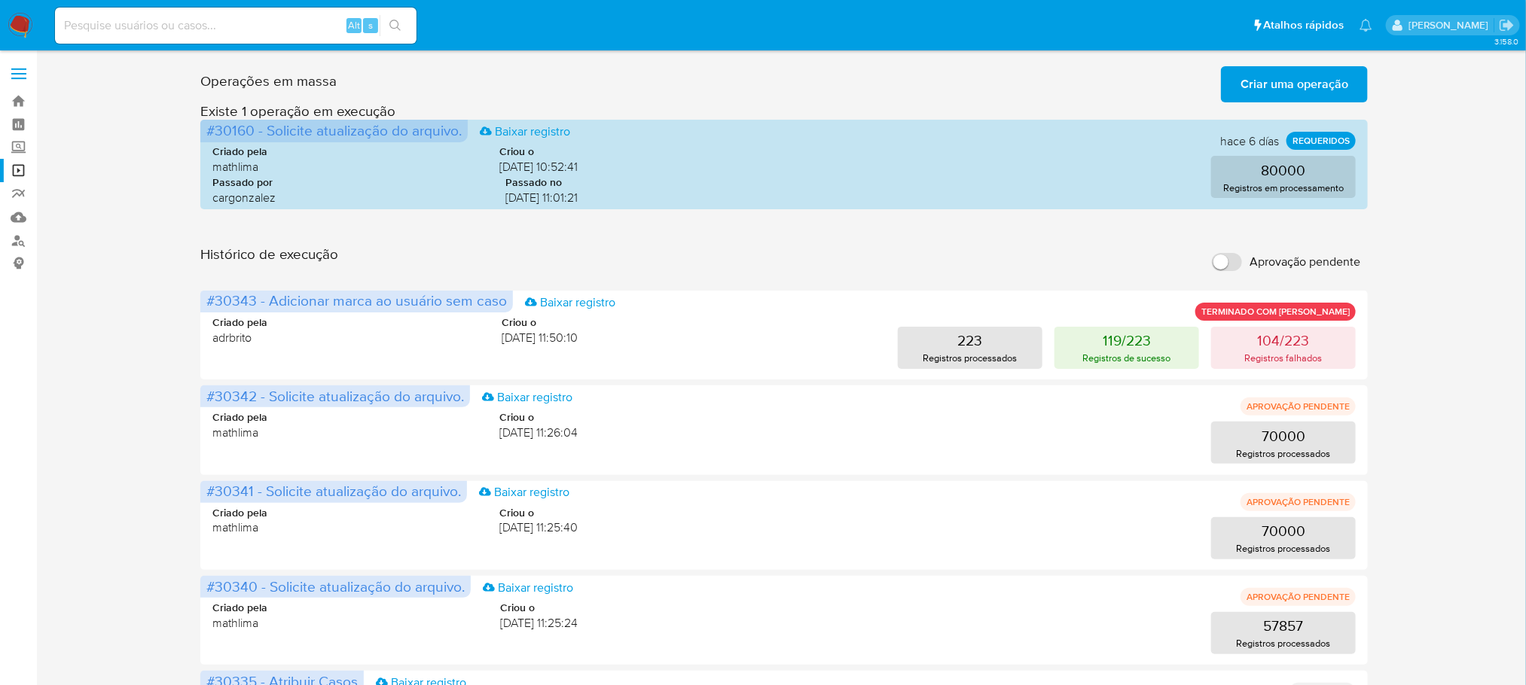
click at [17, 23] on img at bounding box center [21, 26] width 26 height 26
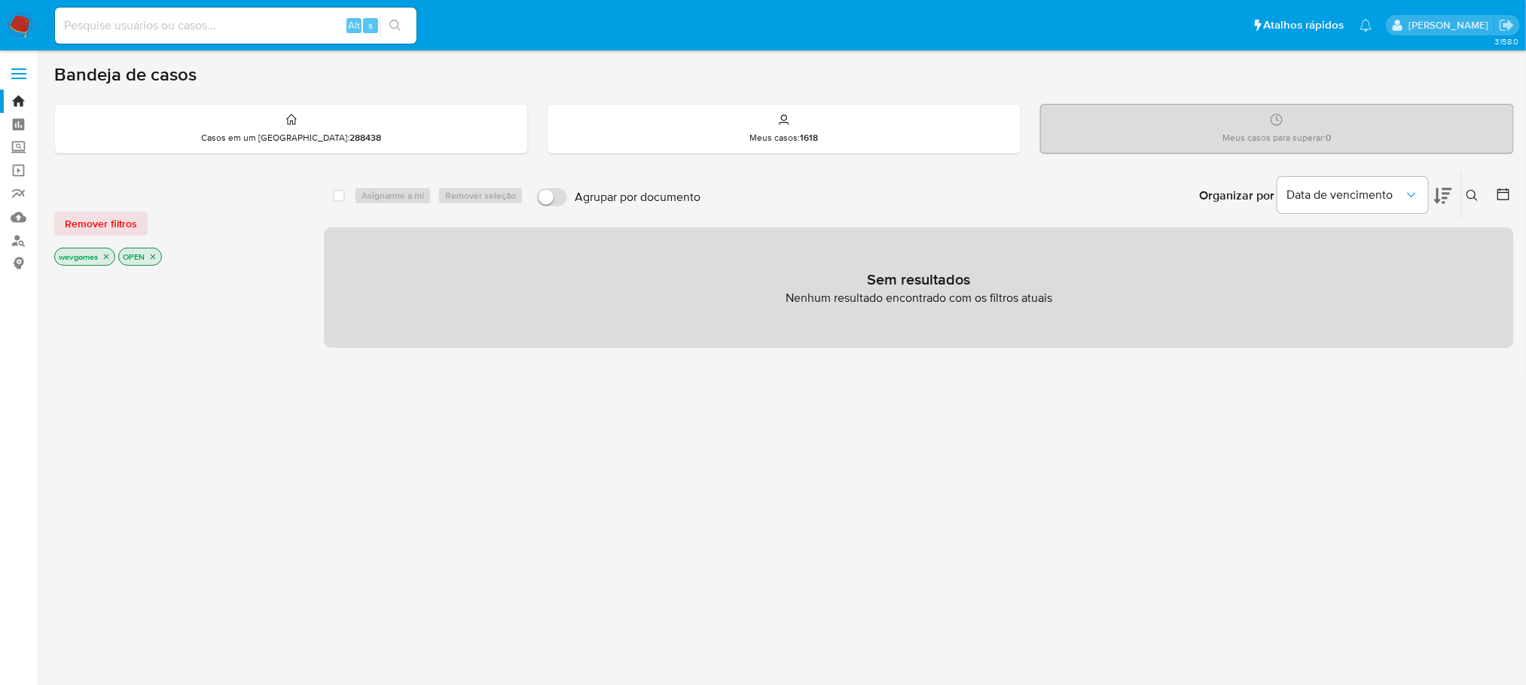
click at [226, 20] on input at bounding box center [236, 26] width 362 height 20
paste input "1862790566"
type input "1862790566"
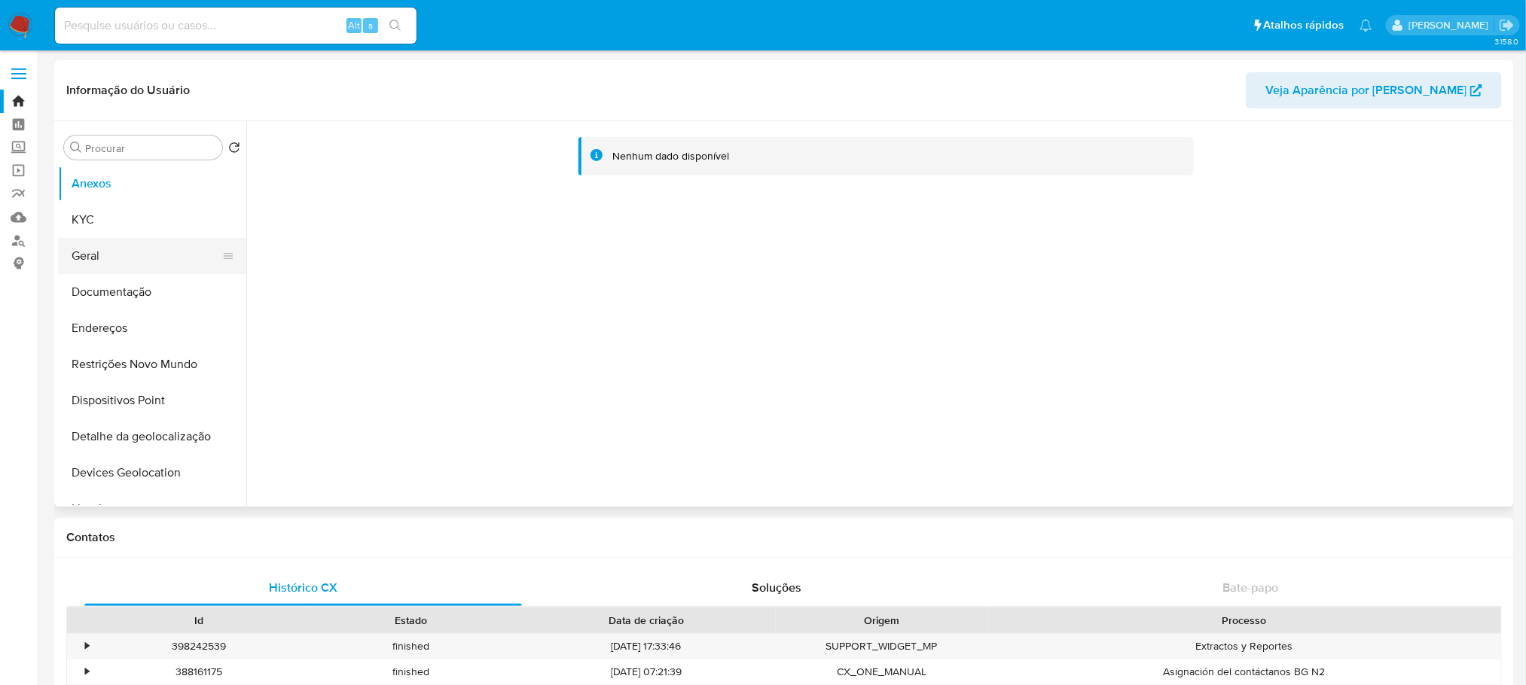
click at [102, 261] on button "Geral" at bounding box center [146, 256] width 176 height 36
select select "10"
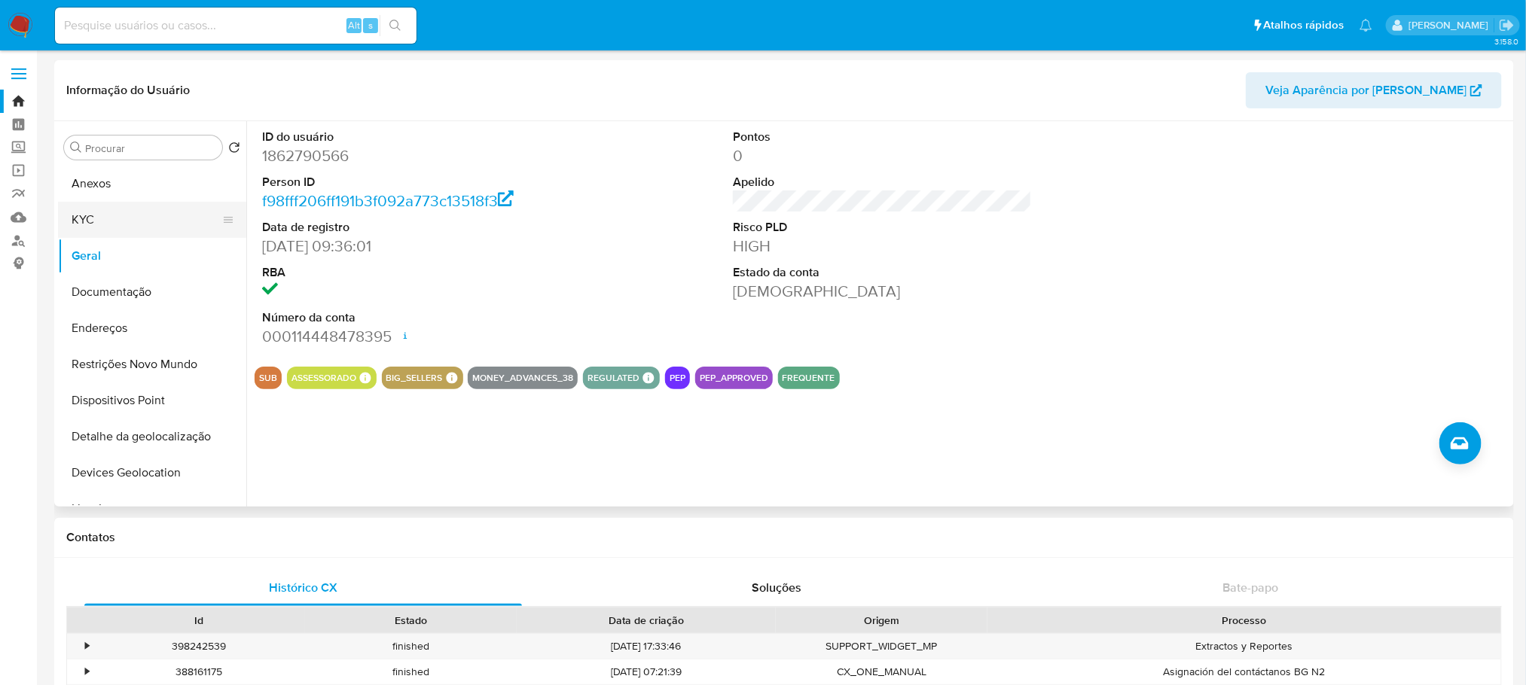
click at [106, 224] on button "KYC" at bounding box center [146, 220] width 176 height 36
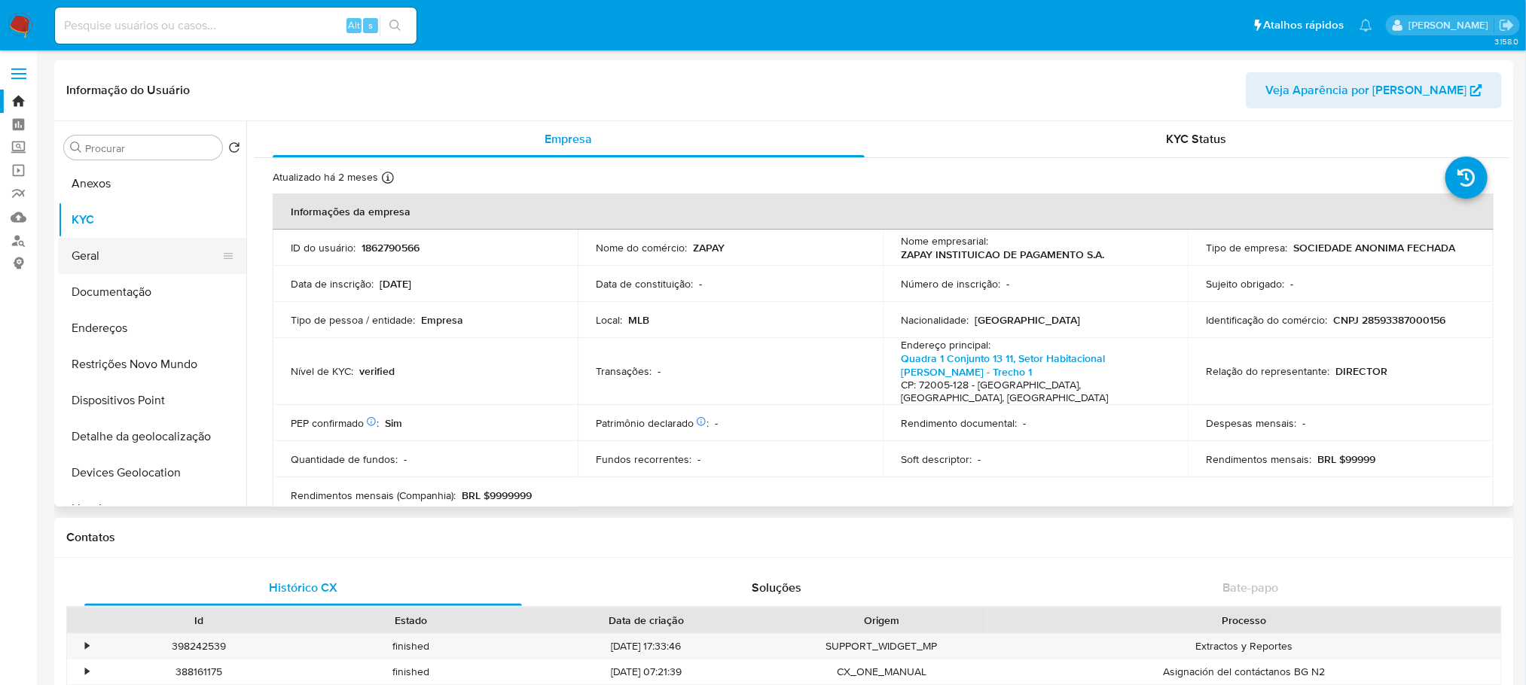
click at [107, 262] on button "Geral" at bounding box center [146, 256] width 176 height 36
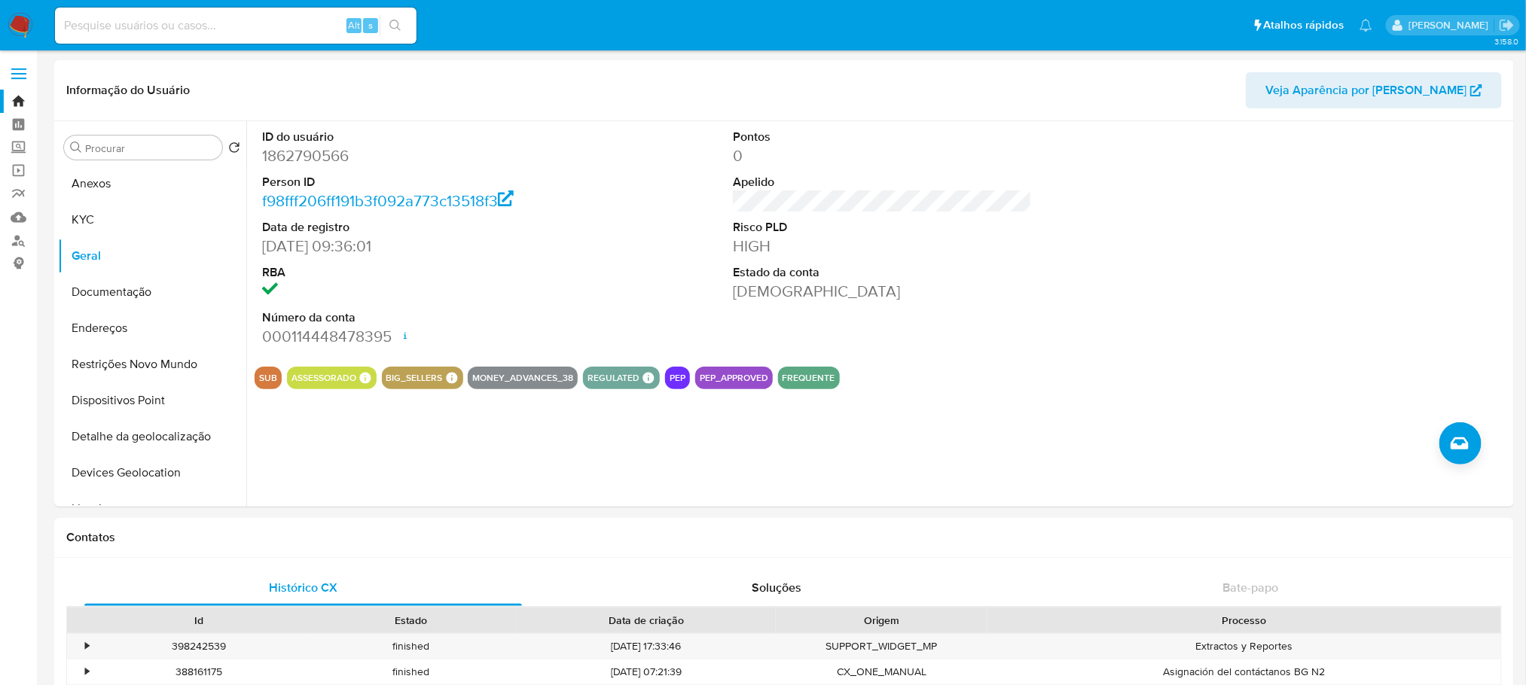
click at [211, 41] on div "Alt s" at bounding box center [236, 26] width 362 height 36
click at [191, 29] on input at bounding box center [236, 26] width 362 height 20
paste input "1506272883"
type input "1506272883"
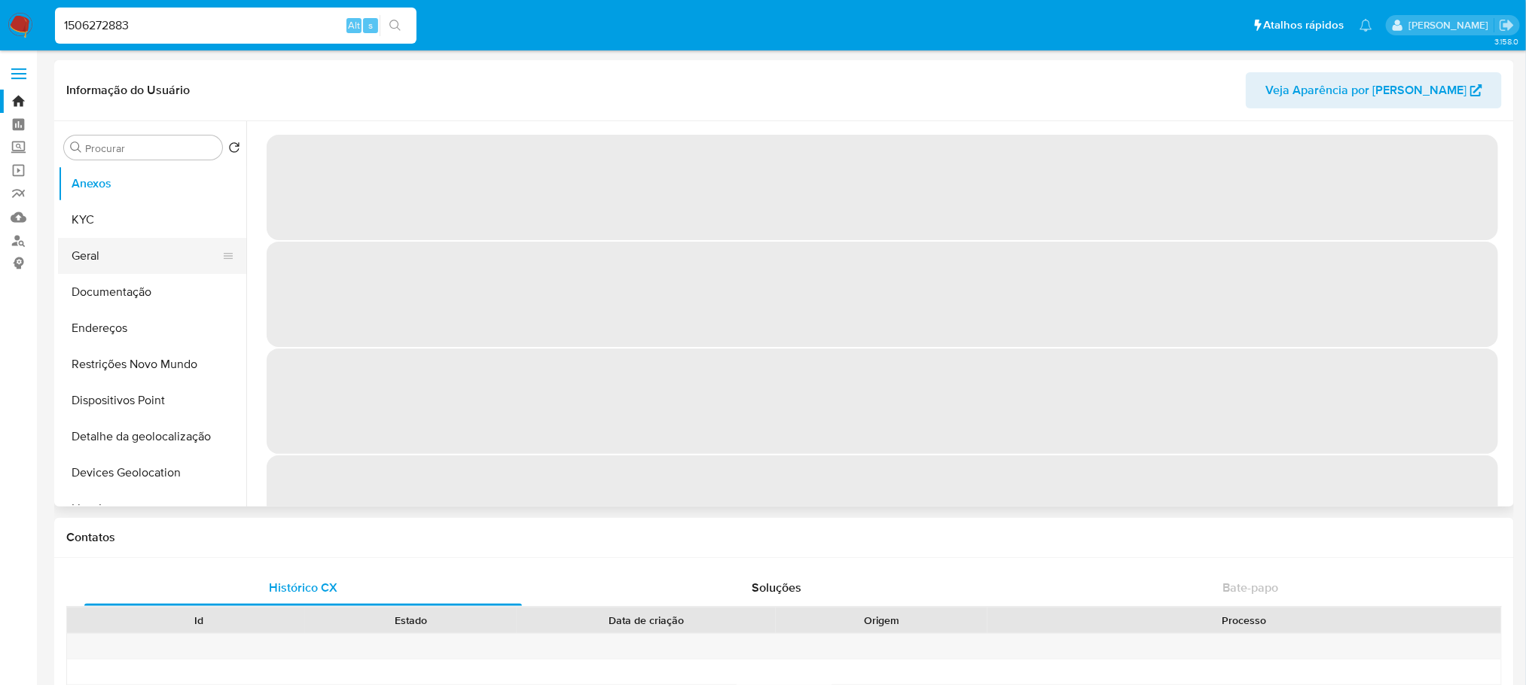
click at [89, 265] on button "Geral" at bounding box center [146, 256] width 176 height 36
select select "10"
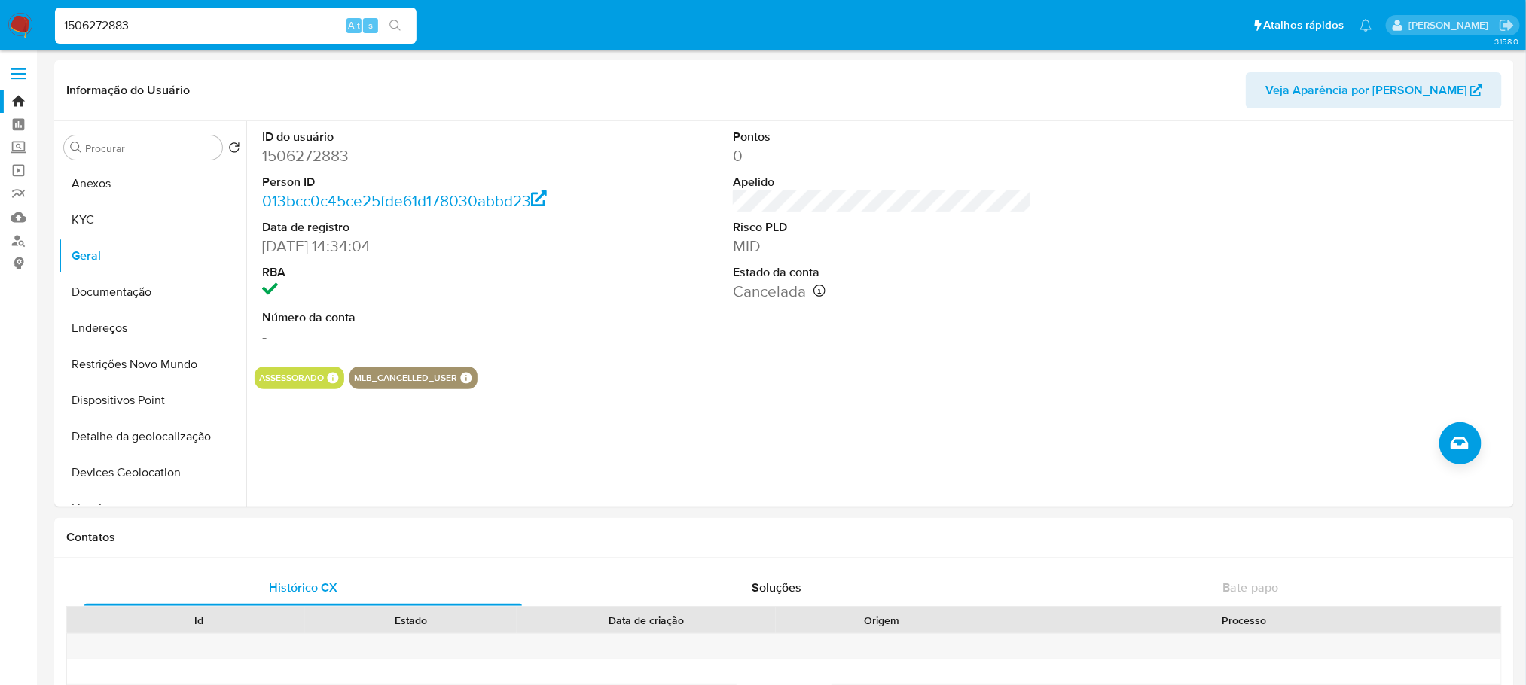
click at [188, 32] on input "1506272883" at bounding box center [236, 26] width 362 height 20
paste input "683081977"
type input "1683081977"
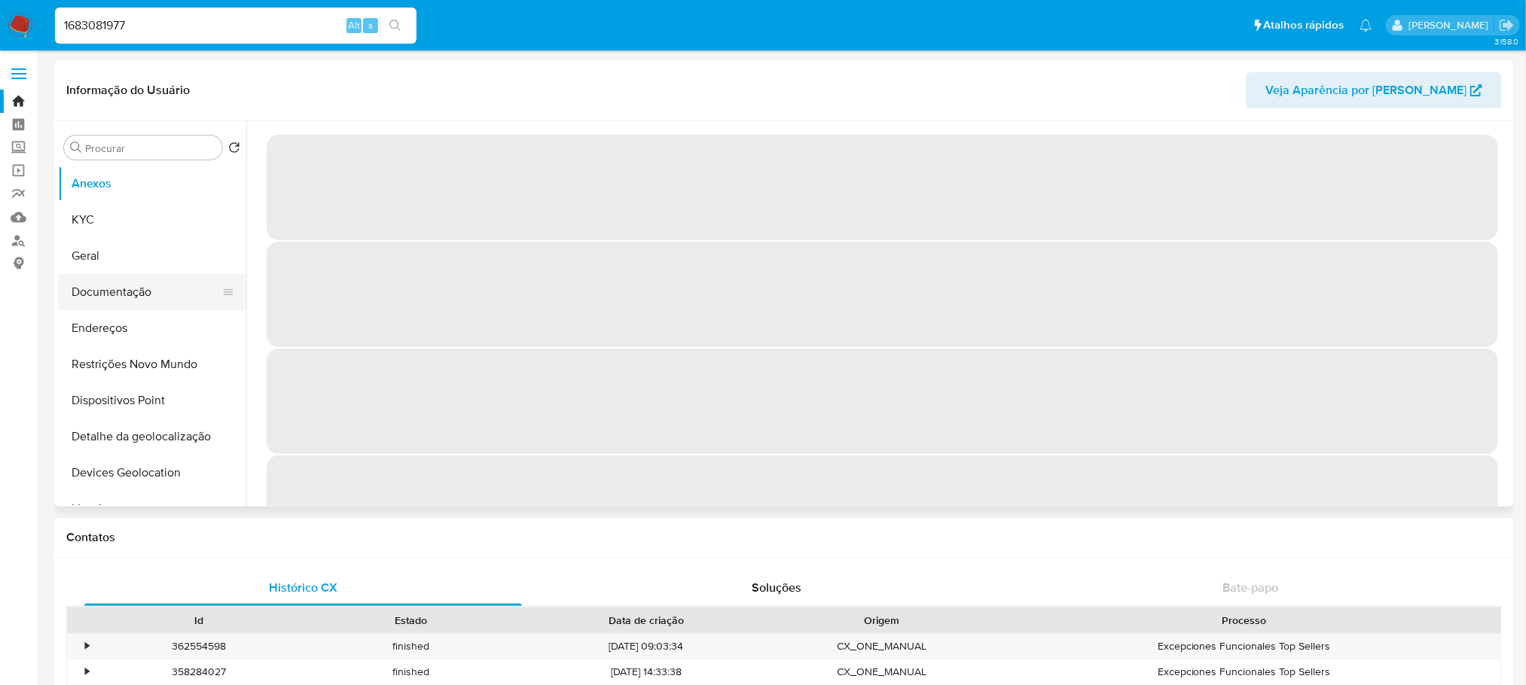
select select "10"
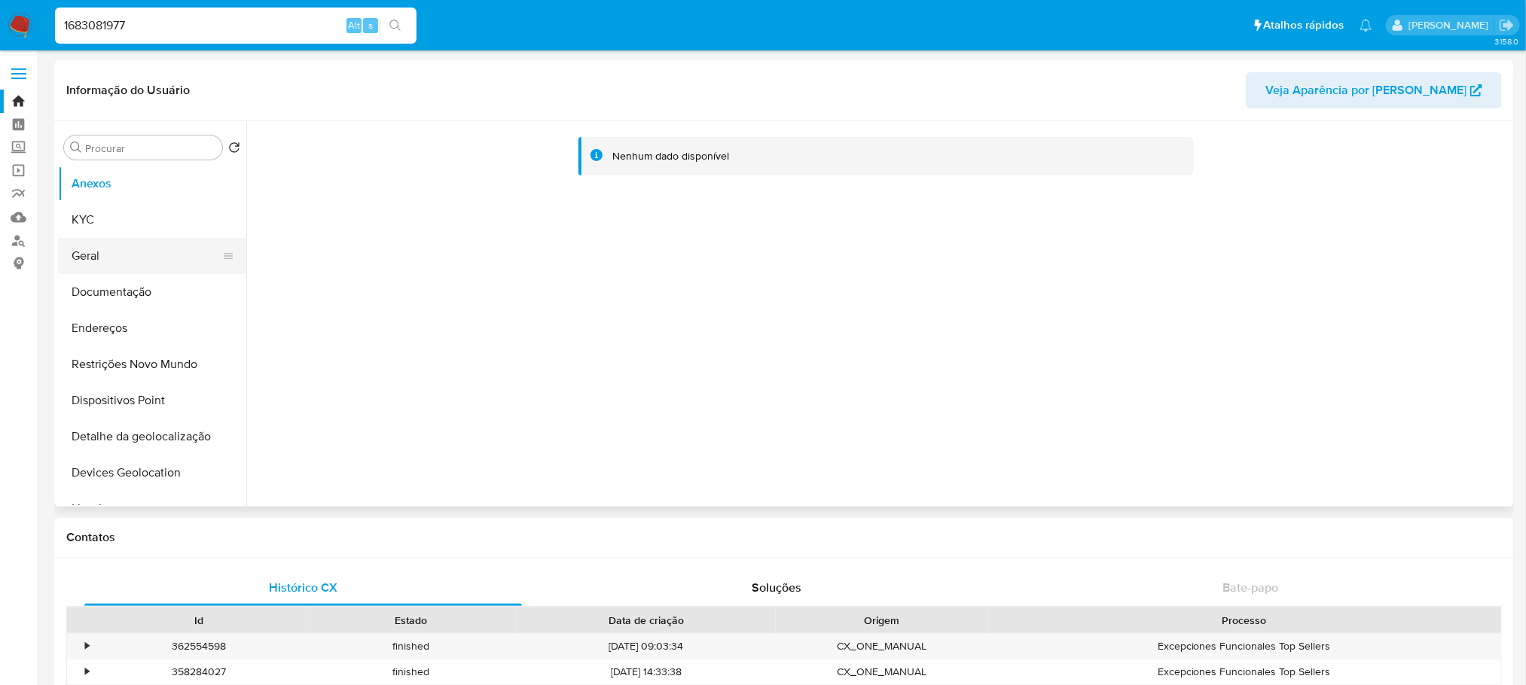
click at [102, 262] on button "Geral" at bounding box center [146, 256] width 176 height 36
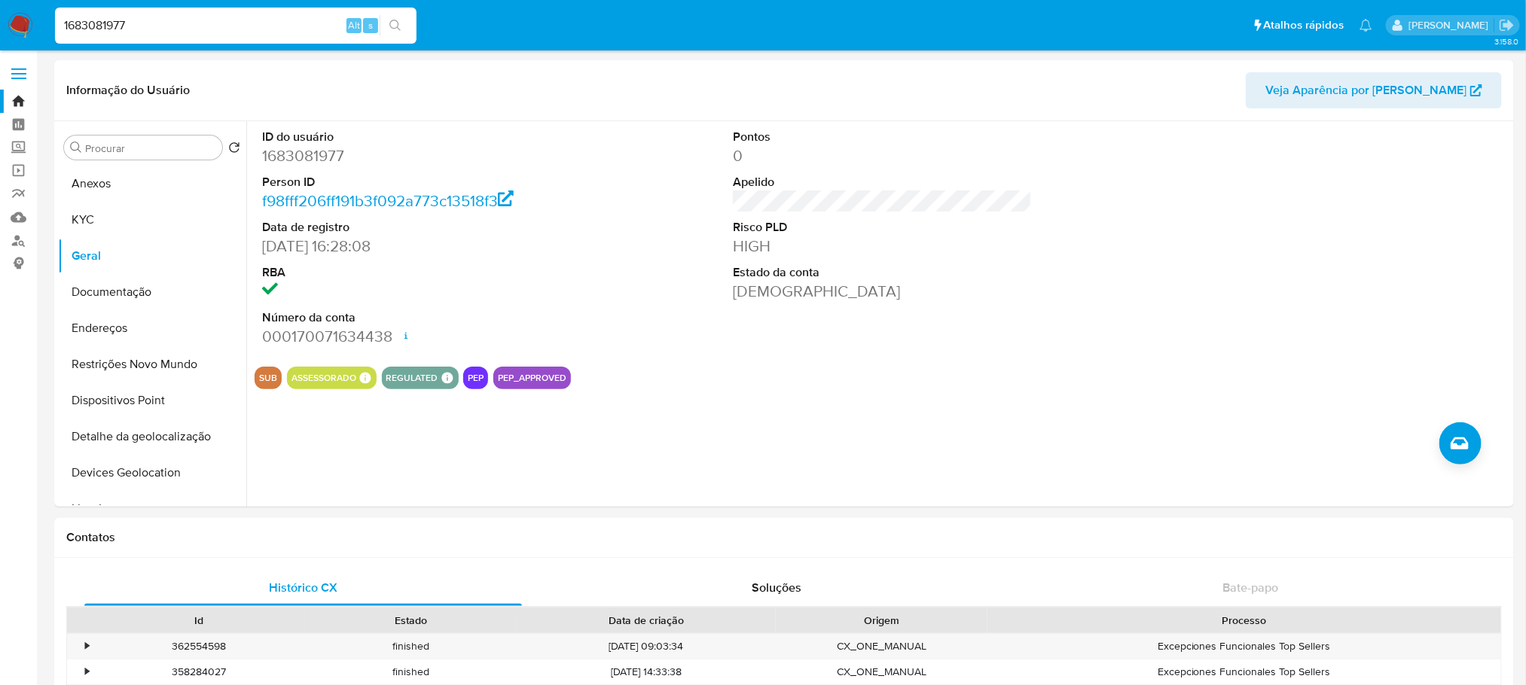
click at [20, 25] on img at bounding box center [21, 26] width 26 height 26
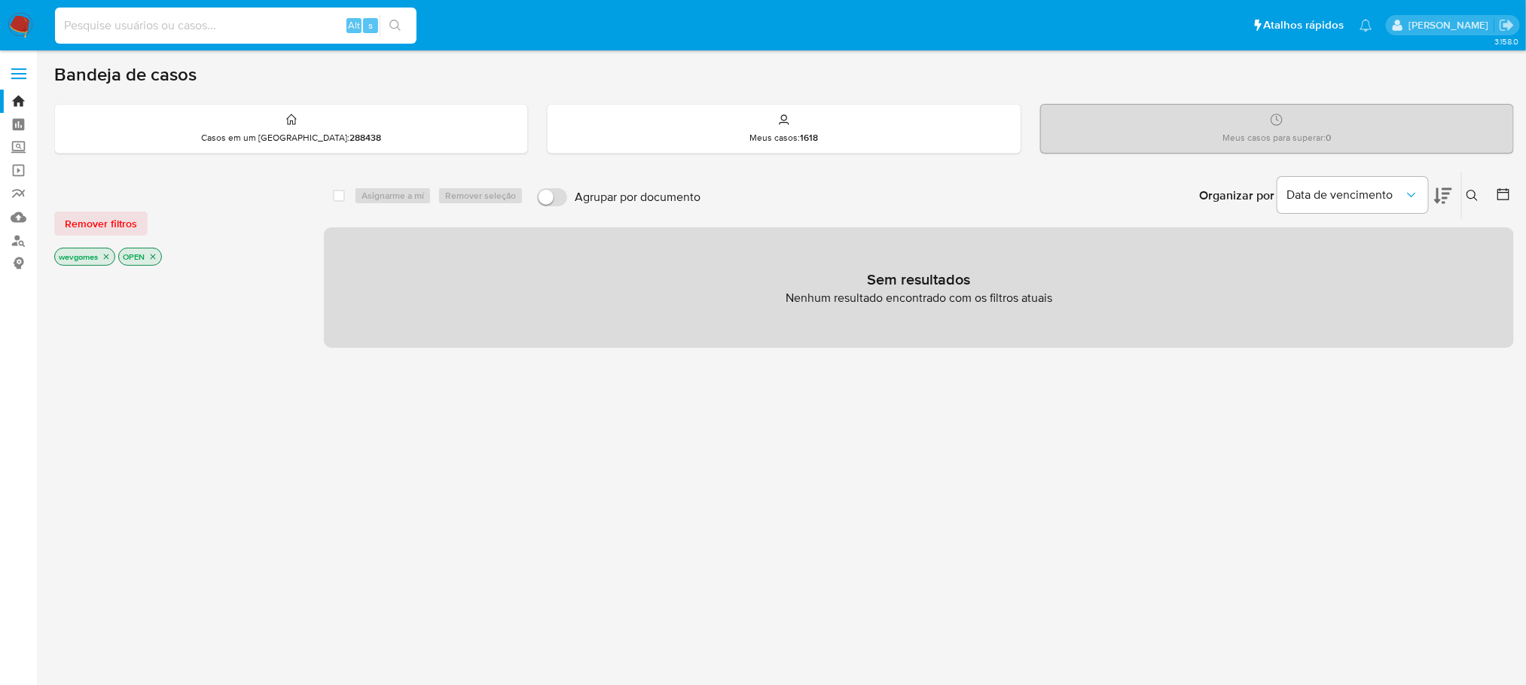
click at [121, 29] on input at bounding box center [236, 26] width 362 height 20
paste input "1782561817"
type input "1782561817"
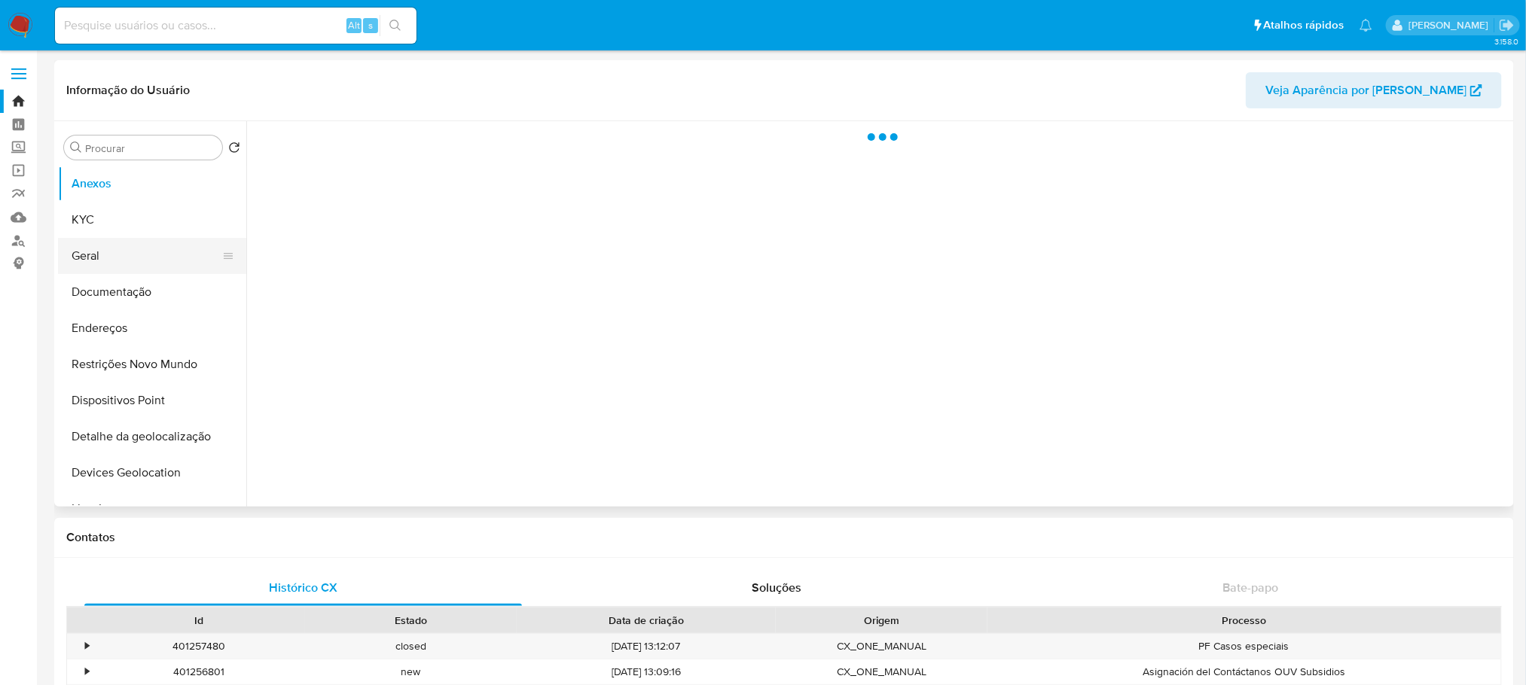
click at [82, 258] on button "Geral" at bounding box center [146, 256] width 176 height 36
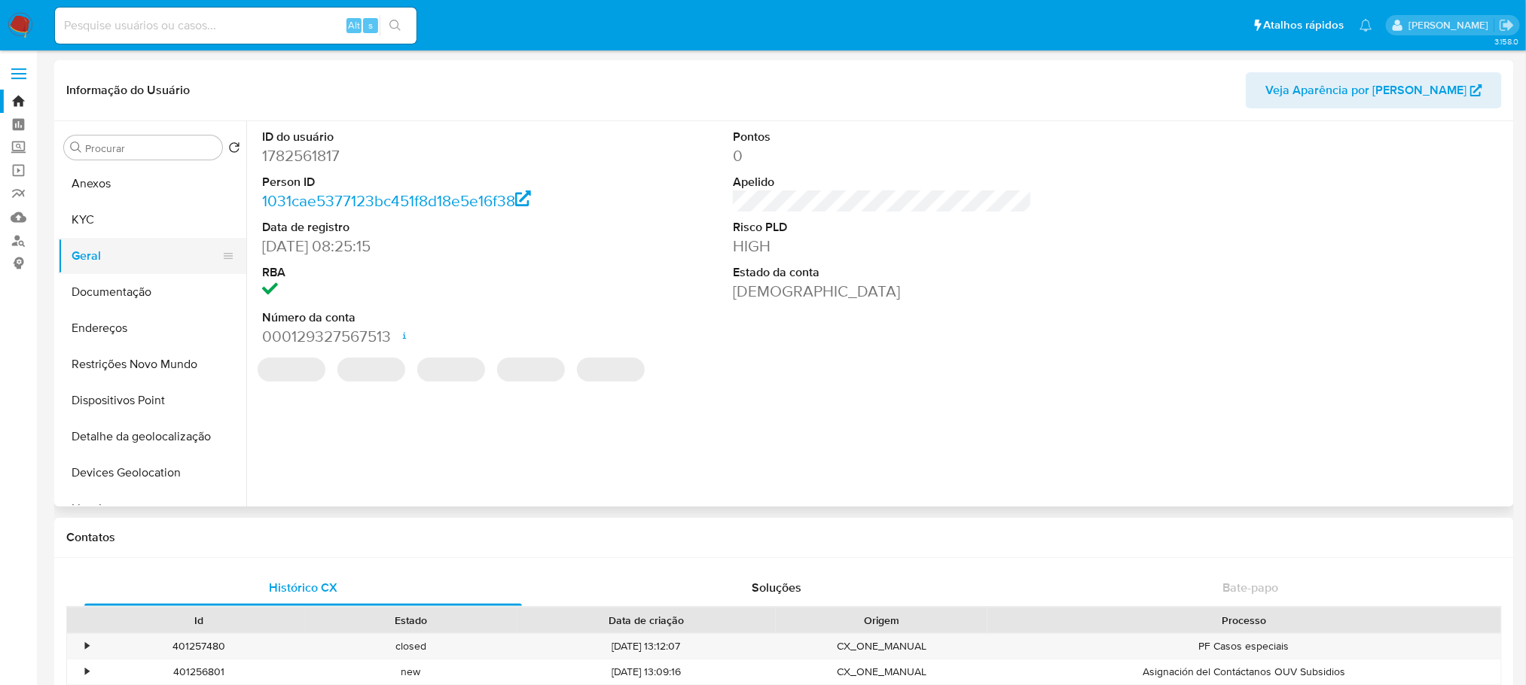
select select "10"
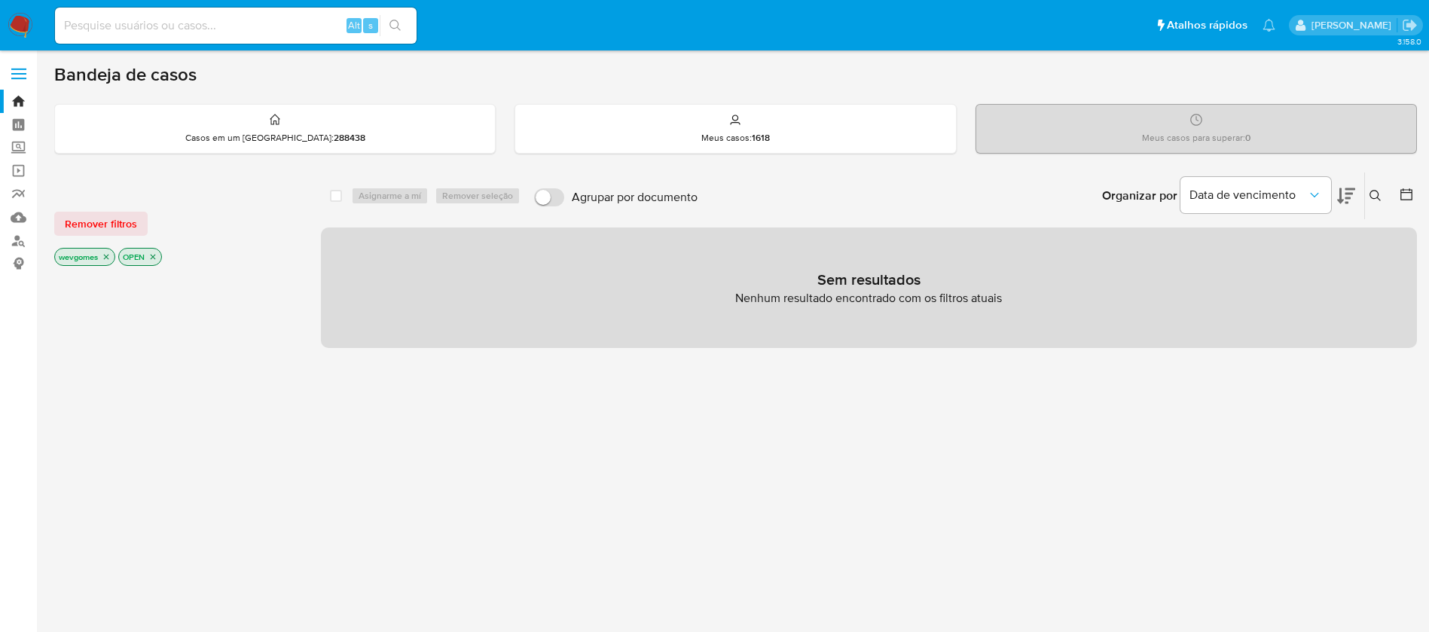
click at [212, 26] on input at bounding box center [236, 26] width 362 height 20
paste input "PQw2nKI0dfs85kwWs9yhPtcC"
type input "PQw2nKI0dfs85kwWs9yhPtcC"
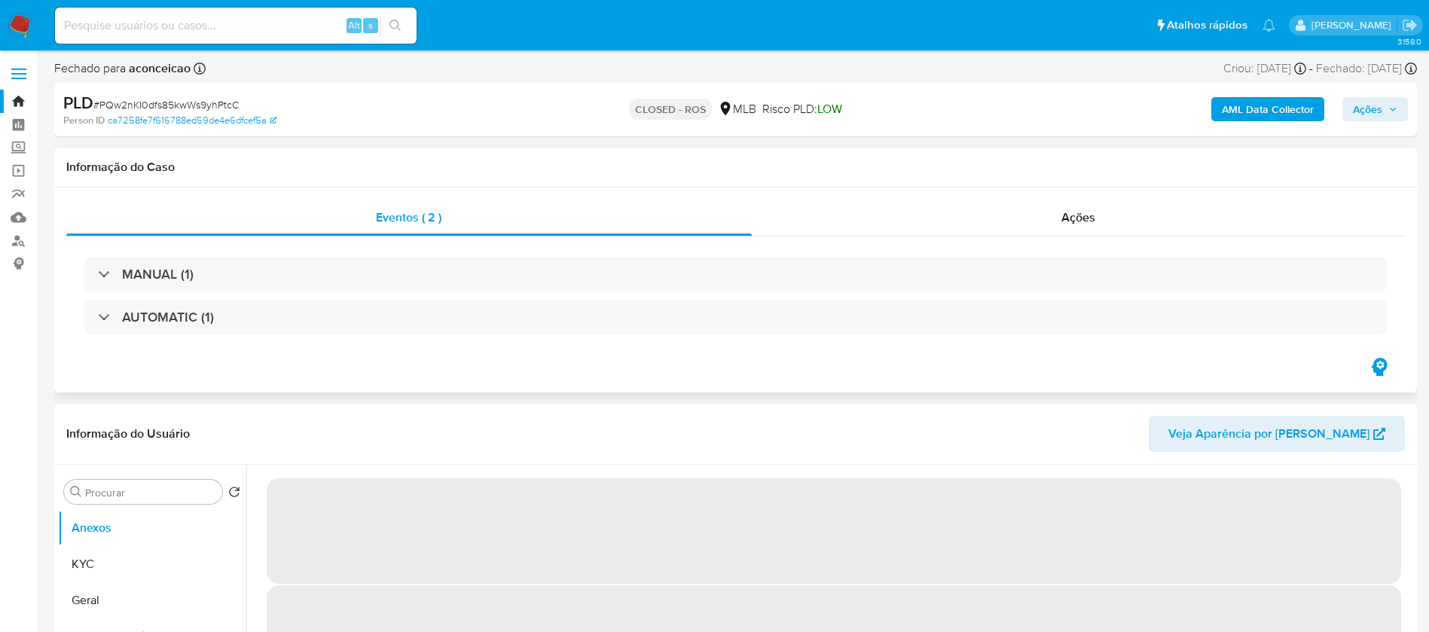
select select "10"
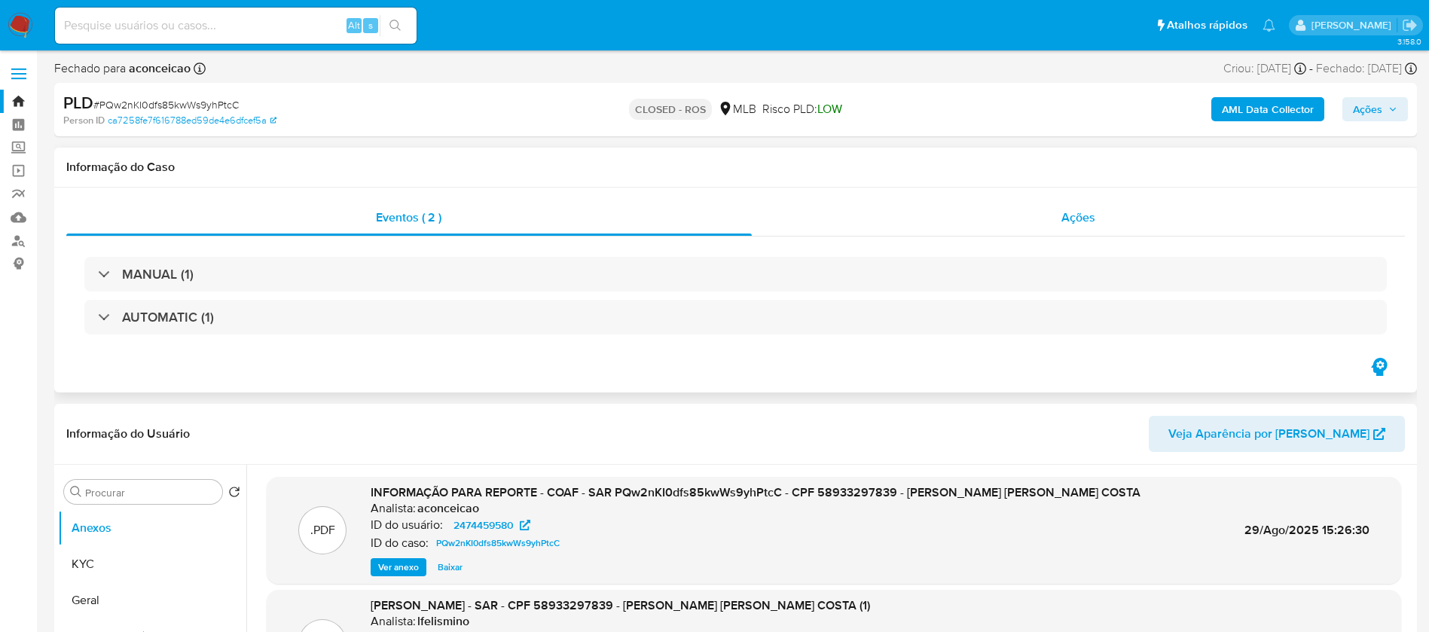
click at [837, 229] on div "Ações" at bounding box center [1079, 218] width 654 height 36
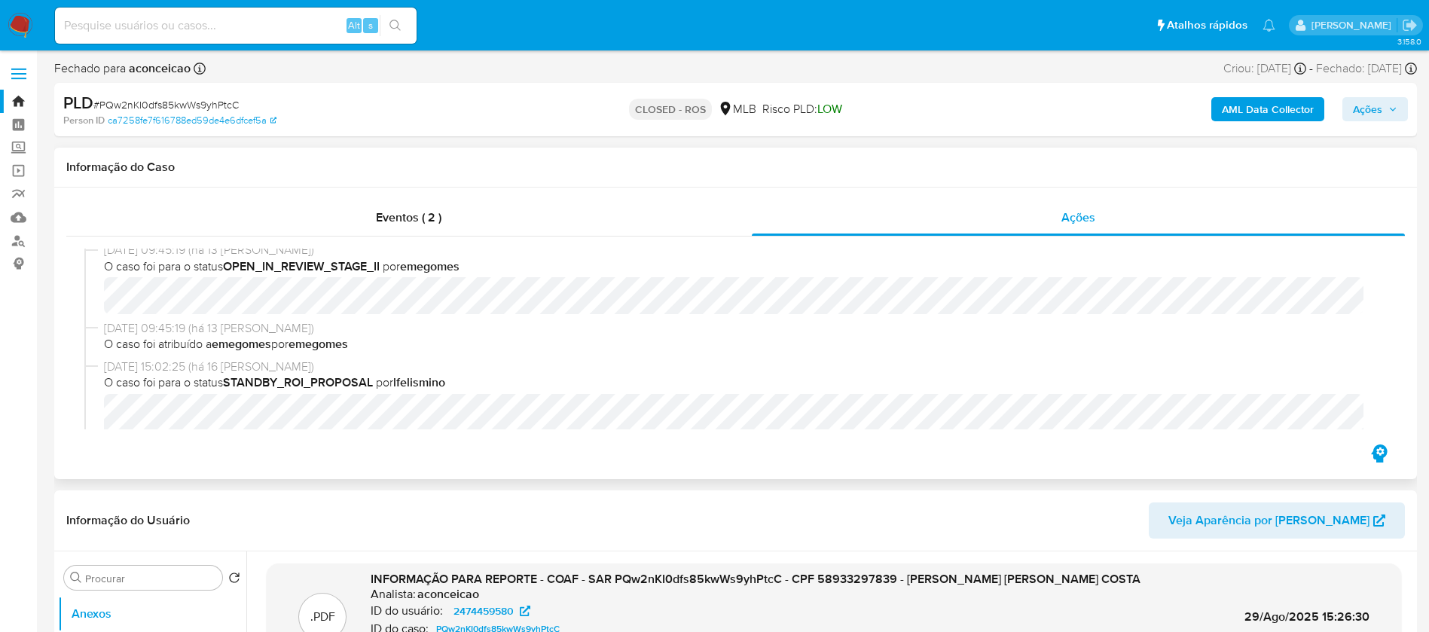
scroll to position [1055, 0]
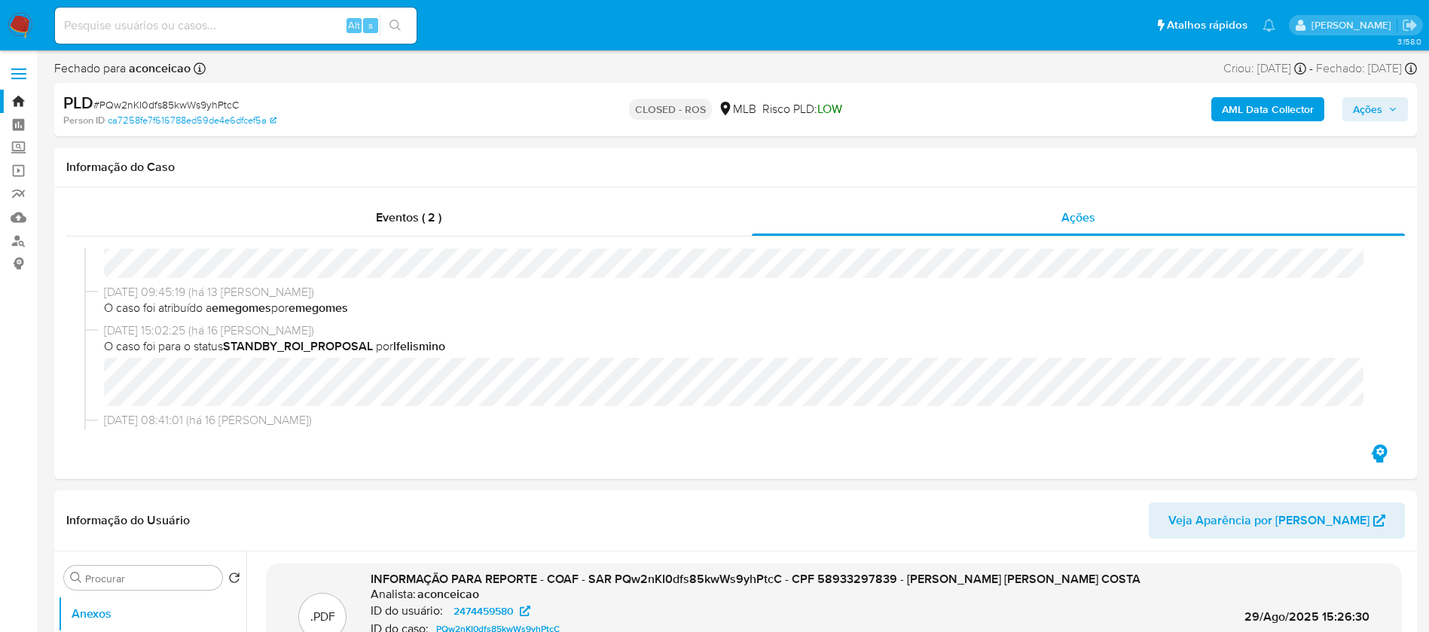
click at [253, 20] on input at bounding box center [236, 26] width 362 height 20
paste input "OX5361Fj5PnyDXldePBag2qd"
type input "OX5361Fj5PnyDXldePBag2qd"
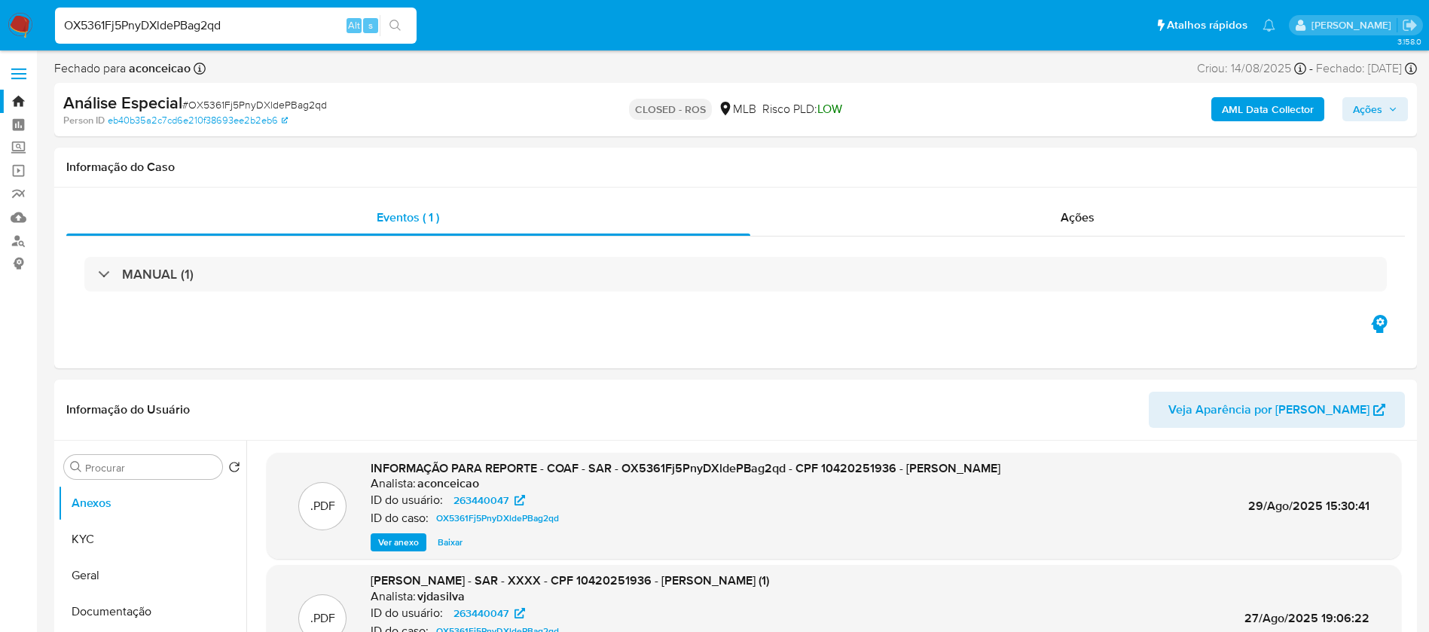
select select "10"
click at [860, 221] on div "Ações" at bounding box center [1077, 218] width 655 height 36
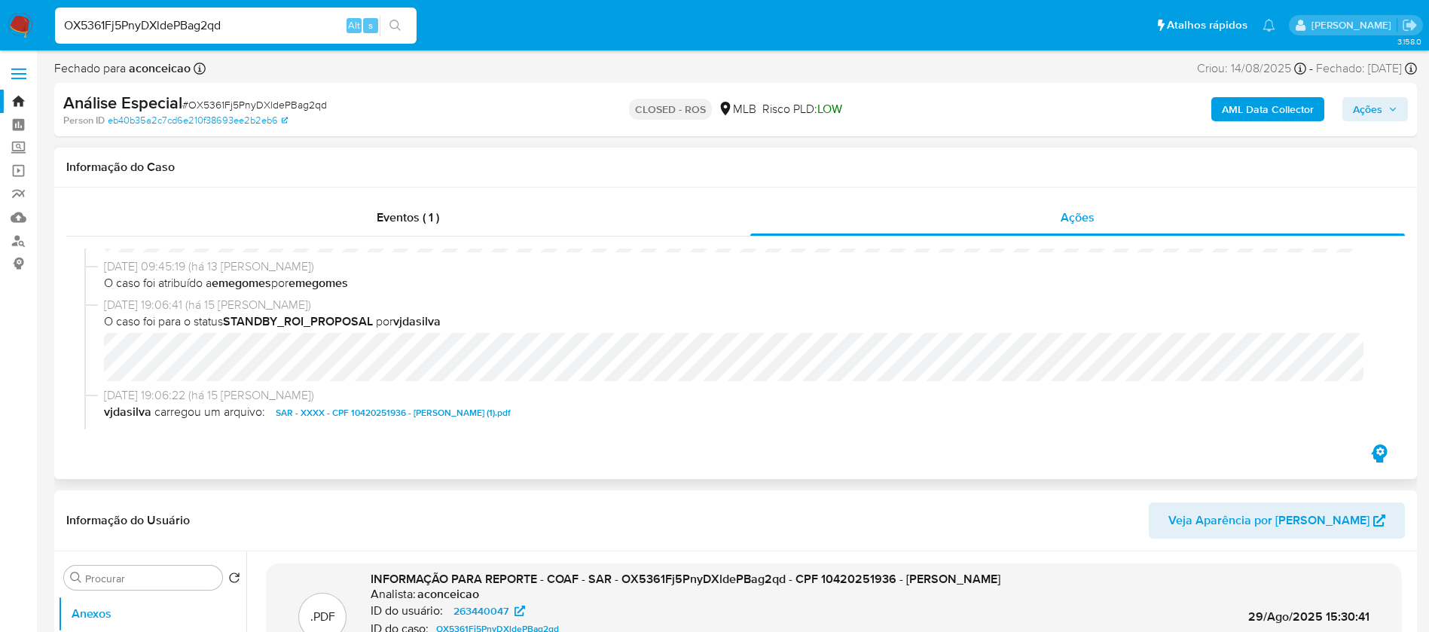
scroll to position [904, 0]
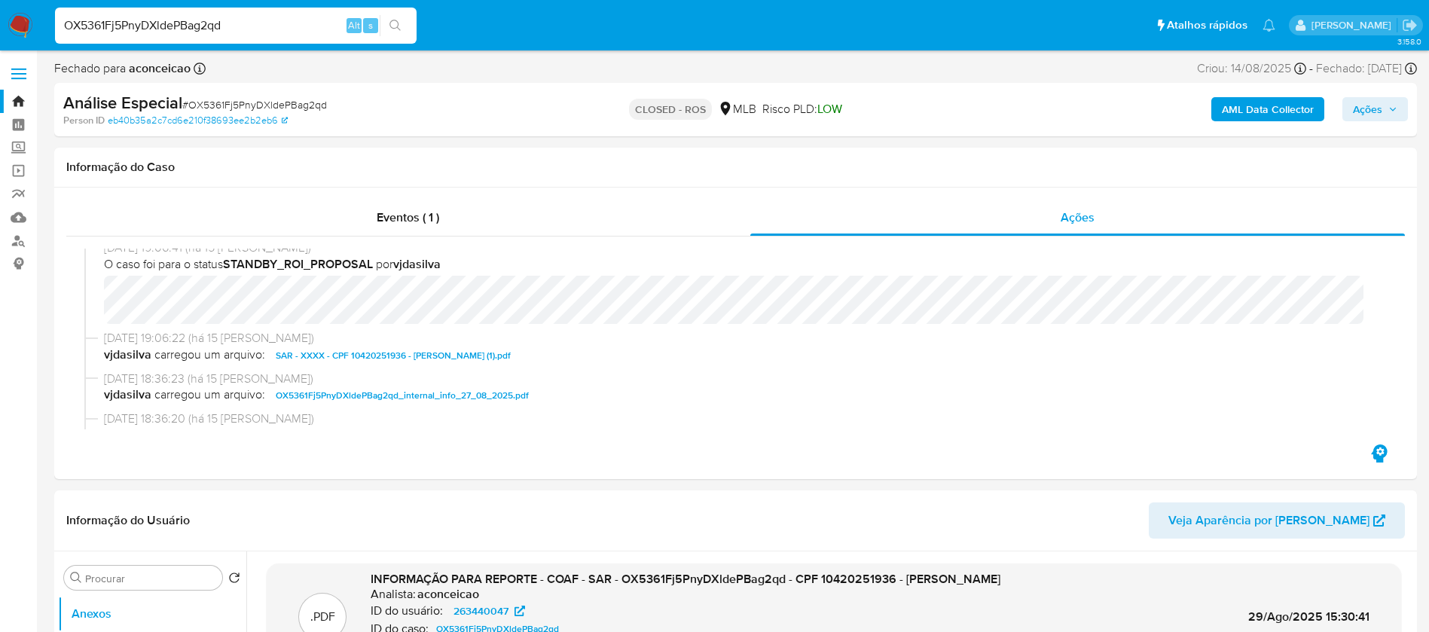
click at [253, 18] on input "OX5361Fj5PnyDXldePBag2qd" at bounding box center [236, 26] width 362 height 20
paste input "H6d6ufgYuYyOAjzgDfkxyQXB"
type input "H6d6ufgYuYyOAjzgDfkxyQXB"
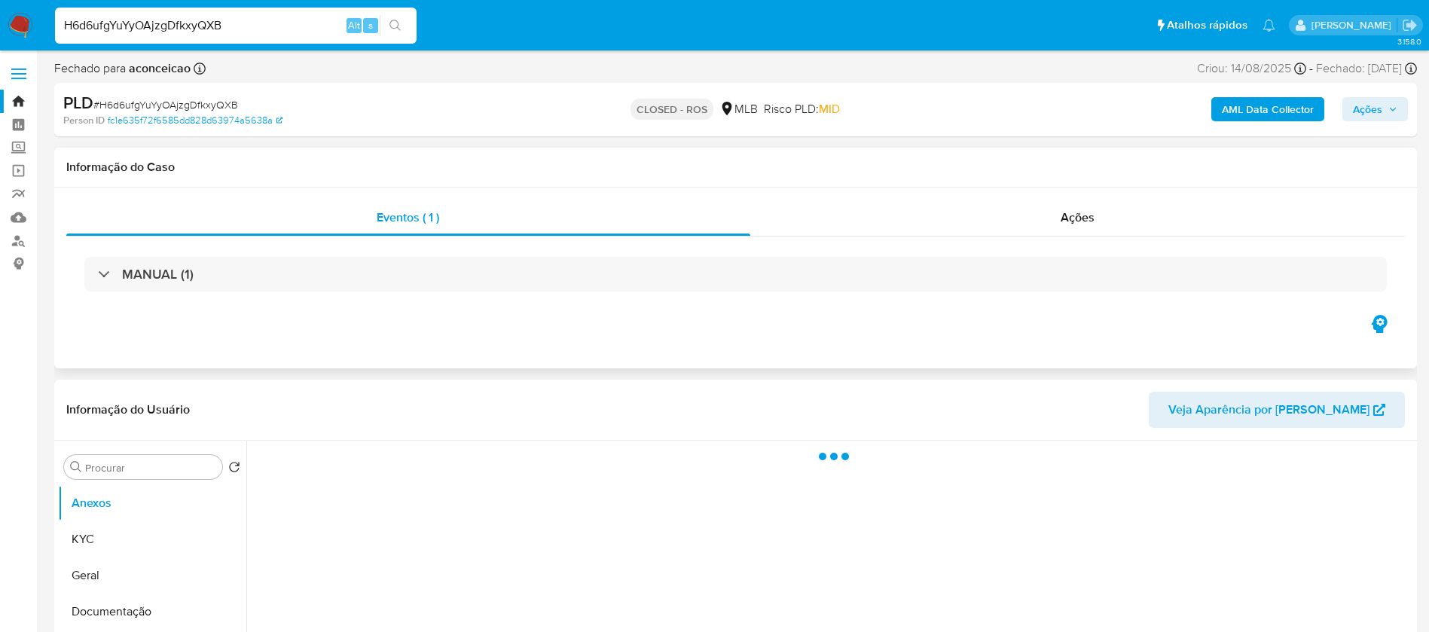
click at [467, 293] on div "MANUAL (1)" at bounding box center [735, 274] width 1339 height 75
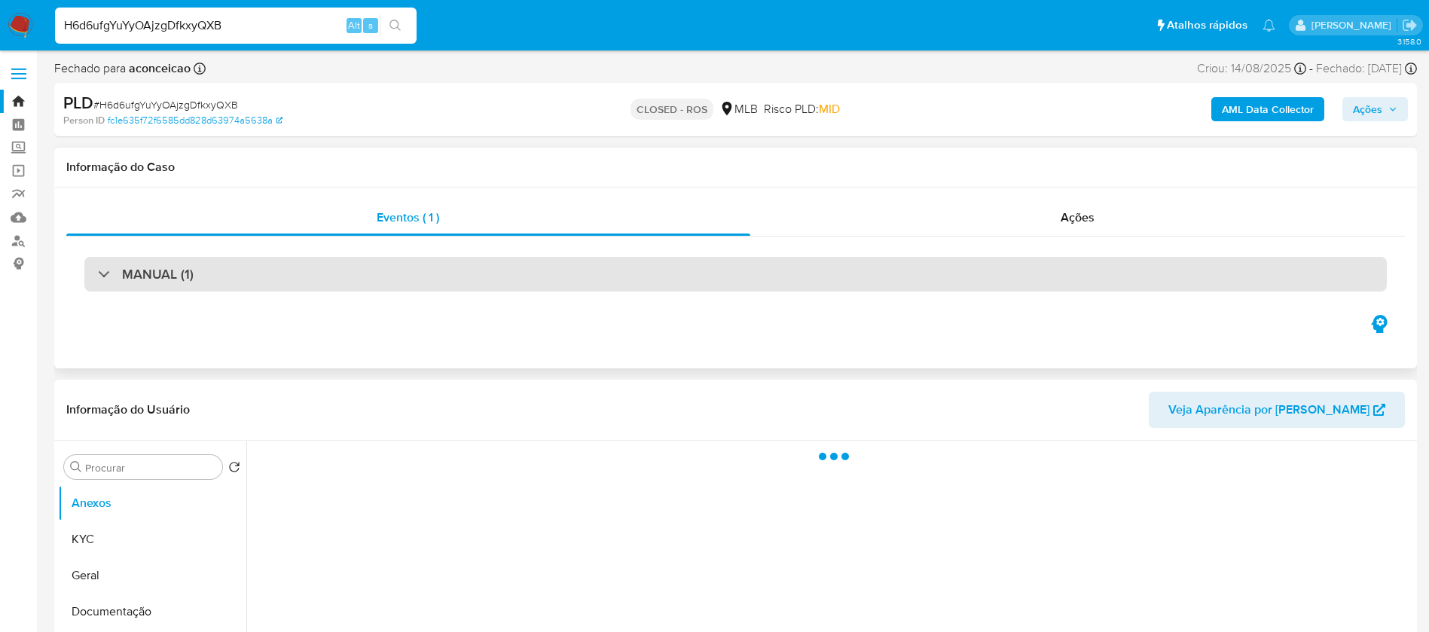
click at [411, 276] on div "MANUAL (1)" at bounding box center [735, 274] width 1302 height 35
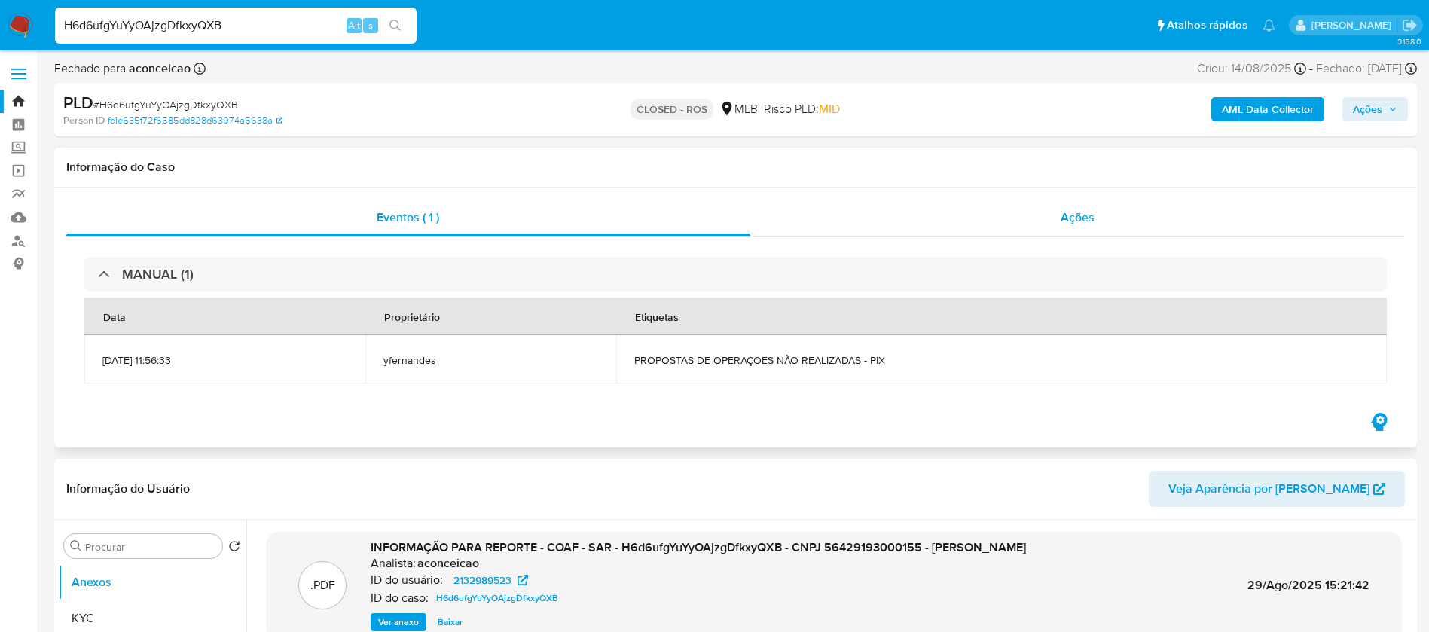
click at [887, 233] on div "Ações" at bounding box center [1077, 218] width 655 height 36
select select "10"
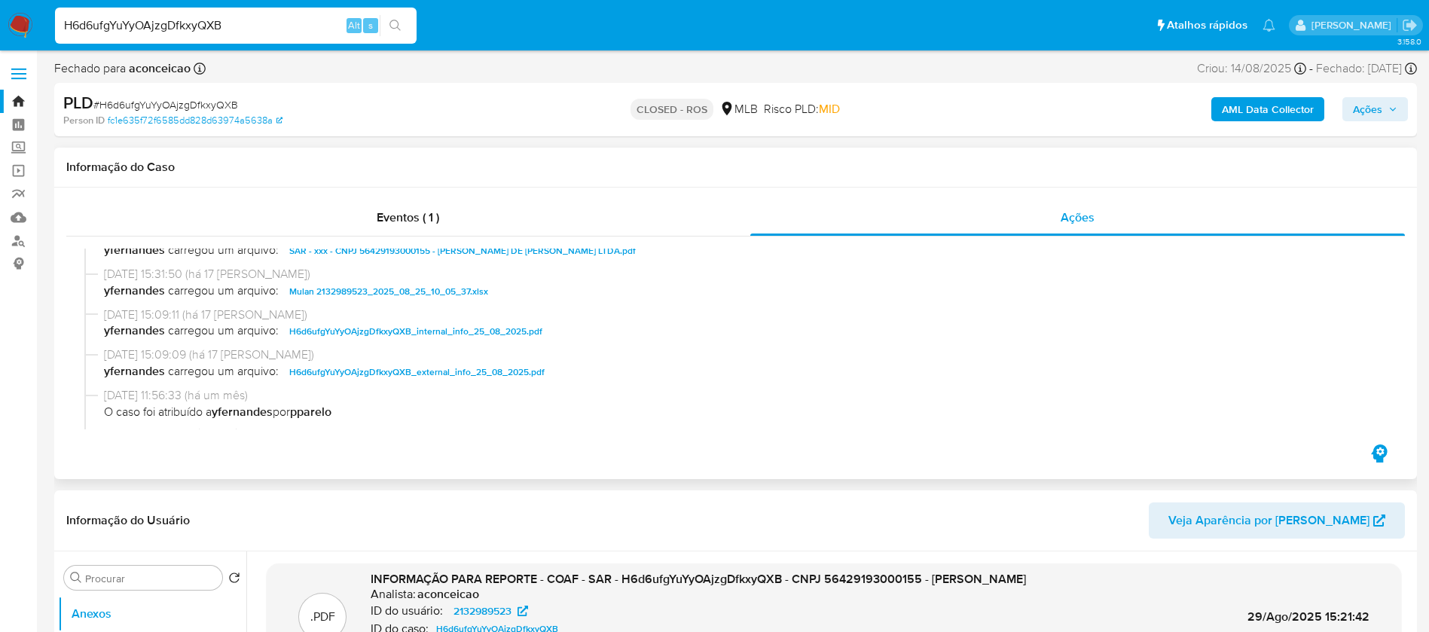
scroll to position [753, 0]
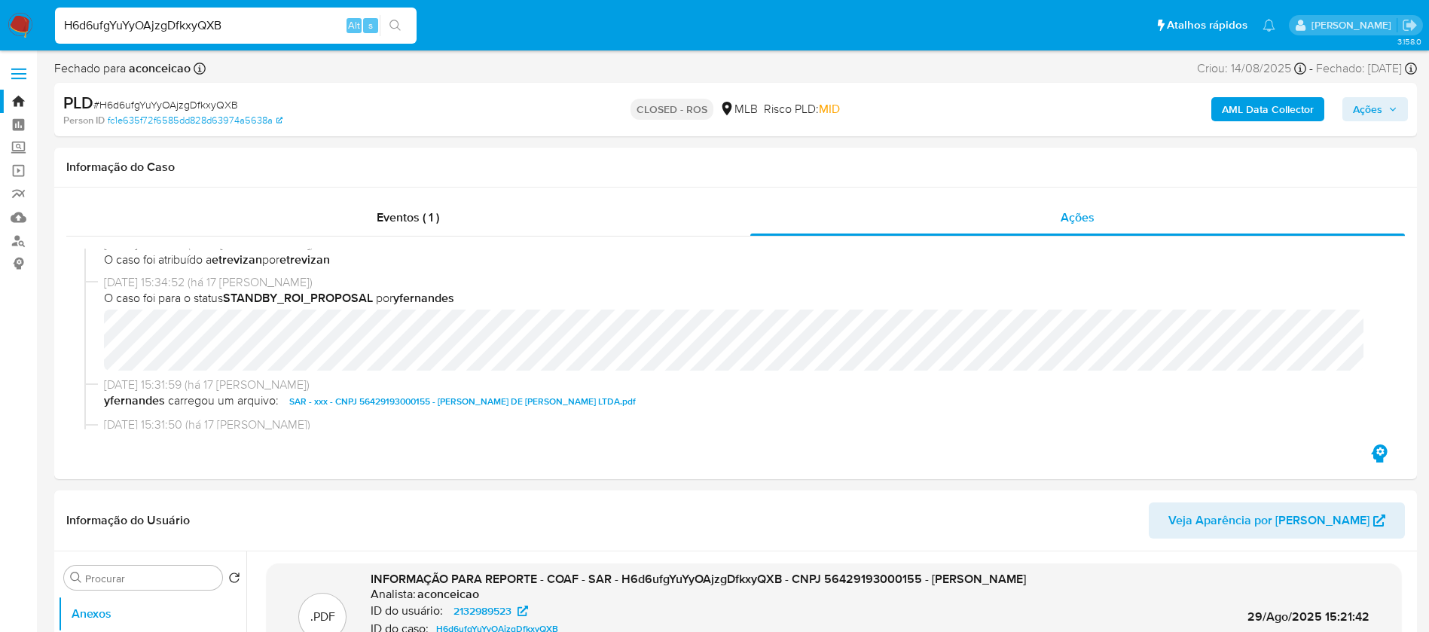
click at [272, 23] on input "H6d6ufgYuYyOAjzgDfkxyQXB" at bounding box center [236, 26] width 362 height 20
paste input "0k1qpBQnPWLOtqr44ycQPHh4"
type input "0k1qpBQnPWLOtqr44ycQPHh4"
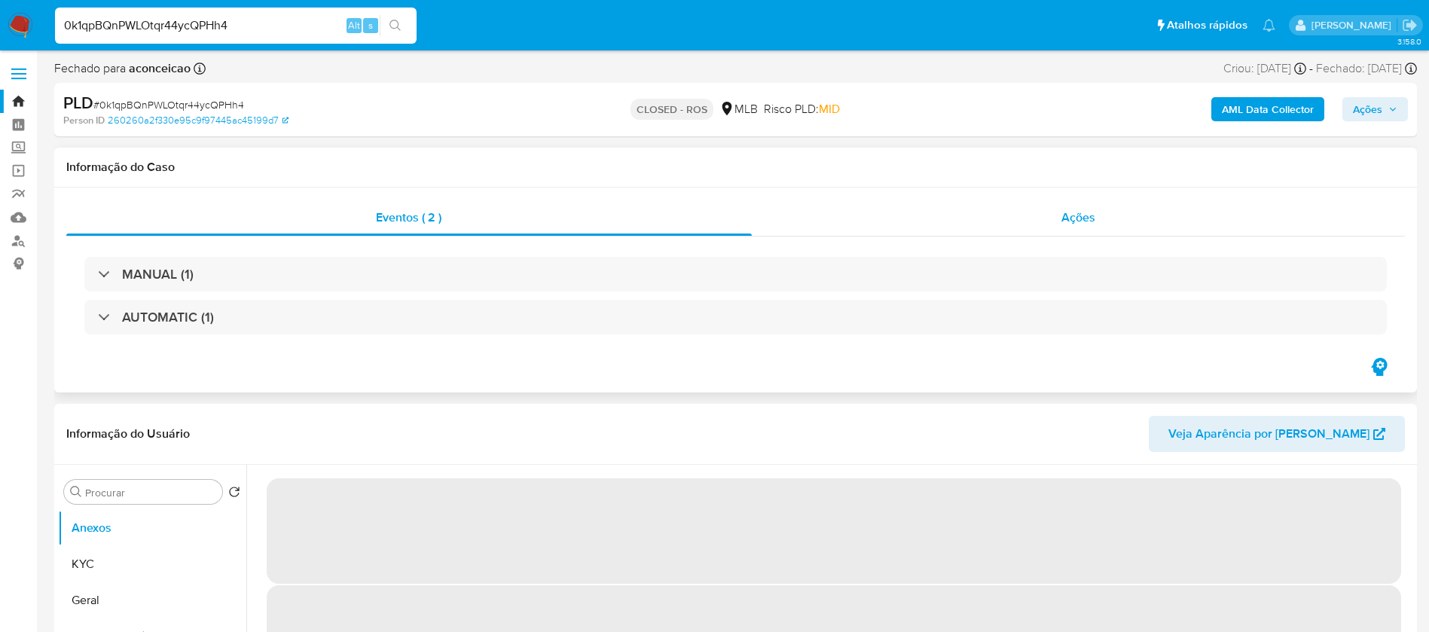
click at [895, 222] on div "Ações" at bounding box center [1079, 218] width 654 height 36
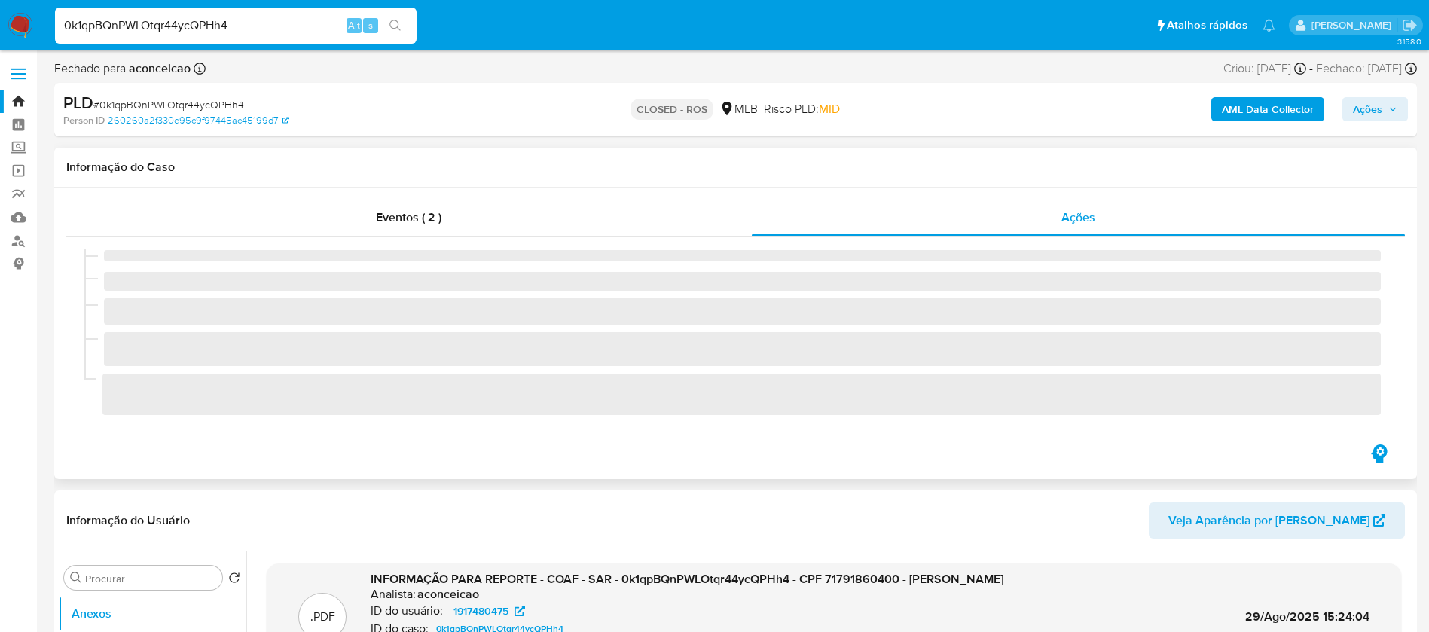
select select "10"
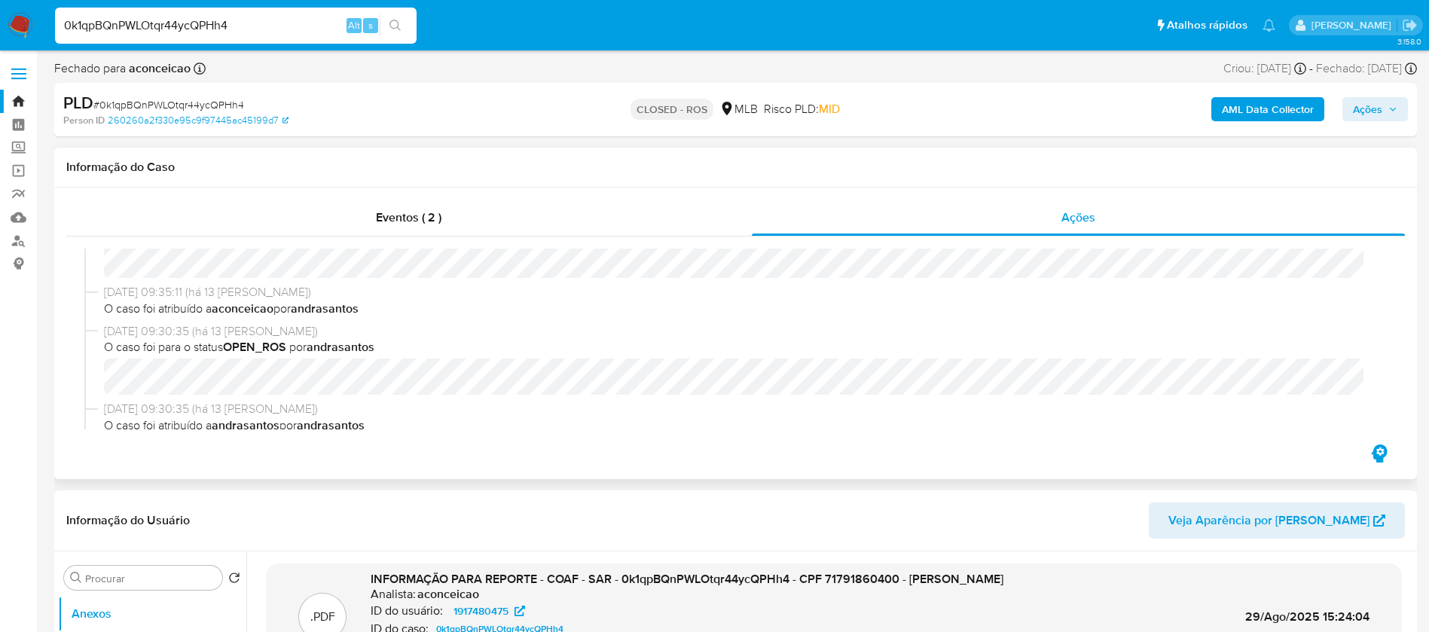
scroll to position [753, 0]
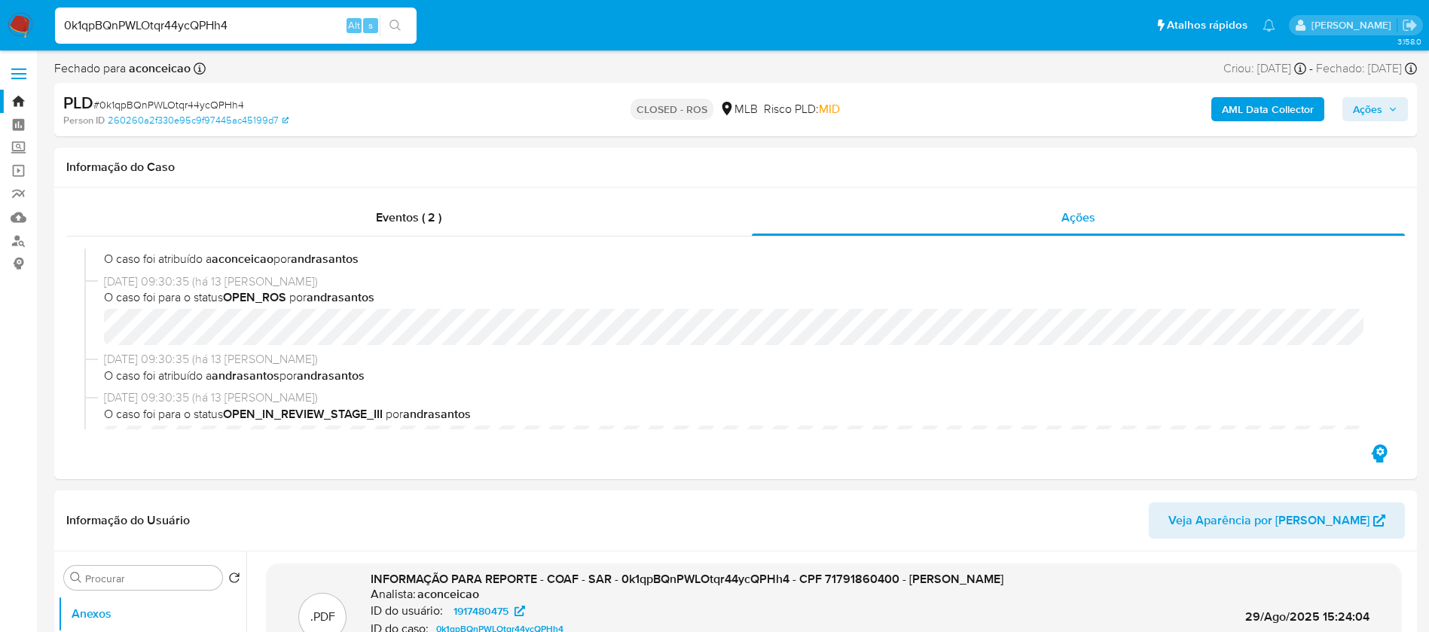
click at [270, 29] on input "0k1qpBQnPWLOtqr44ycQPHh4" at bounding box center [236, 26] width 362 height 20
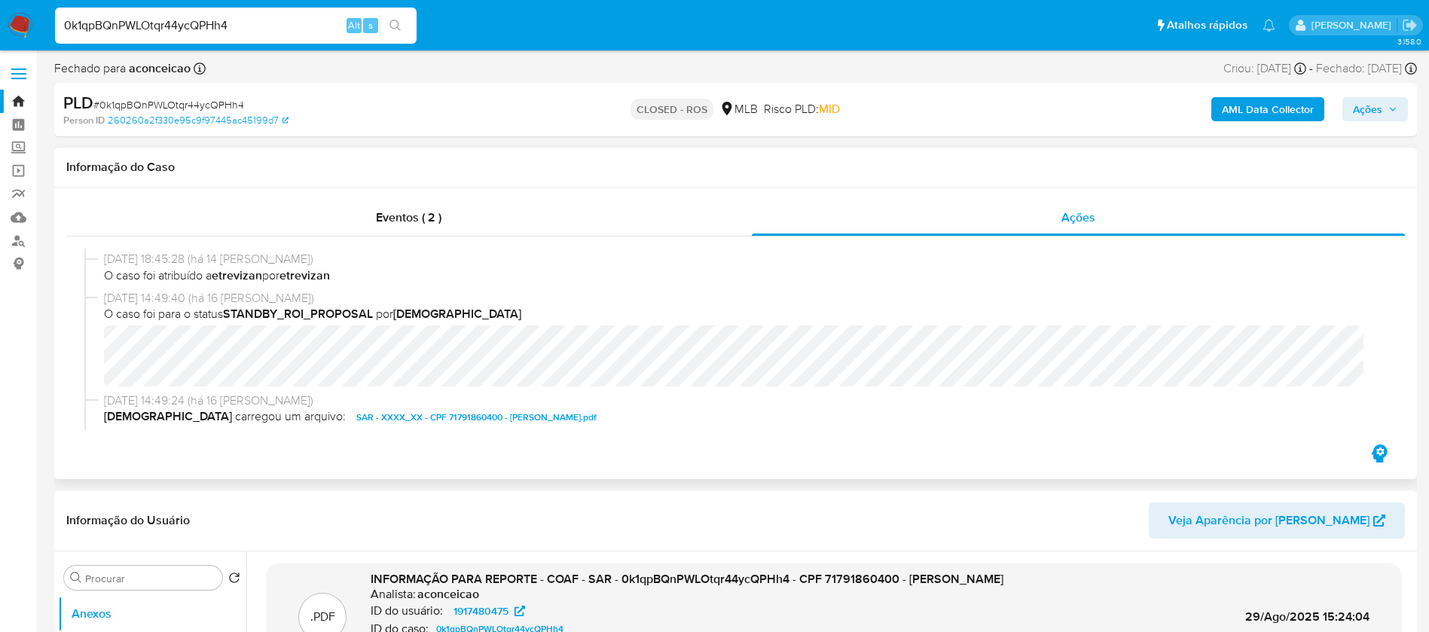
scroll to position [1205, 0]
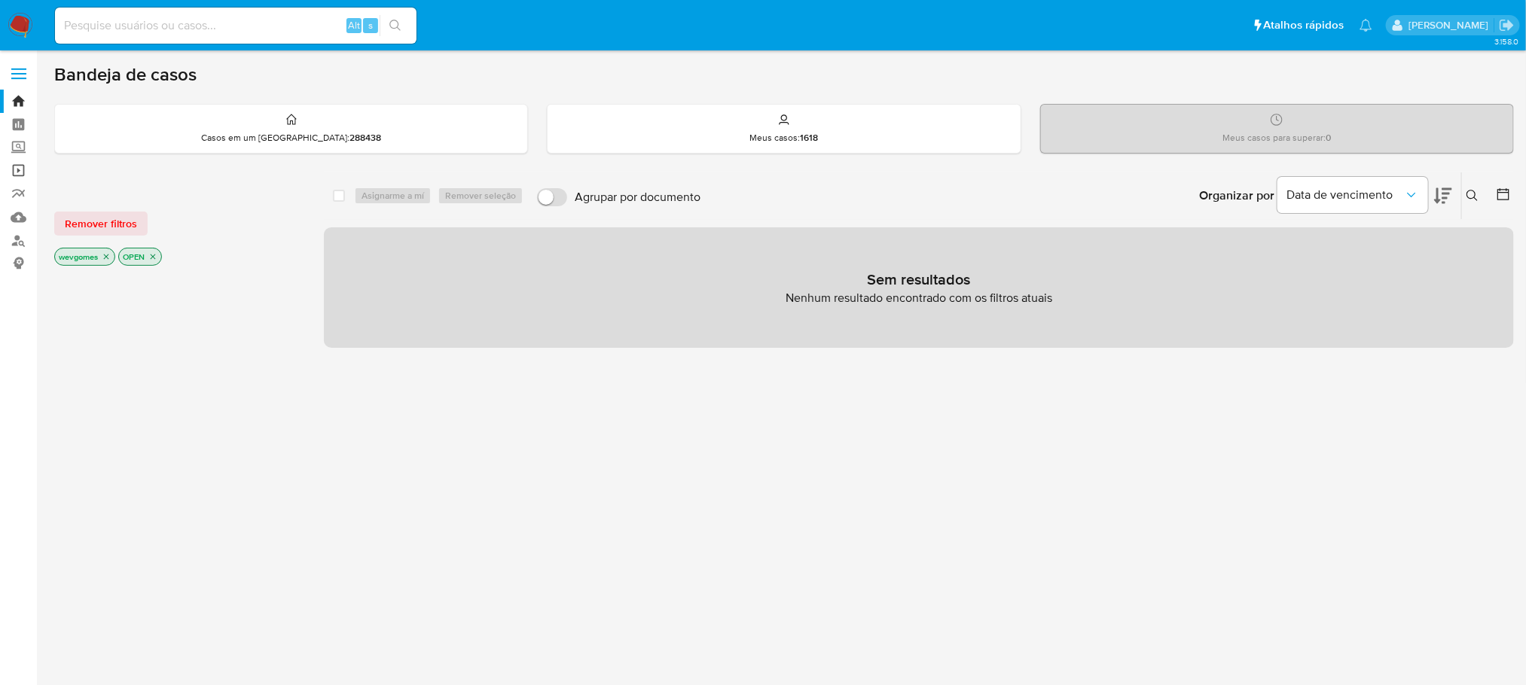
click at [23, 167] on link "Operações em massa" at bounding box center [89, 170] width 179 height 23
